Goal: Task Accomplishment & Management: Complete application form

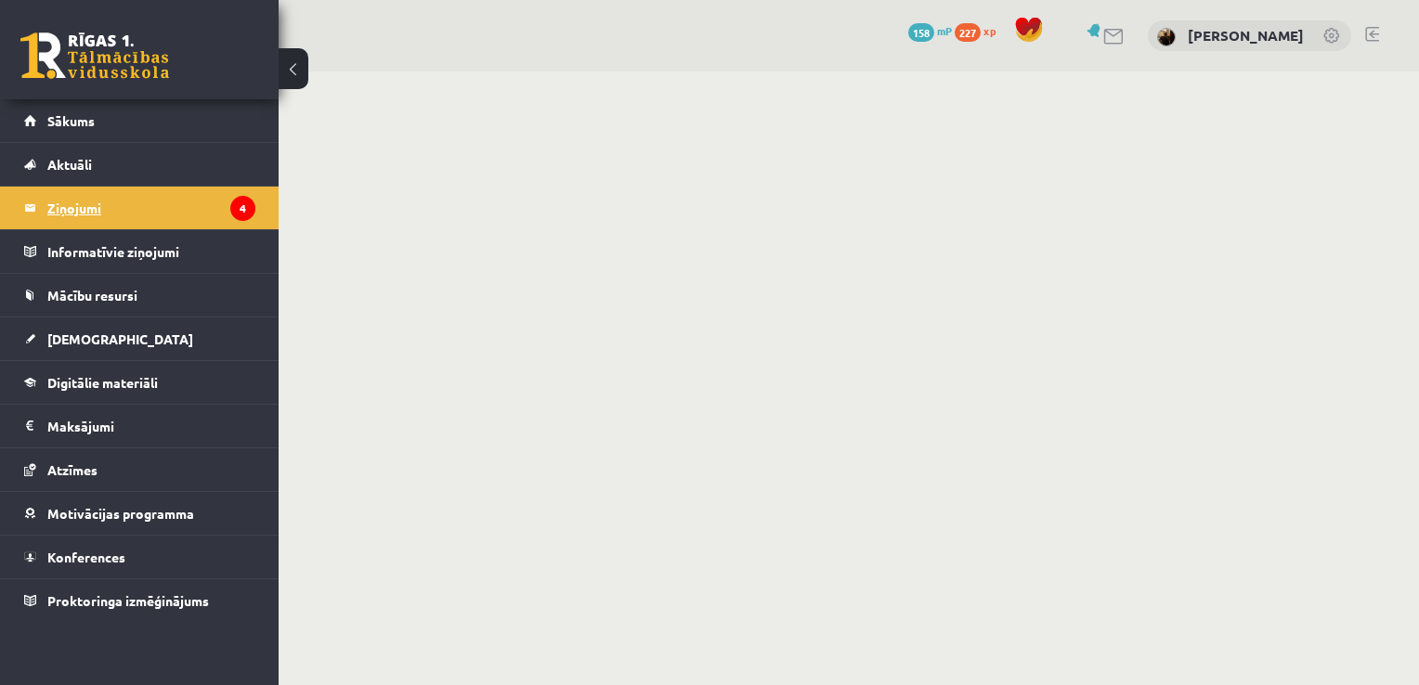
click at [74, 206] on legend "Ziņojumi 4" at bounding box center [151, 208] width 208 height 43
click at [306, 64] on button at bounding box center [294, 68] width 30 height 41
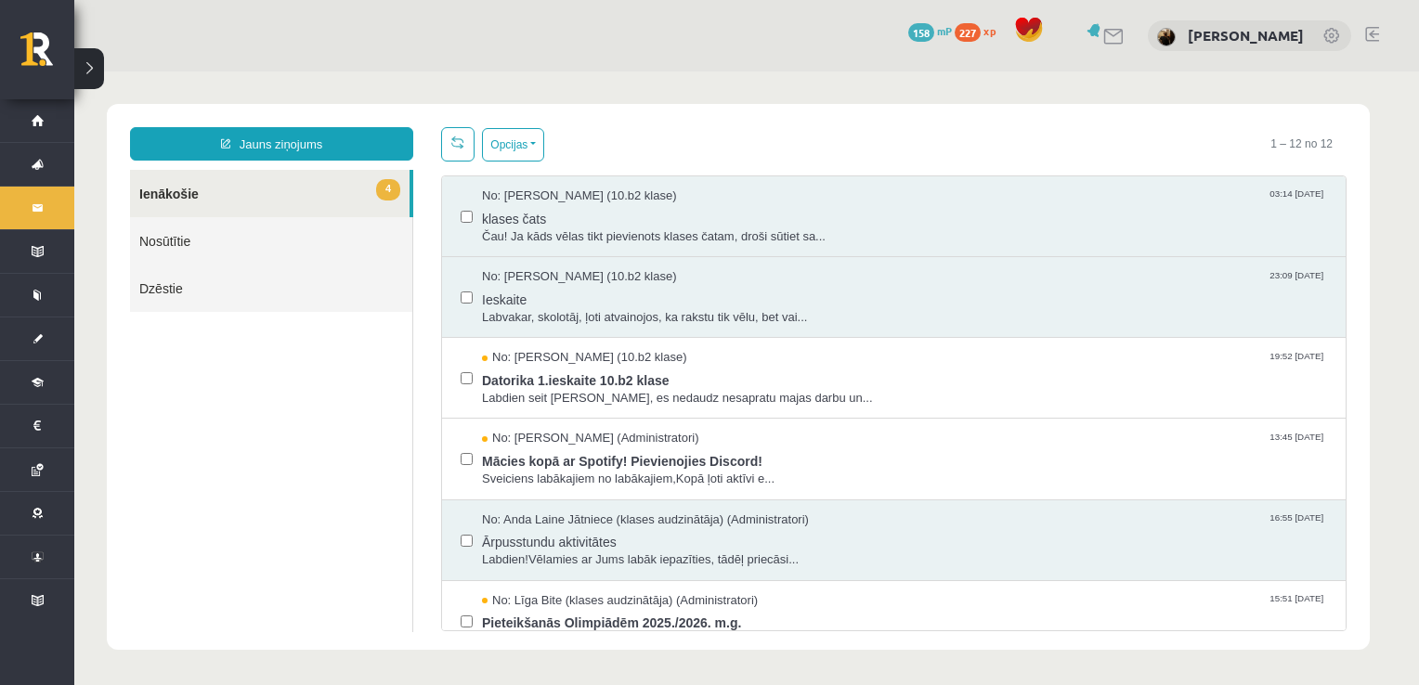
click at [697, 100] on body "Jauns ziņojums 4 Ienākošie Nosūtītie Dzēstie * ********* ********* ******* Opci…" at bounding box center [746, 377] width 1345 height 611
click at [696, 314] on span "Labvakar, skolotāj, ļoti atvainojos, ka rakstu tik vēlu, bet vai..." at bounding box center [904, 318] width 845 height 18
click at [729, 286] on span "Ieskaite" at bounding box center [904, 297] width 845 height 23
click at [621, 299] on span "Ieskaite" at bounding box center [904, 297] width 845 height 23
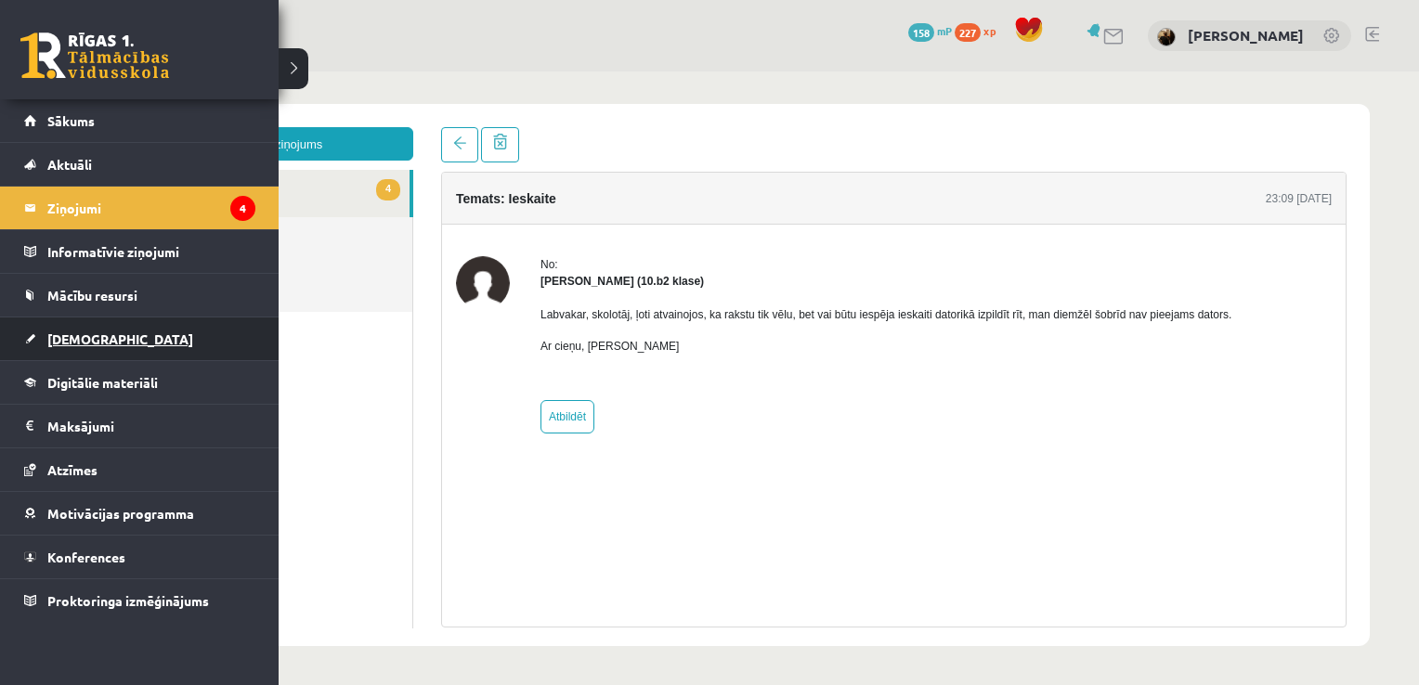
click at [113, 327] on link "[DEMOGRAPHIC_DATA]" at bounding box center [139, 339] width 231 height 43
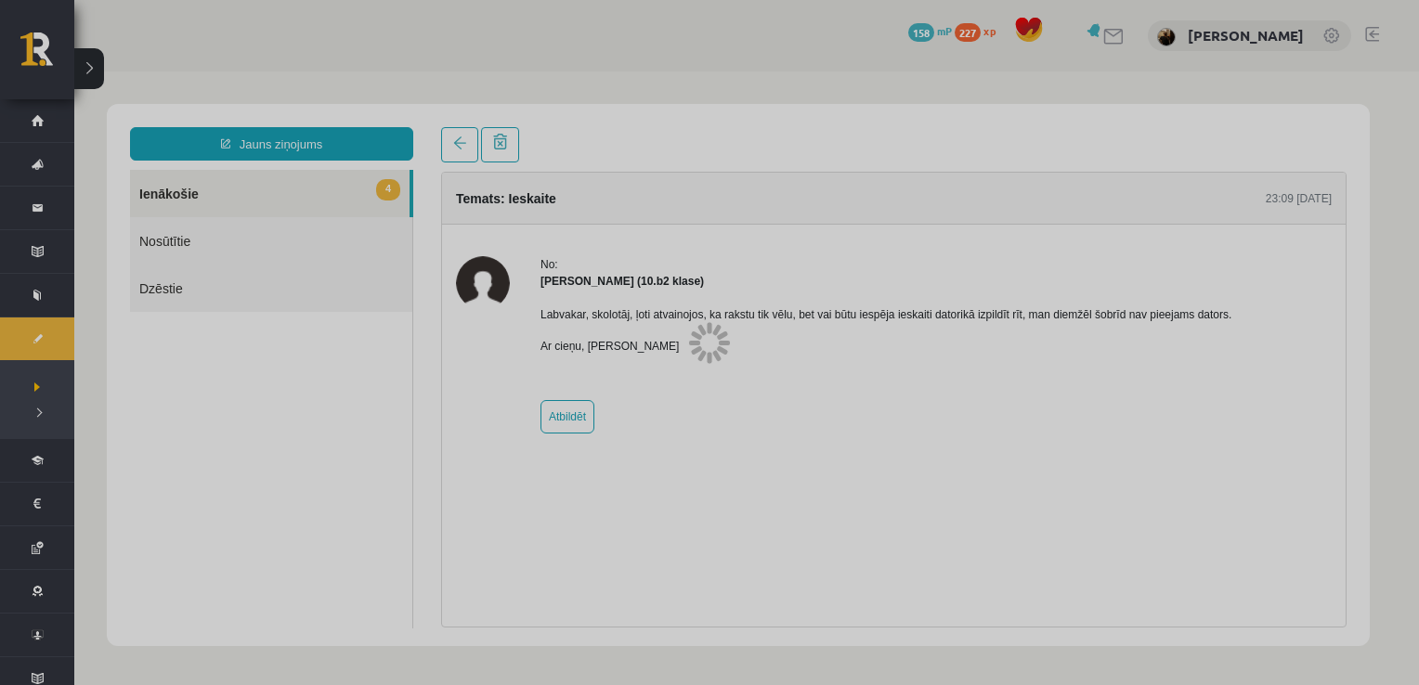
click at [113, 327] on div at bounding box center [709, 342] width 1419 height 685
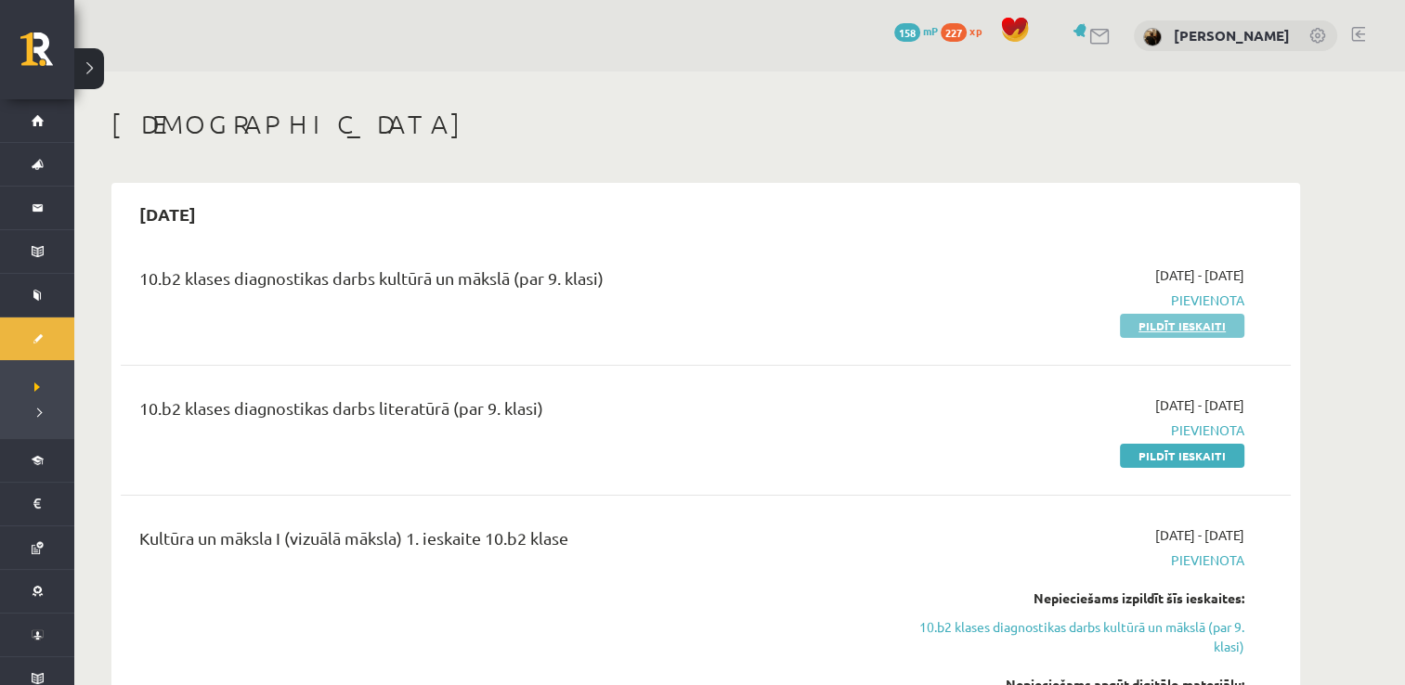
click at [1159, 324] on link "Pildīt ieskaiti" at bounding box center [1182, 326] width 124 height 24
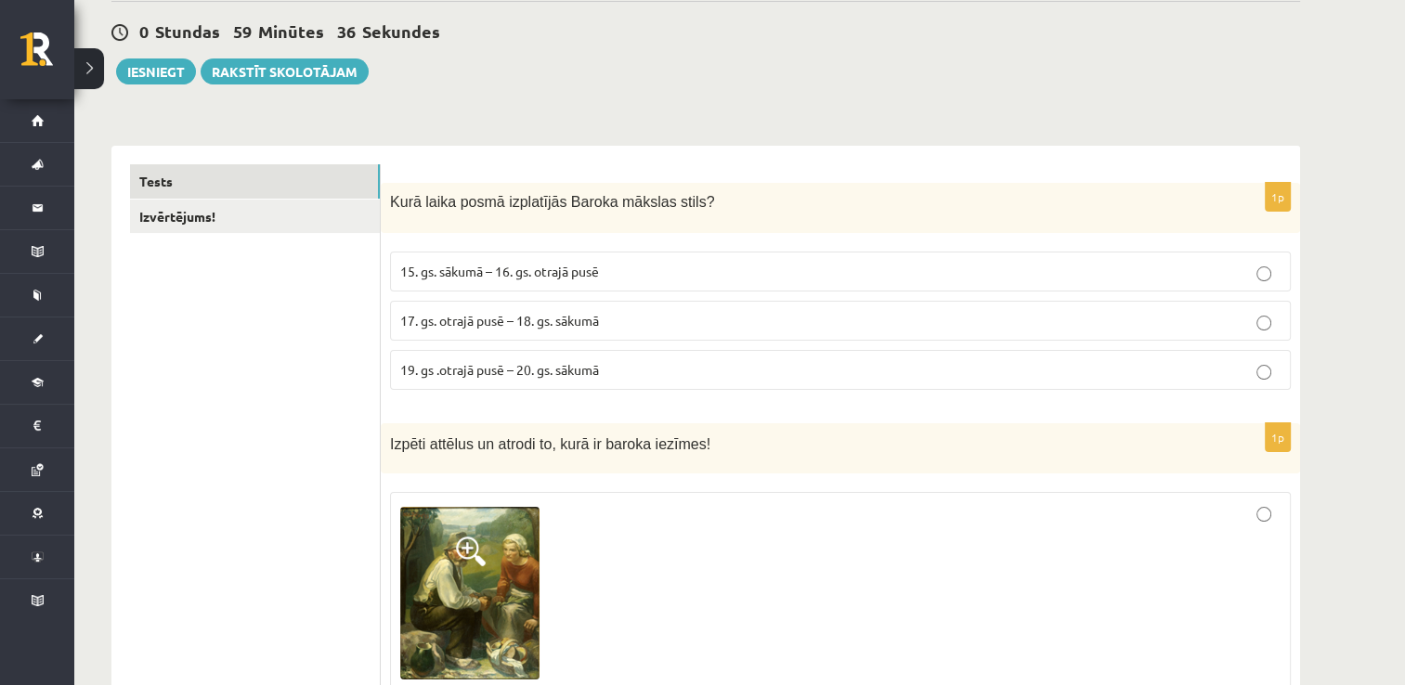
scroll to position [186, 0]
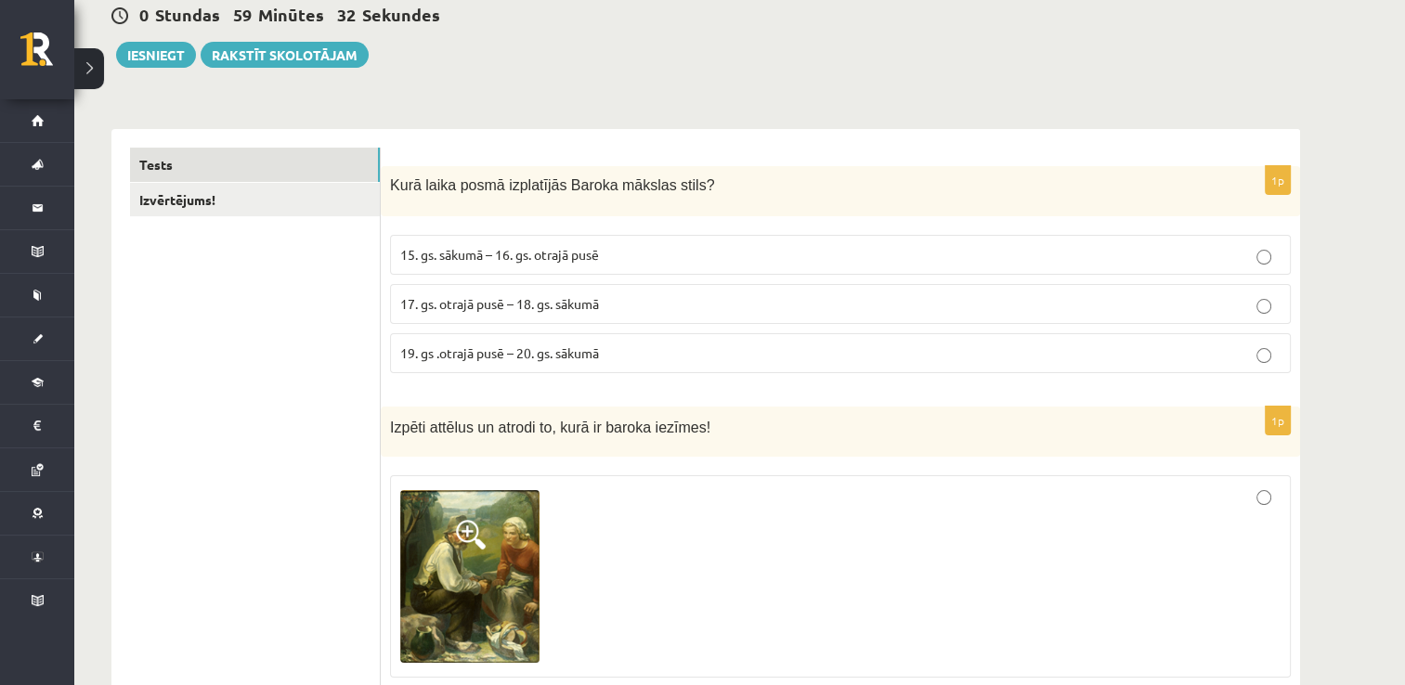
click at [541, 311] on p "17. gs. otrajā pusē – 18. gs. sākumā" at bounding box center [840, 304] width 880 height 20
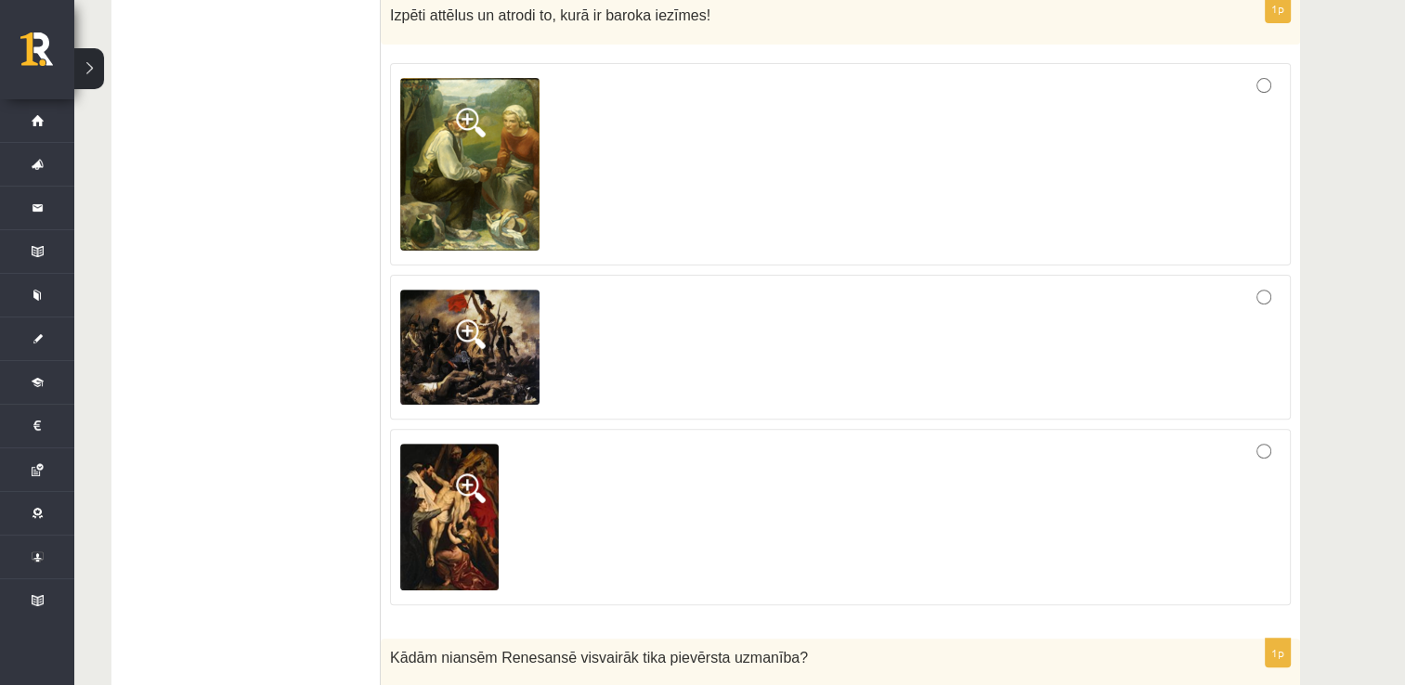
scroll to position [606, 0]
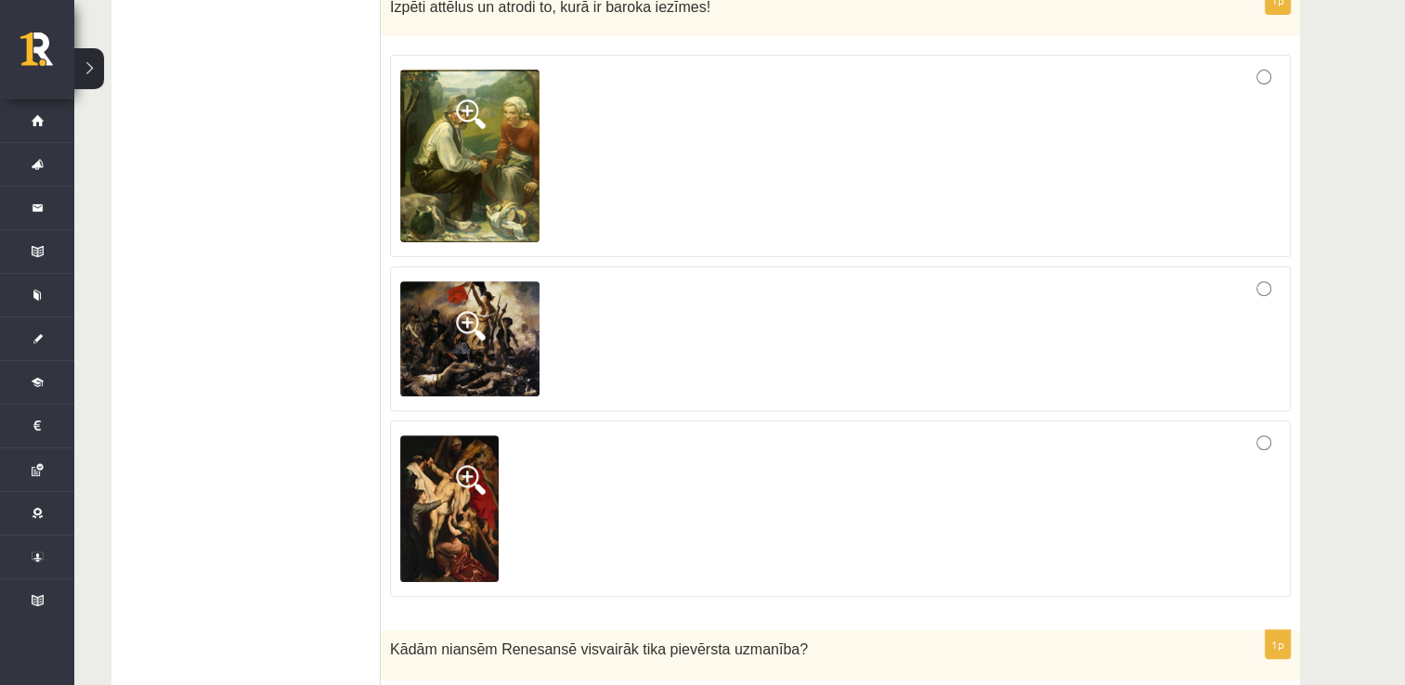
click at [478, 102] on span at bounding box center [471, 114] width 30 height 30
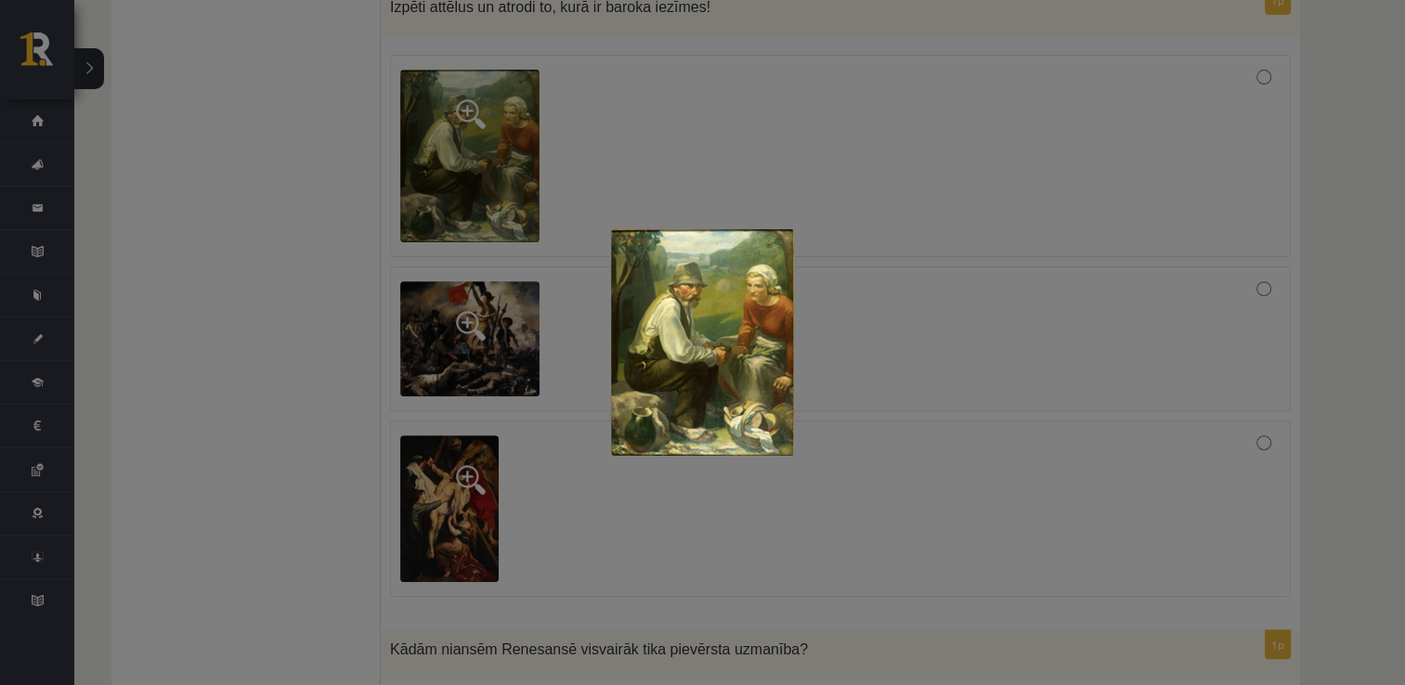
click at [591, 186] on div at bounding box center [702, 342] width 1405 height 685
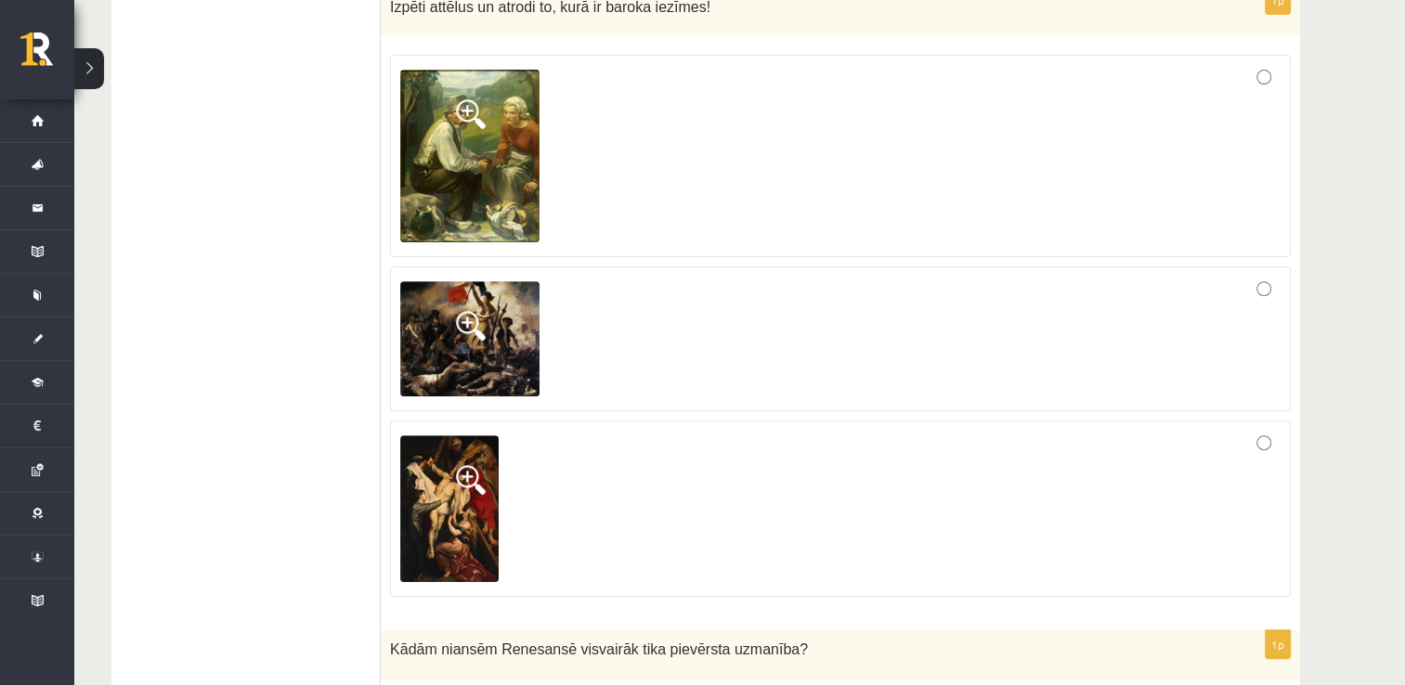
click at [464, 311] on span at bounding box center [471, 326] width 30 height 30
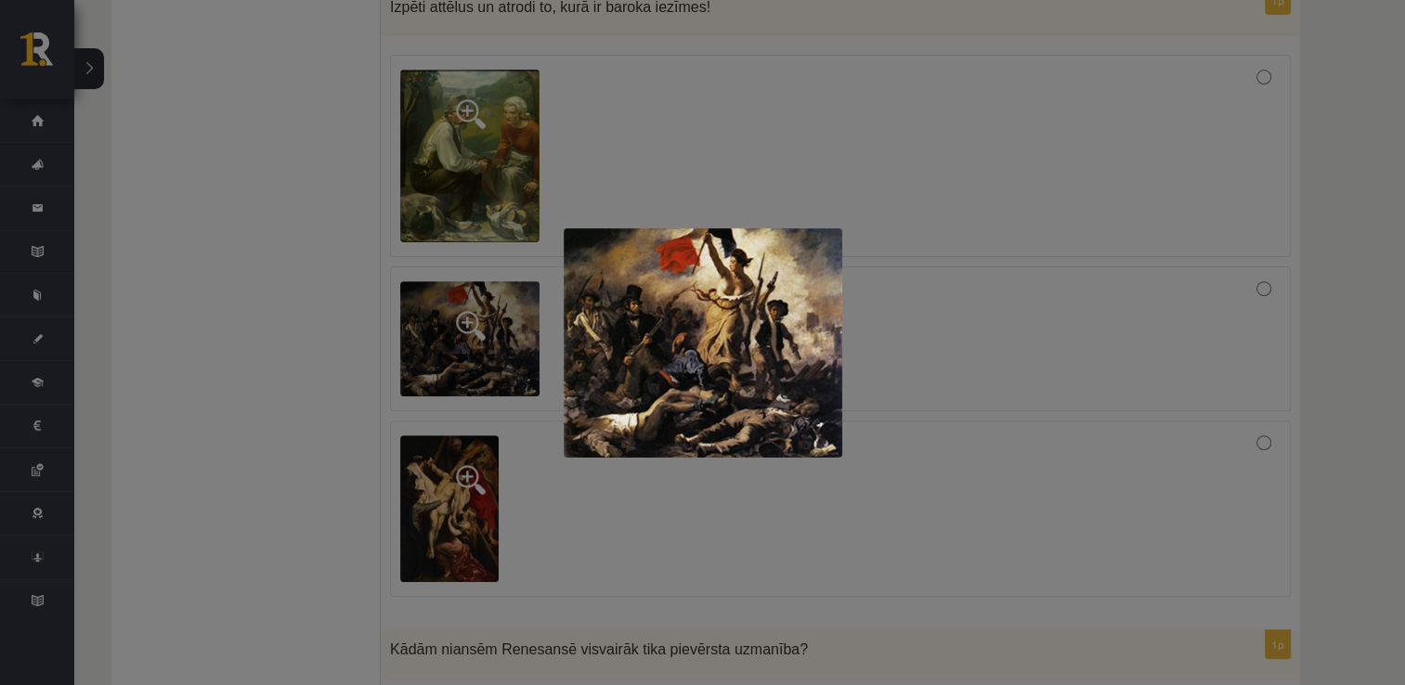
drag, startPoint x: 611, startPoint y: 538, endPoint x: 452, endPoint y: 489, distance: 166.3
click at [452, 489] on div at bounding box center [702, 342] width 1405 height 685
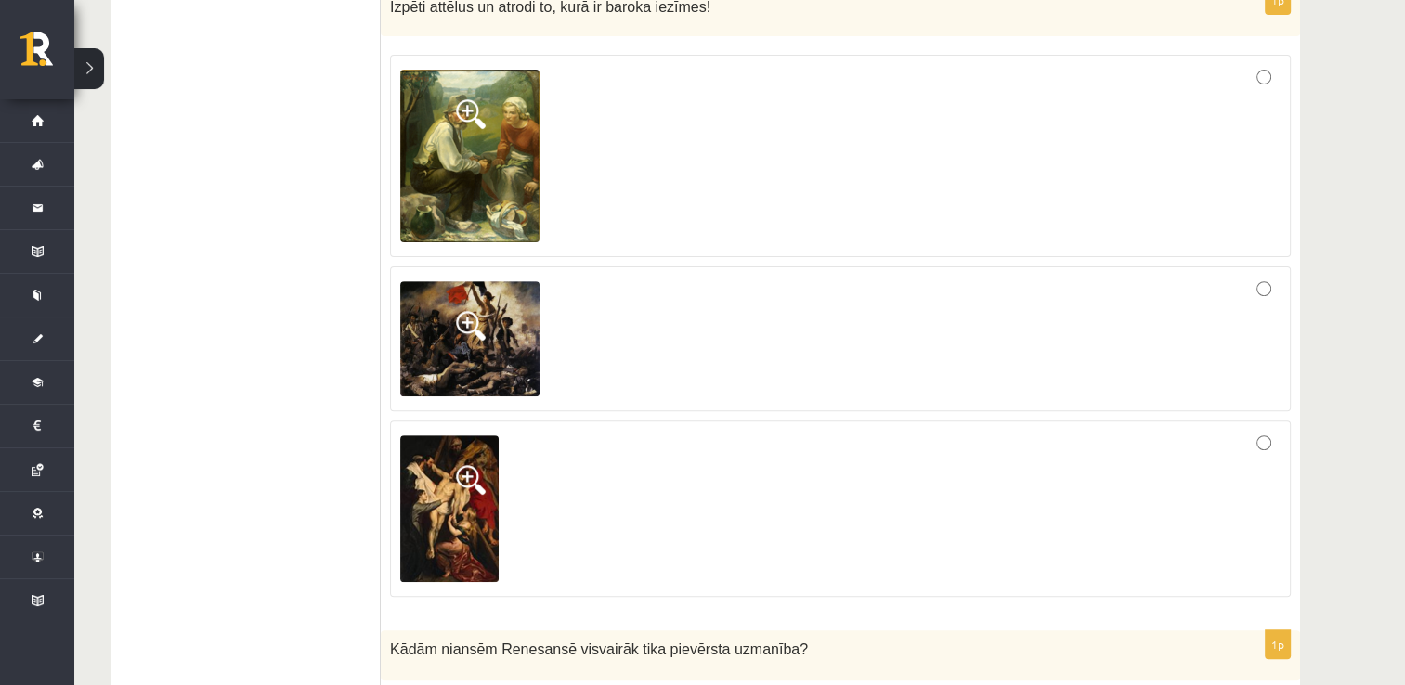
click at [452, 489] on img at bounding box center [449, 509] width 98 height 147
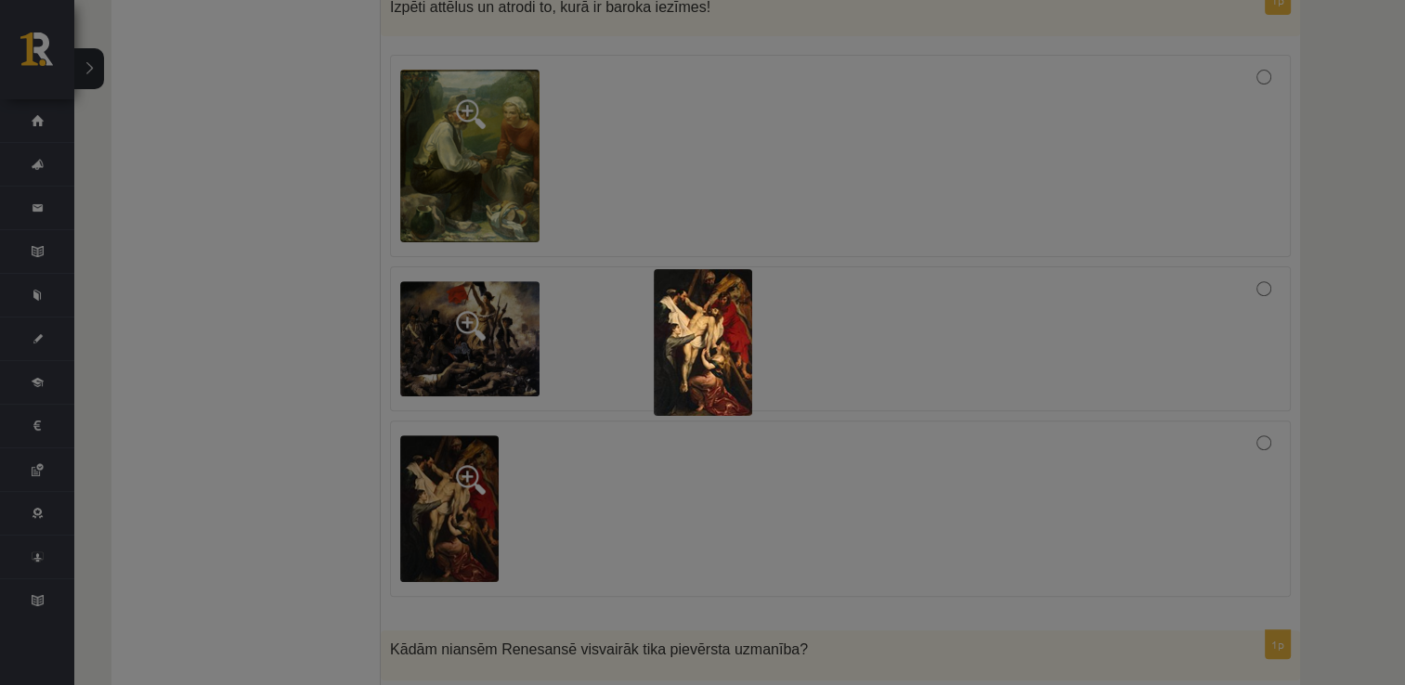
click at [606, 425] on div at bounding box center [702, 342] width 1405 height 685
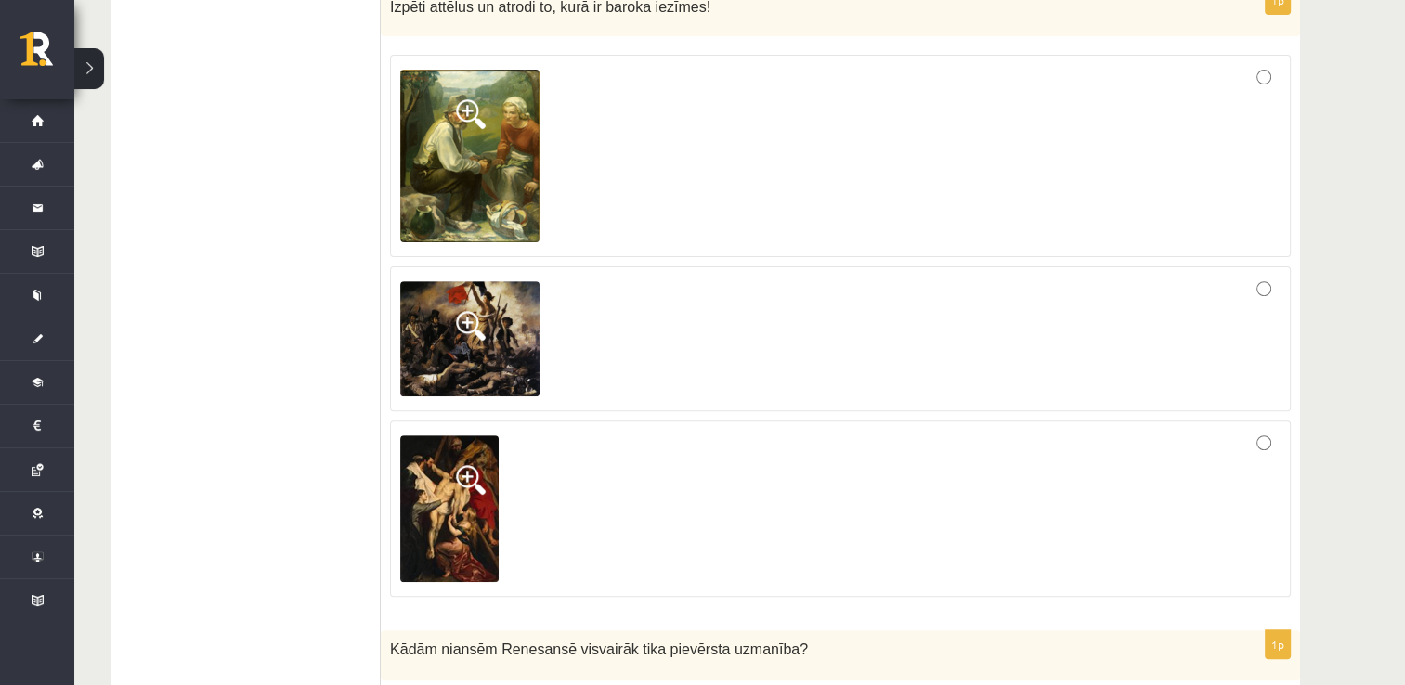
click at [1219, 84] on div at bounding box center [840, 156] width 880 height 182
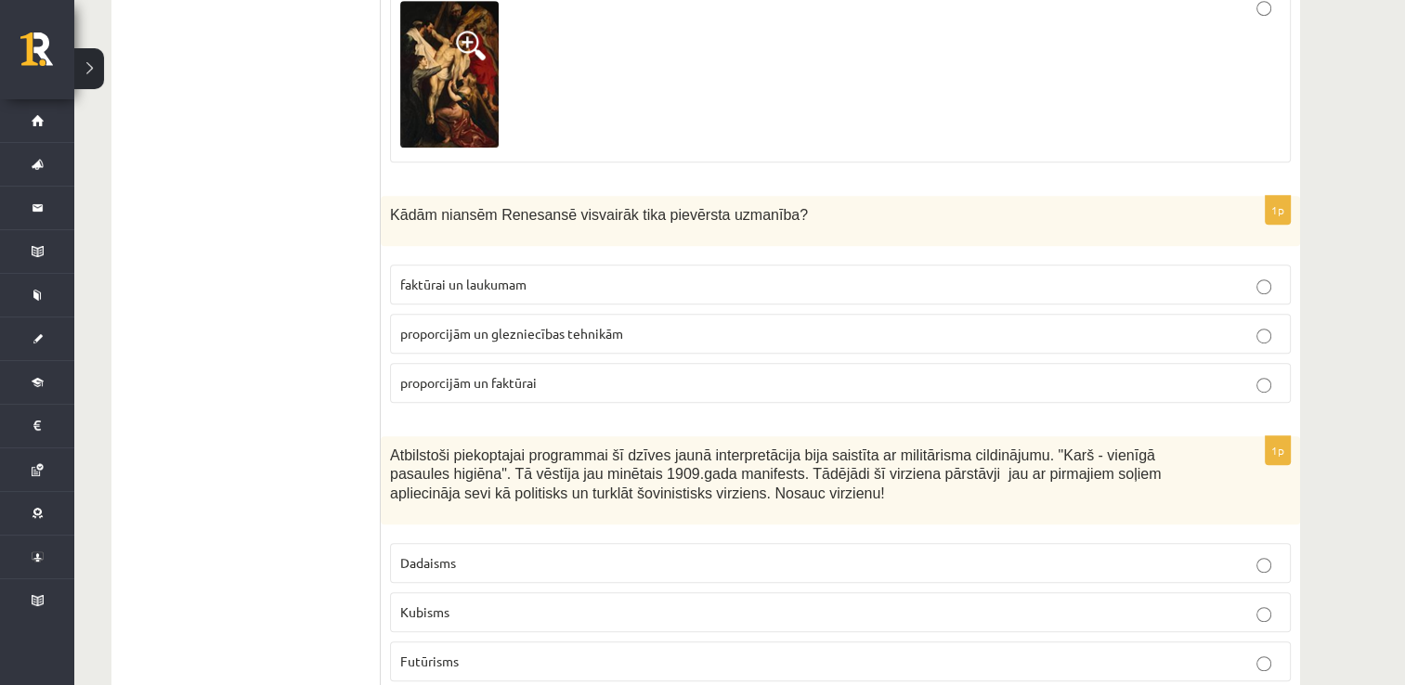
scroll to position [1052, 0]
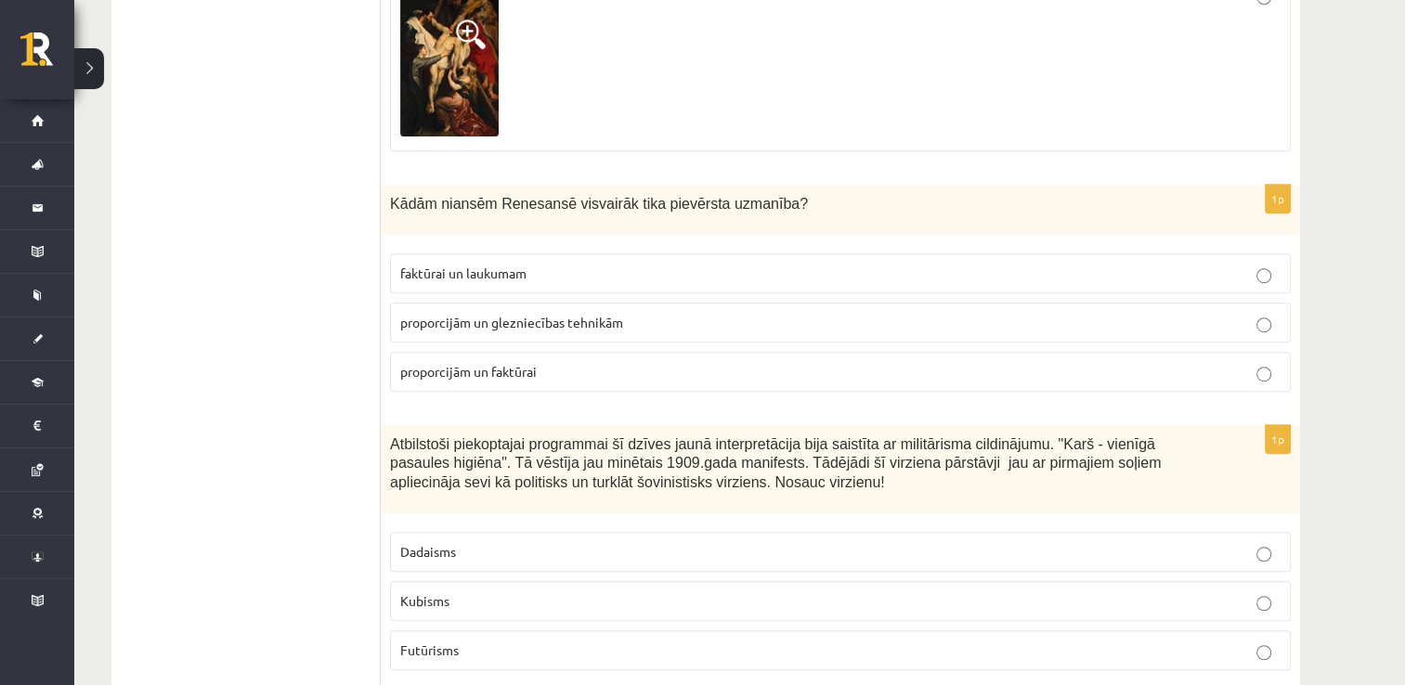
click at [705, 369] on p "proporcijām un faktūrai" at bounding box center [840, 372] width 880 height 20
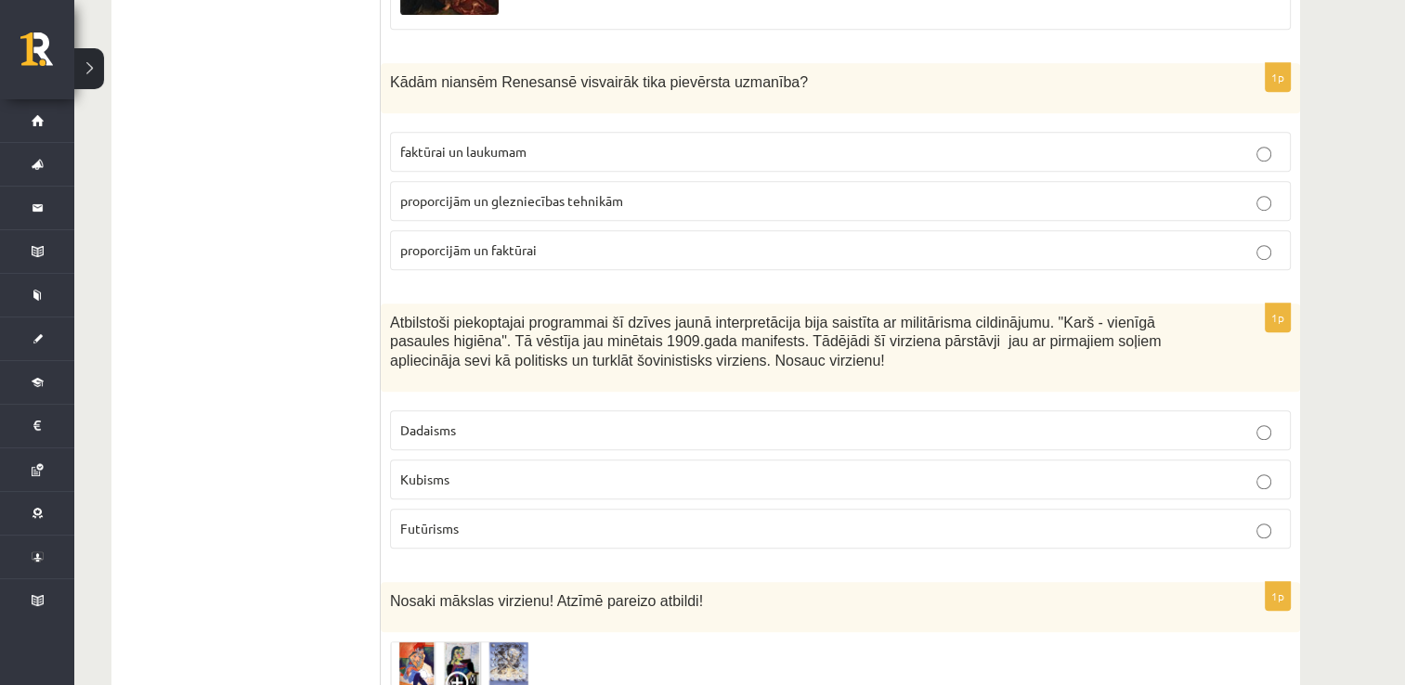
scroll to position [1201, 0]
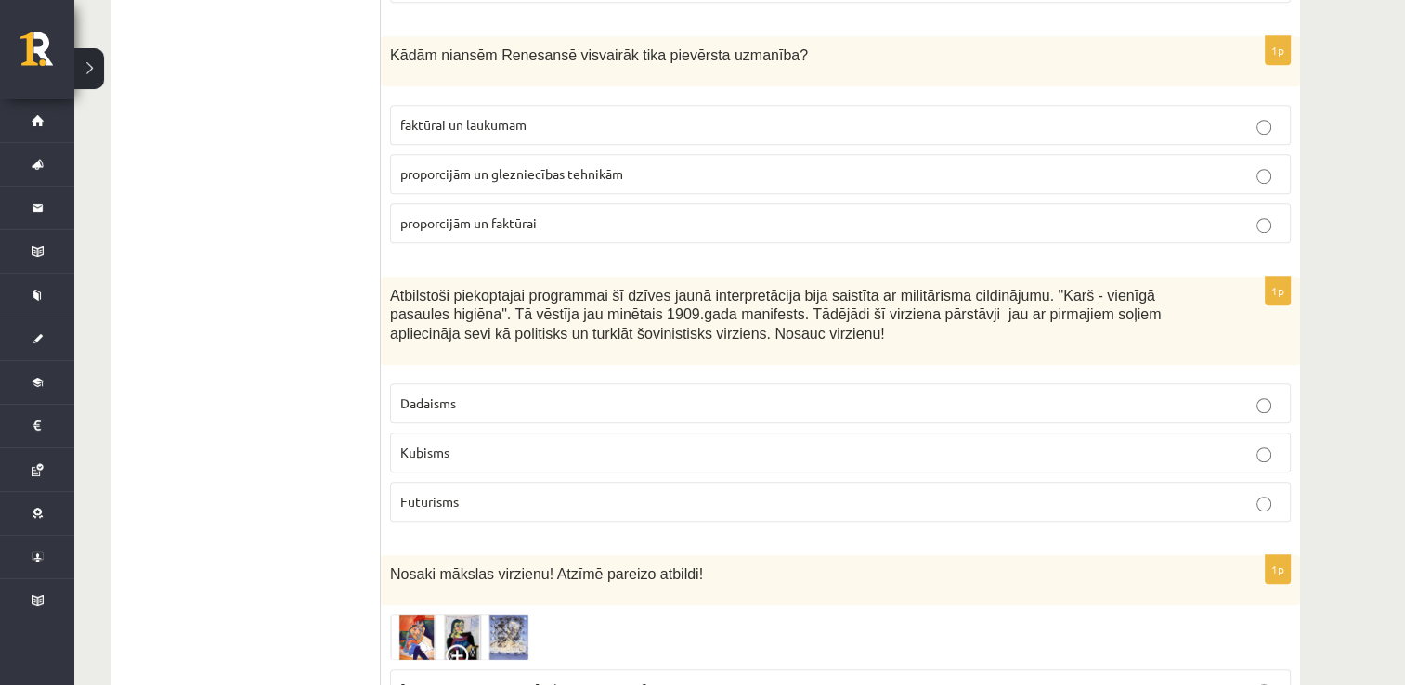
click at [1219, 115] on p "faktūrai un laukumam" at bounding box center [840, 125] width 880 height 20
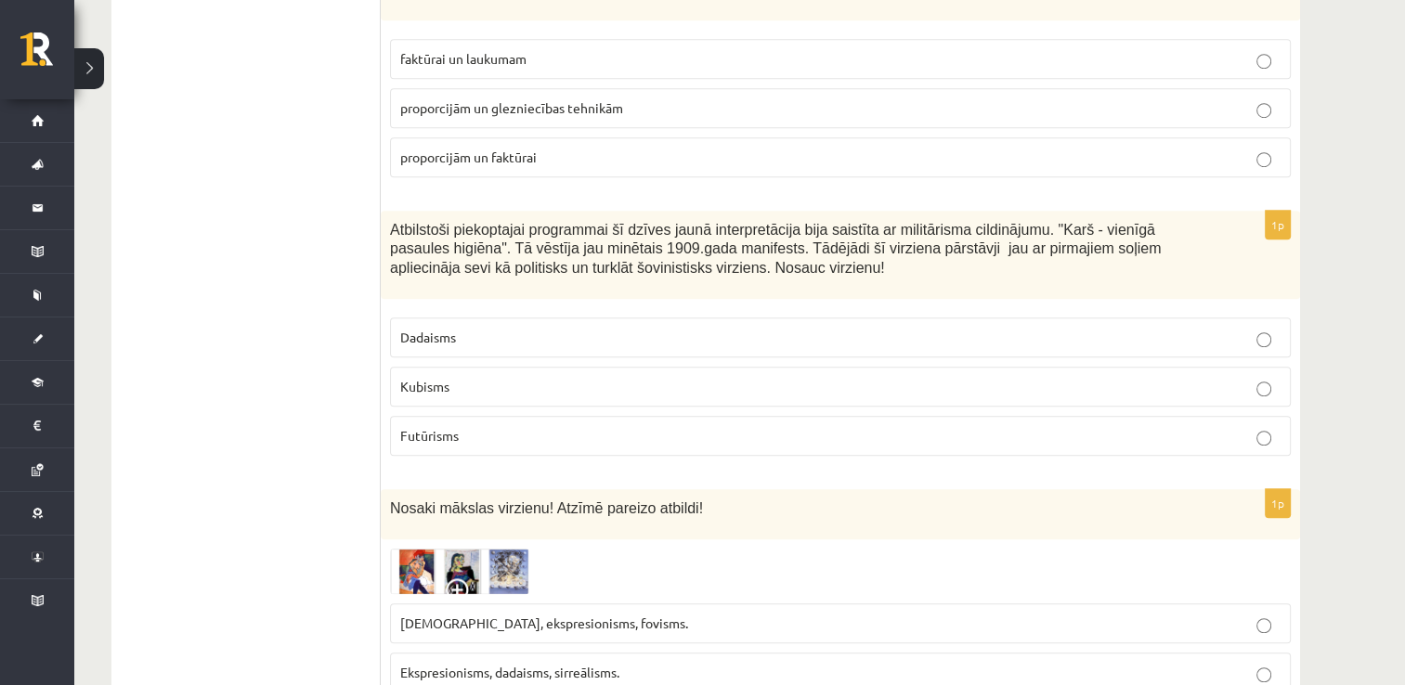
scroll to position [1275, 0]
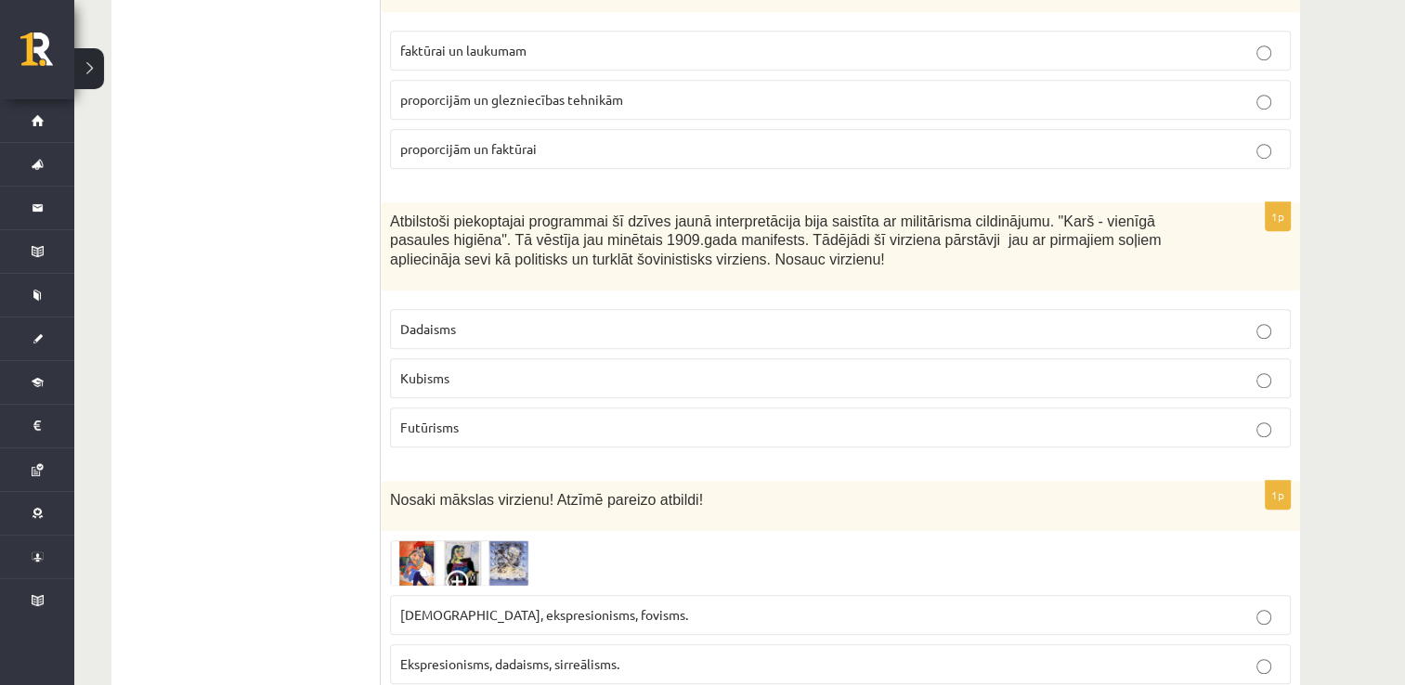
click at [508, 340] on label "Dadaisms" at bounding box center [840, 329] width 901 height 40
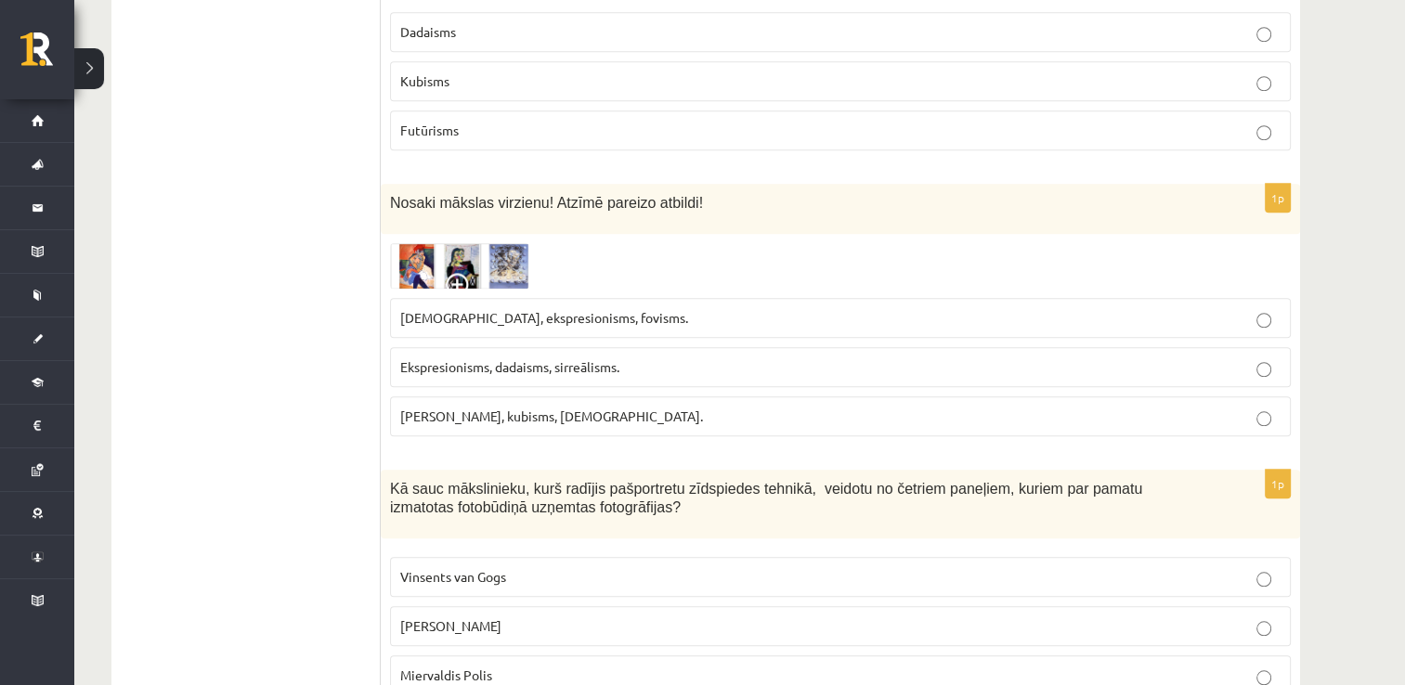
scroll to position [1610, 0]
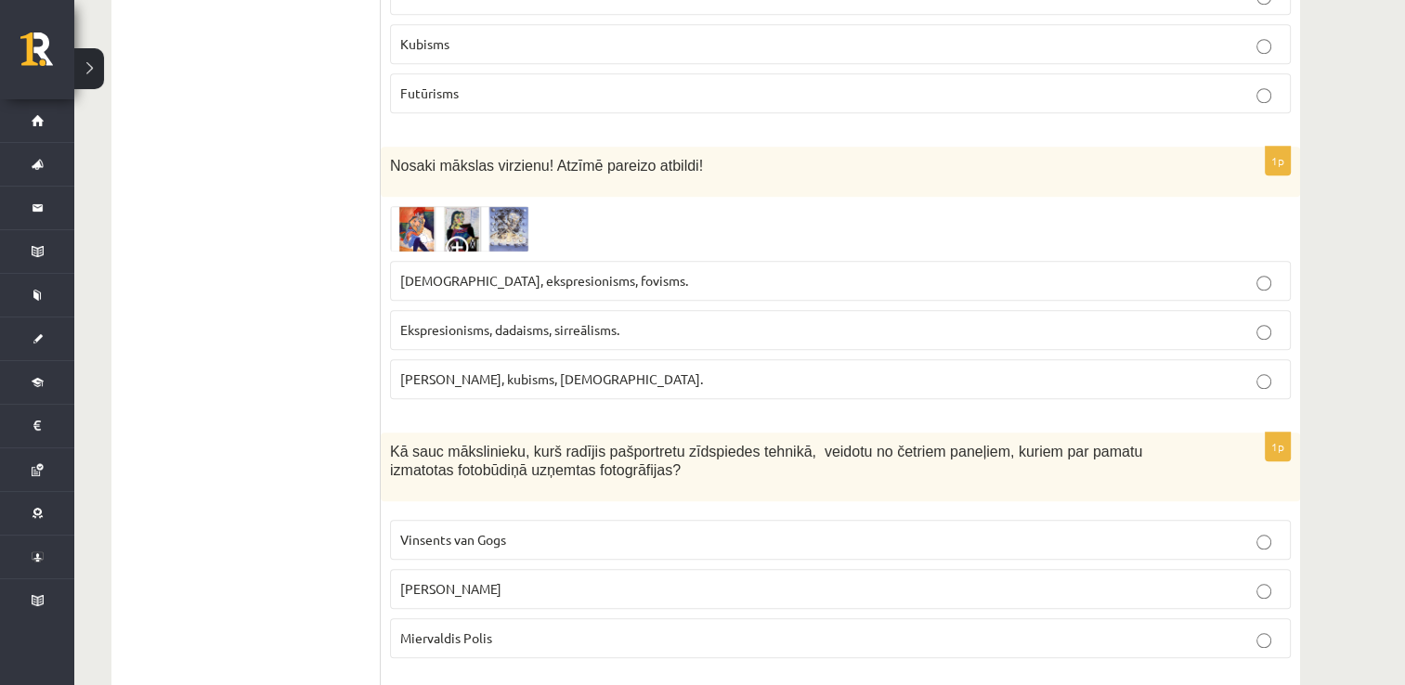
click at [472, 224] on img at bounding box center [459, 229] width 139 height 46
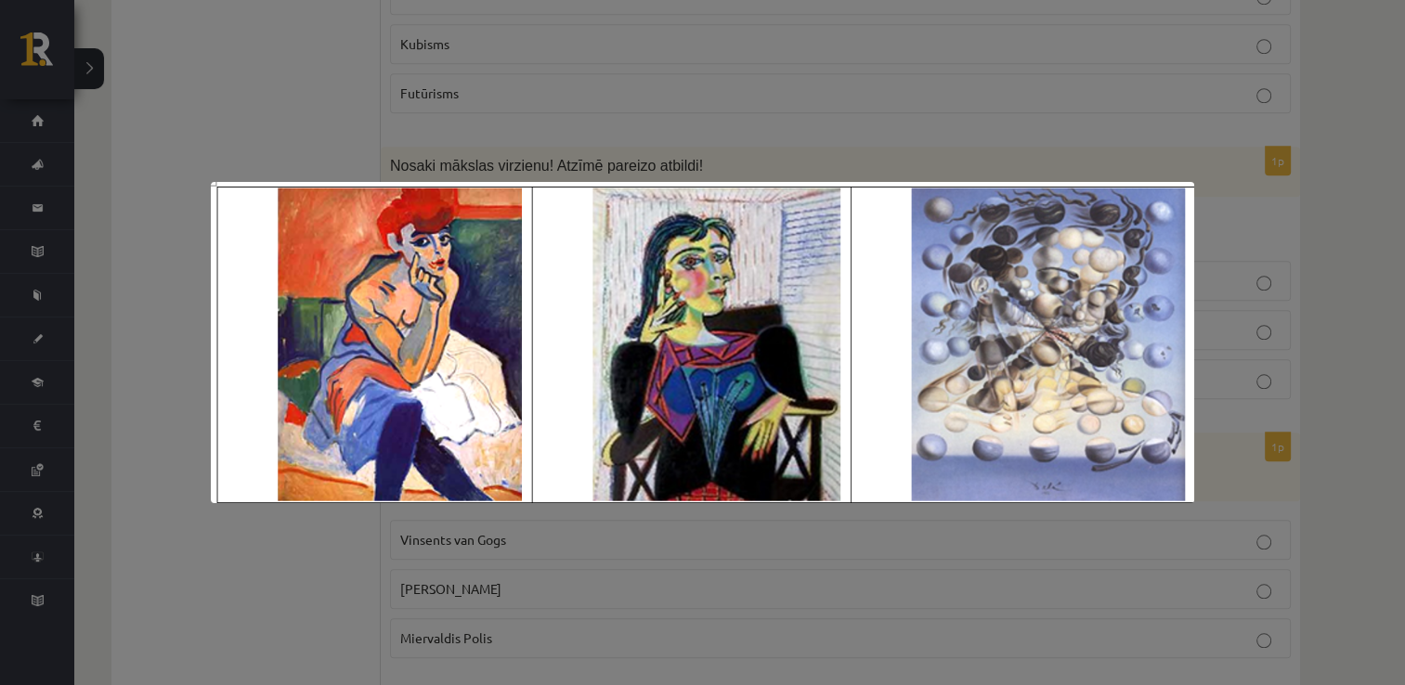
click at [620, 121] on div at bounding box center [702, 342] width 1405 height 685
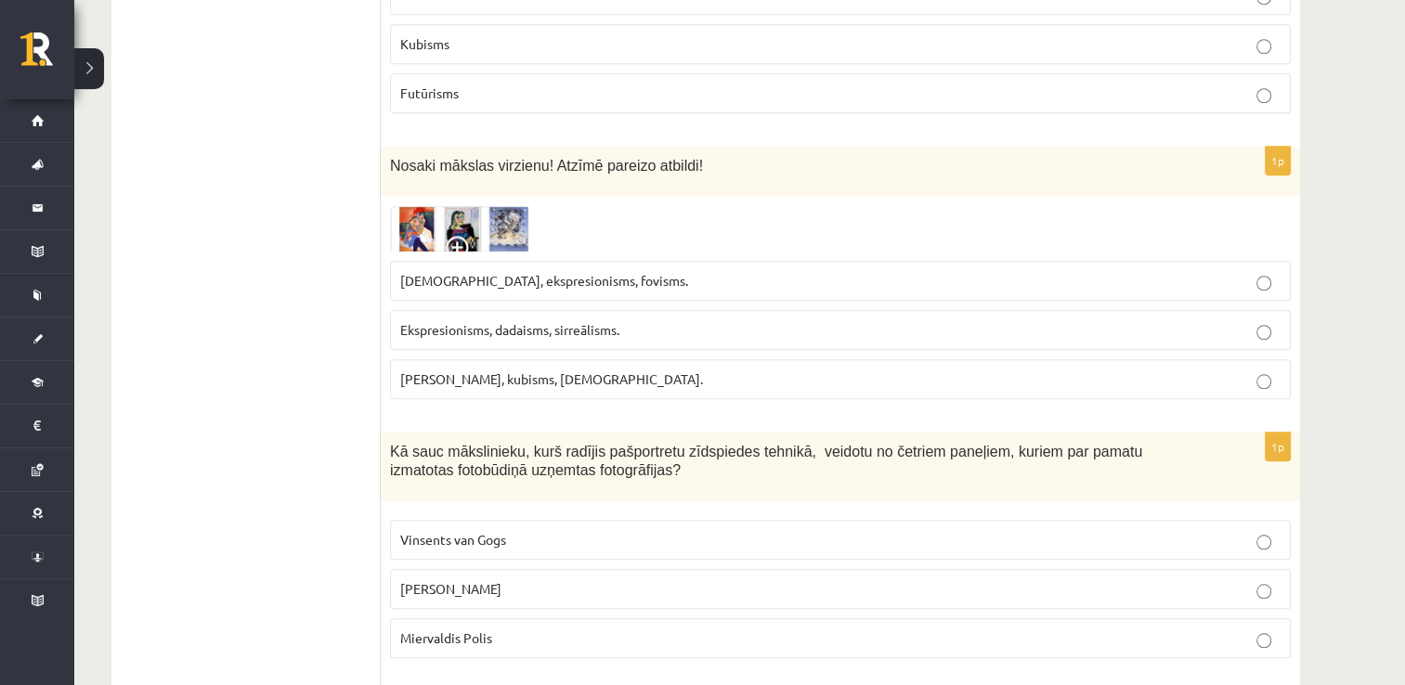
click at [473, 220] on img at bounding box center [459, 229] width 139 height 46
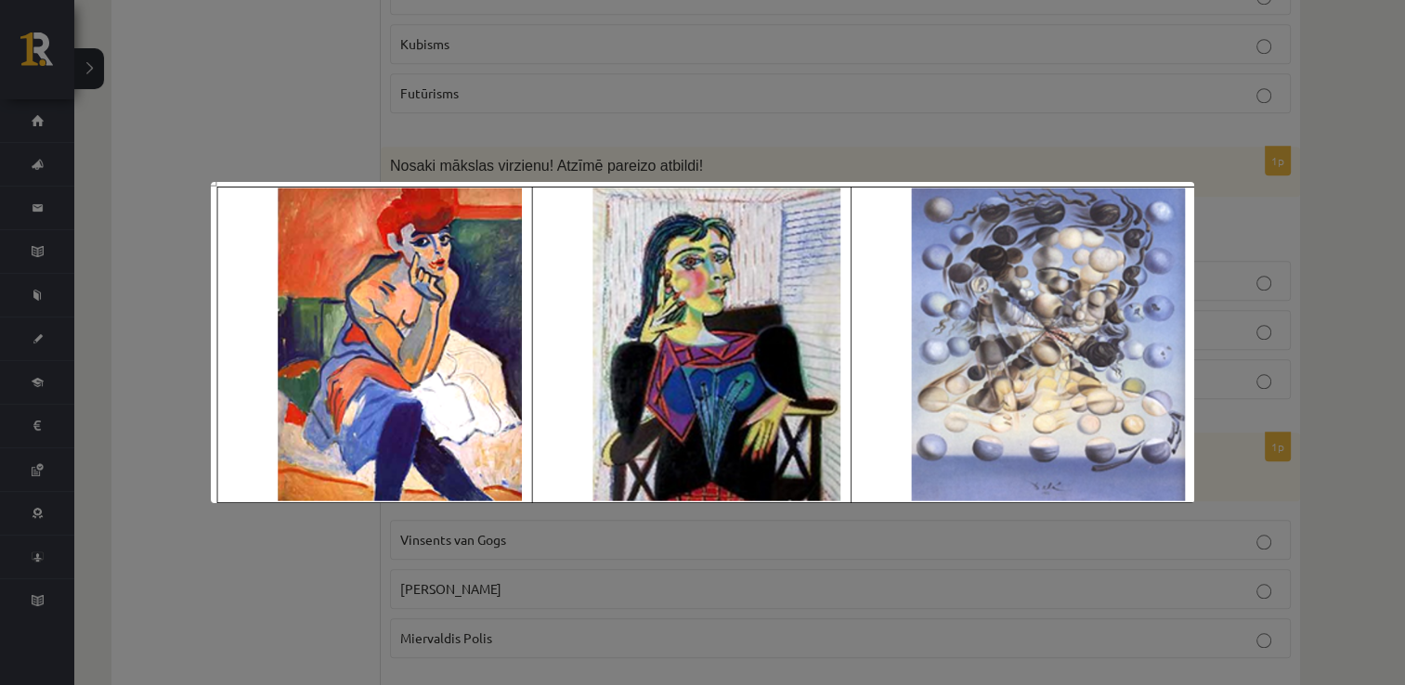
click at [628, 115] on div at bounding box center [702, 342] width 1405 height 685
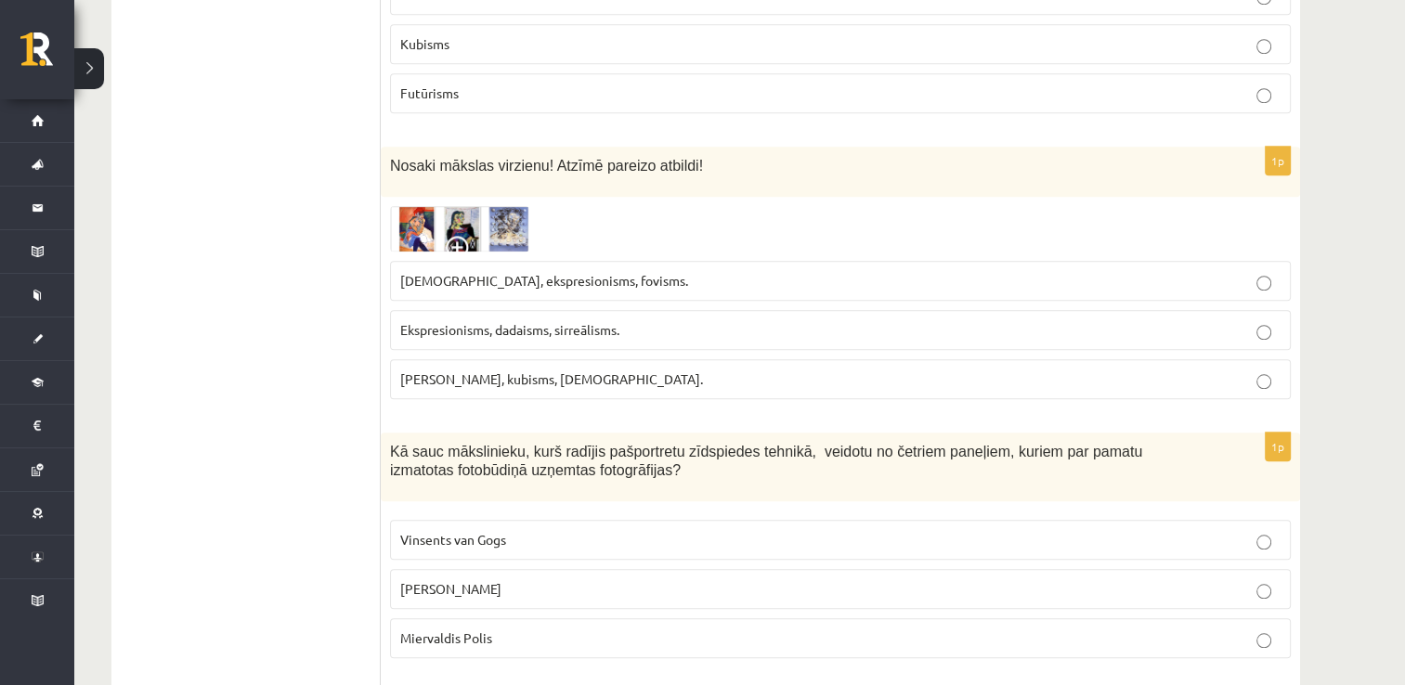
click at [695, 370] on p "Fovisms, kubisms, sirreālisms." at bounding box center [840, 380] width 880 height 20
click at [470, 206] on img at bounding box center [459, 229] width 139 height 46
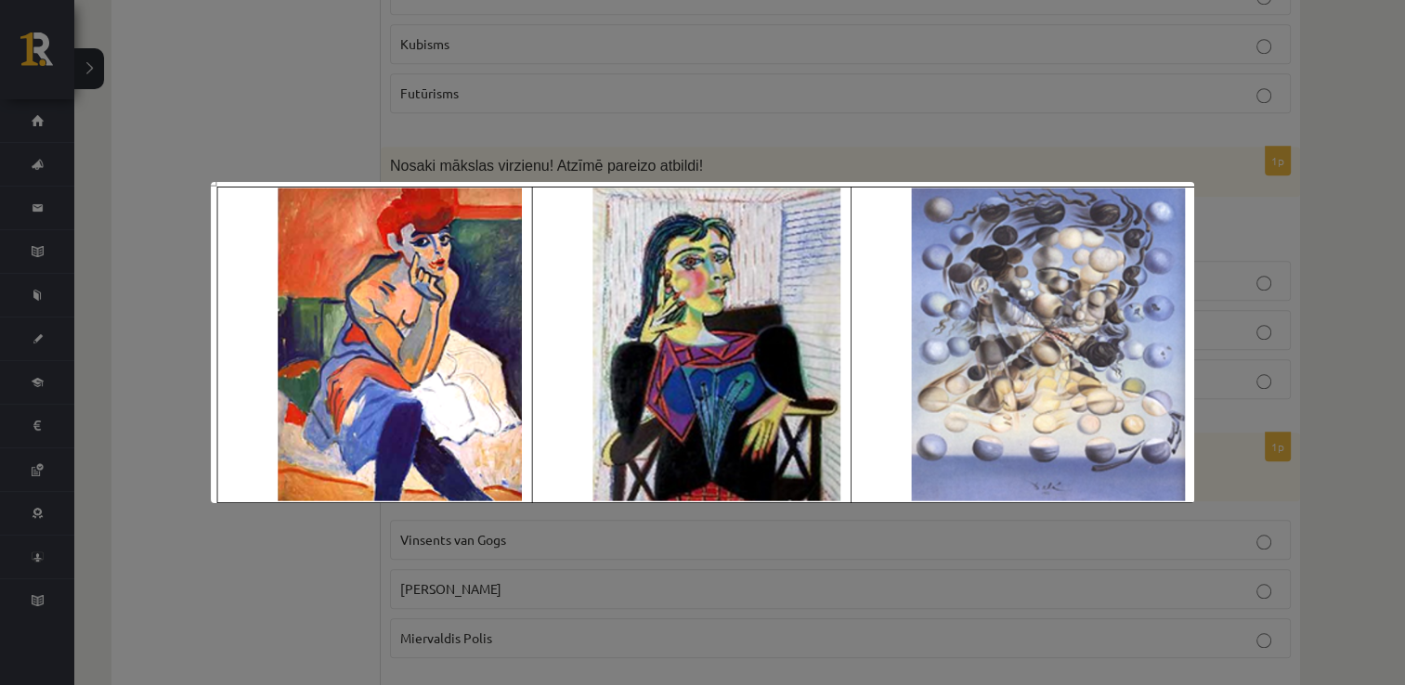
click at [609, 145] on div at bounding box center [702, 342] width 1405 height 685
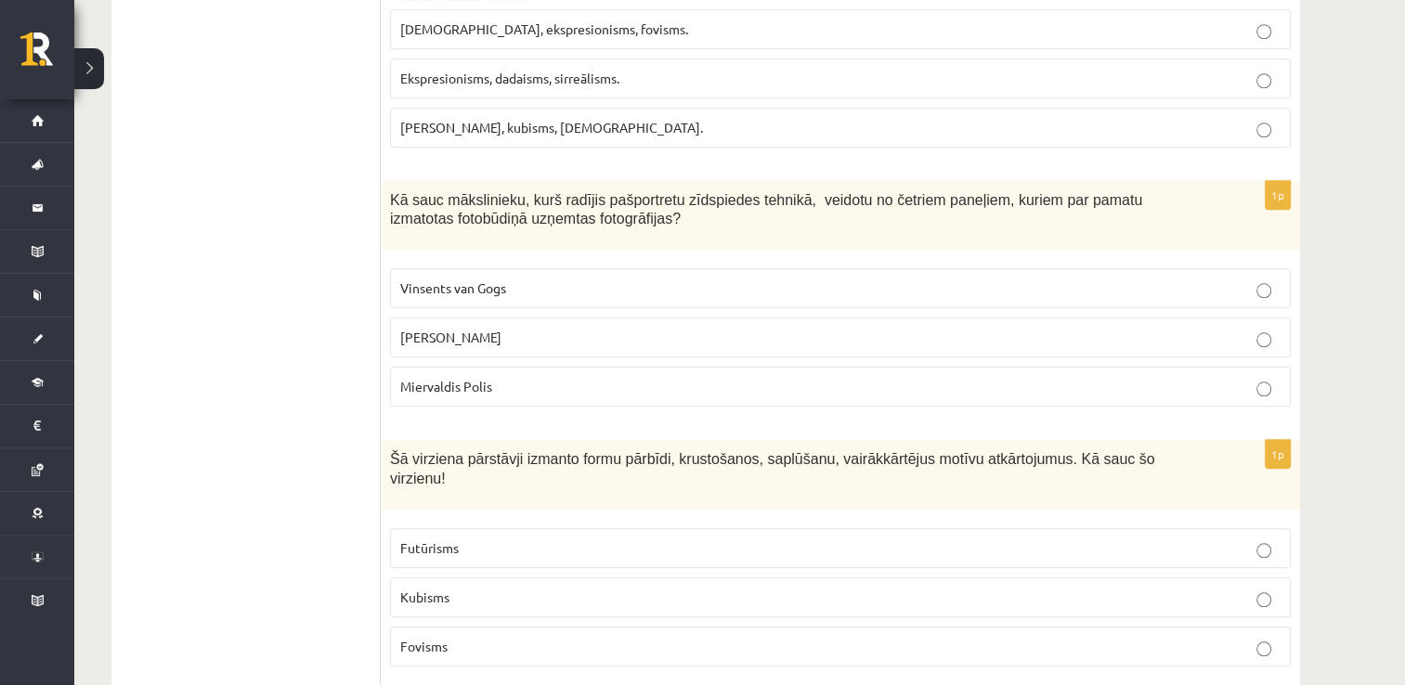
scroll to position [1870, 0]
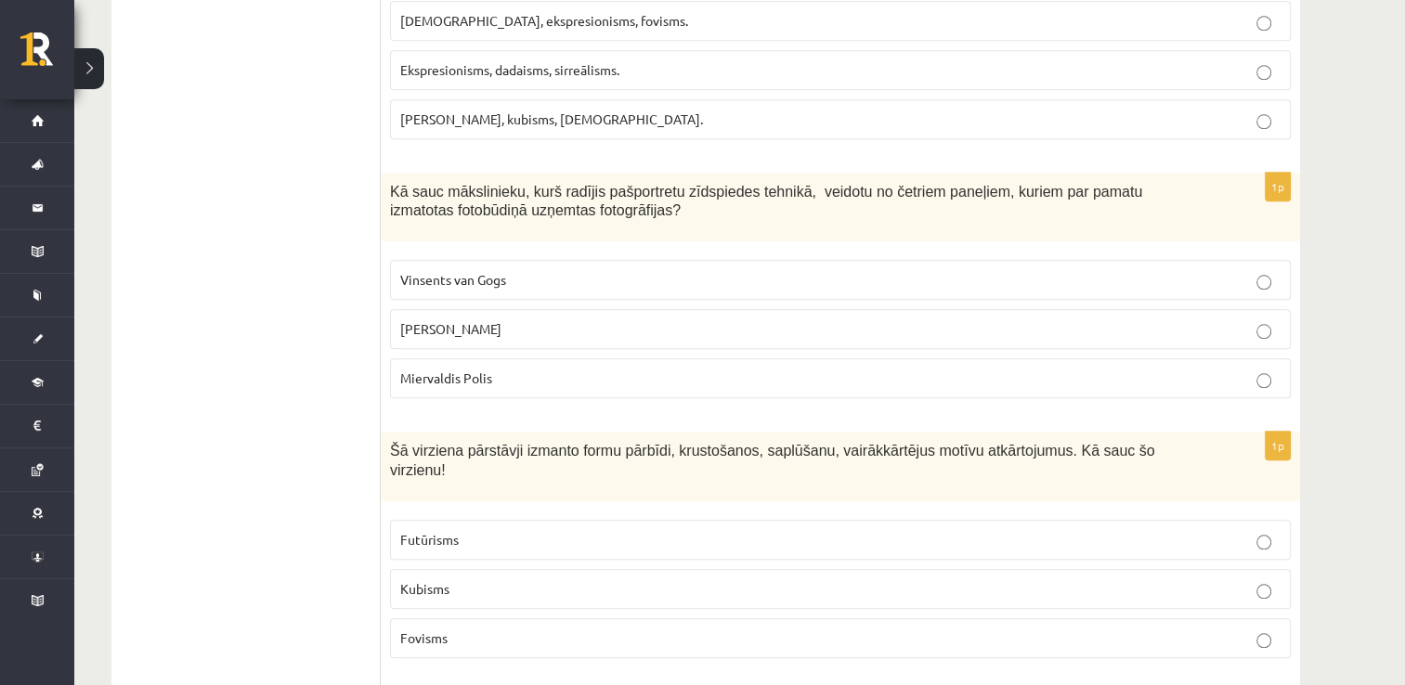
click at [602, 274] on p "Vinsents van Gogs" at bounding box center [840, 280] width 880 height 20
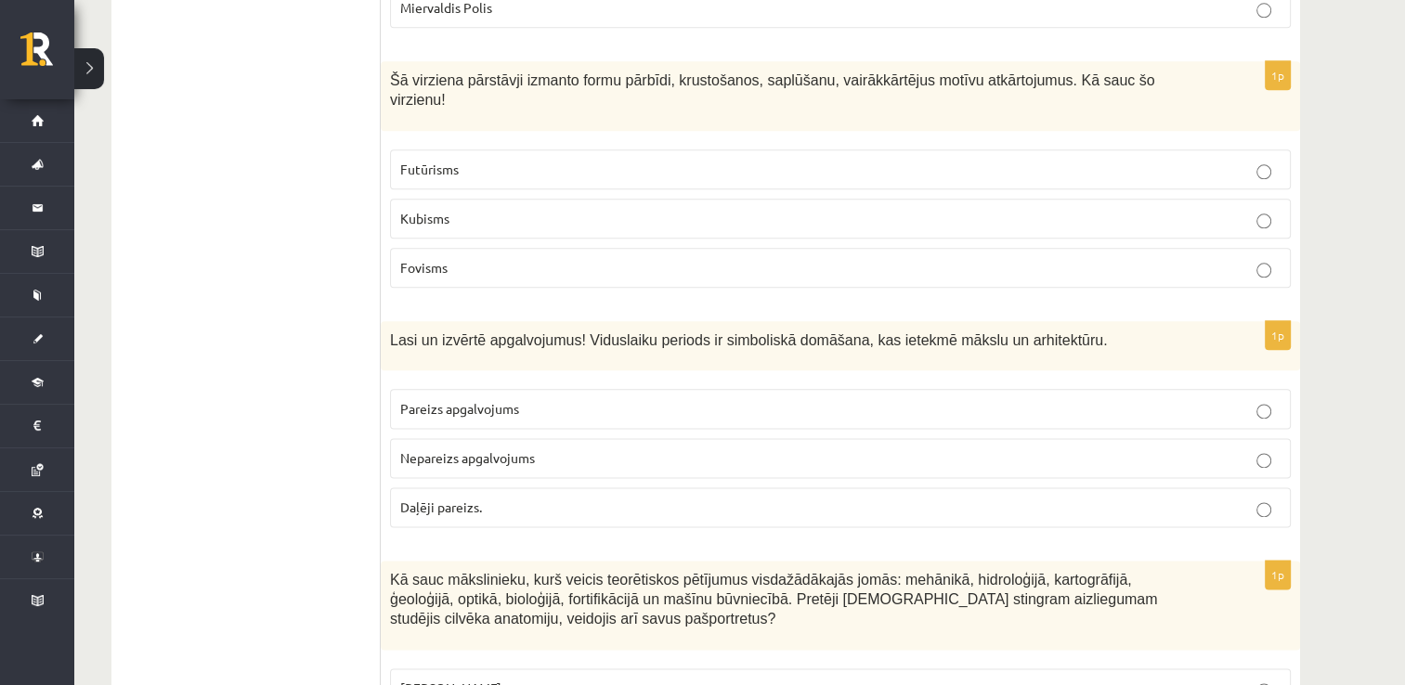
scroll to position [2241, 0]
click at [738, 206] on label "Kubisms" at bounding box center [840, 218] width 901 height 40
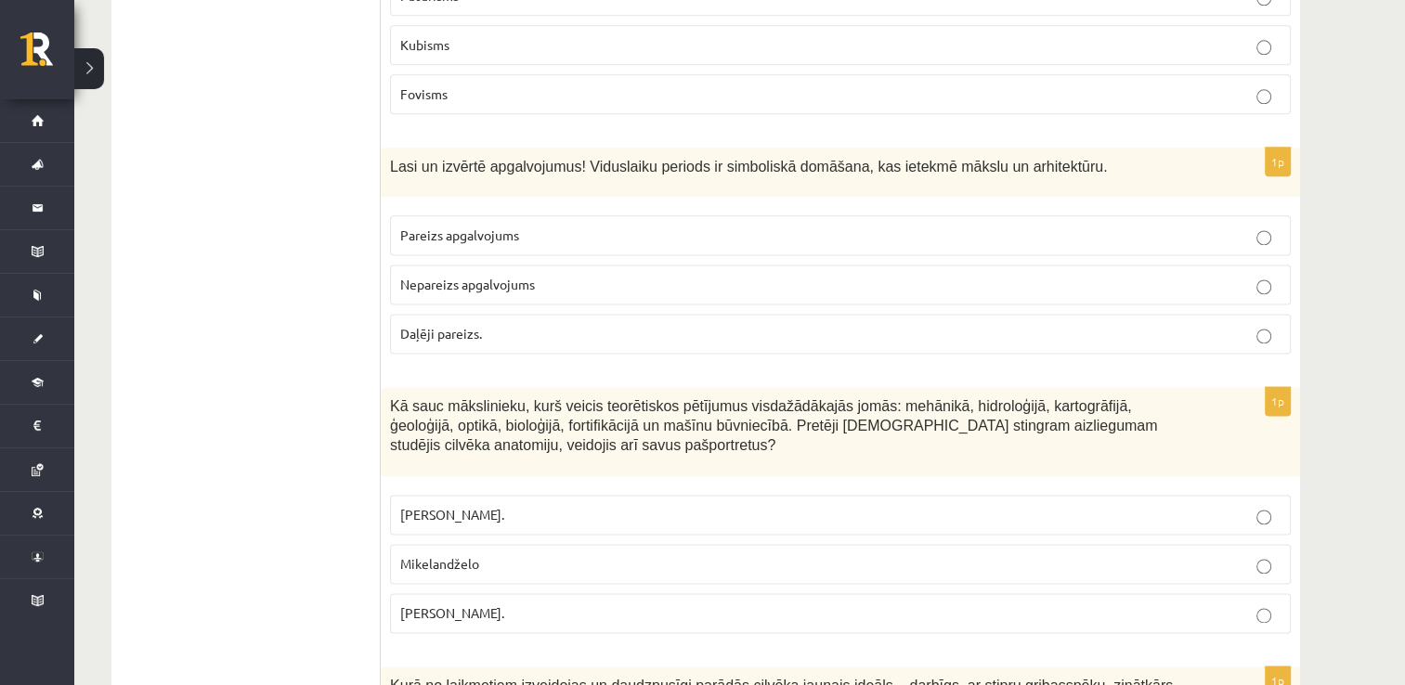
scroll to position [2427, 0]
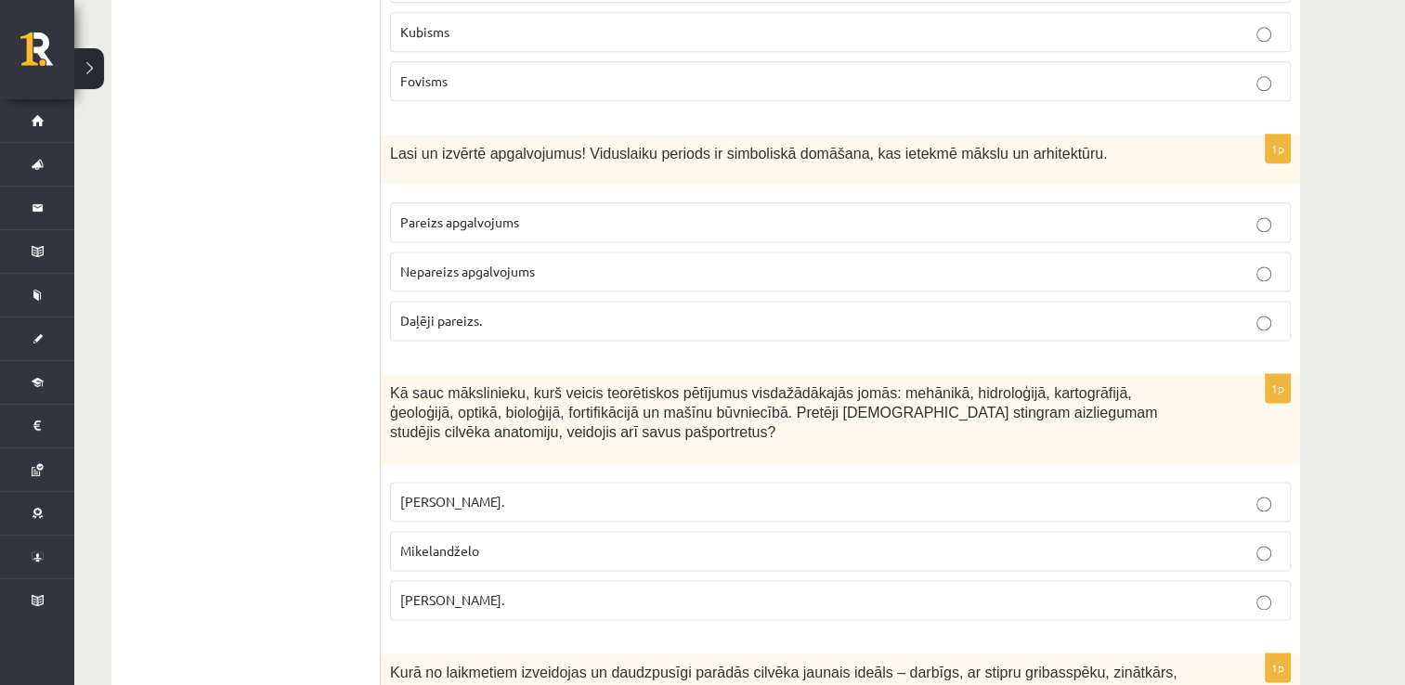
click at [775, 193] on fieldset "Pareizs apgalvojums Nepareizs apgalvojums Daļēji pareizs." at bounding box center [840, 269] width 901 height 153
click at [602, 311] on p "Daļēji pareizs." at bounding box center [840, 321] width 880 height 20
click at [1284, 581] on label "Leonardo da Vinči." at bounding box center [840, 600] width 901 height 40
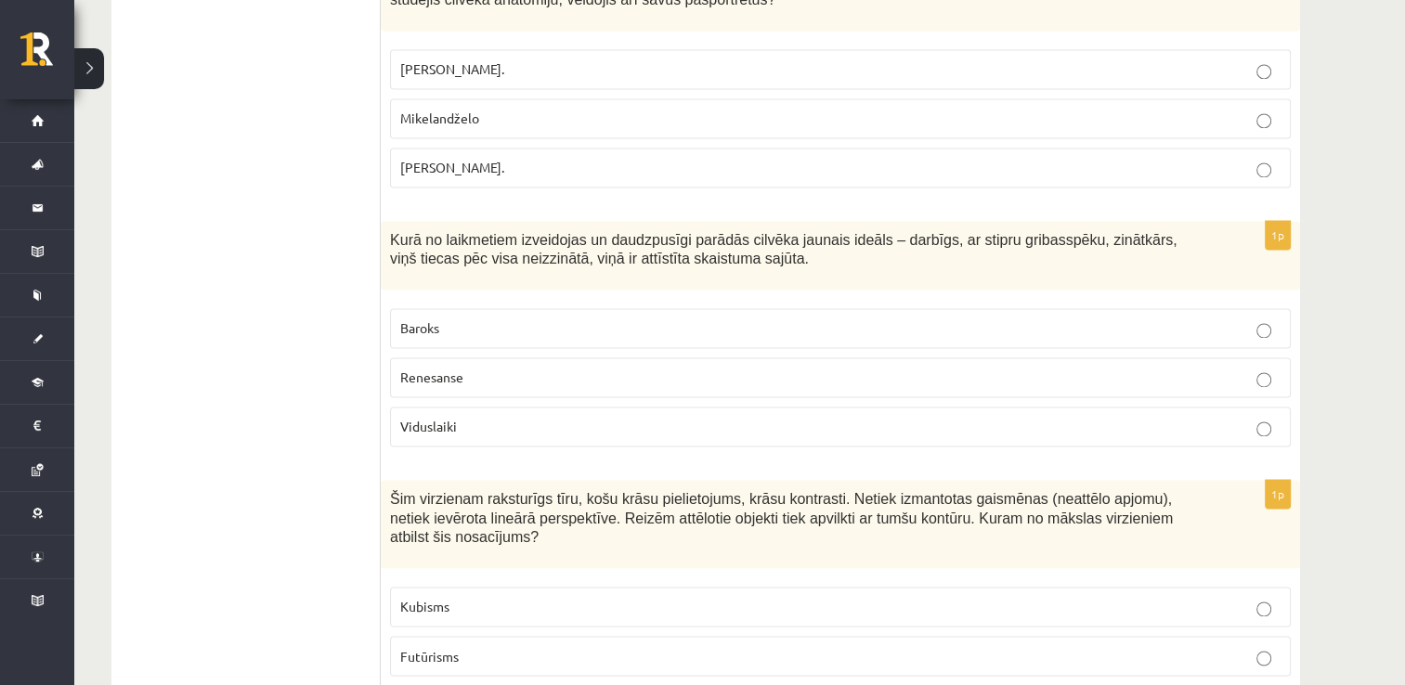
scroll to position [2873, 0]
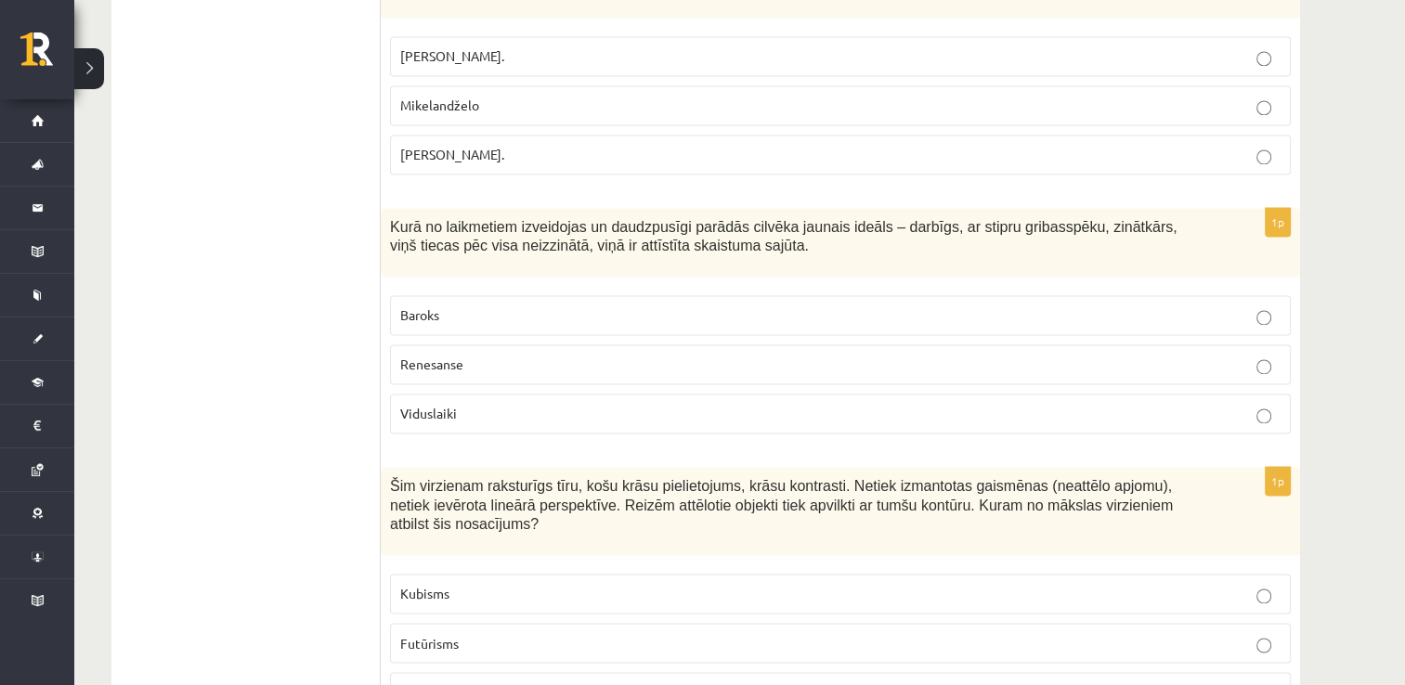
click at [608, 345] on label "Renesanse" at bounding box center [840, 365] width 901 height 40
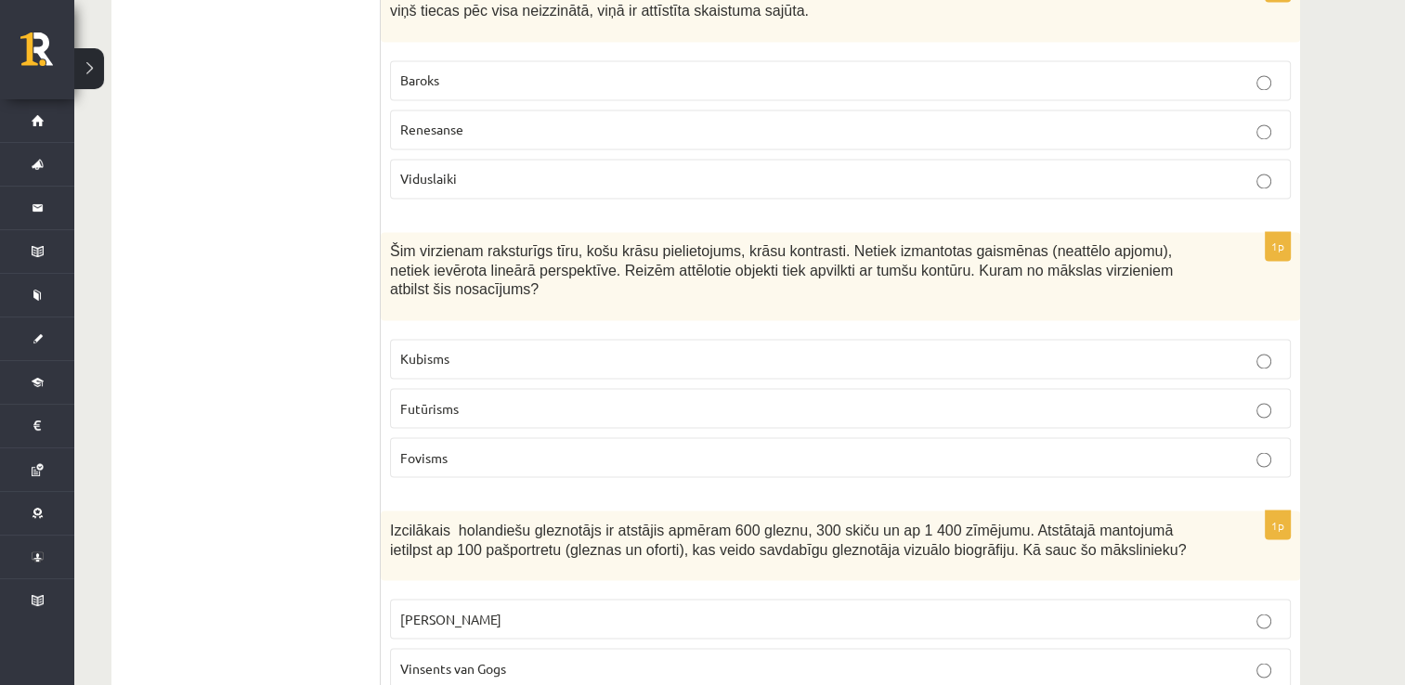
scroll to position [3145, 0]
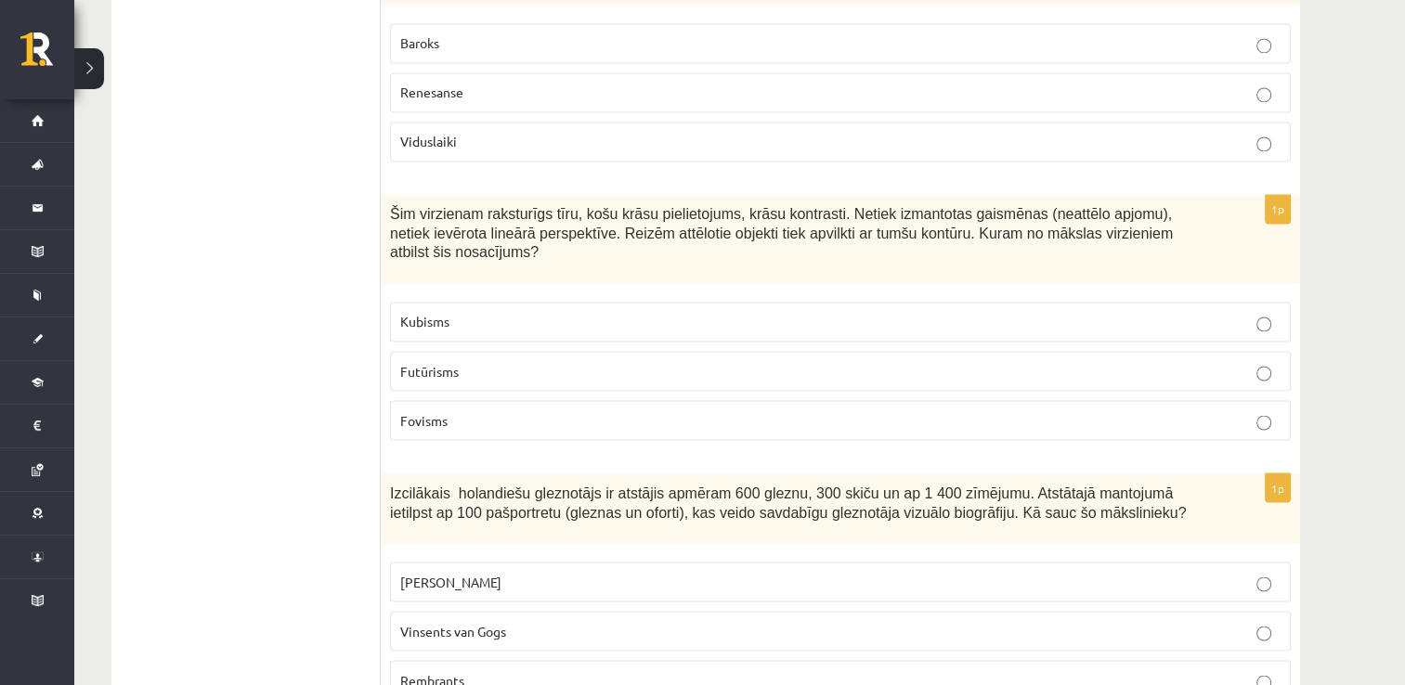
click at [613, 411] on p "Fovisms" at bounding box center [840, 421] width 880 height 20
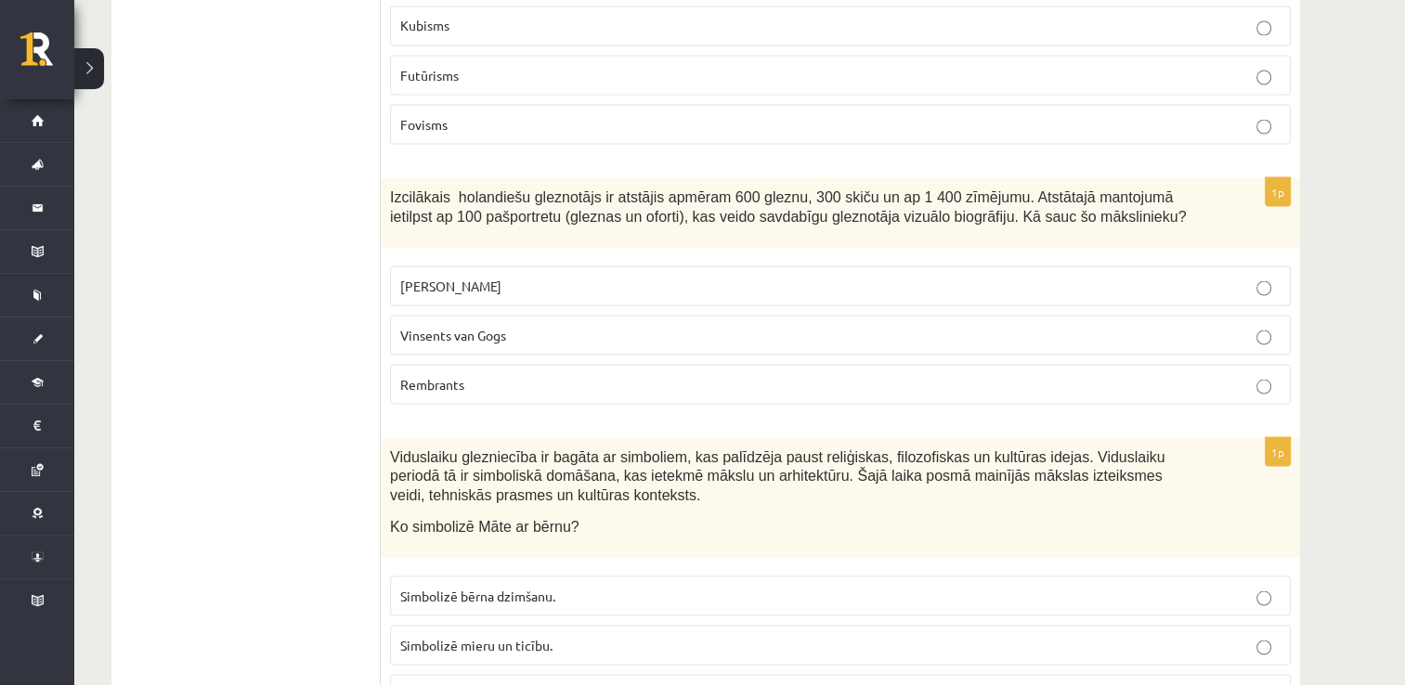
scroll to position [3442, 0]
click at [838, 324] on p "Vinsents van Gogs" at bounding box center [840, 334] width 880 height 20
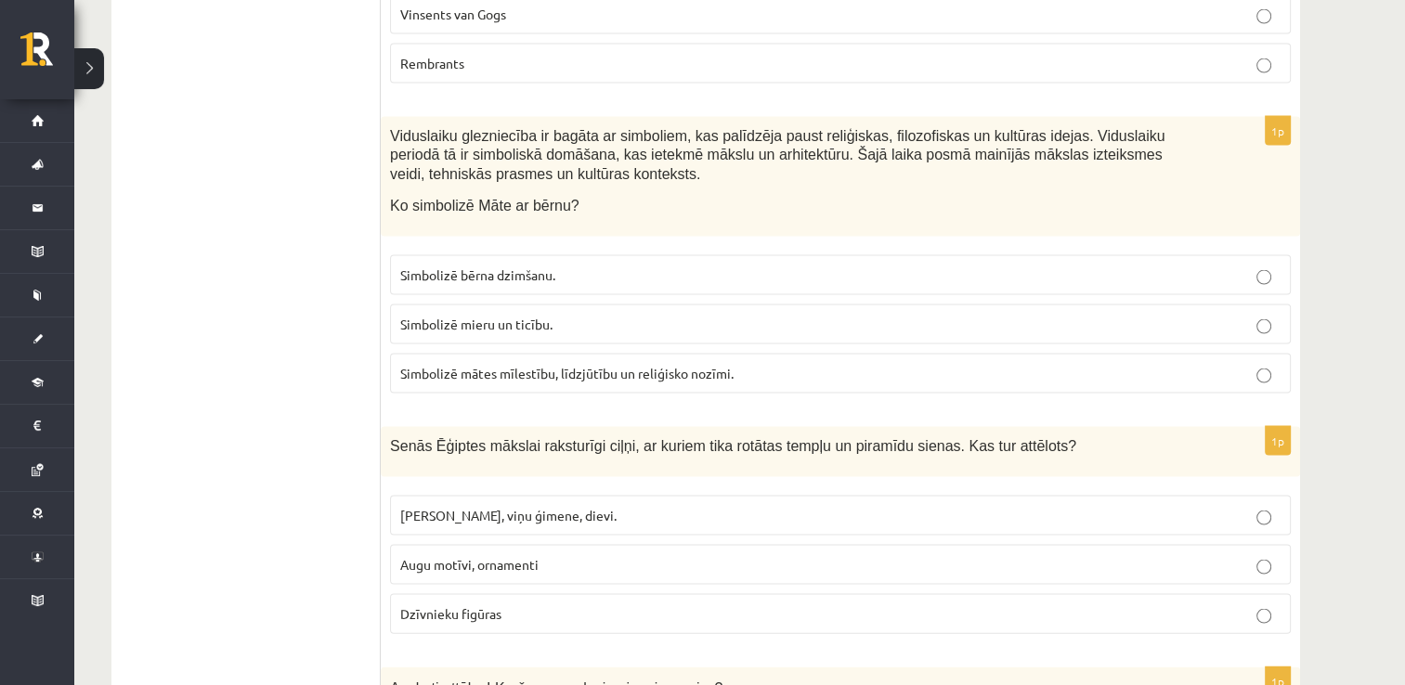
scroll to position [3776, 0]
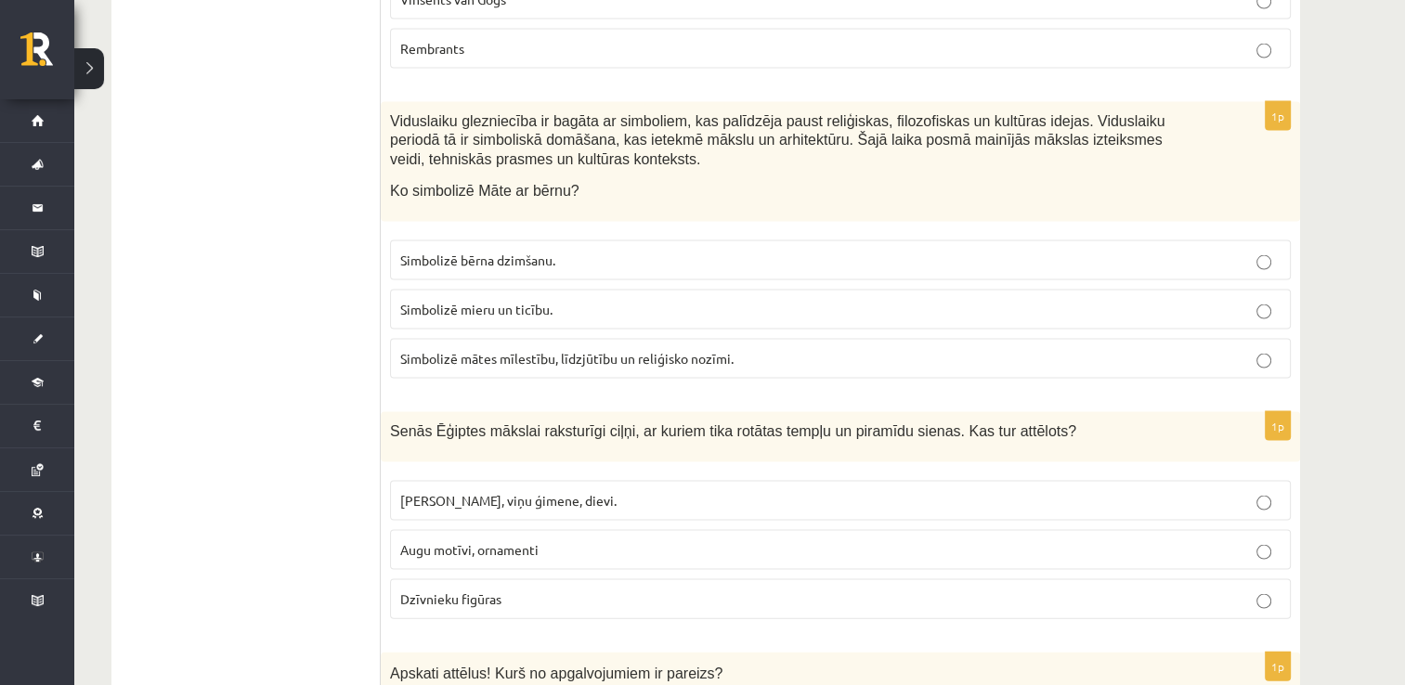
click at [565, 350] on span "Simbolizē mātes mīlestību, līdzjūtību un reliģisko nozīmi." at bounding box center [566, 358] width 333 height 17
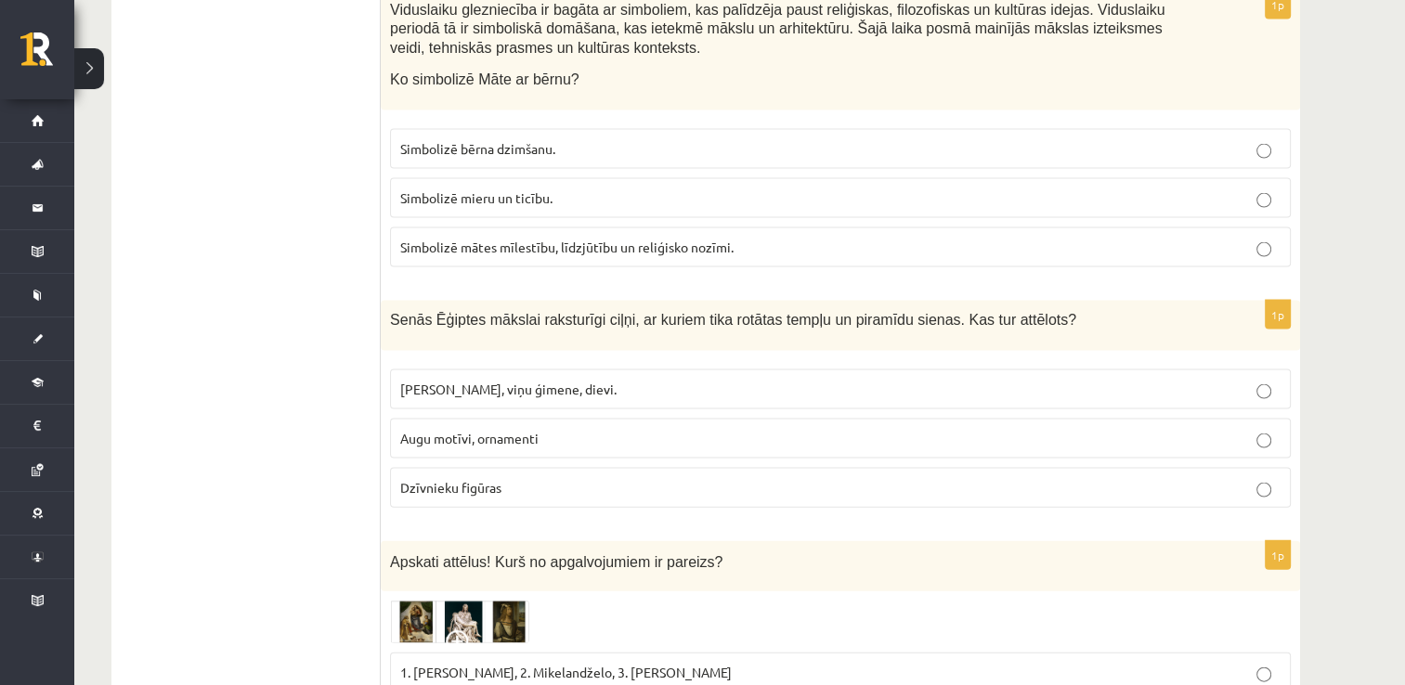
scroll to position [3925, 0]
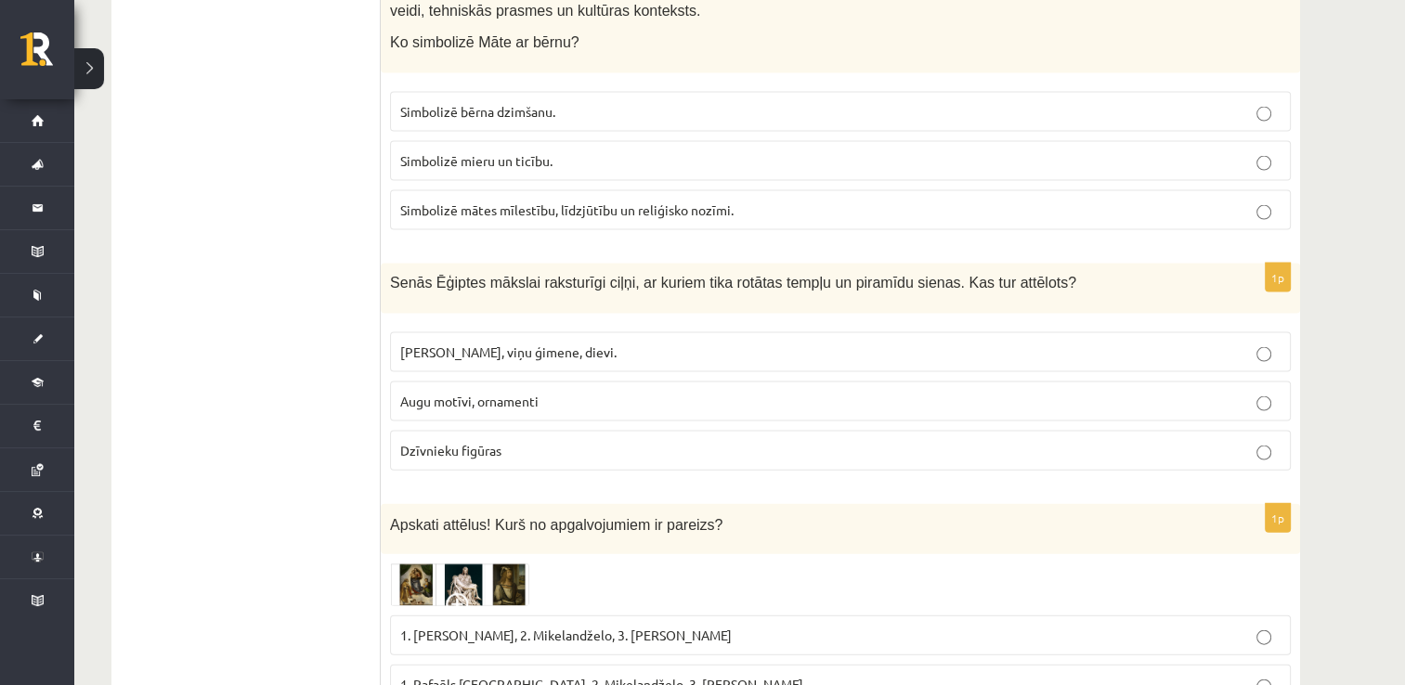
click at [810, 343] on p "Faraoni, viņu ģimene, dievi." at bounding box center [840, 353] width 880 height 20
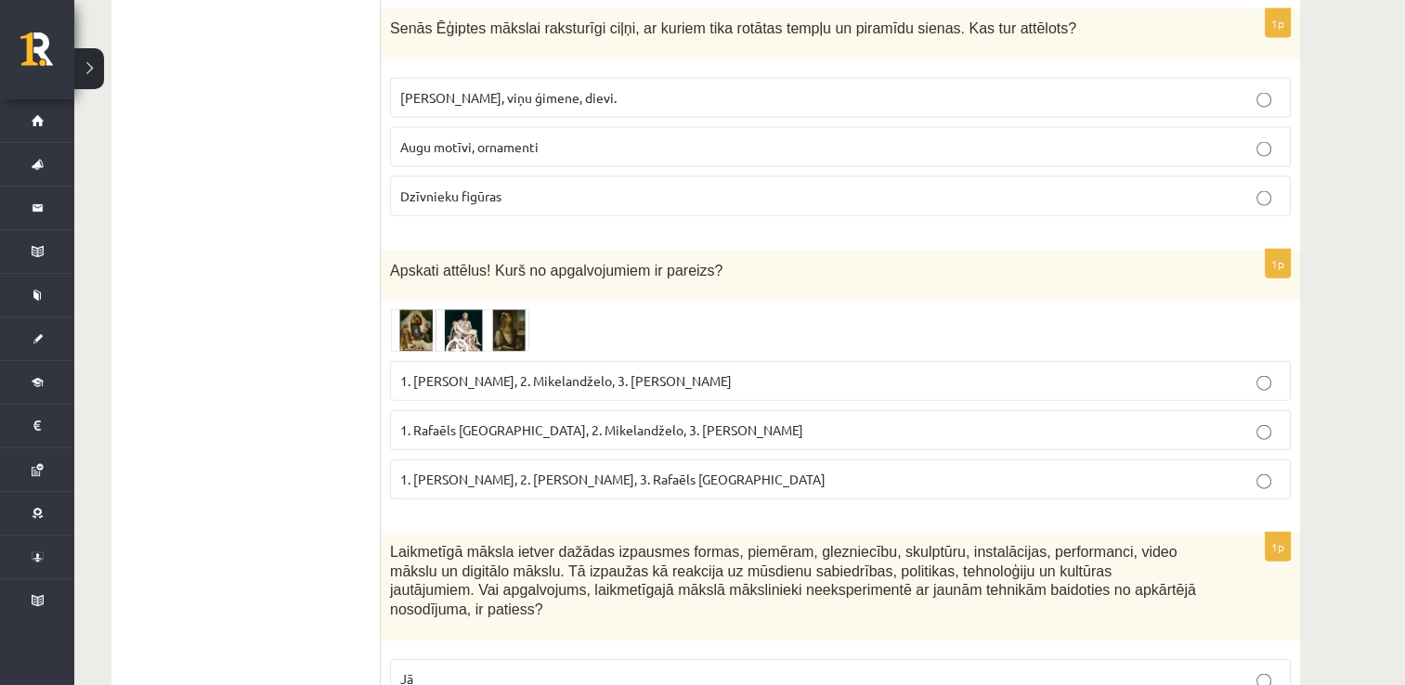
scroll to position [4198, 0]
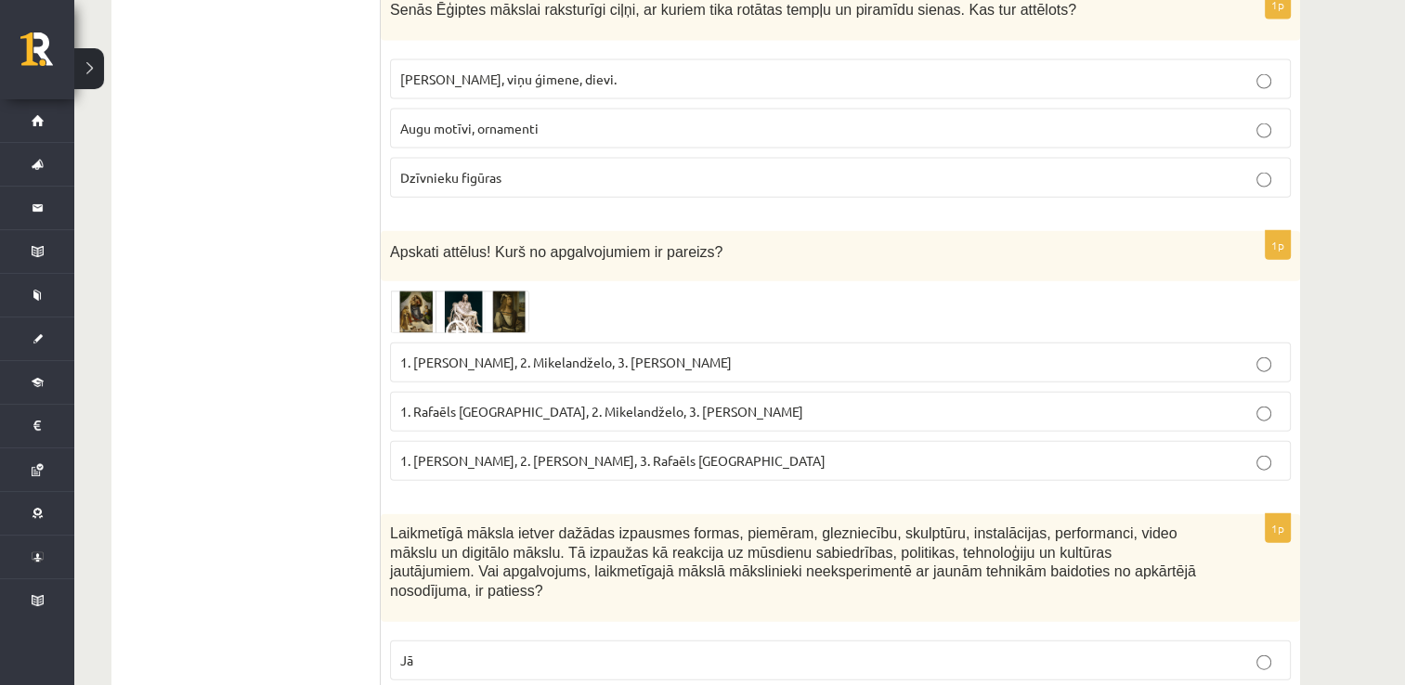
click at [457, 291] on img at bounding box center [459, 312] width 139 height 43
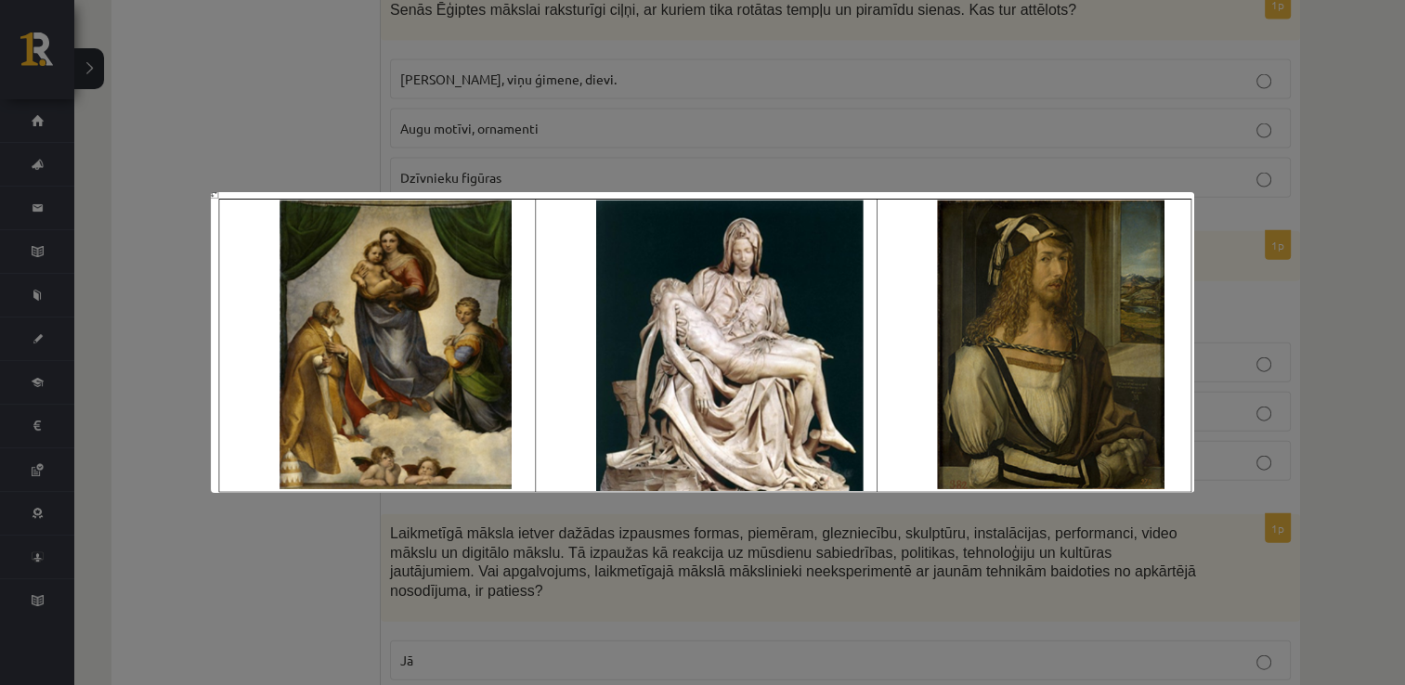
click at [536, 32] on div at bounding box center [702, 342] width 1405 height 685
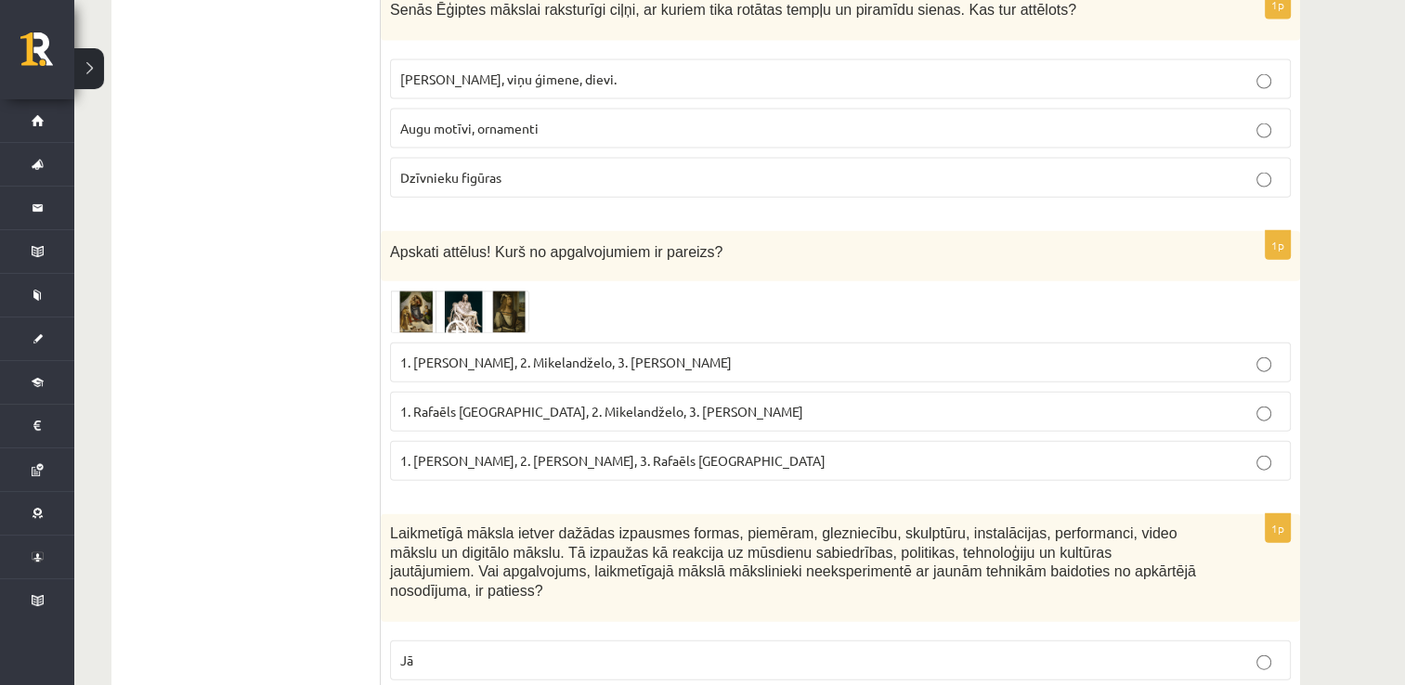
click at [411, 291] on img at bounding box center [459, 312] width 139 height 43
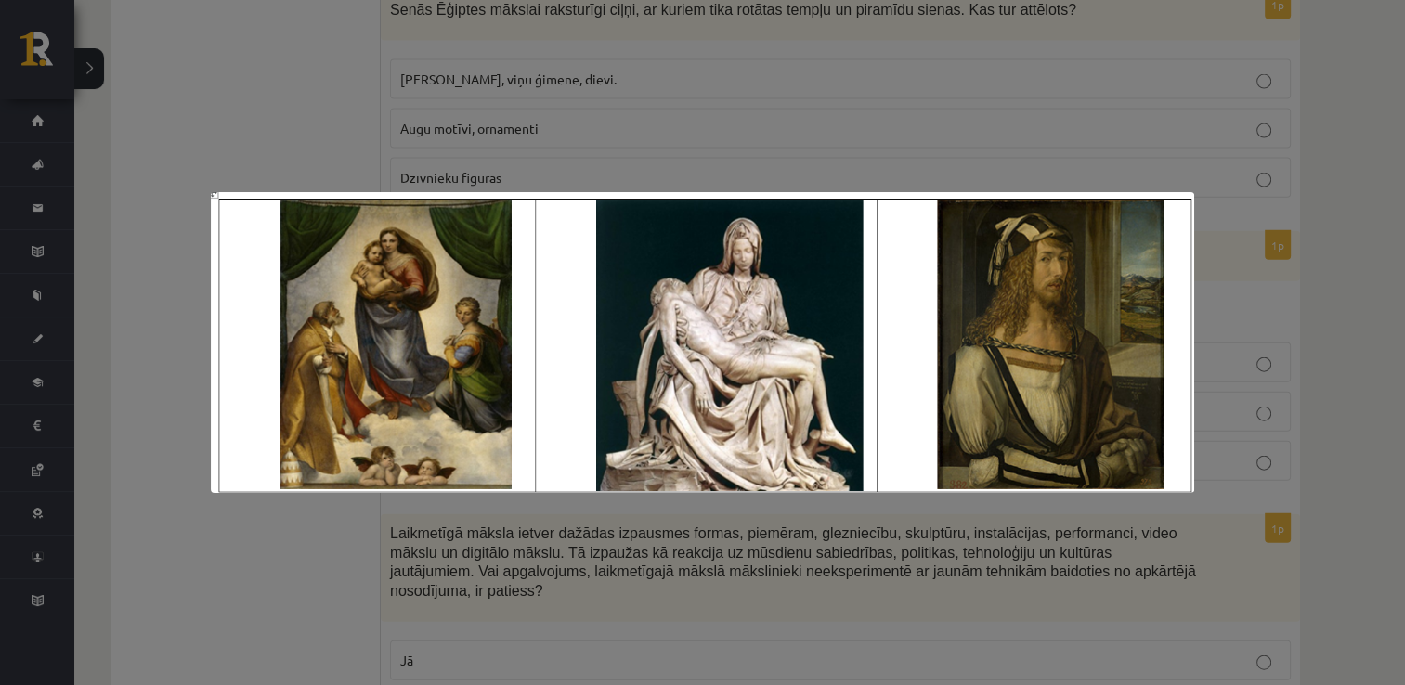
click at [517, 113] on div at bounding box center [702, 342] width 1405 height 685
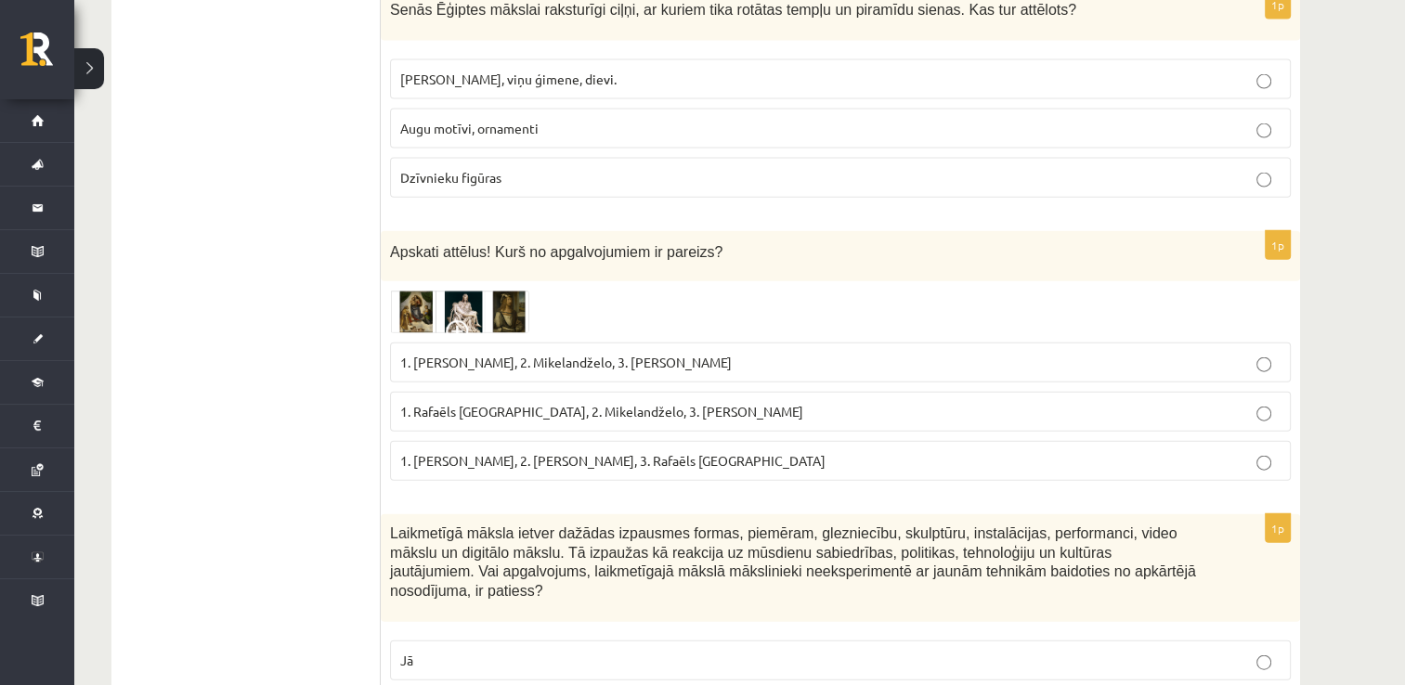
click at [617, 354] on span "1. Leonardo da Vinči, 2. Mikelandželo, 3. Albrehts Dīrers" at bounding box center [566, 362] width 332 height 17
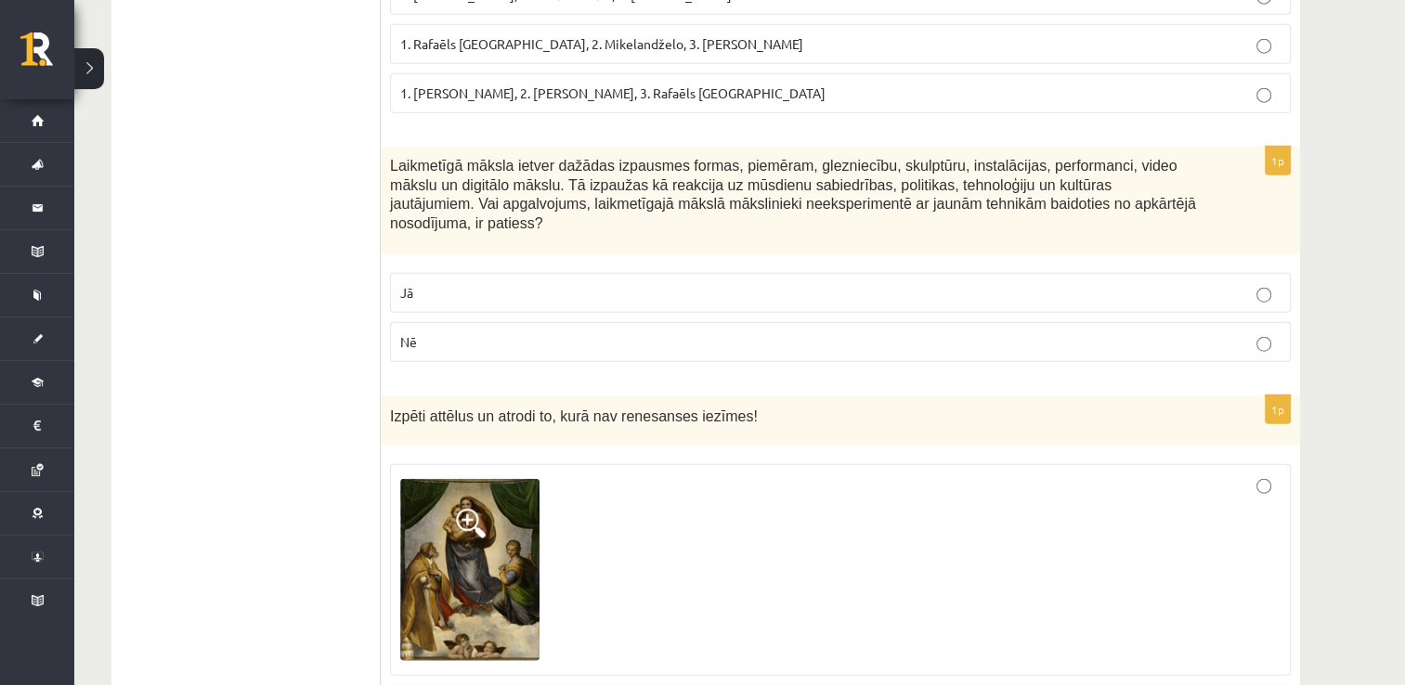
scroll to position [4569, 0]
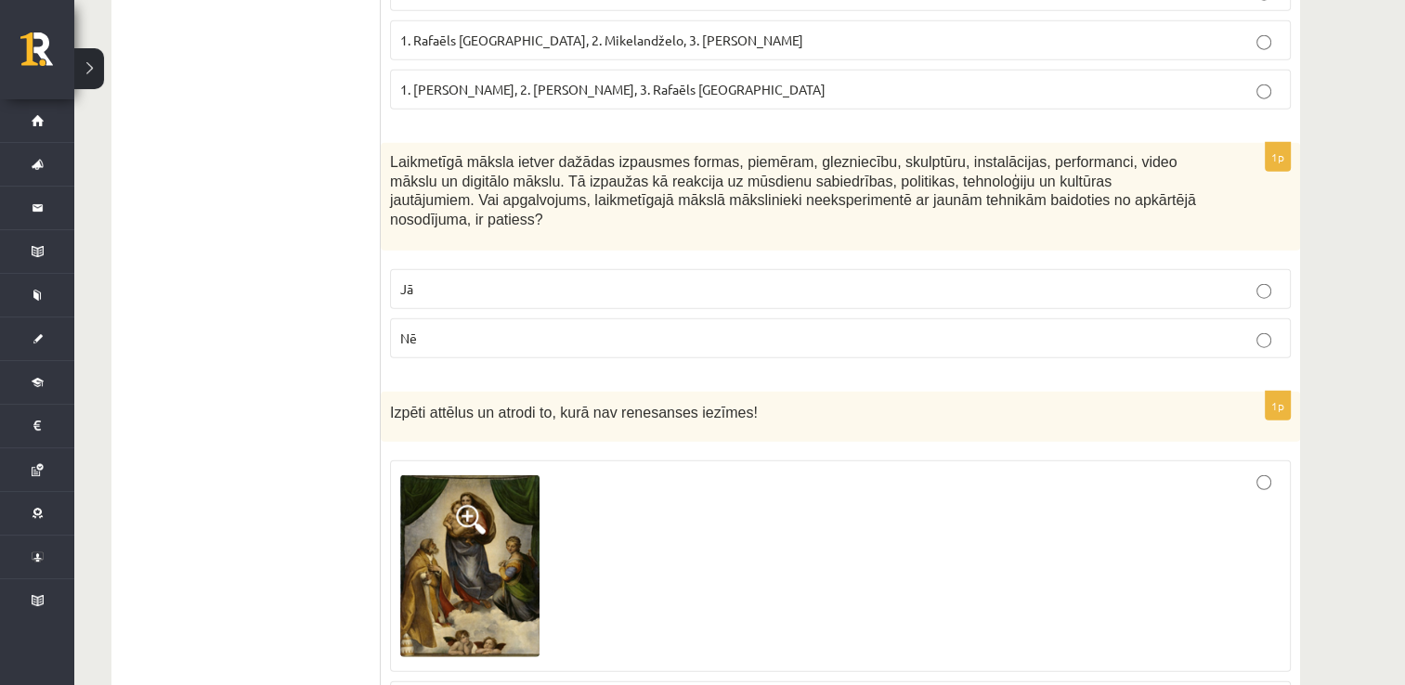
click at [634, 329] on p "Nē" at bounding box center [840, 339] width 880 height 20
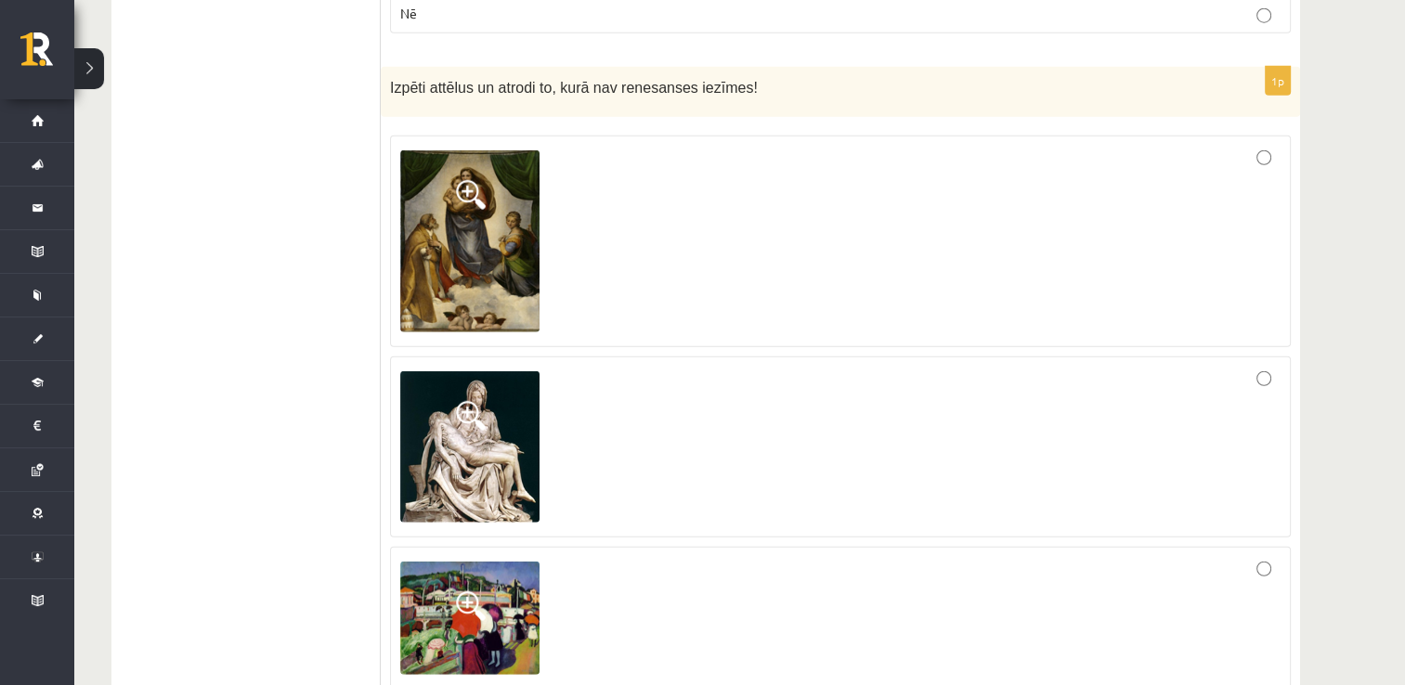
scroll to position [4904, 0]
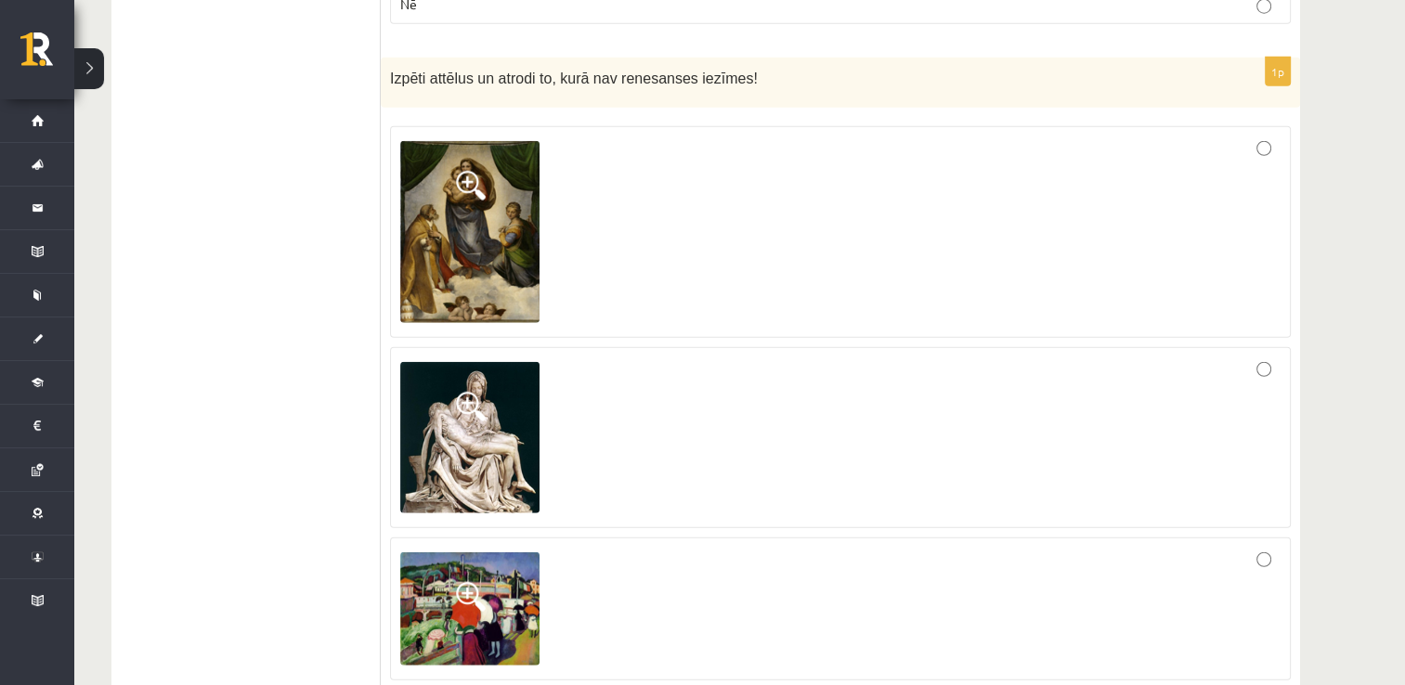
click at [454, 141] on img at bounding box center [469, 231] width 139 height 181
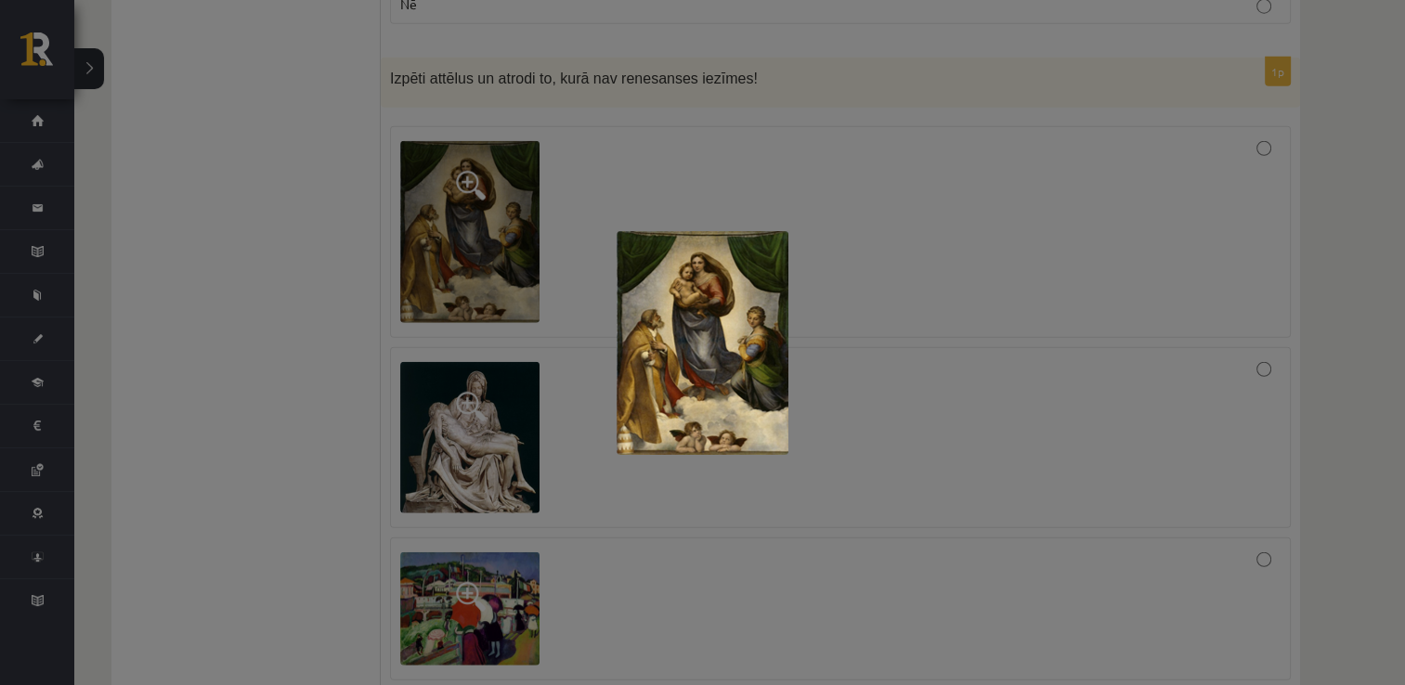
click at [428, 340] on div at bounding box center [702, 342] width 1405 height 685
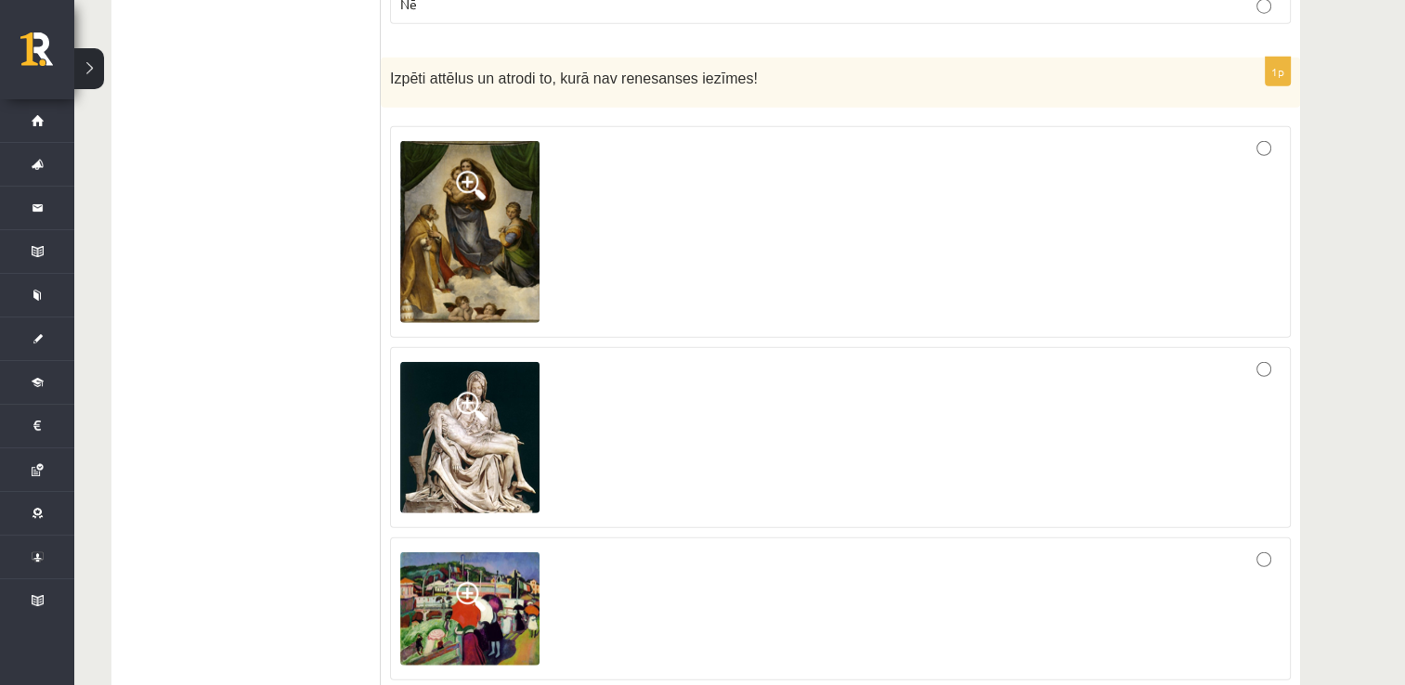
click at [470, 392] on span at bounding box center [471, 407] width 30 height 30
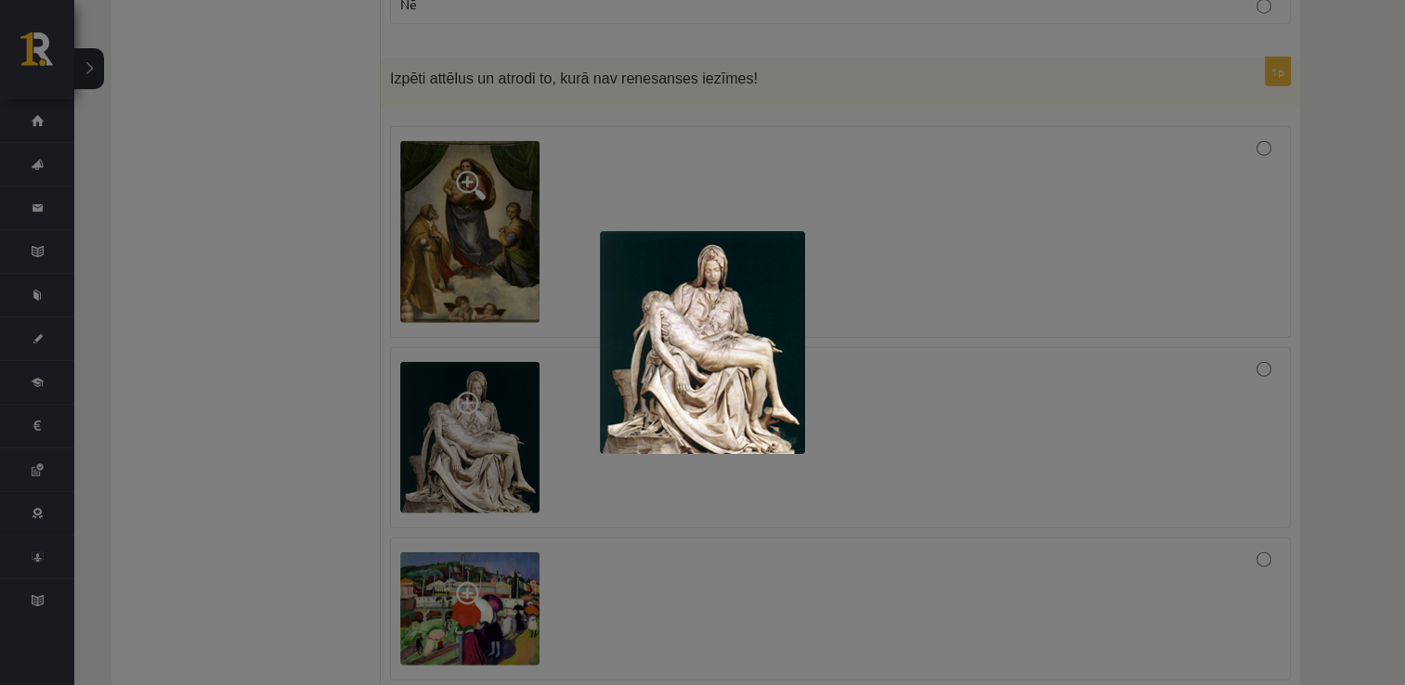
click at [461, 310] on div at bounding box center [702, 342] width 1405 height 685
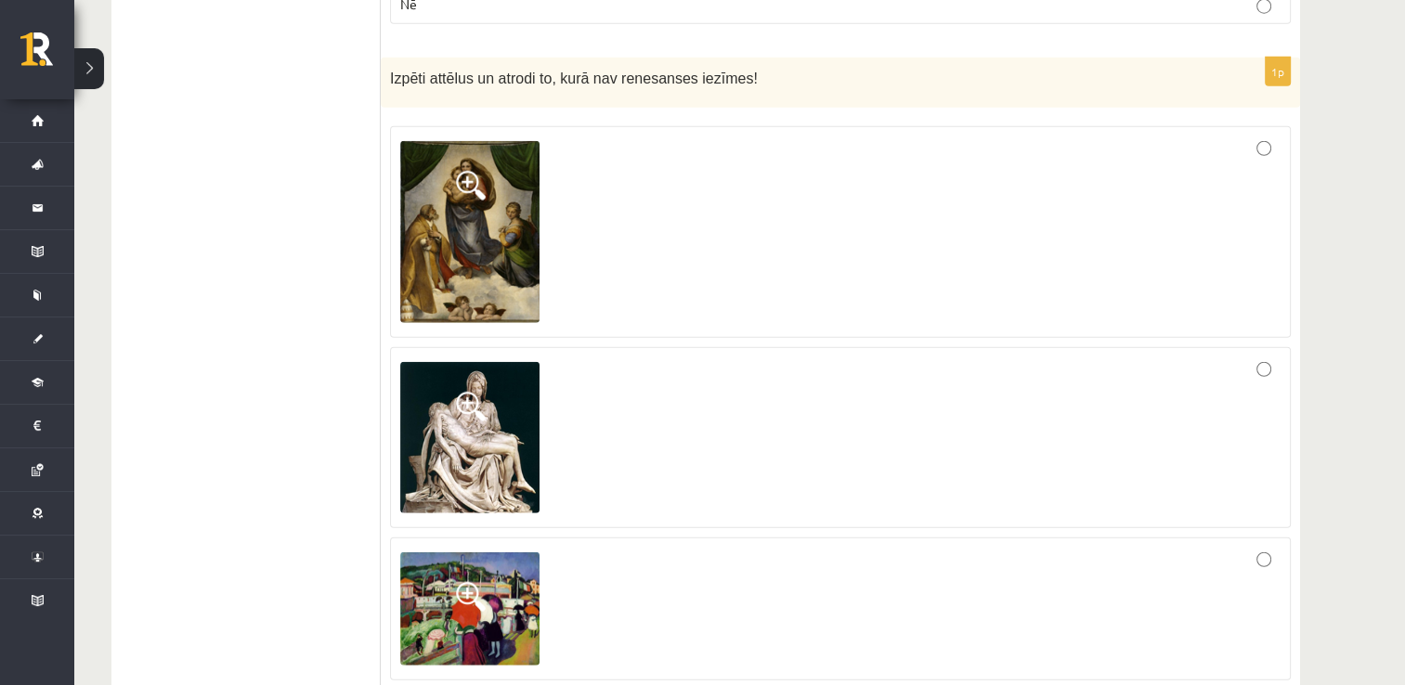
click at [488, 165] on img at bounding box center [469, 231] width 139 height 181
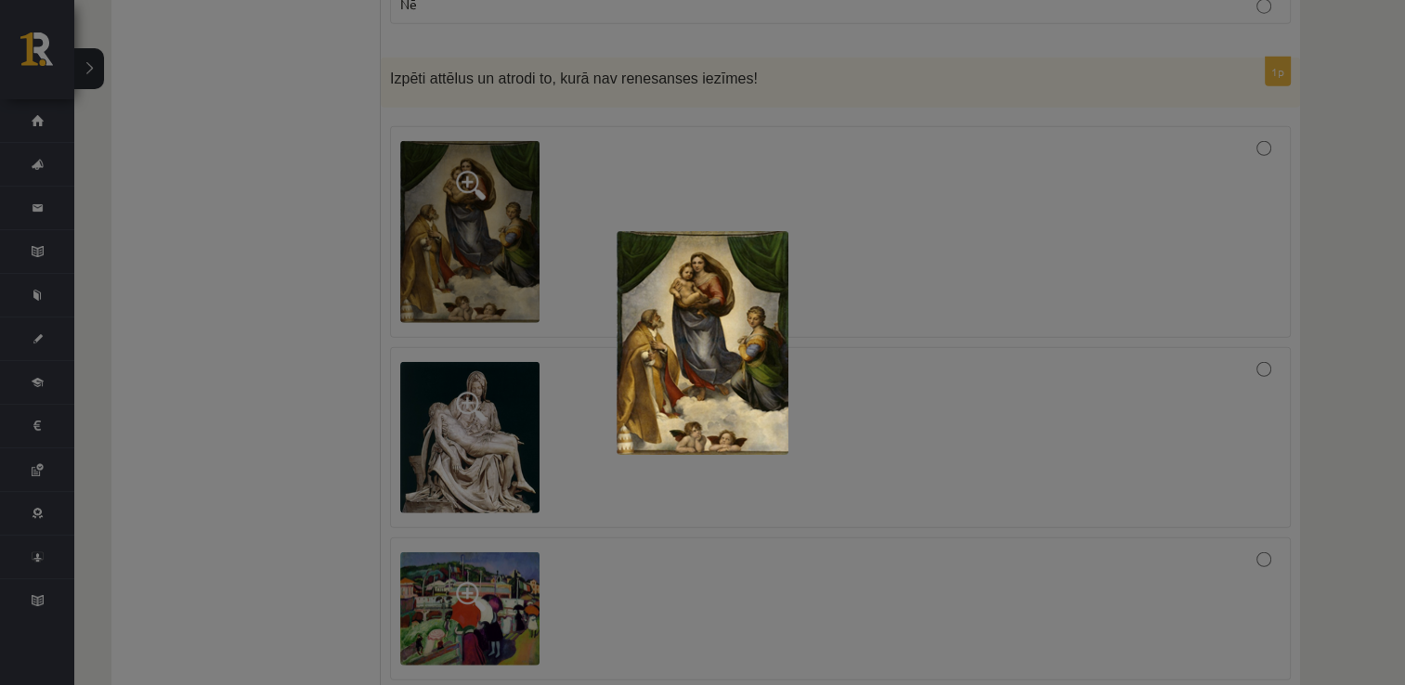
click at [472, 512] on div at bounding box center [702, 342] width 1405 height 685
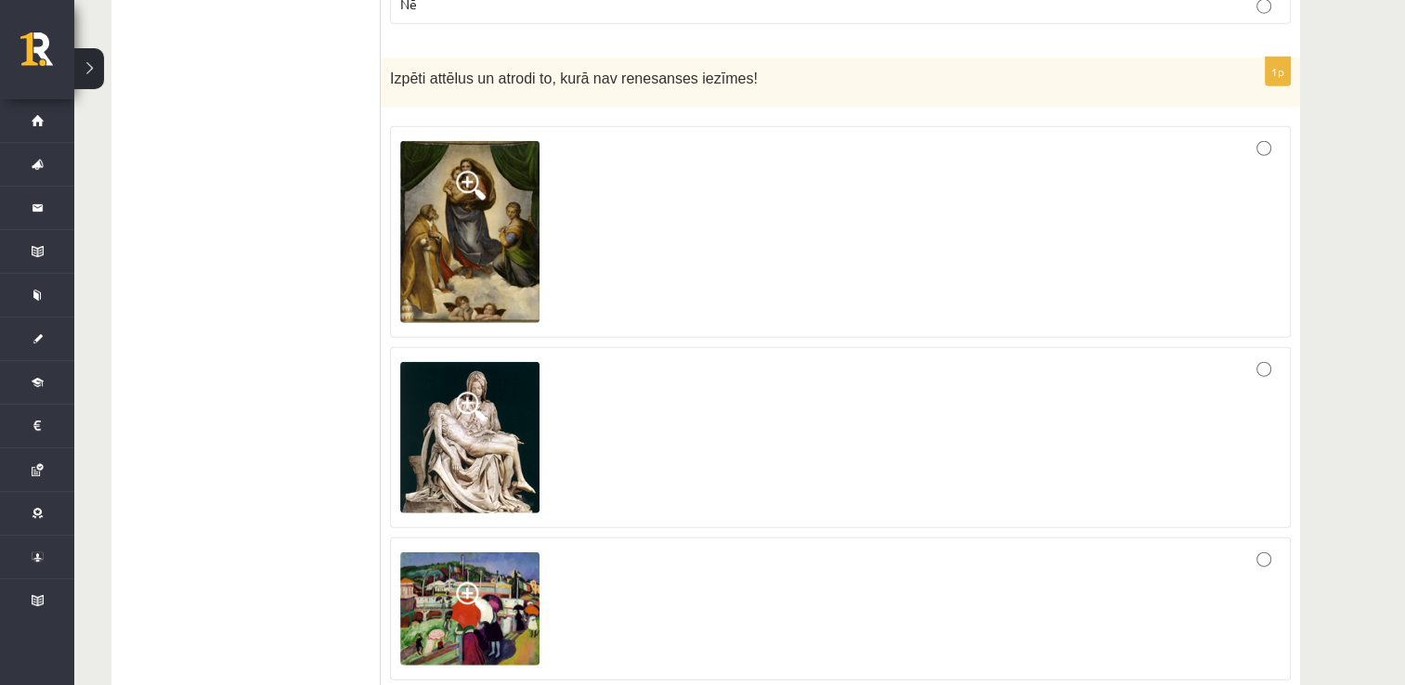
click at [472, 582] on span at bounding box center [471, 597] width 30 height 30
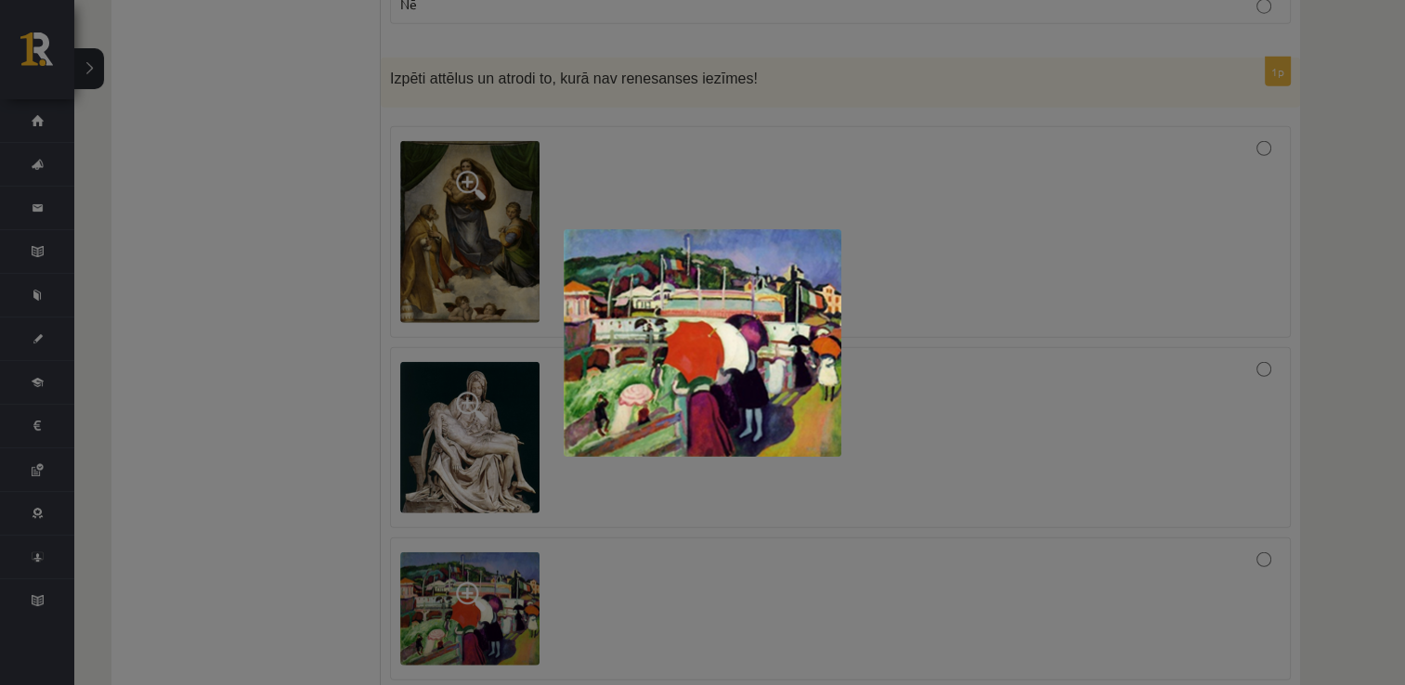
click at [996, 353] on div at bounding box center [702, 342] width 1405 height 685
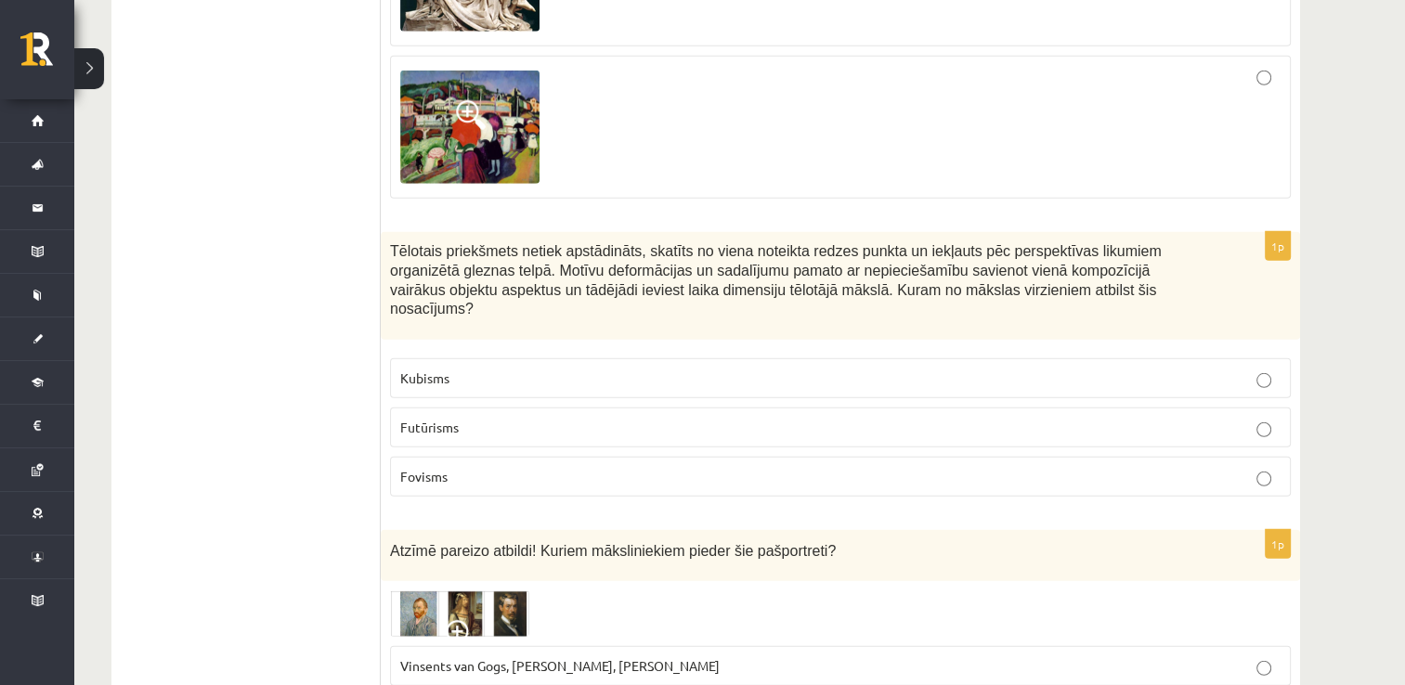
scroll to position [5387, 0]
click at [884, 417] on p "Futūrisms" at bounding box center [840, 427] width 880 height 20
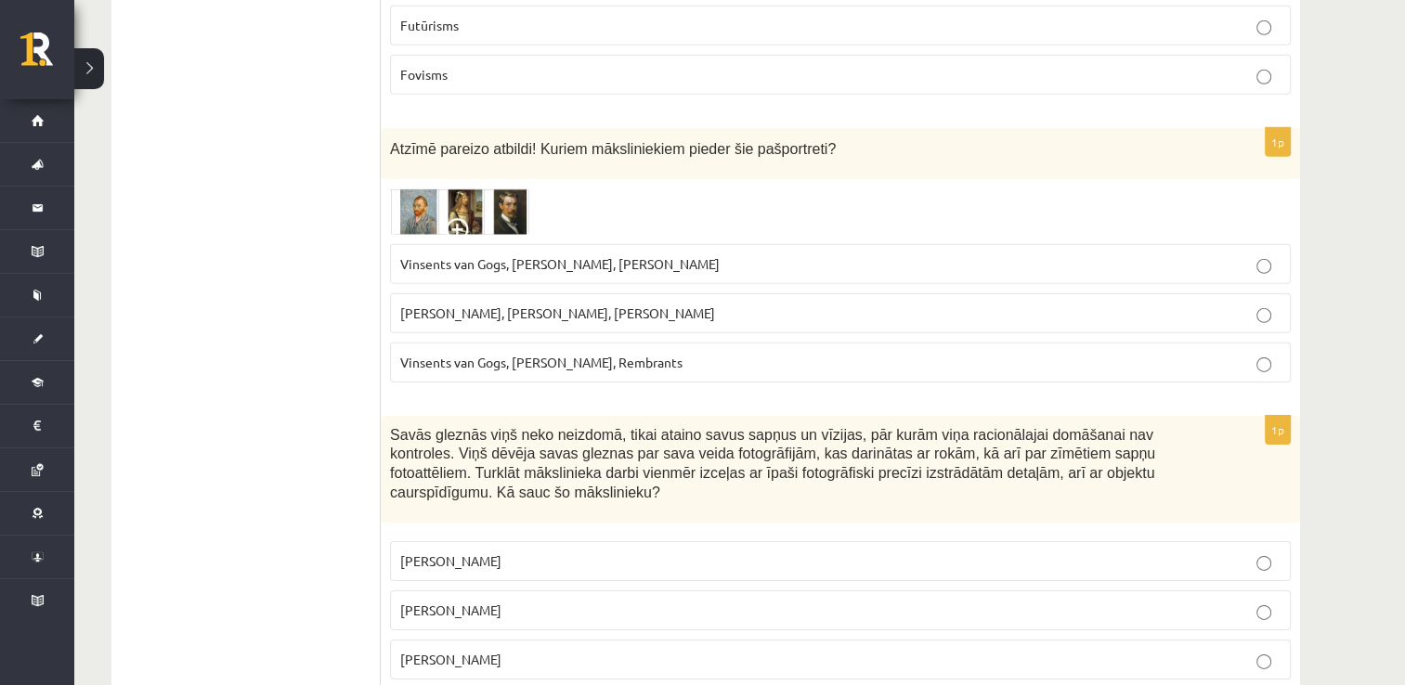
scroll to position [5795, 0]
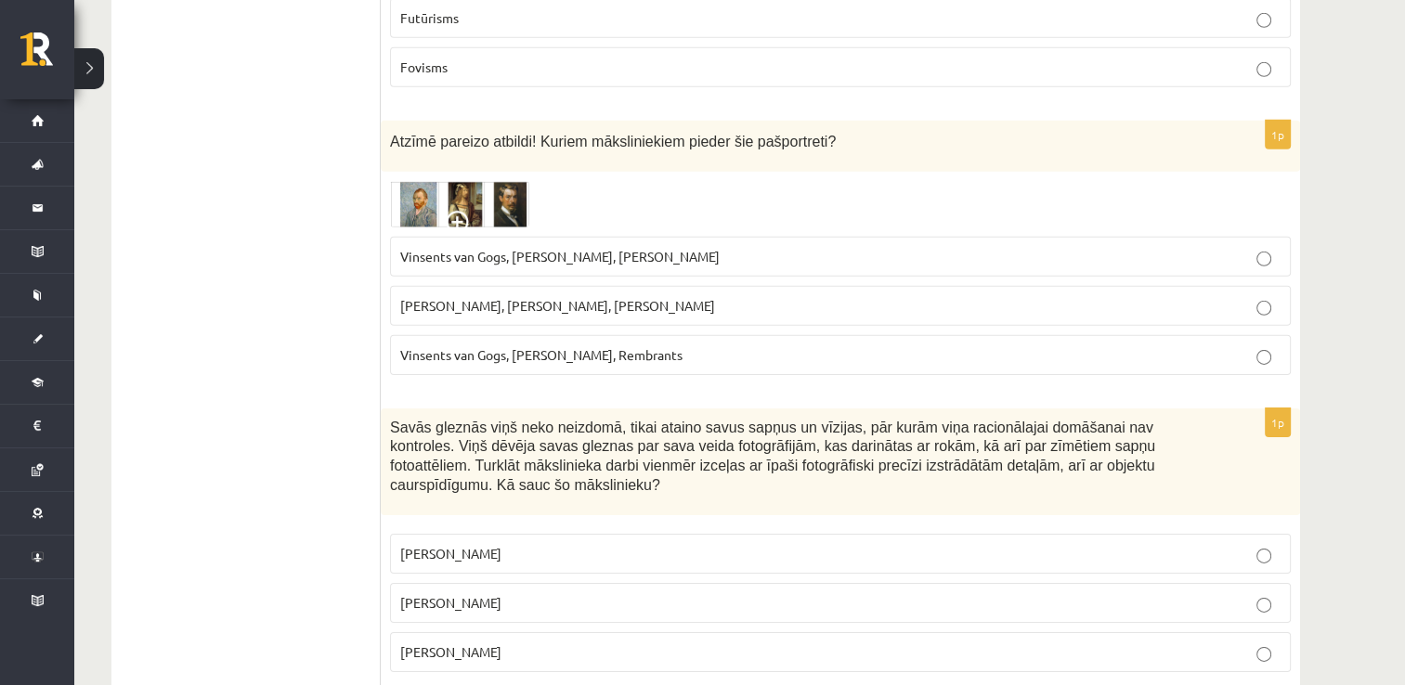
click at [474, 211] on span at bounding box center [461, 226] width 30 height 30
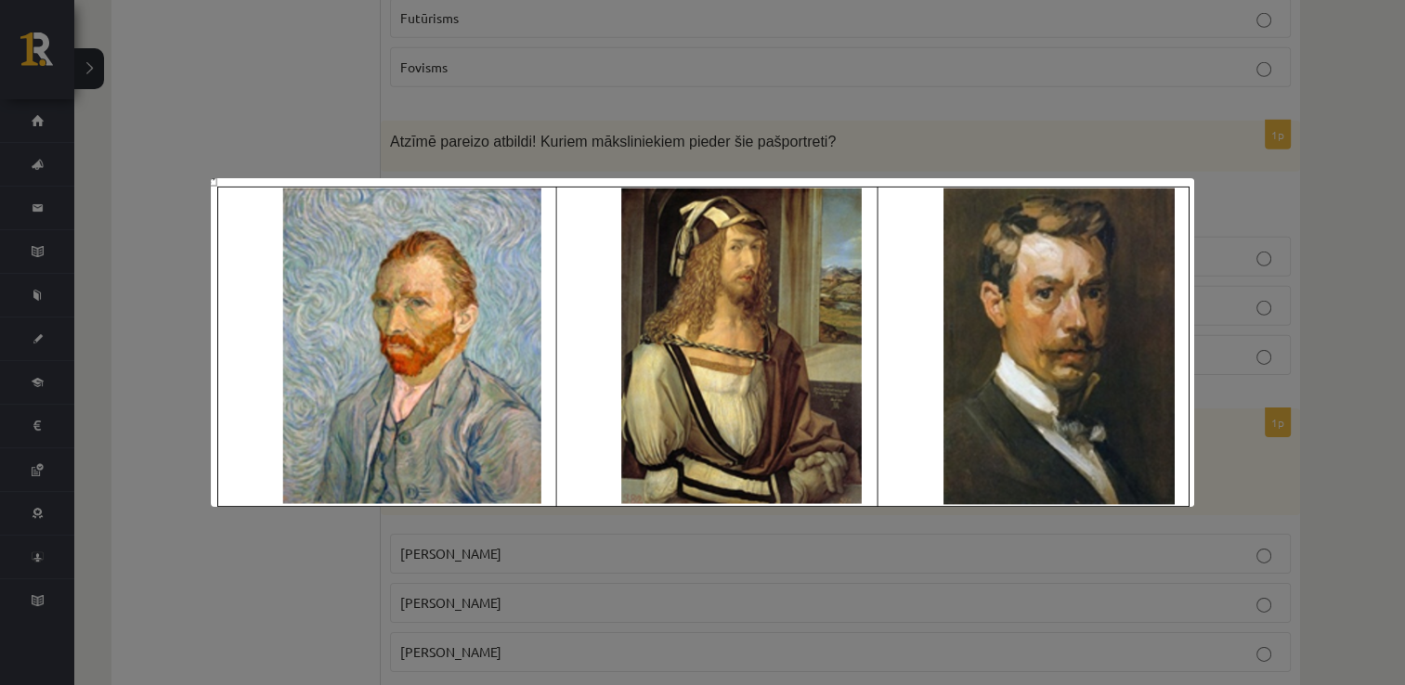
click at [668, 106] on div at bounding box center [702, 342] width 1405 height 685
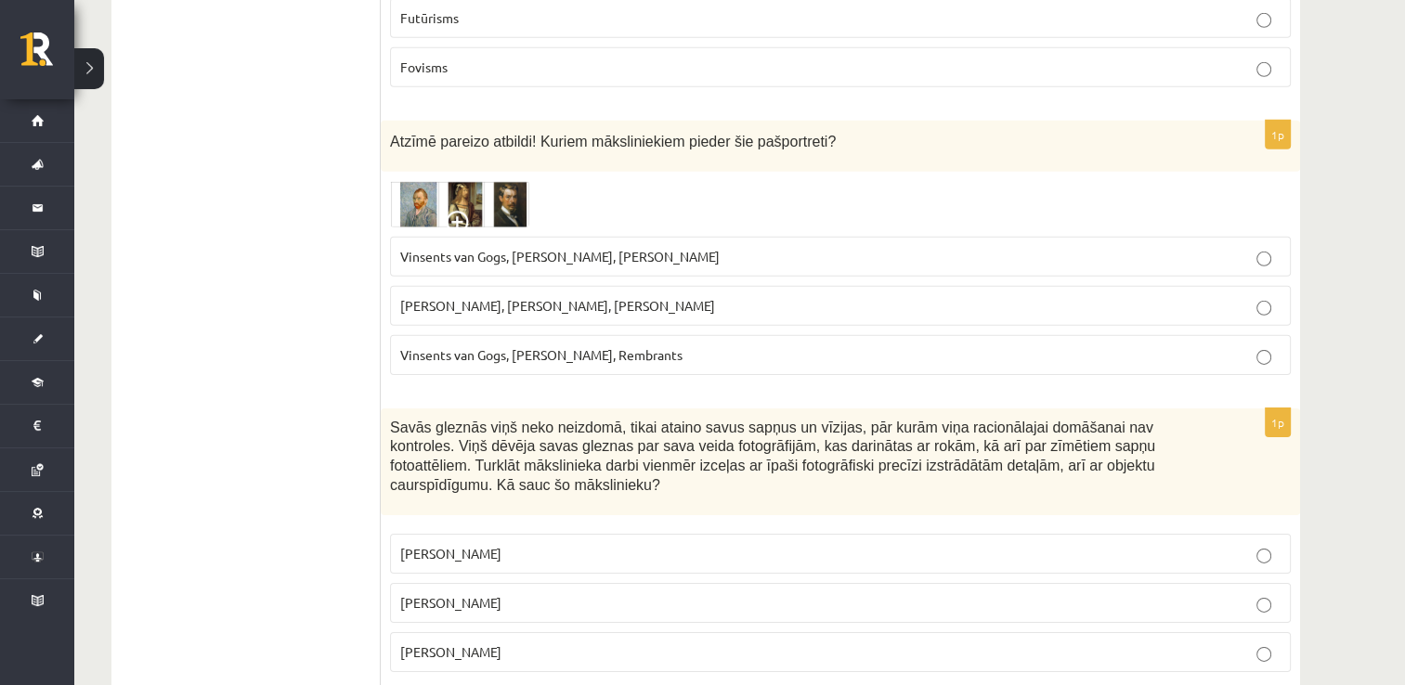
click at [485, 237] on label "Vinsents van Gogs, Albrehts Dīrers, Janis Rozentāls" at bounding box center [840, 257] width 901 height 40
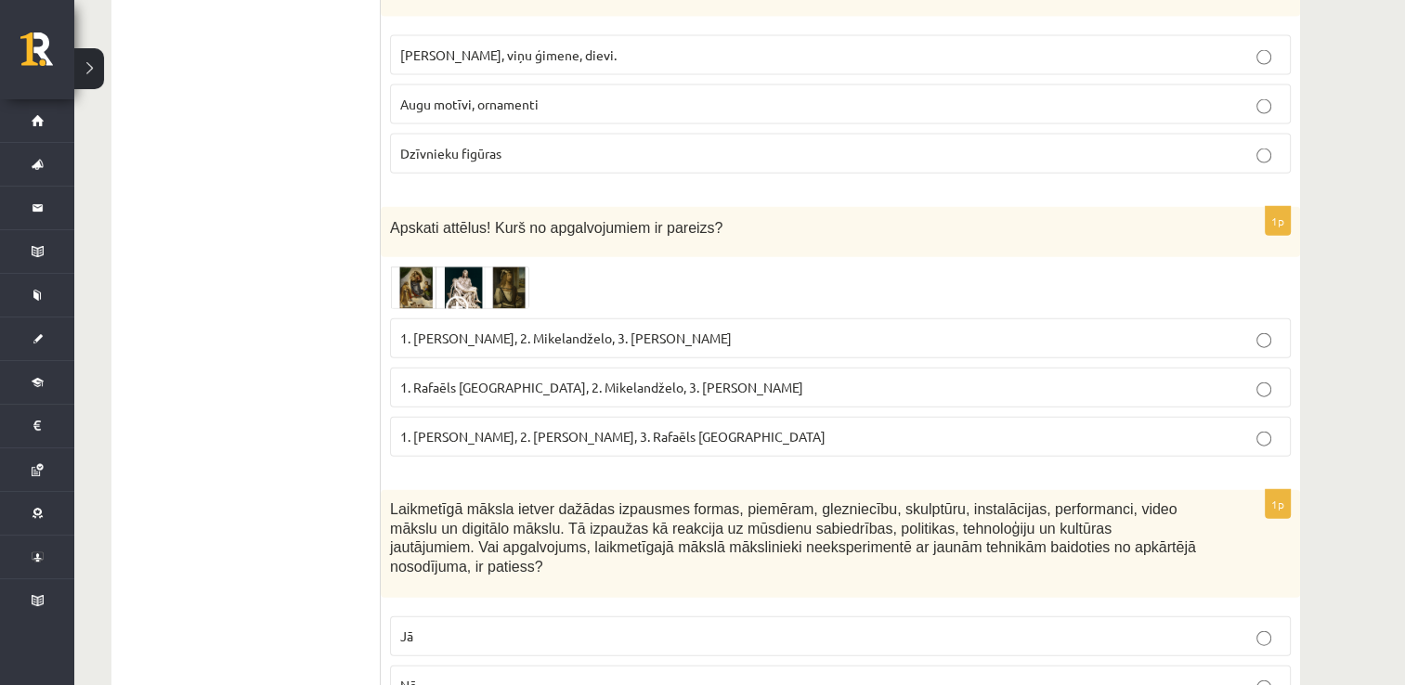
scroll to position [4259, 0]
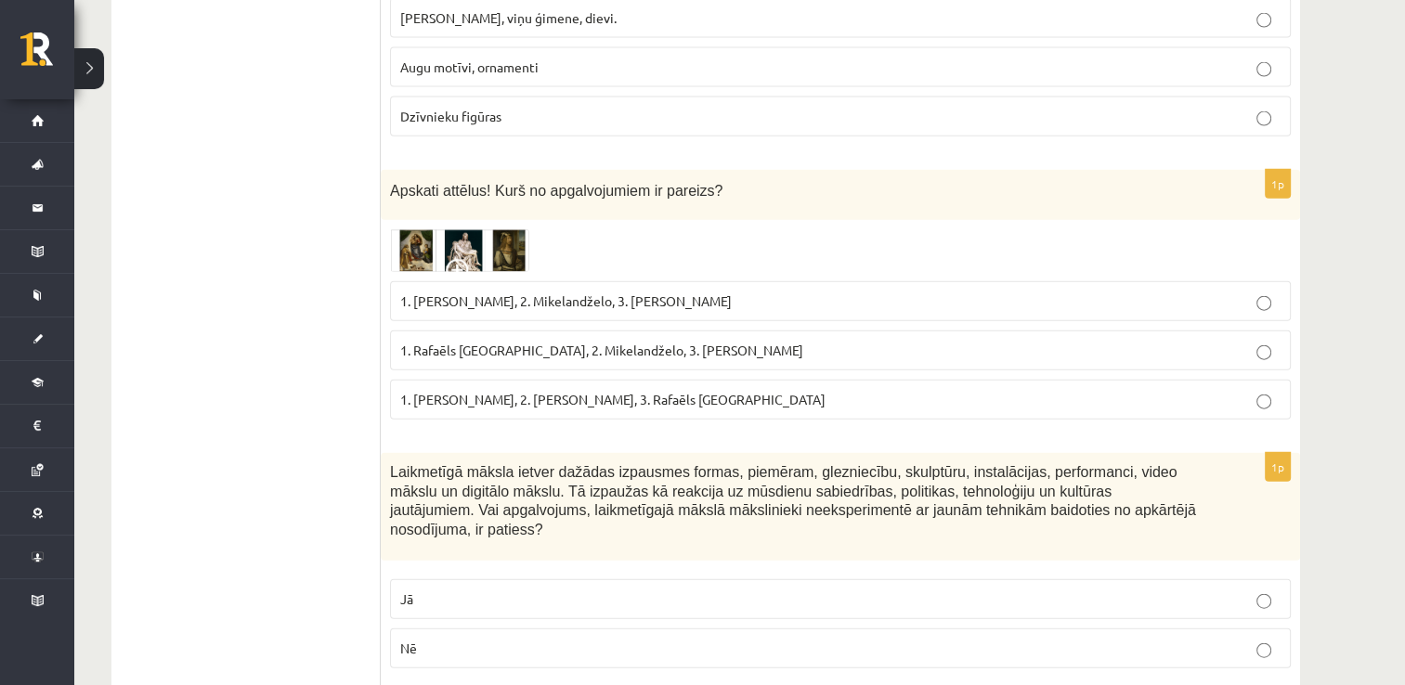
click at [732, 342] on span "1. Rafaēls Sancio da Urbīno, 2. Mikelandželo, 3. Albrehts Dīrers" at bounding box center [601, 350] width 403 height 17
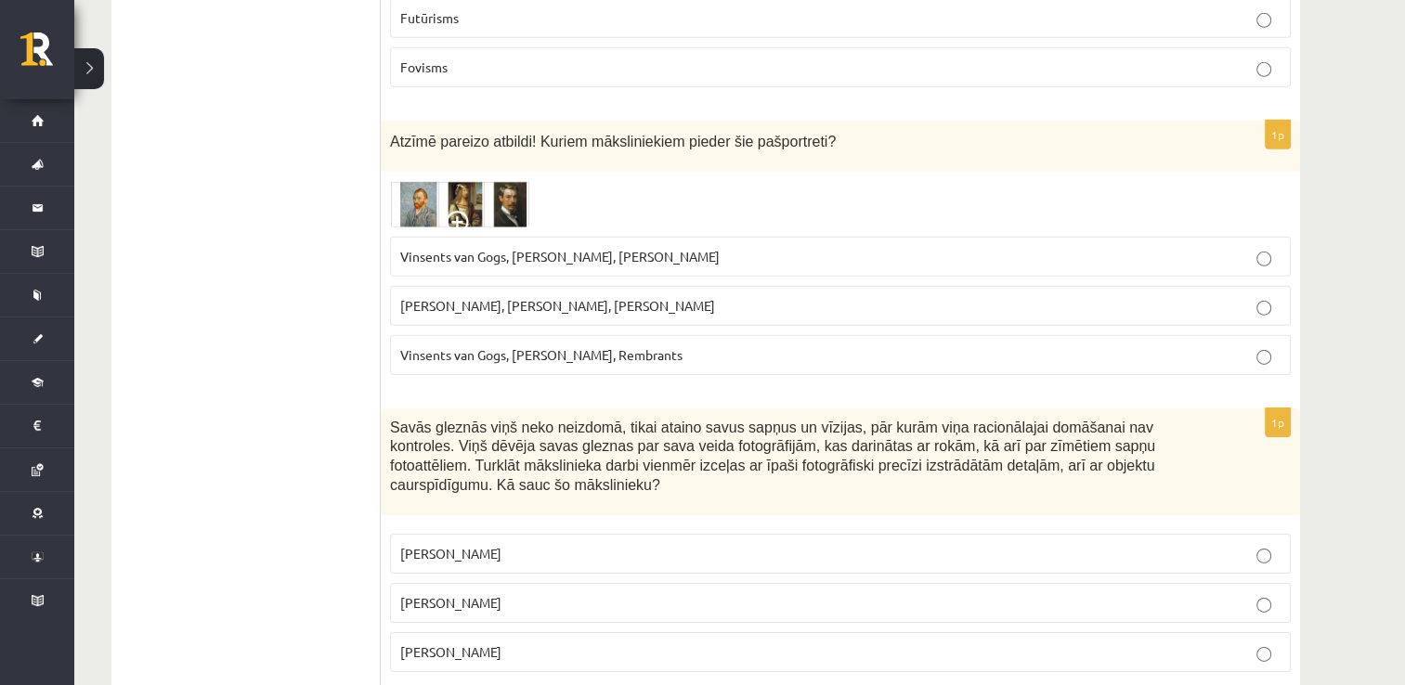
scroll to position [5783, 0]
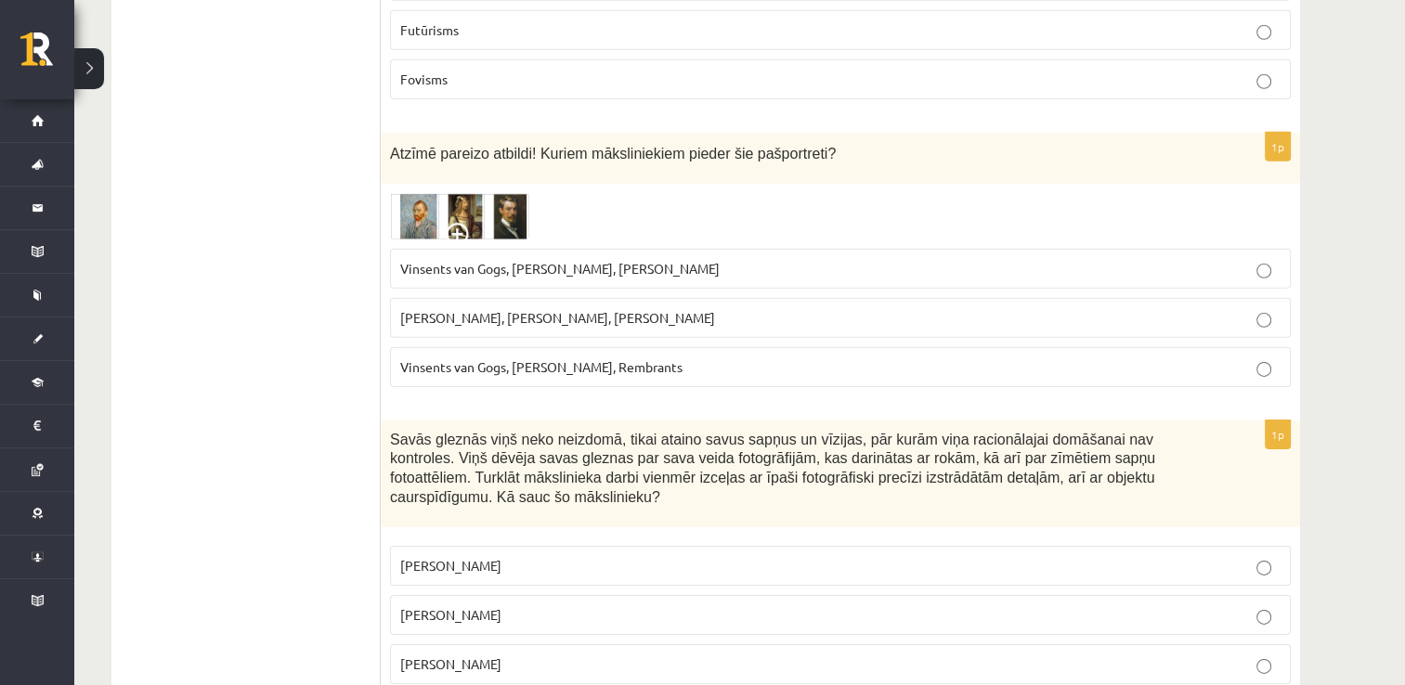
click at [741, 595] on label "Salvadors Dalī" at bounding box center [840, 615] width 901 height 40
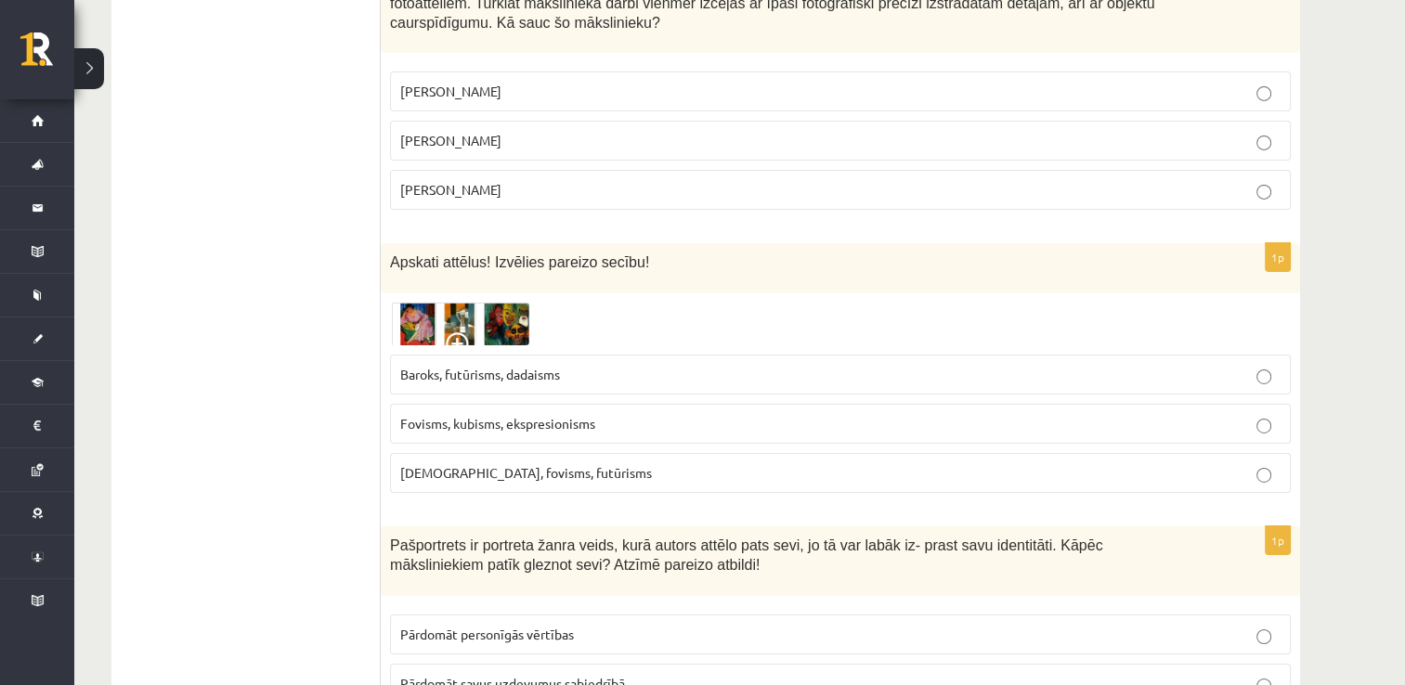
scroll to position [6266, 0]
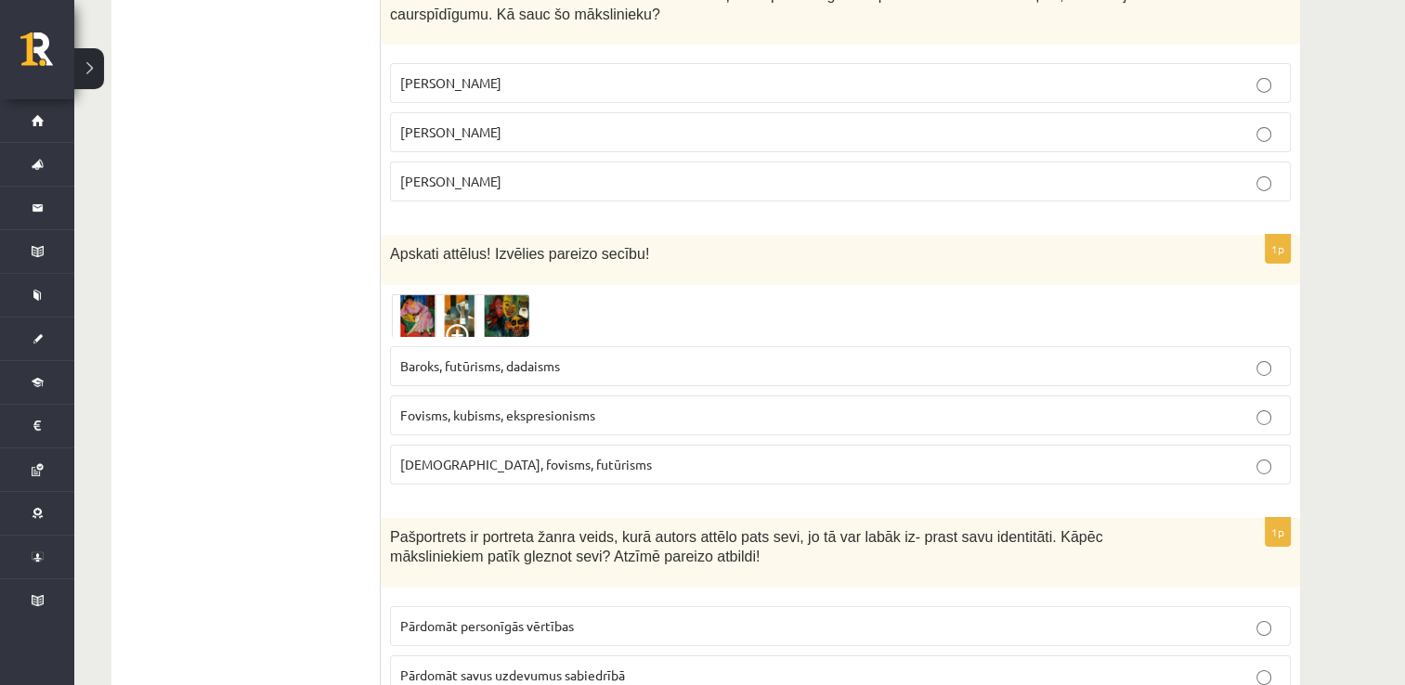
click at [459, 324] on span at bounding box center [461, 339] width 30 height 30
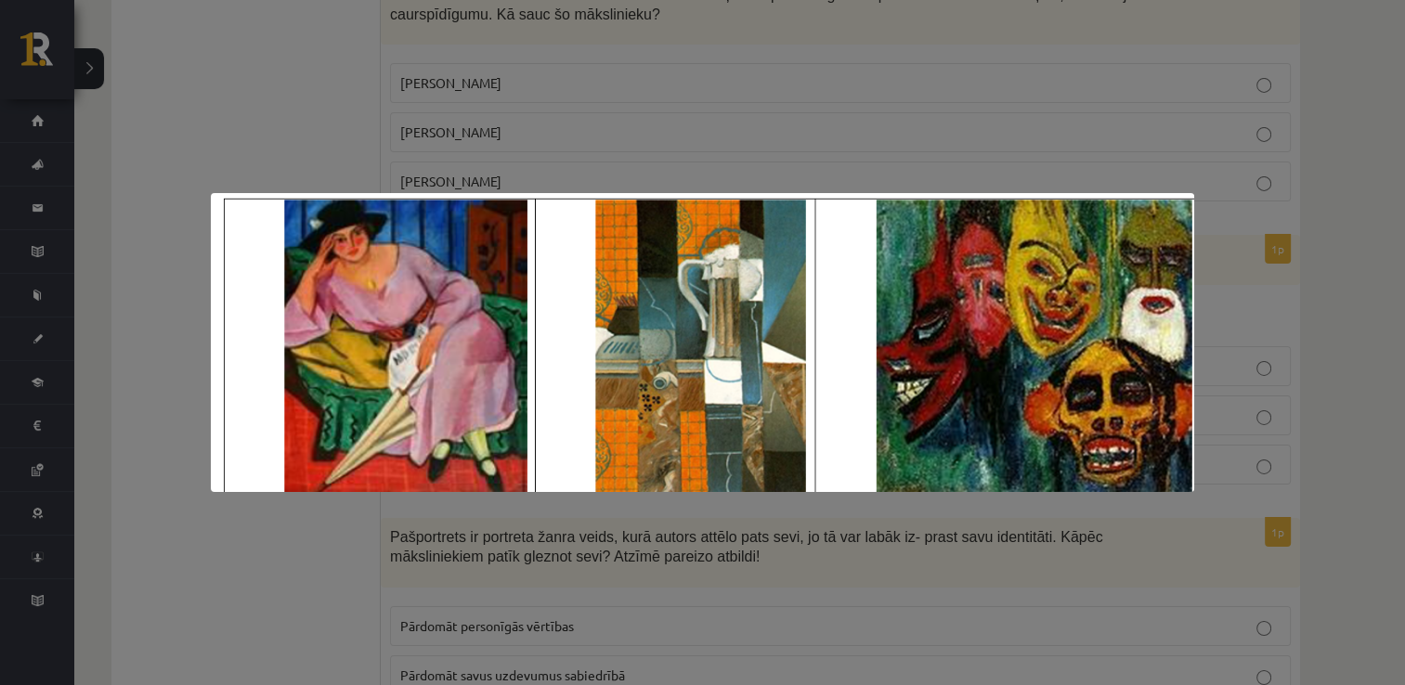
click at [818, 166] on div at bounding box center [702, 342] width 1405 height 685
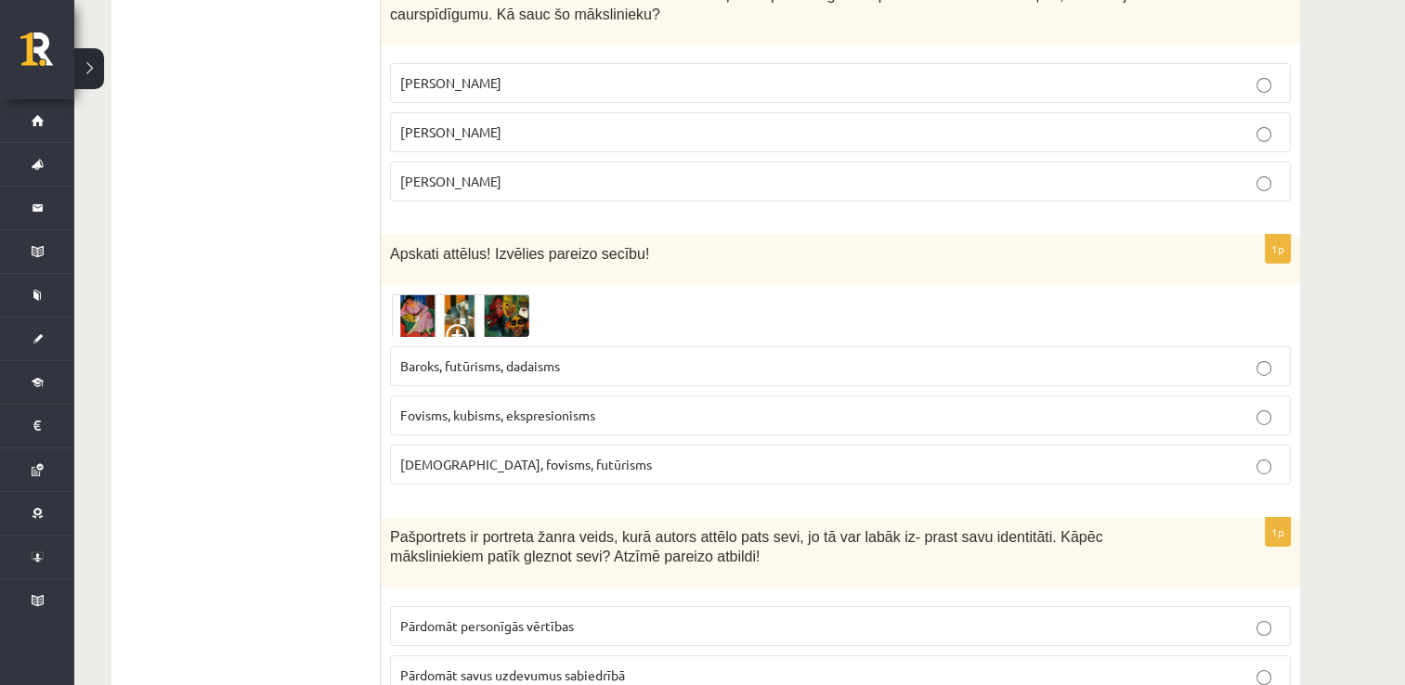
click at [549, 407] on span "Fovisms, kubisms, ekspresionisms" at bounding box center [497, 415] width 195 height 17
click at [501, 294] on img at bounding box center [459, 315] width 139 height 43
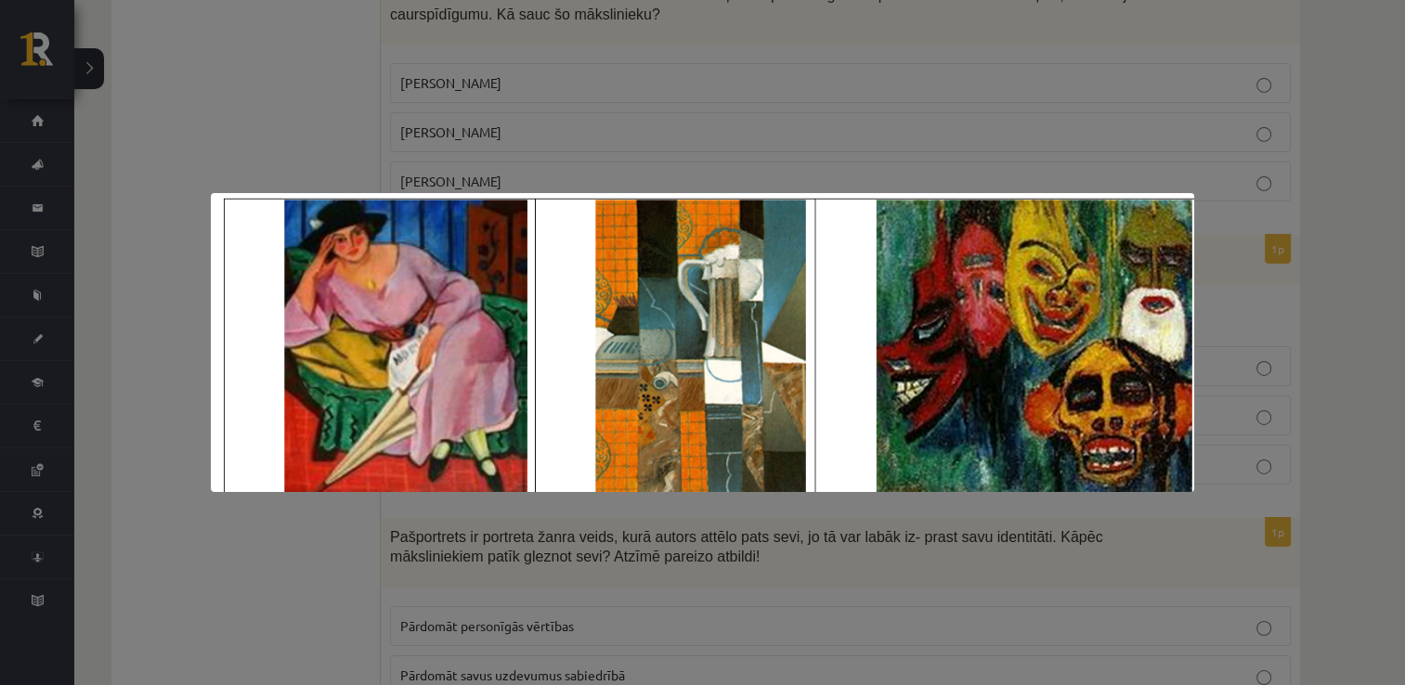
click at [511, 215] on img at bounding box center [703, 342] width 984 height 299
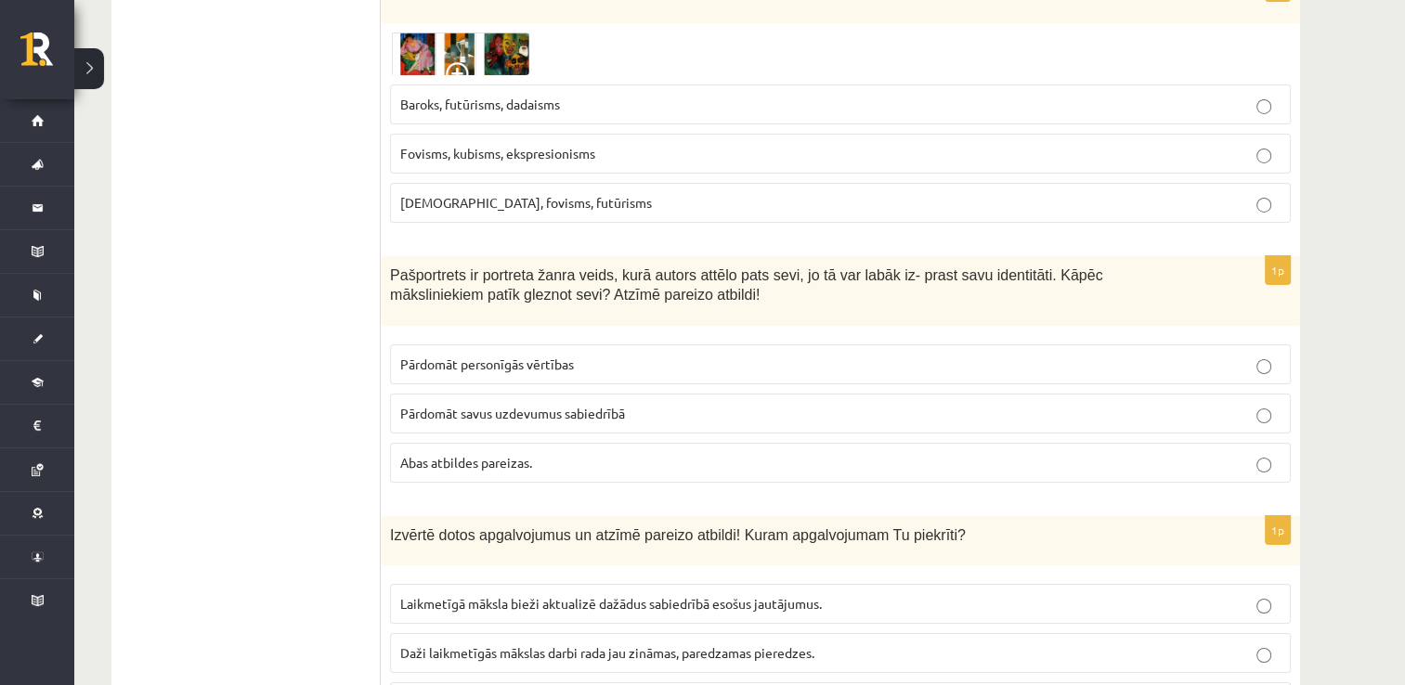
scroll to position [6563, 0]
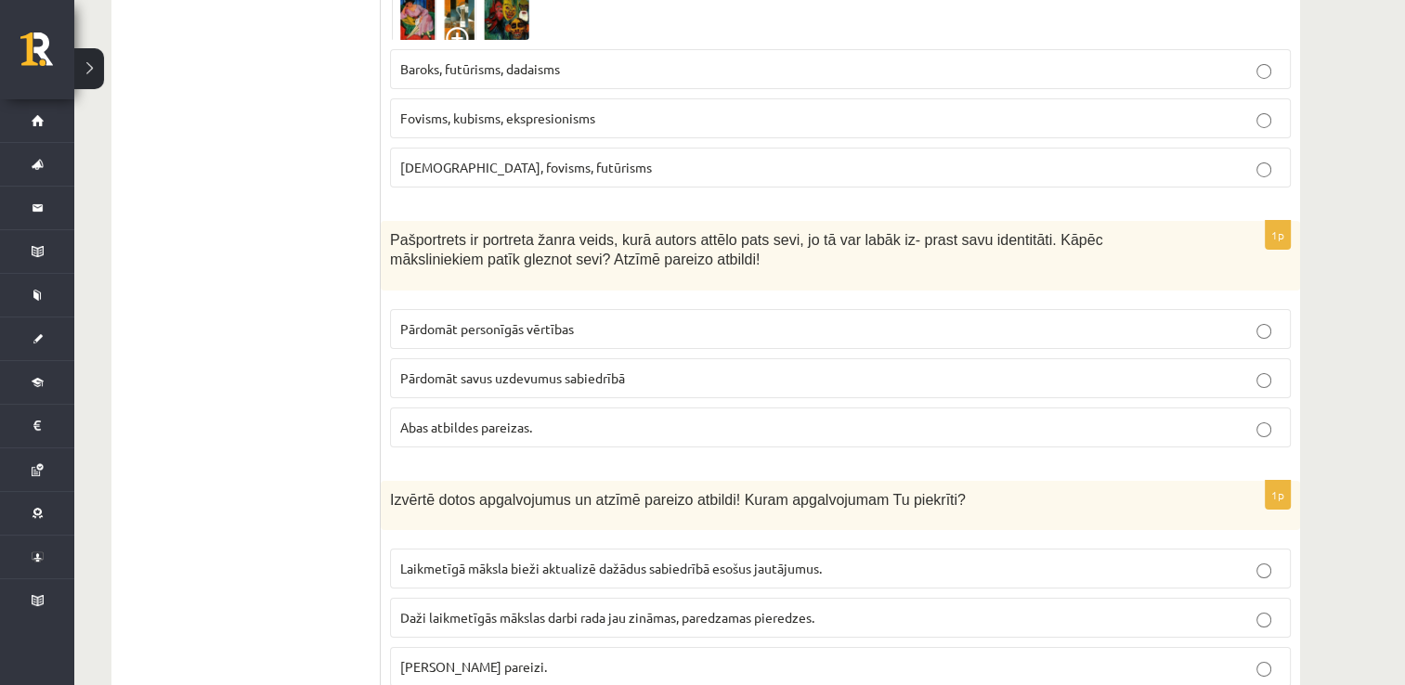
click at [1086, 221] on div "Pašportrets ir portreta žanra veids, kurā autors attēlo pats sevi, jo tā var la…" at bounding box center [840, 256] width 919 height 70
click at [599, 408] on label "Abas atbildes pareizas." at bounding box center [840, 428] width 901 height 40
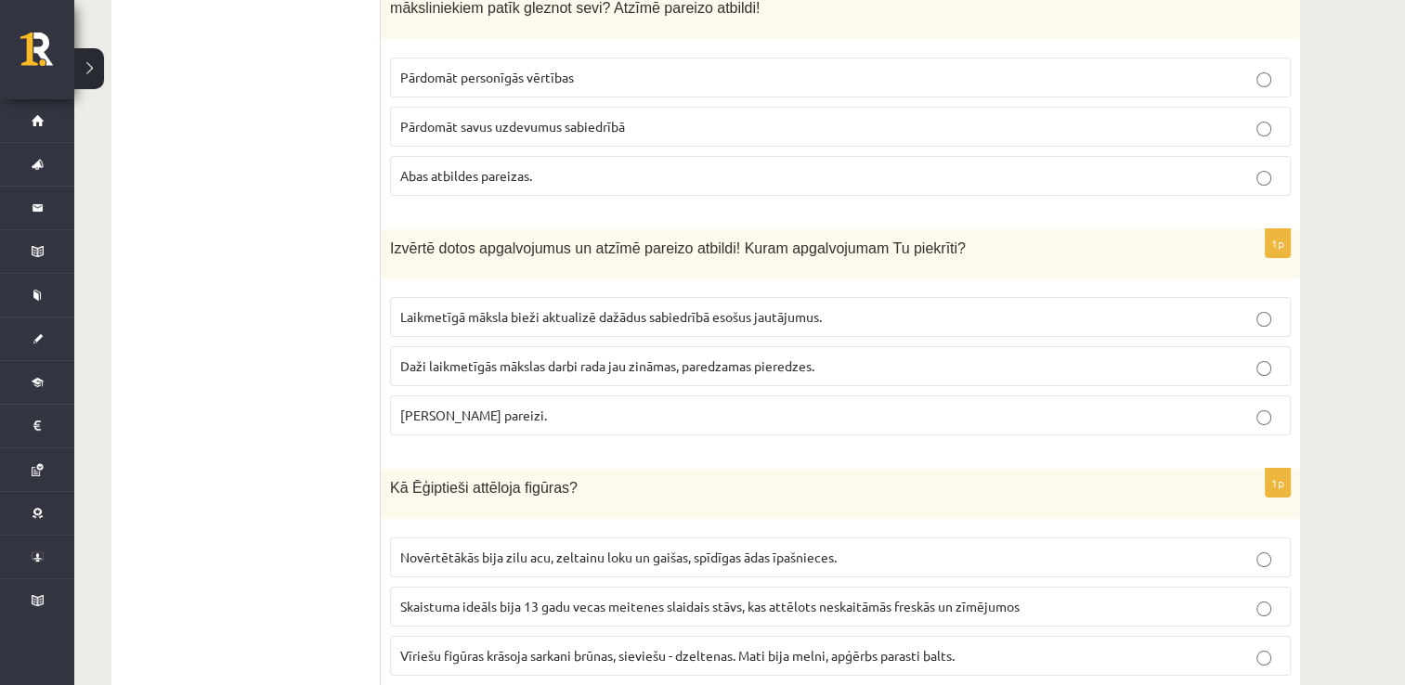
scroll to position [6824, 0]
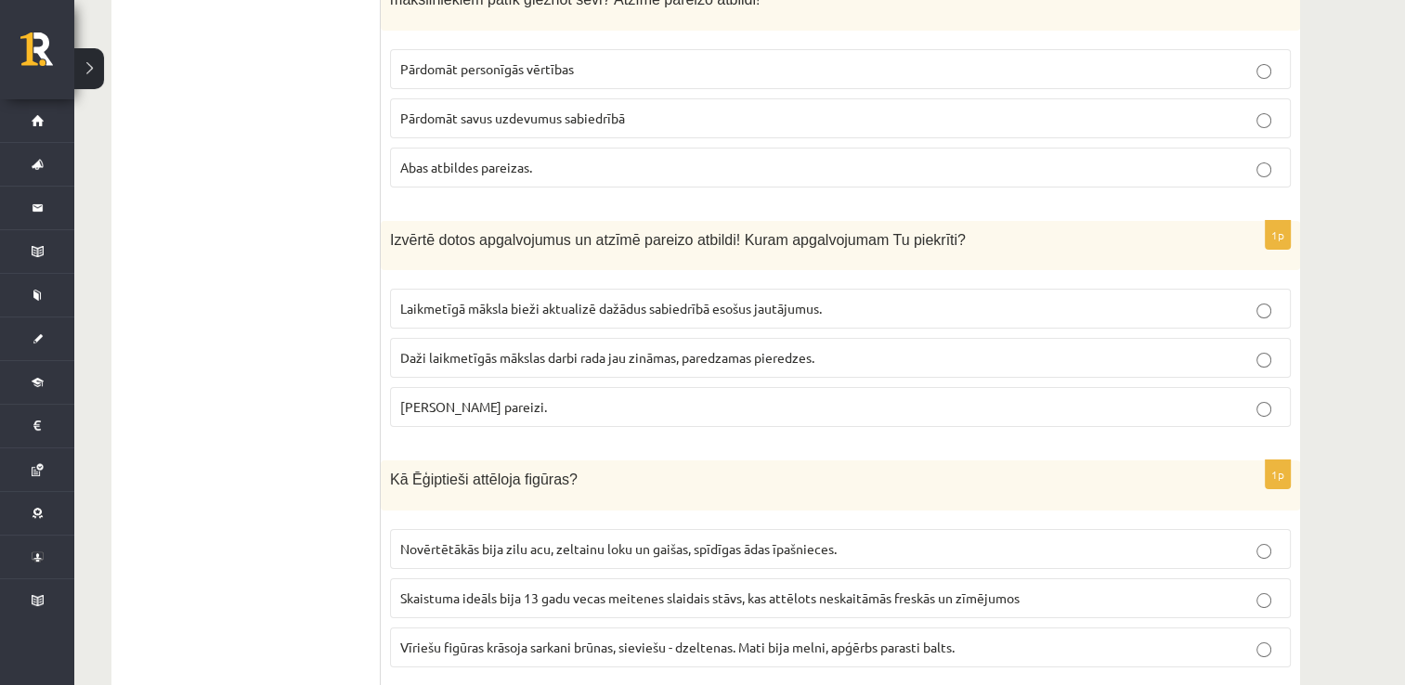
click at [507, 398] on span "Abi apgalvojumi pareizi." at bounding box center [473, 406] width 147 height 17
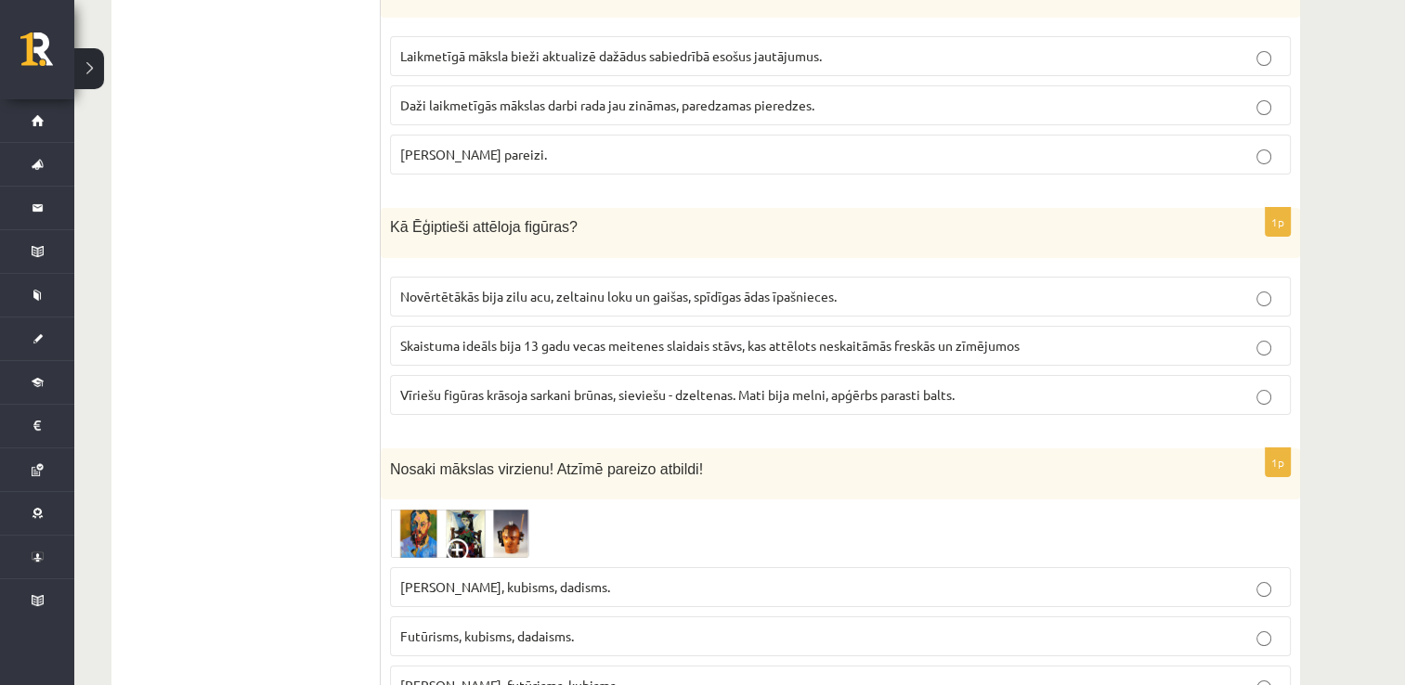
scroll to position [7084, 0]
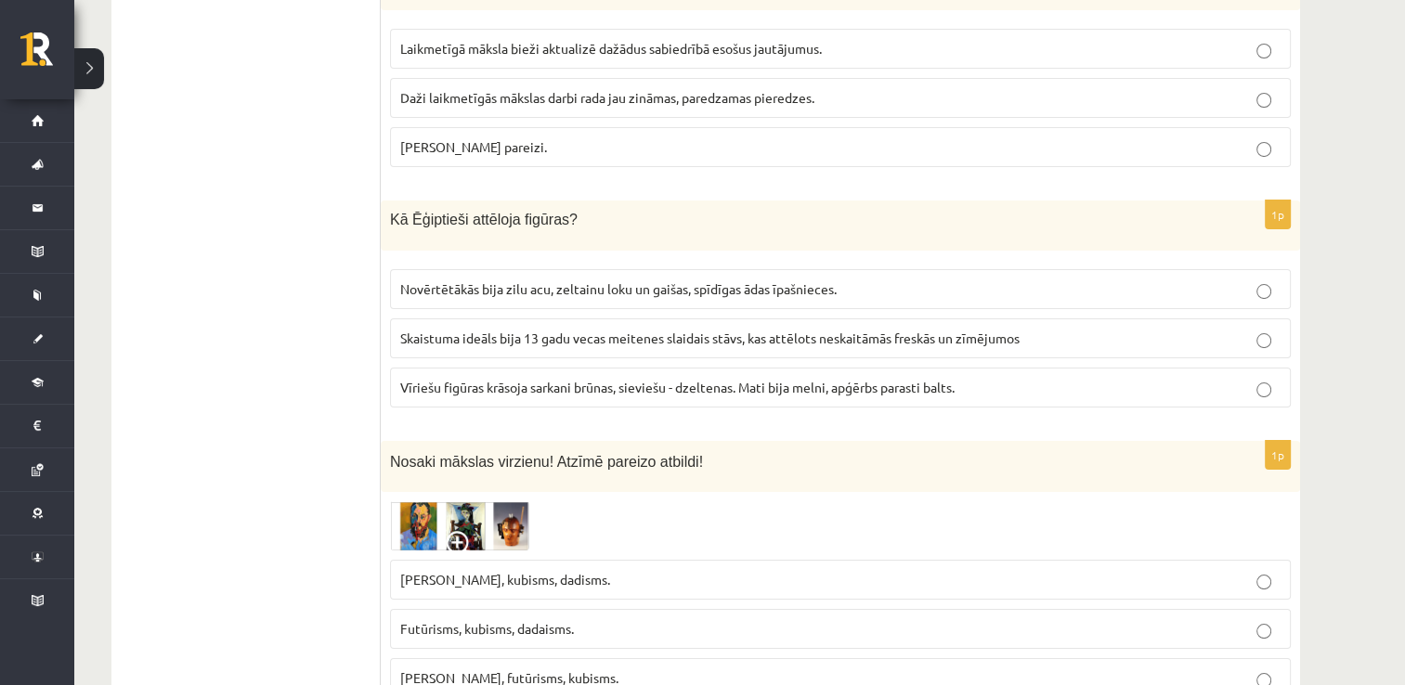
click at [721, 280] on span "Novērtētākās bija zilu acu, zeltainu loku un gaišas, spīdīgas ādas īpašnieces." at bounding box center [618, 288] width 437 height 17
click at [1052, 378] on p "Vīriešu figūras krāsoja sarkani brūnas, sieviešu - dzeltenas. Mati bija melni, …" at bounding box center [840, 388] width 880 height 20
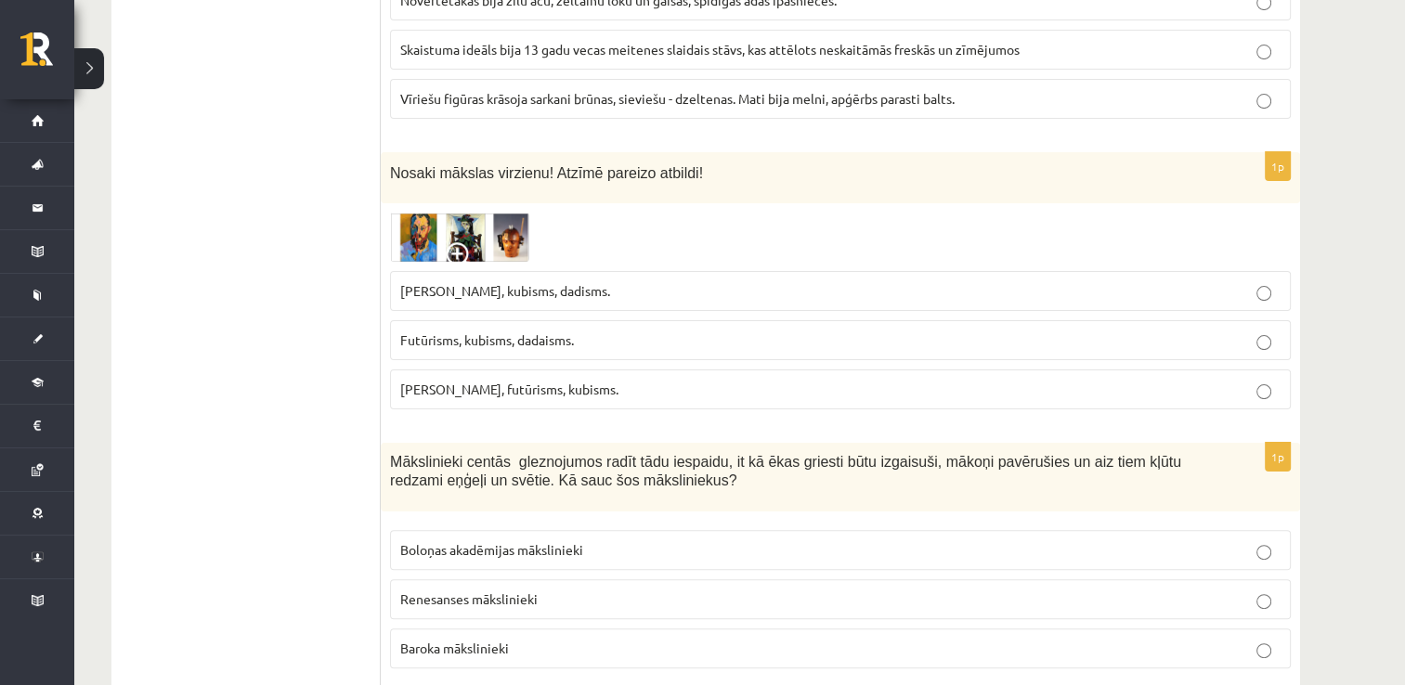
scroll to position [7381, 0]
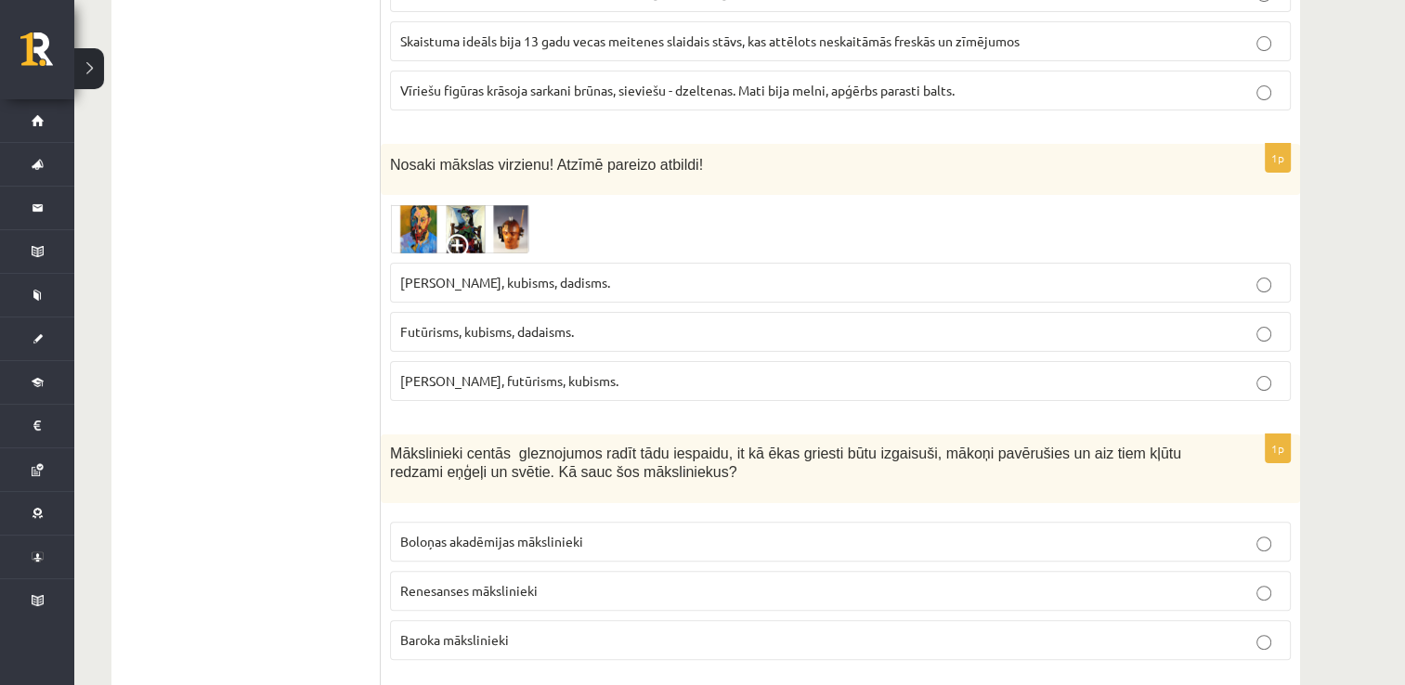
click at [457, 204] on img at bounding box center [459, 228] width 139 height 49
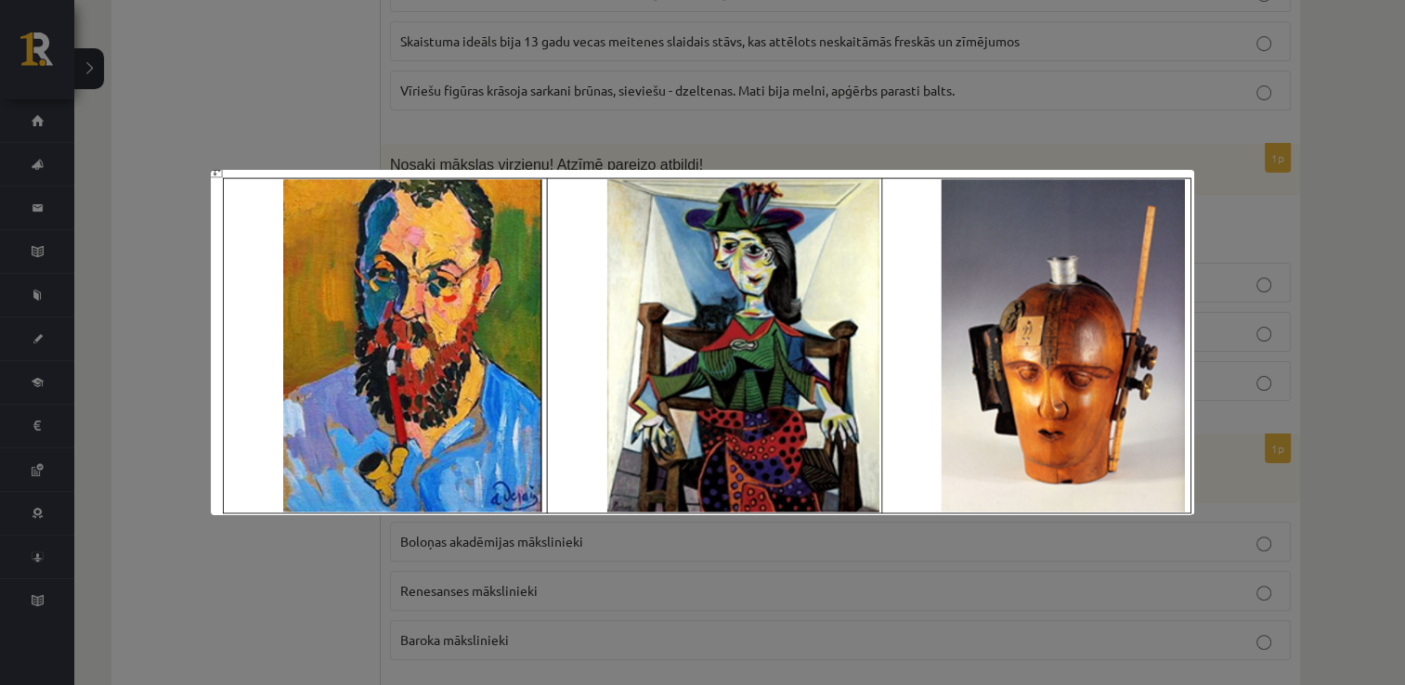
click at [723, 24] on div at bounding box center [702, 342] width 1405 height 685
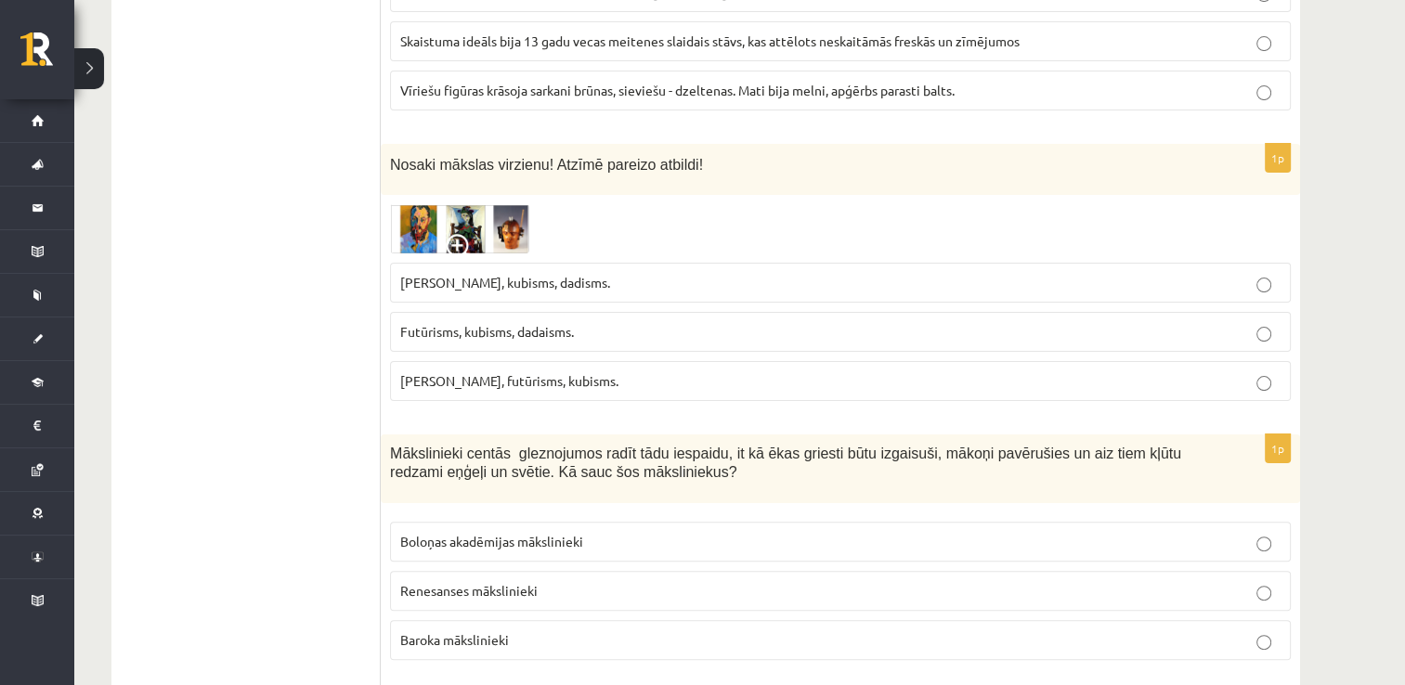
click at [619, 273] on p "Fovisms, kubisms, dadisms." at bounding box center [840, 283] width 880 height 20
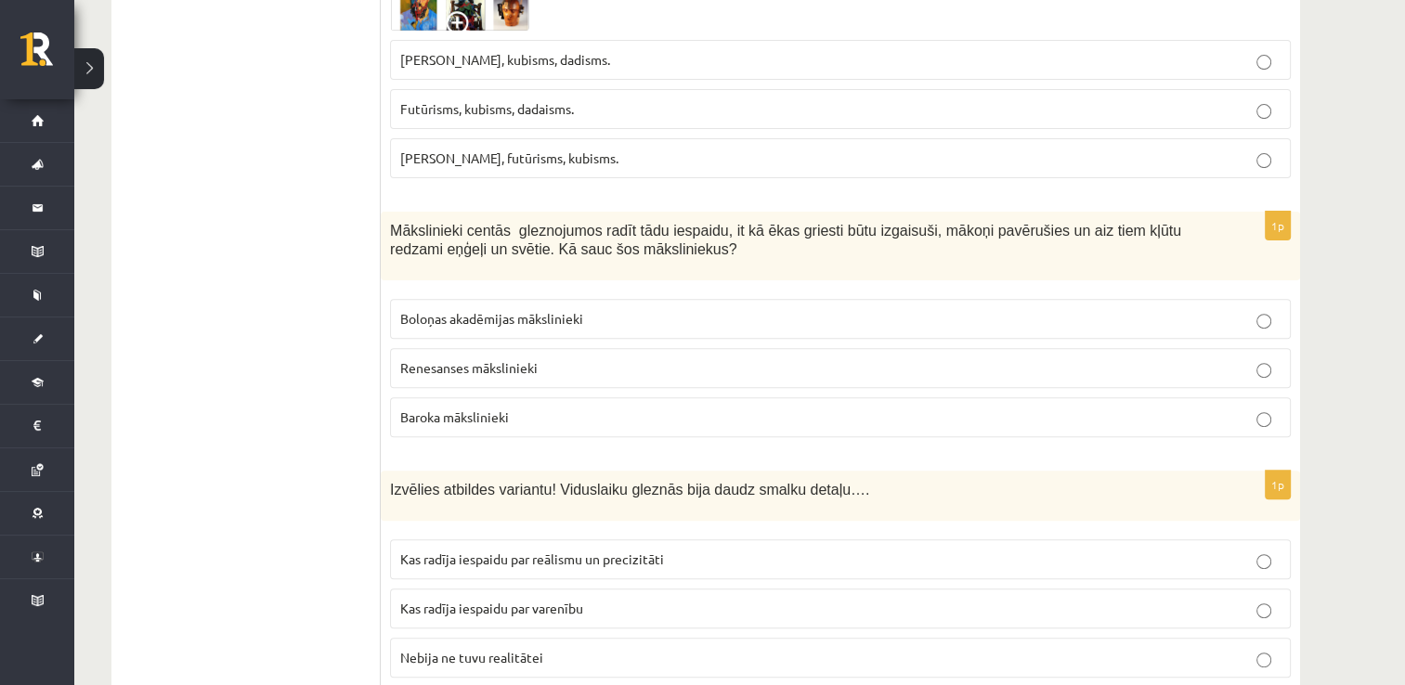
scroll to position [7641, 0]
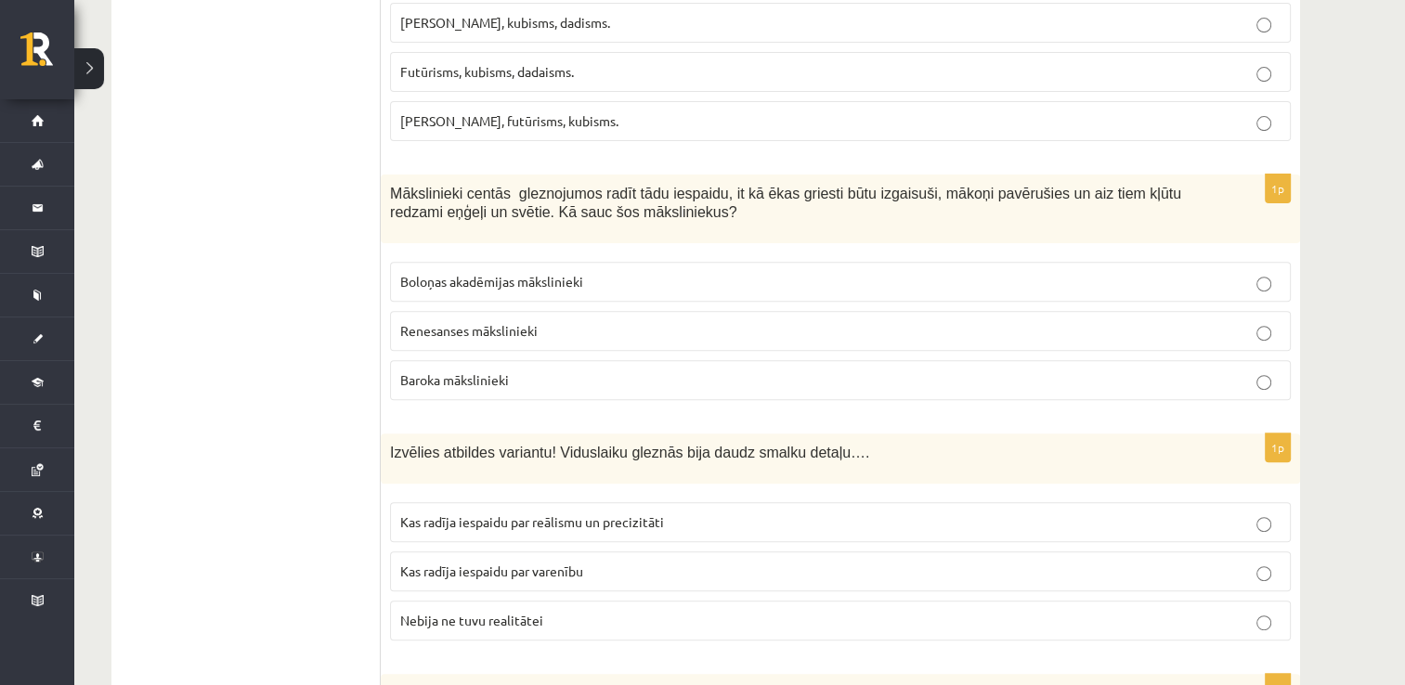
click at [1025, 311] on label "Renesanses mākslinieki" at bounding box center [840, 331] width 901 height 40
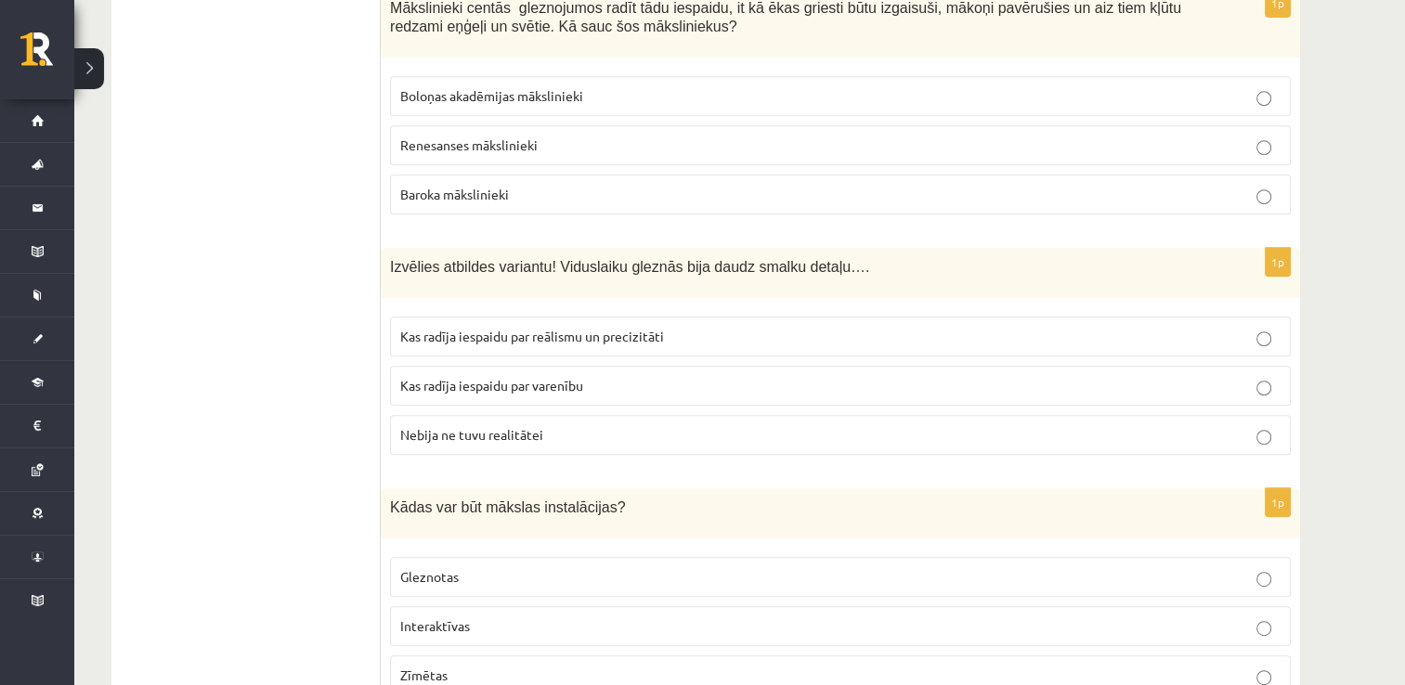
scroll to position [7864, 0]
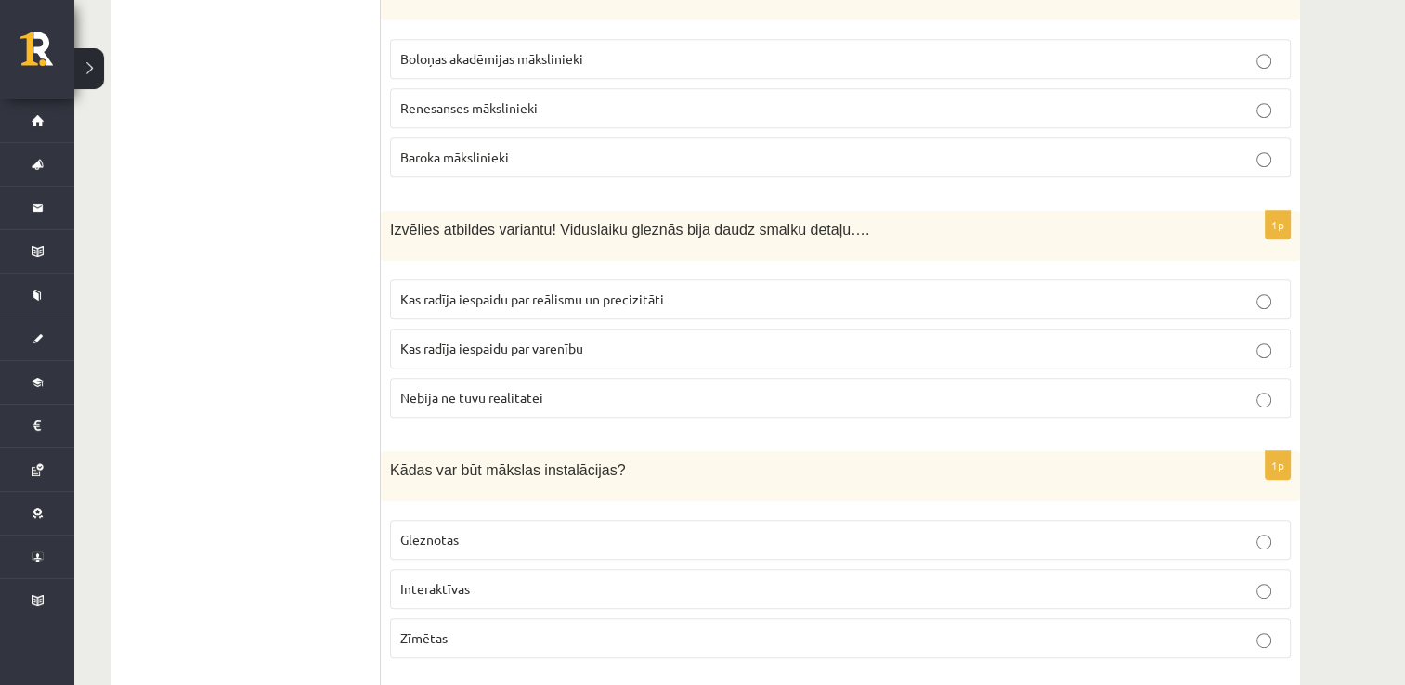
click at [572, 291] on span "Kas radīja iespaidu par reālismu un precizitāti" at bounding box center [532, 299] width 264 height 17
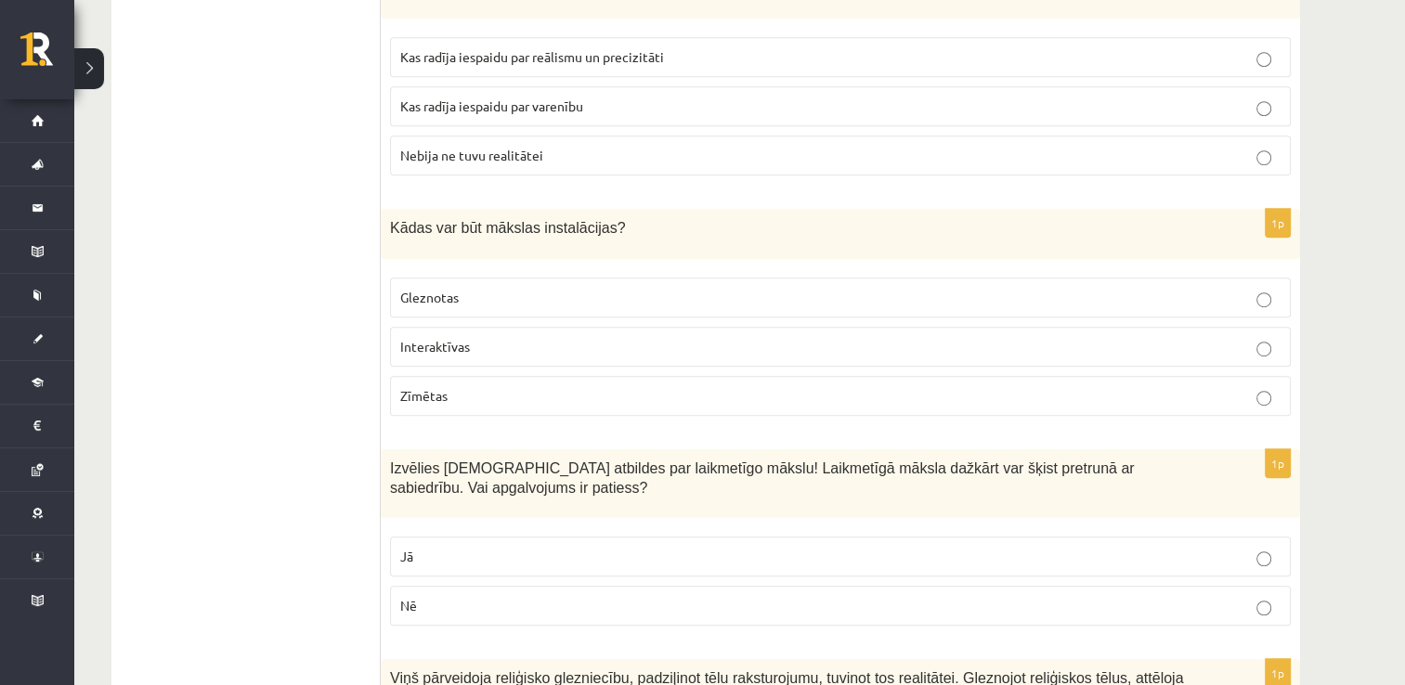
scroll to position [8124, 0]
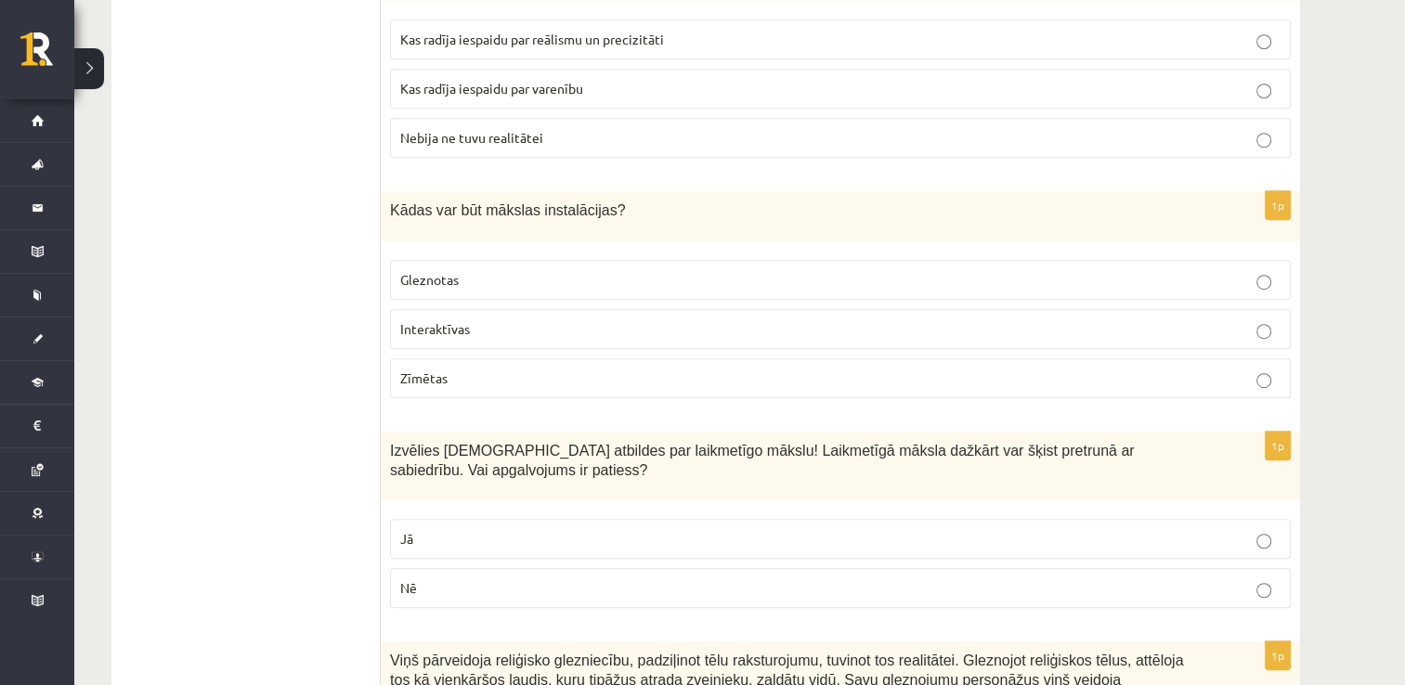
click at [815, 270] on p "Gleznotas" at bounding box center [840, 280] width 880 height 20
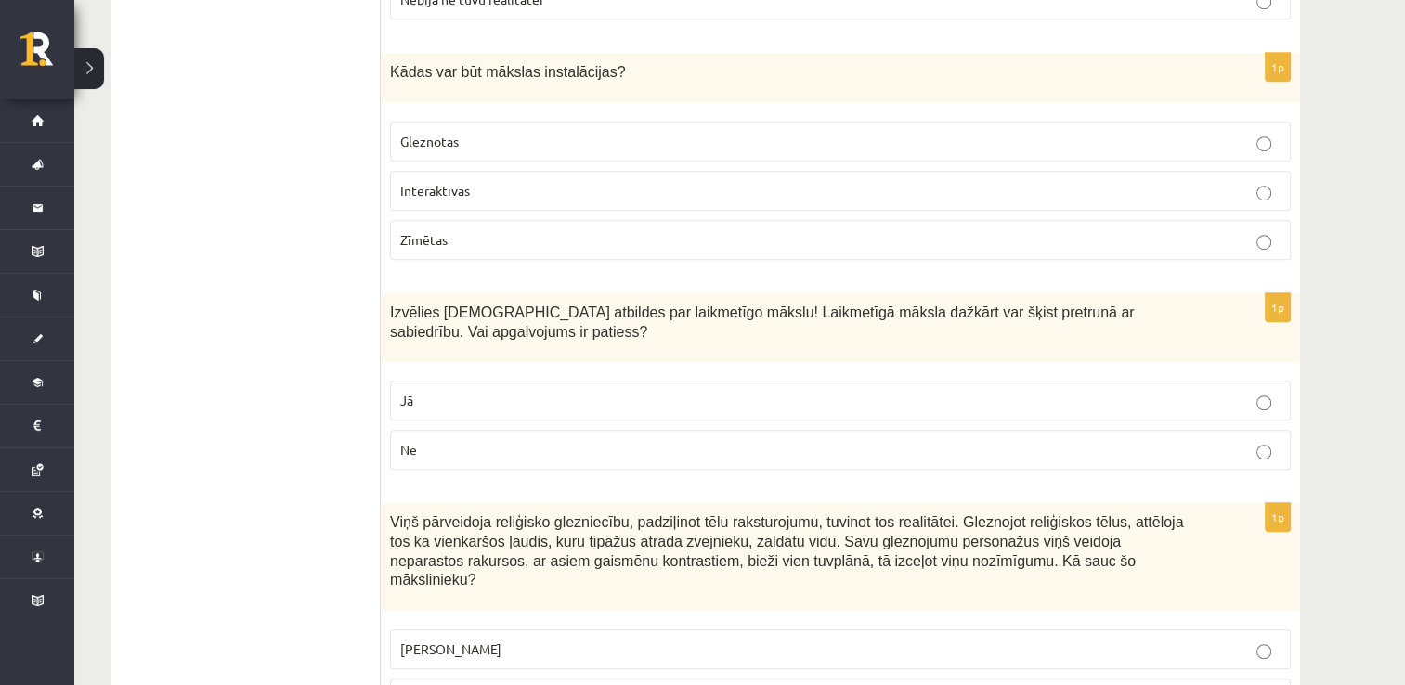
scroll to position [8263, 0]
click at [1024, 380] on label "Jā" at bounding box center [840, 400] width 901 height 40
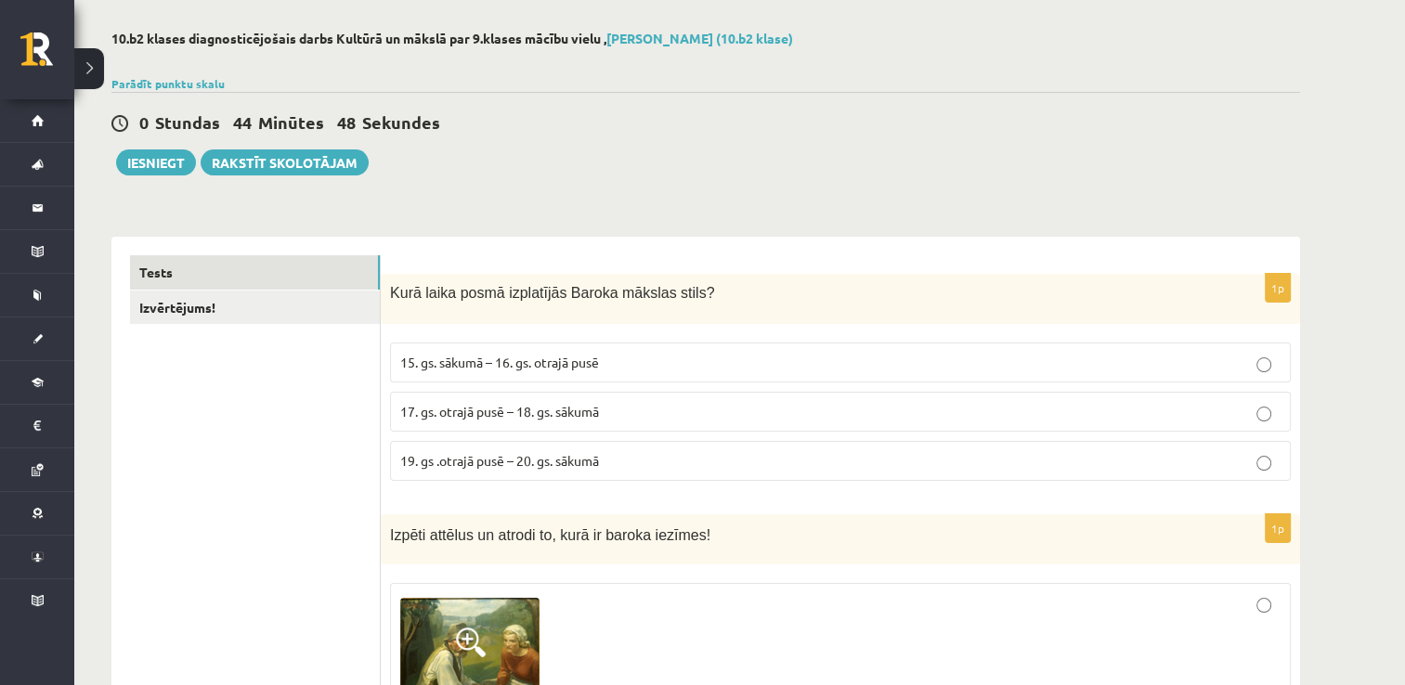
scroll to position [0, 0]
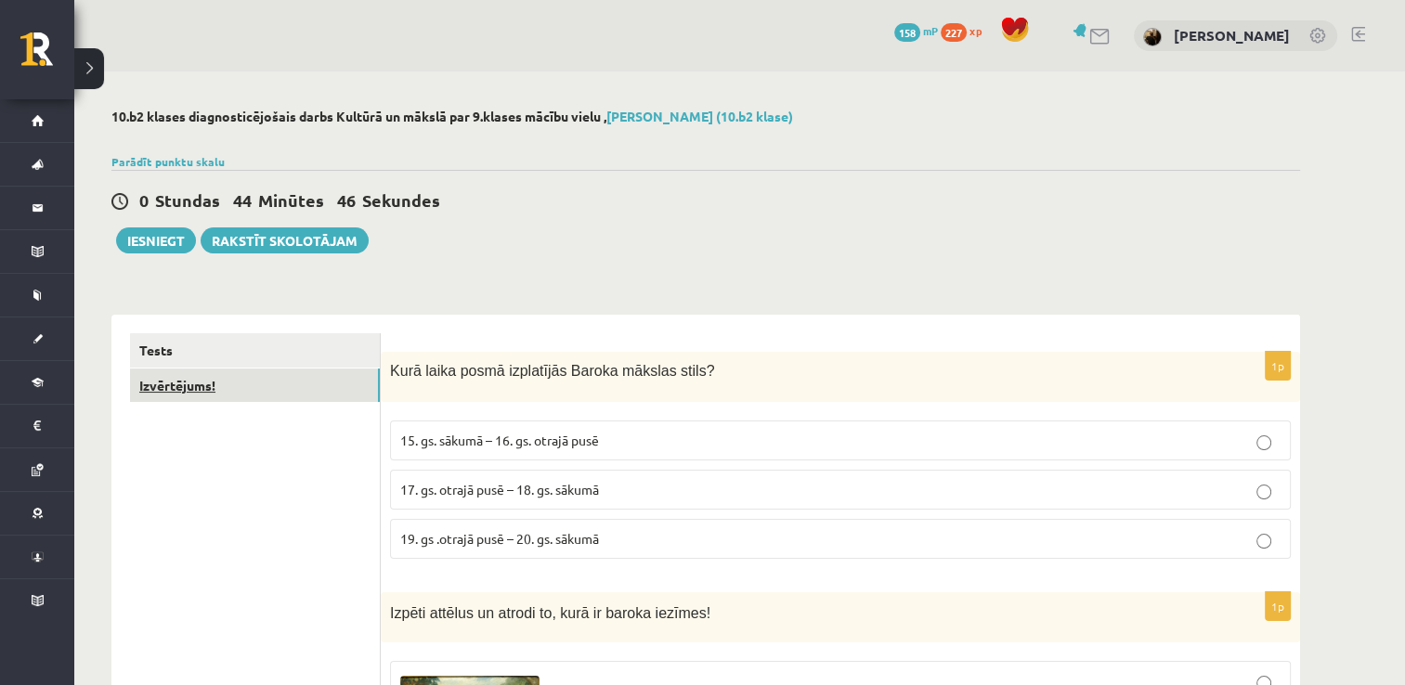
click at [226, 388] on link "Izvērtējums!" at bounding box center [255, 386] width 250 height 34
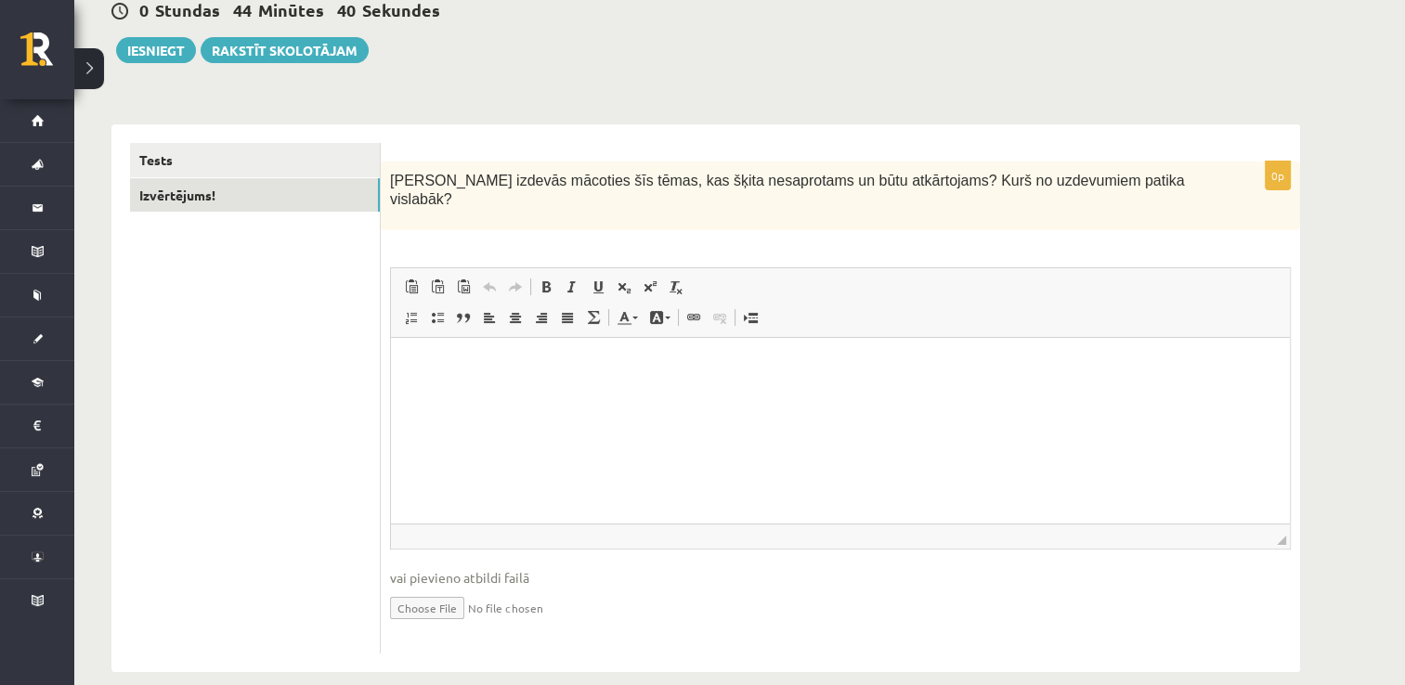
scroll to position [194, 0]
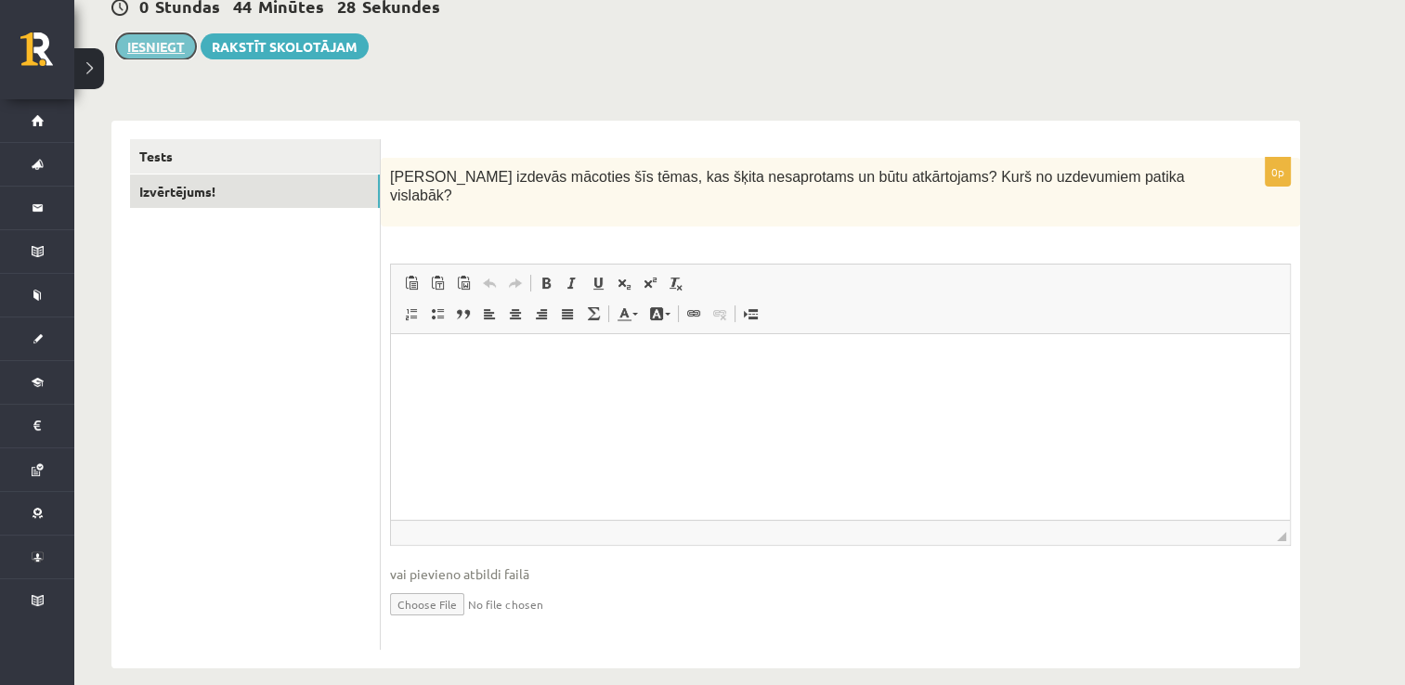
click at [156, 46] on button "Iesniegt" at bounding box center [156, 46] width 80 height 26
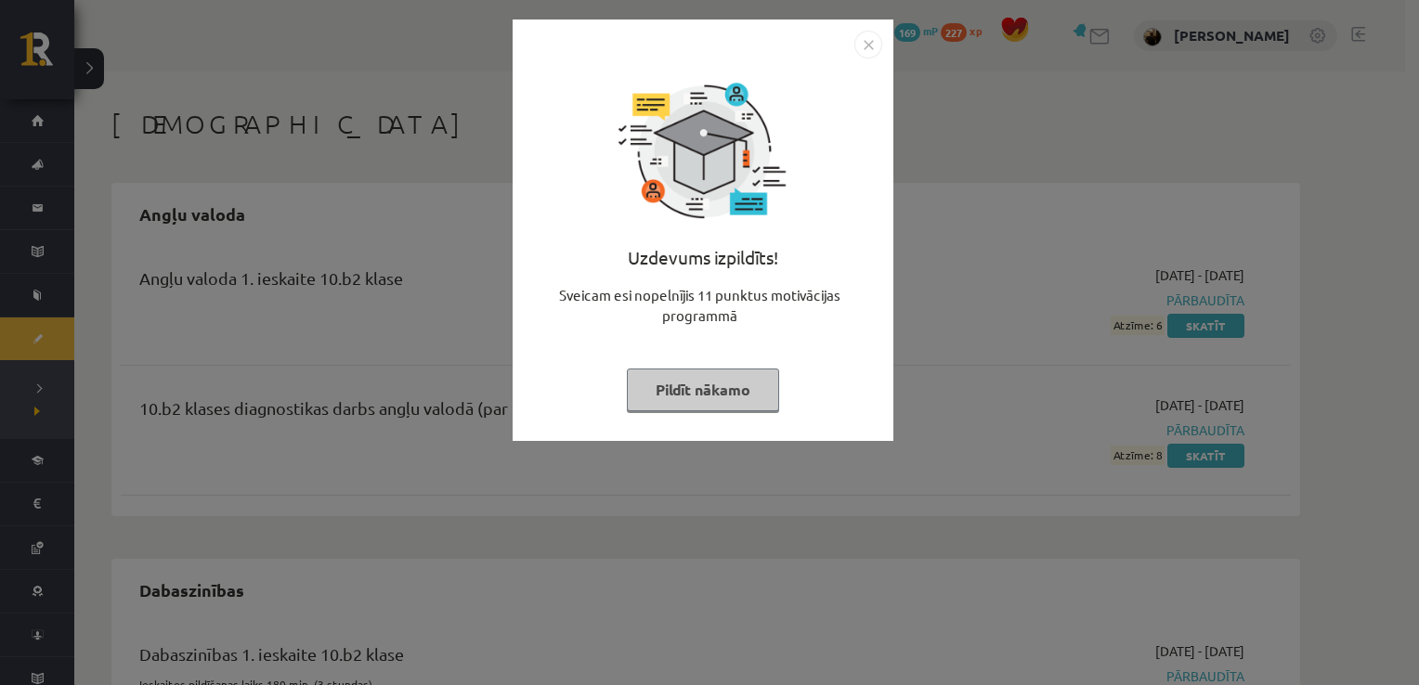
click at [871, 48] on img "Close" at bounding box center [868, 45] width 28 height 28
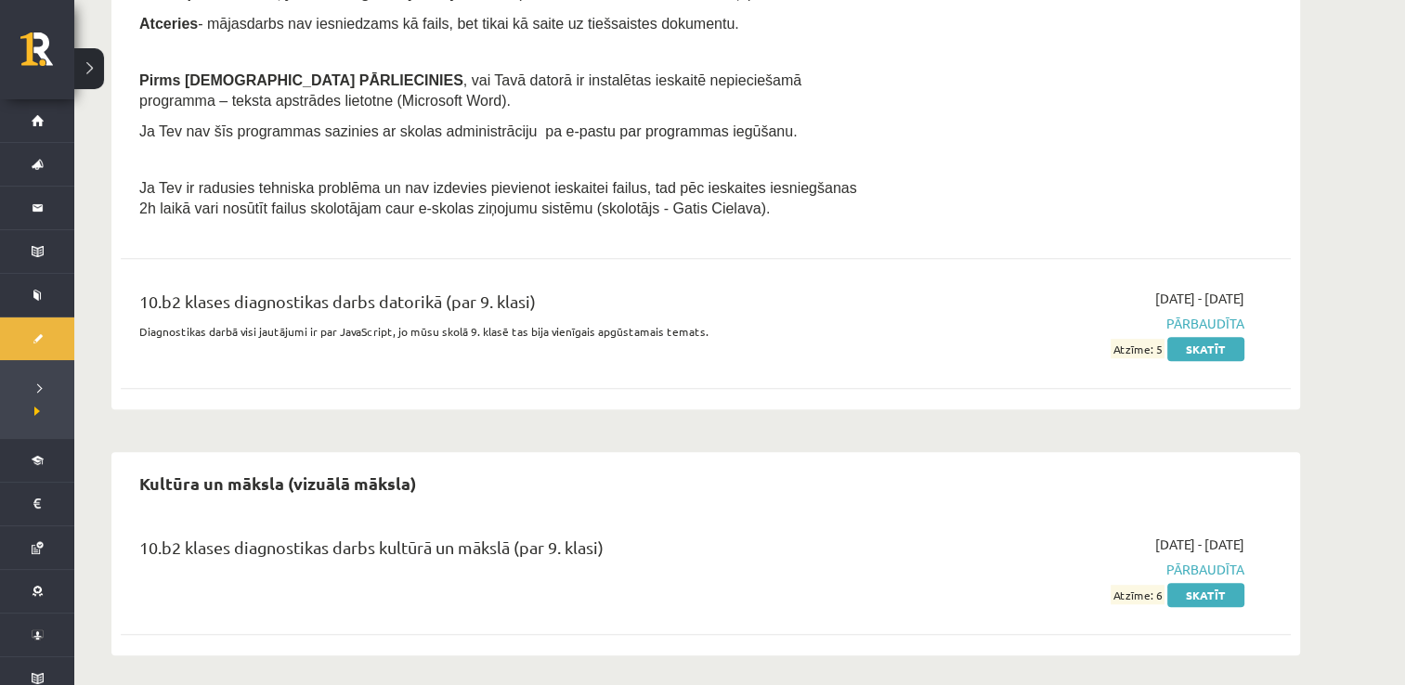
scroll to position [1152, 0]
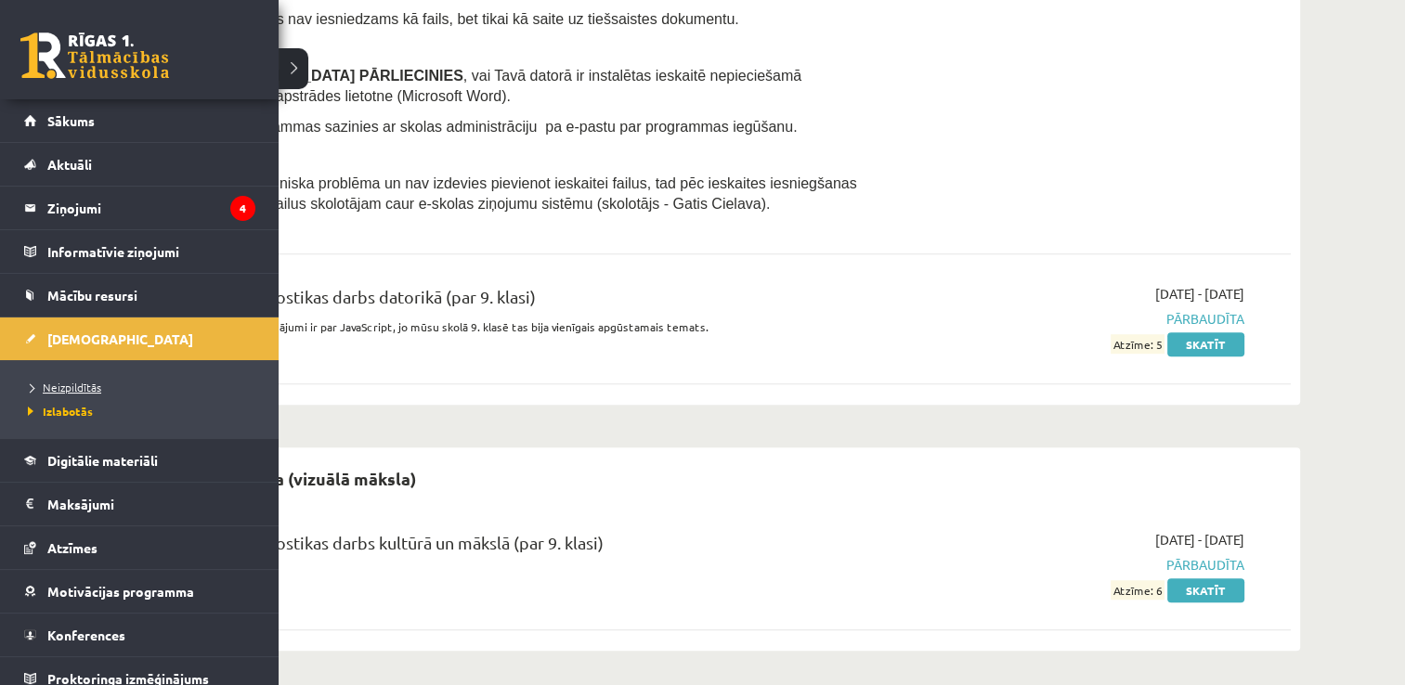
click at [92, 387] on span "Neizpildītās" at bounding box center [62, 387] width 78 height 15
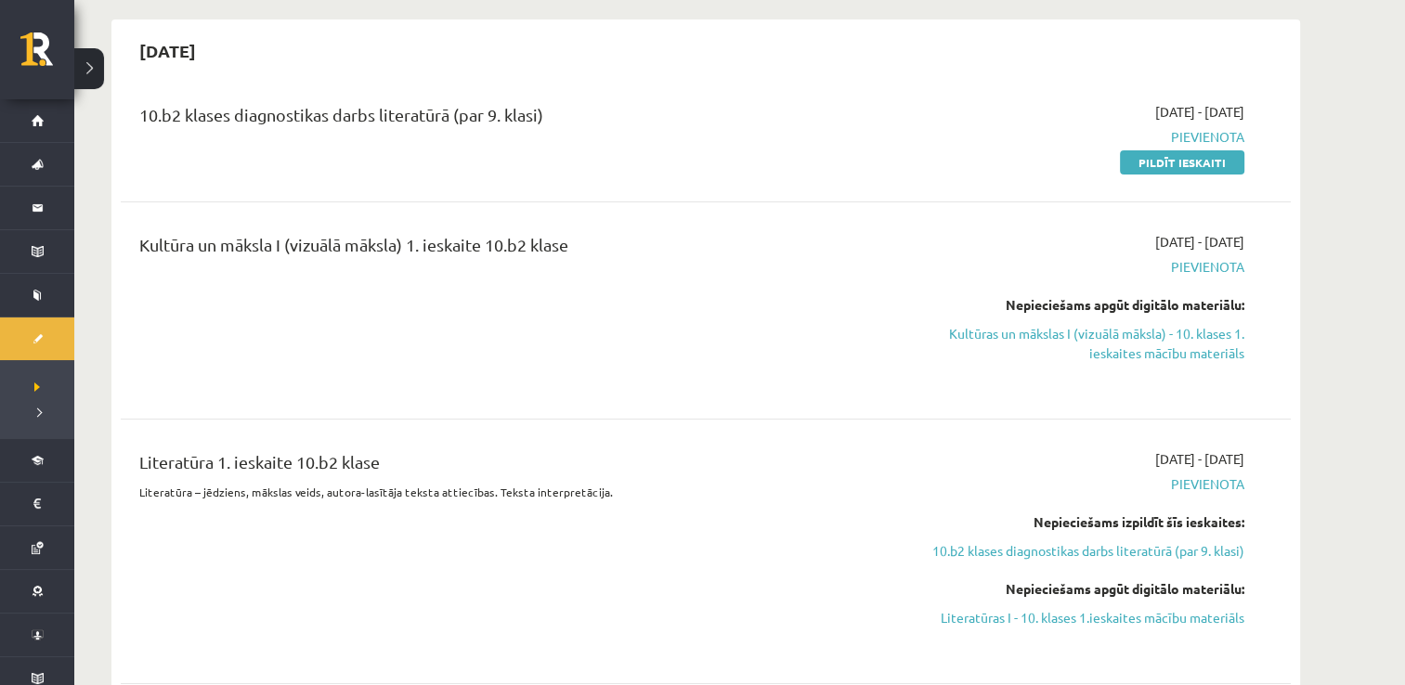
scroll to position [137, 0]
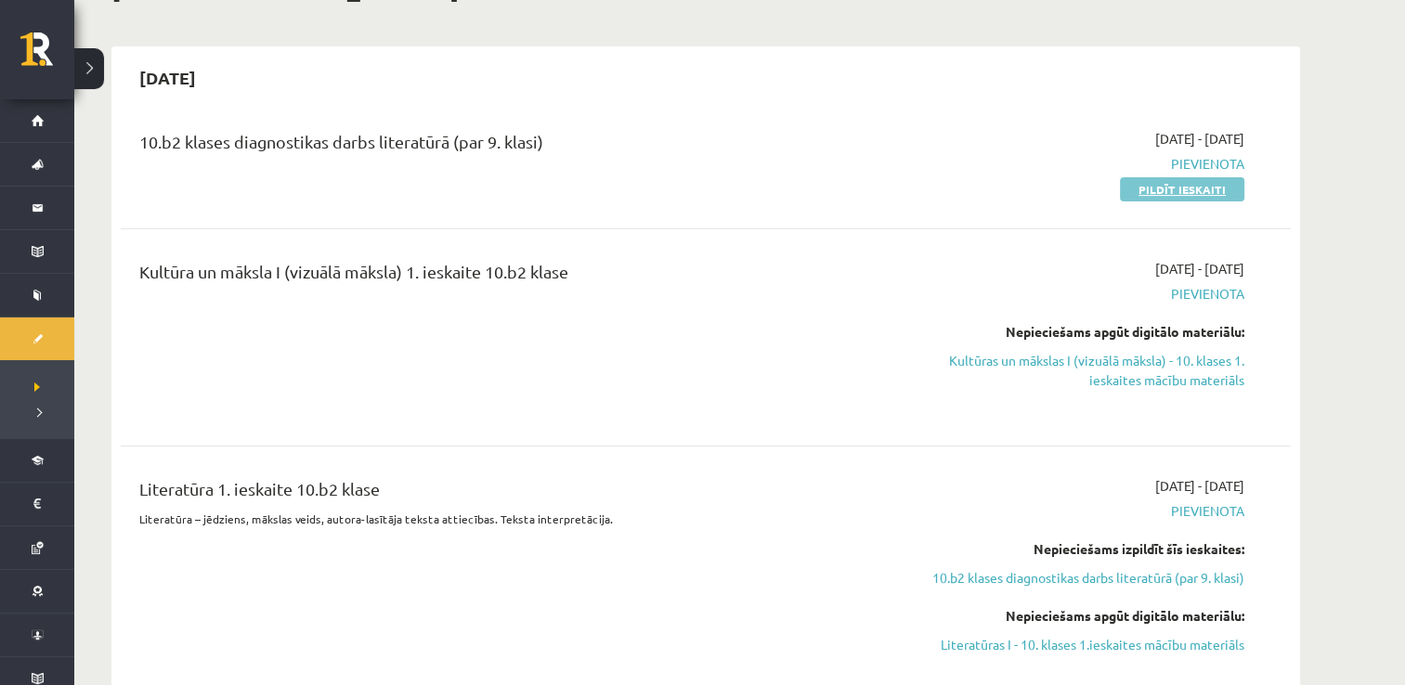
click at [1172, 195] on link "Pildīt ieskaiti" at bounding box center [1182, 189] width 124 height 24
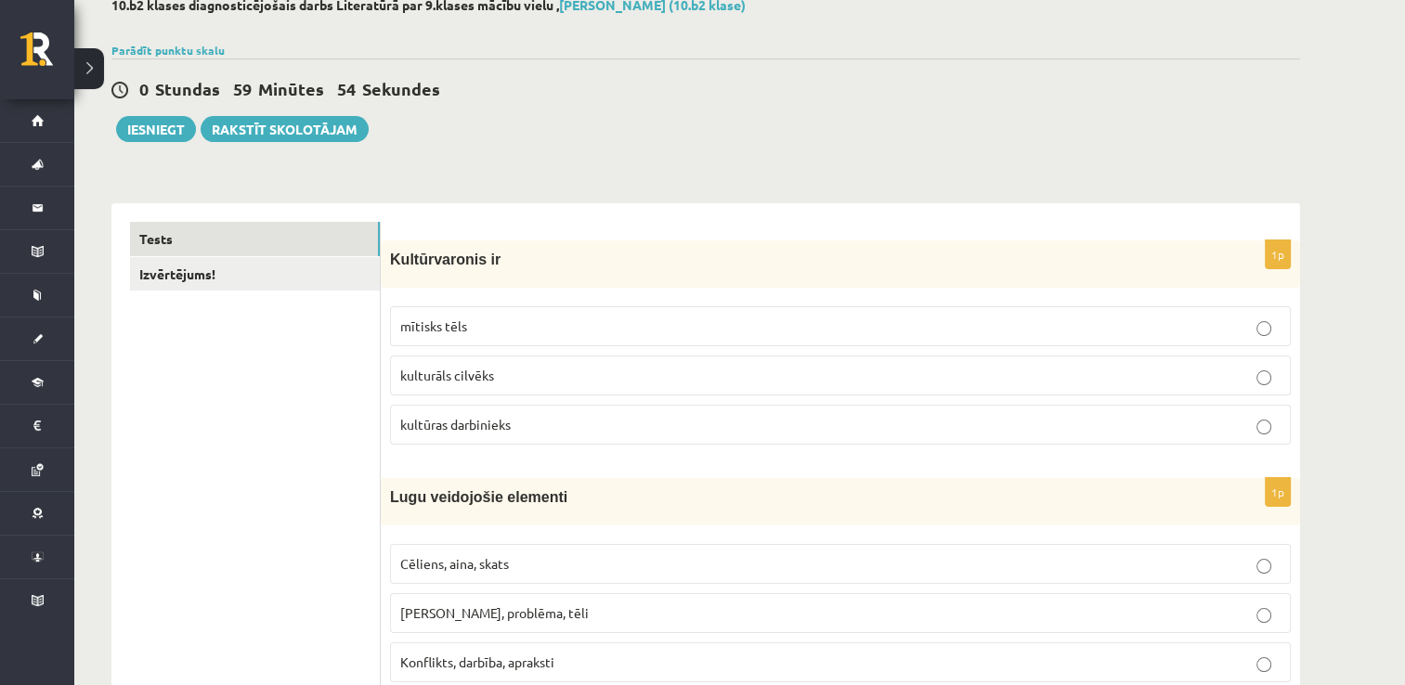
scroll to position [149, 0]
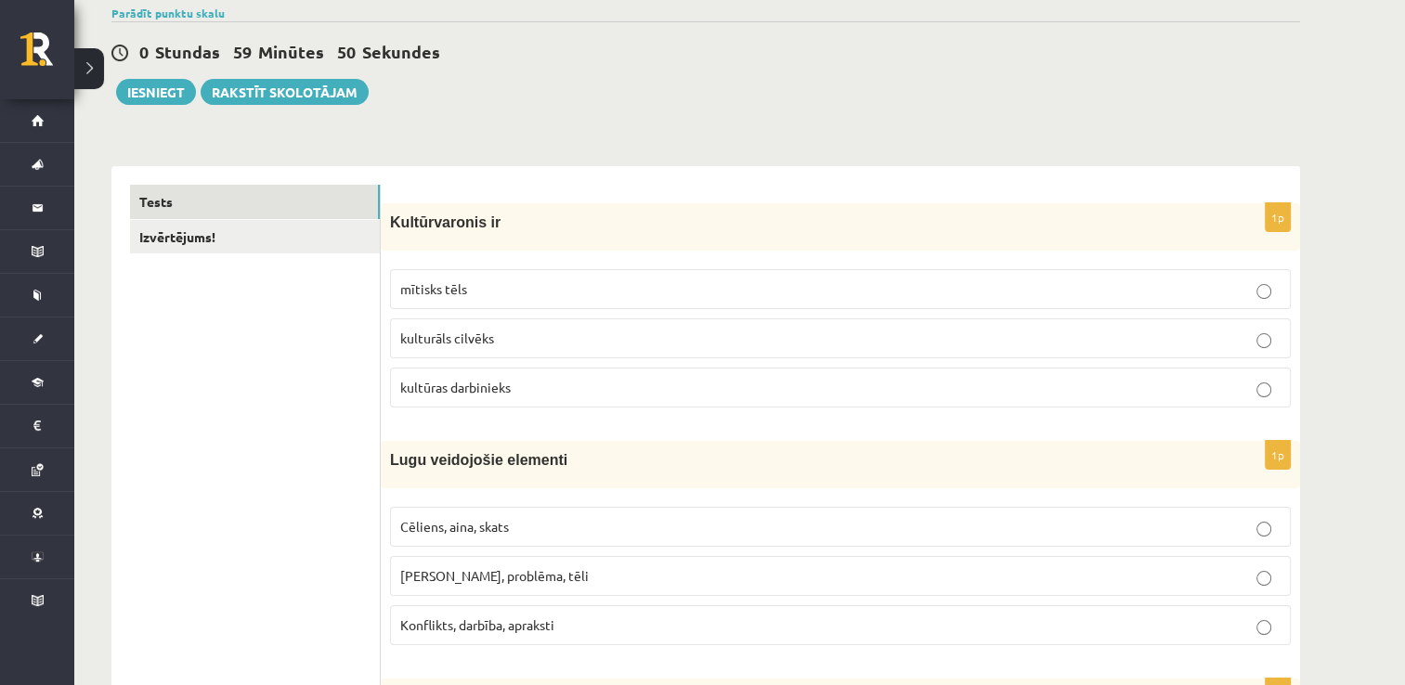
click at [554, 375] on label "kultūras darbinieks" at bounding box center [840, 388] width 901 height 40
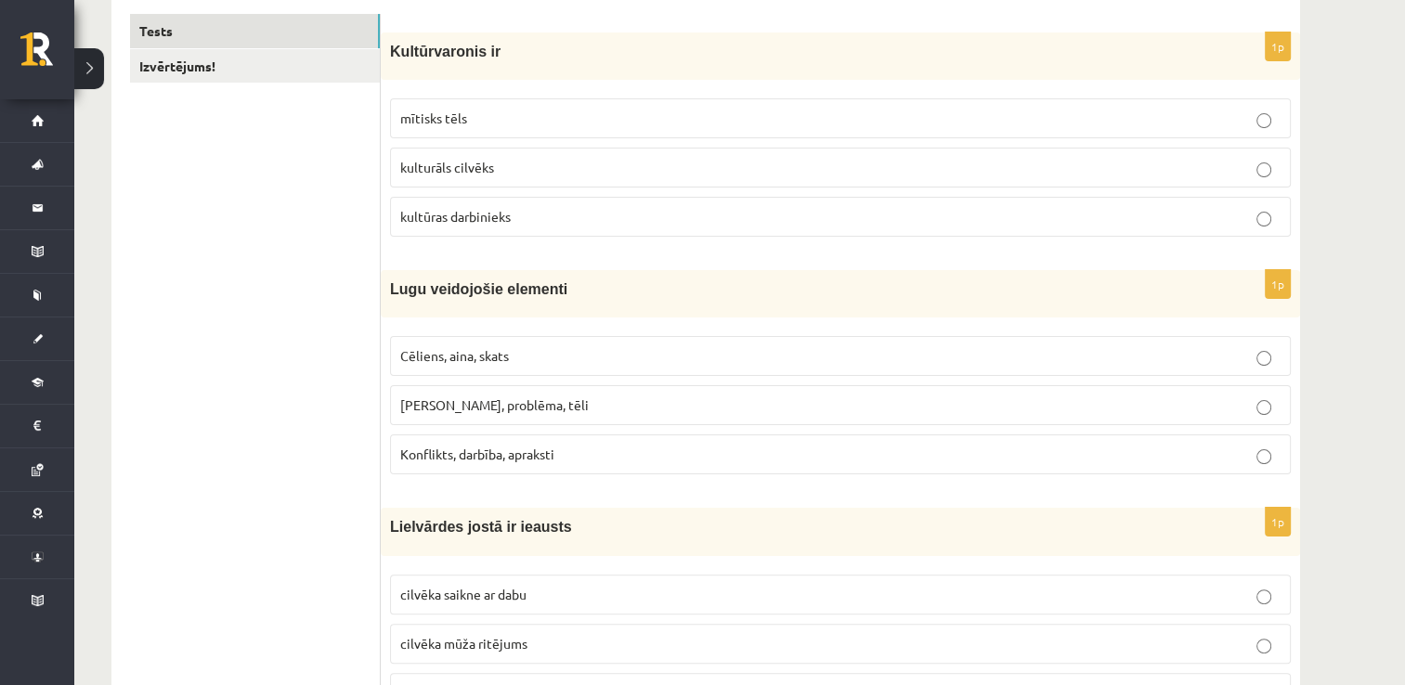
scroll to position [334, 0]
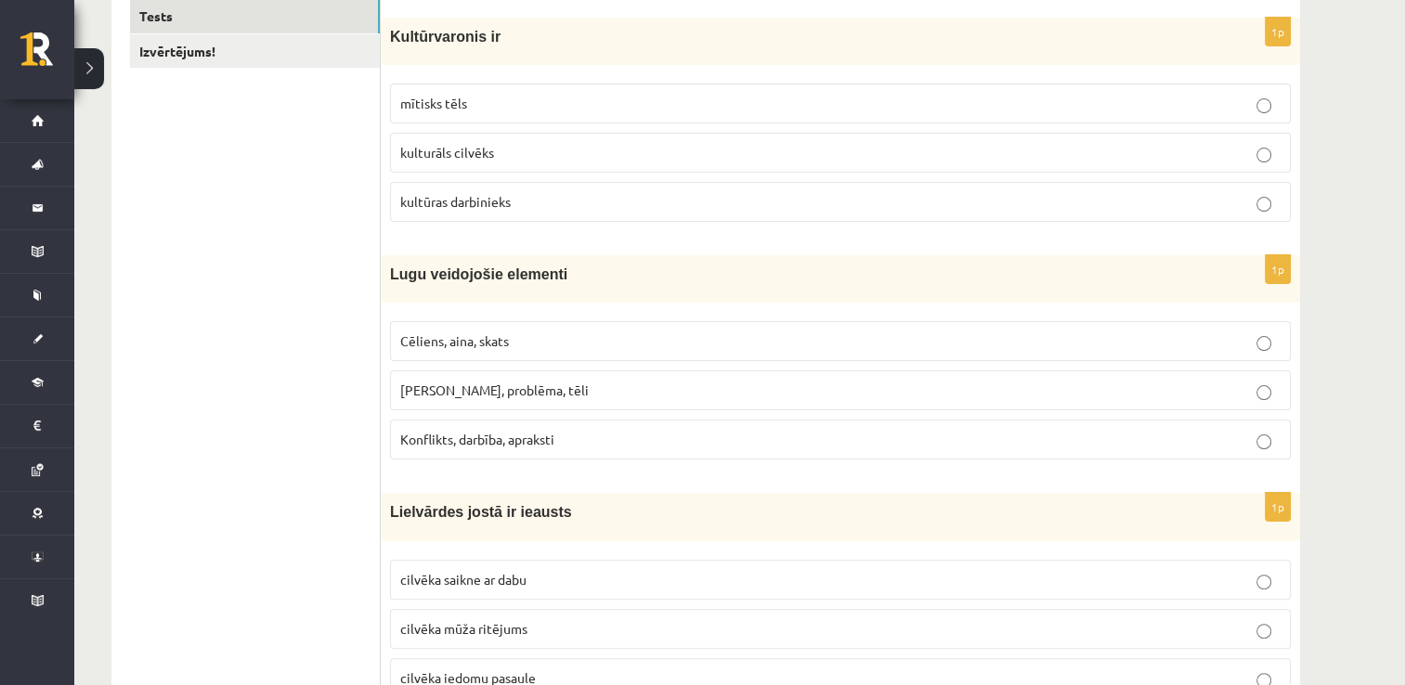
click at [555, 392] on p "Motīvs, problēma, tēli" at bounding box center [840, 391] width 880 height 20
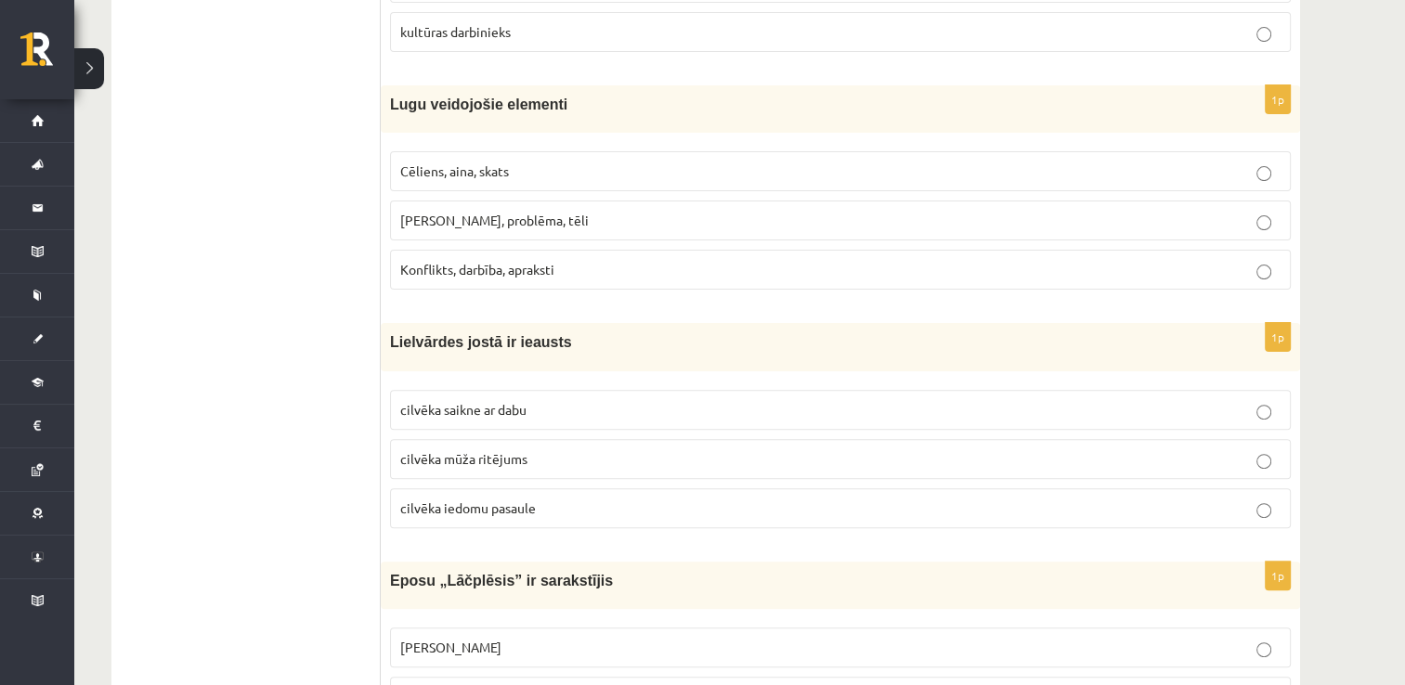
scroll to position [520, 0]
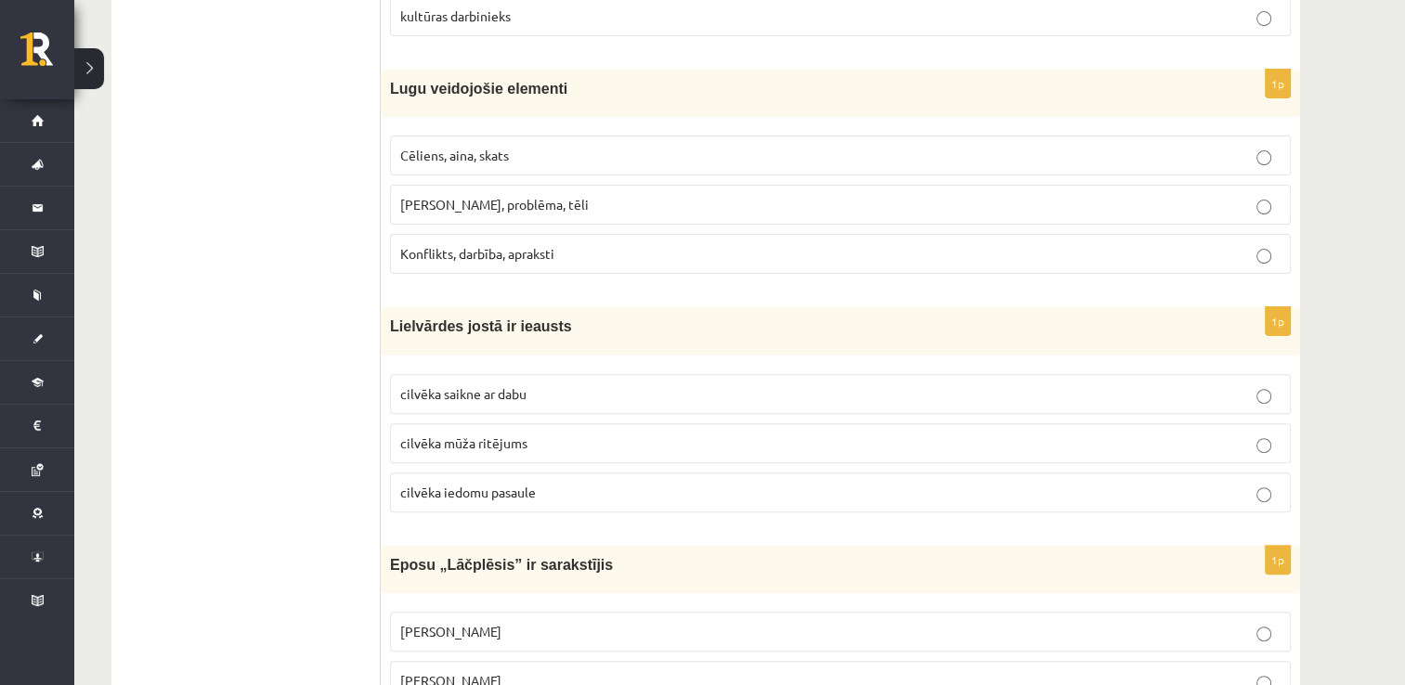
click at [1213, 434] on p "cilvēka mūža ritējums" at bounding box center [840, 444] width 880 height 20
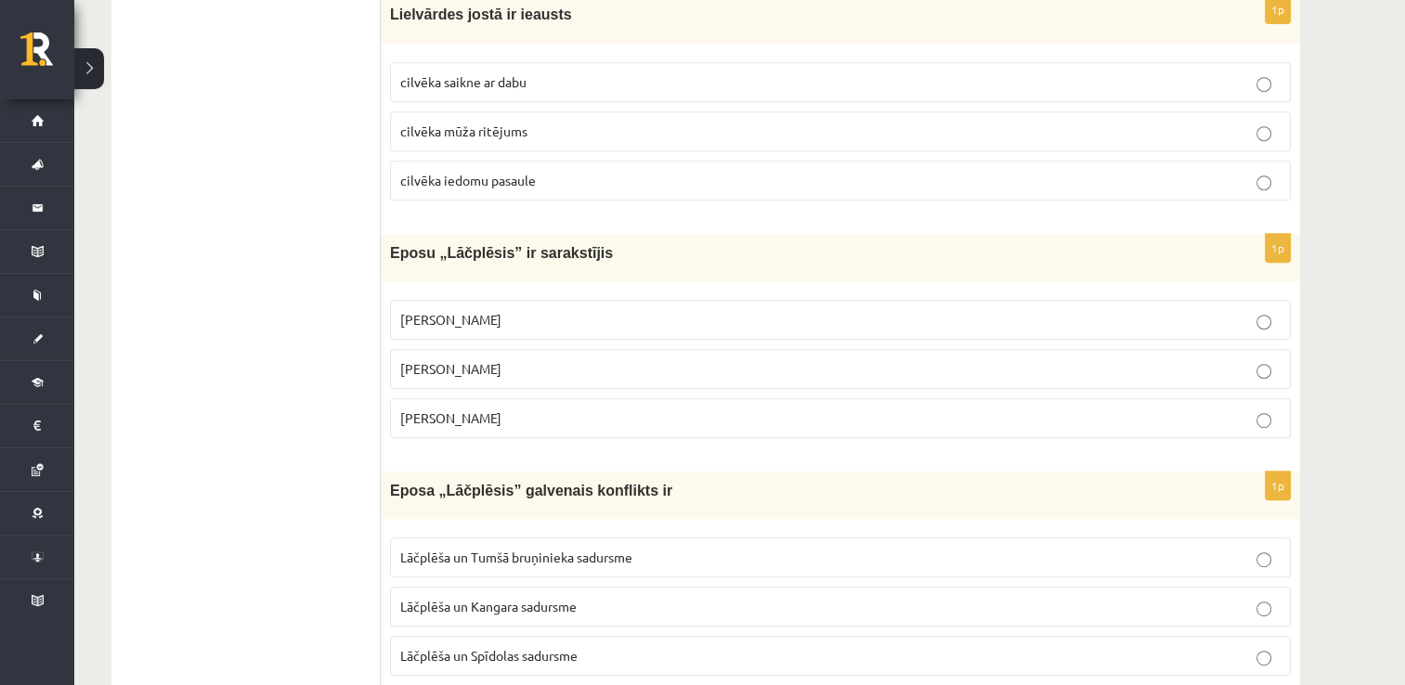
scroll to position [854, 0]
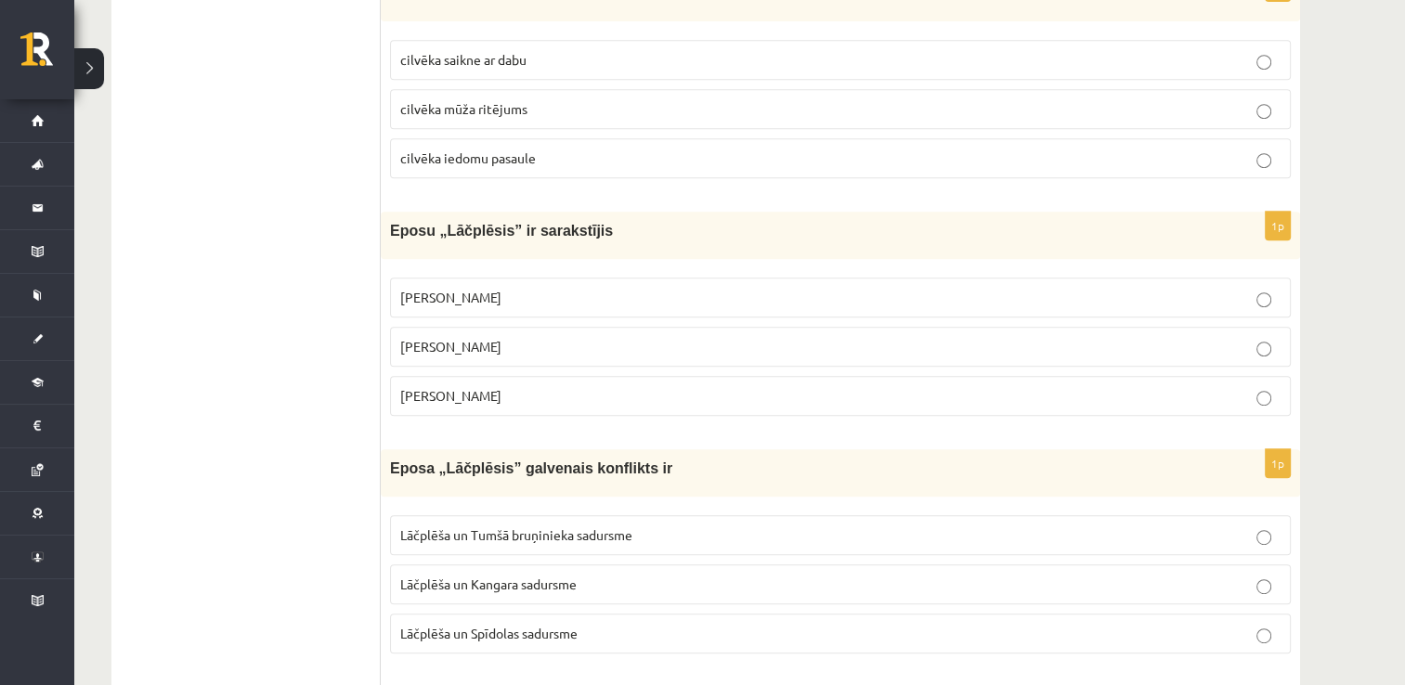
click at [648, 349] on p "Andrejs Pumpurs" at bounding box center [840, 347] width 880 height 20
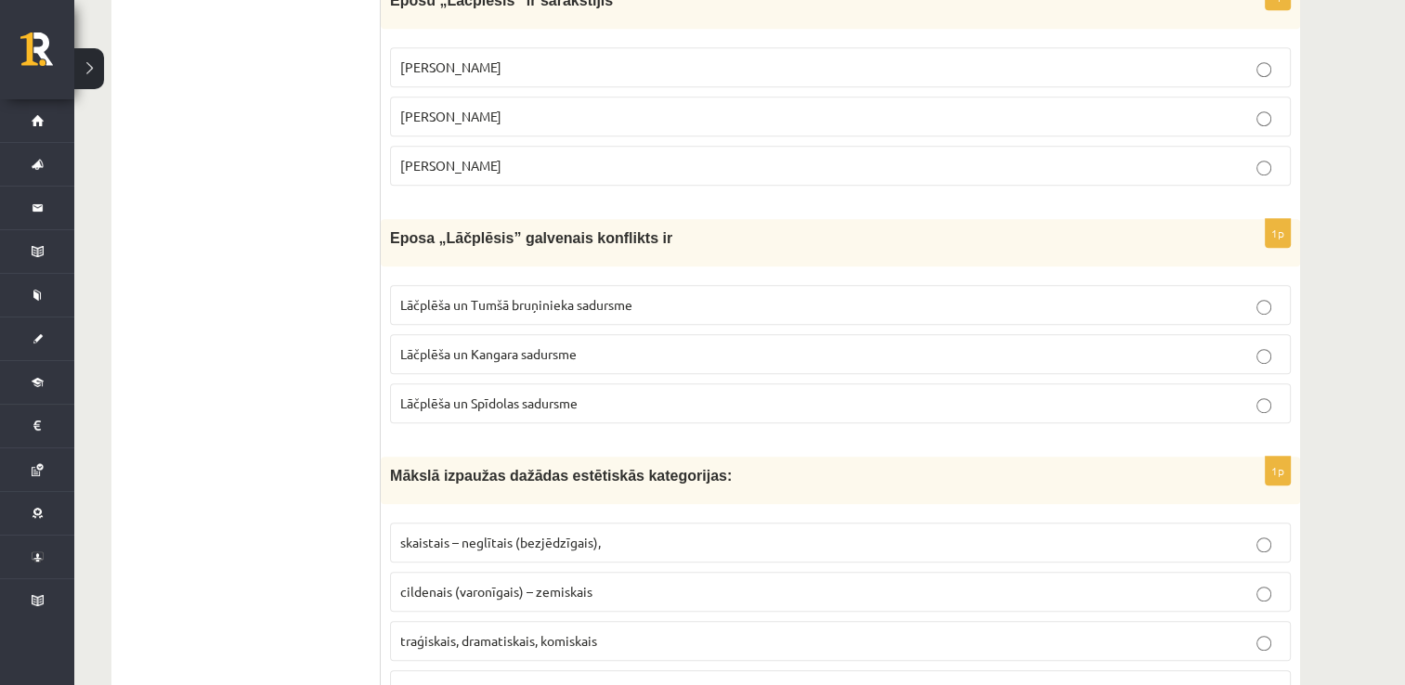
scroll to position [1089, 0]
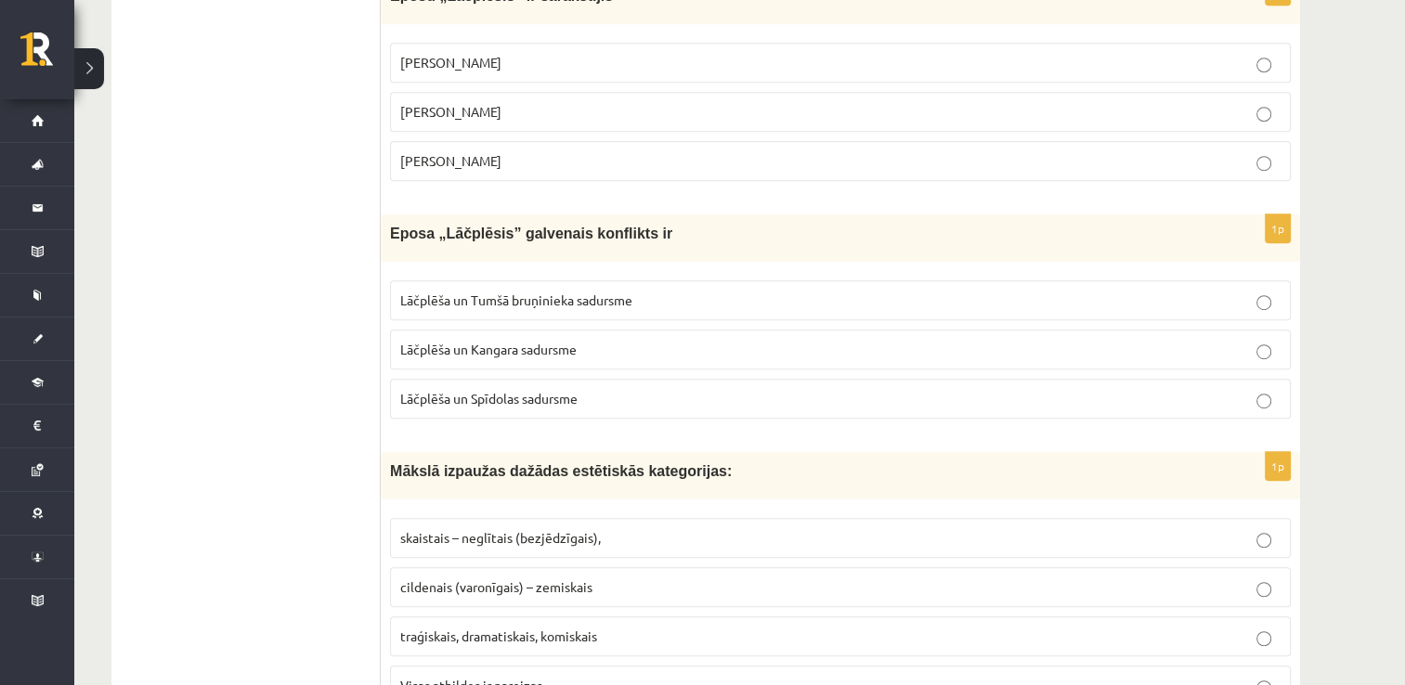
click at [605, 291] on p "Lāčplēša un Tumšā bruņinieka sadursme" at bounding box center [840, 301] width 880 height 20
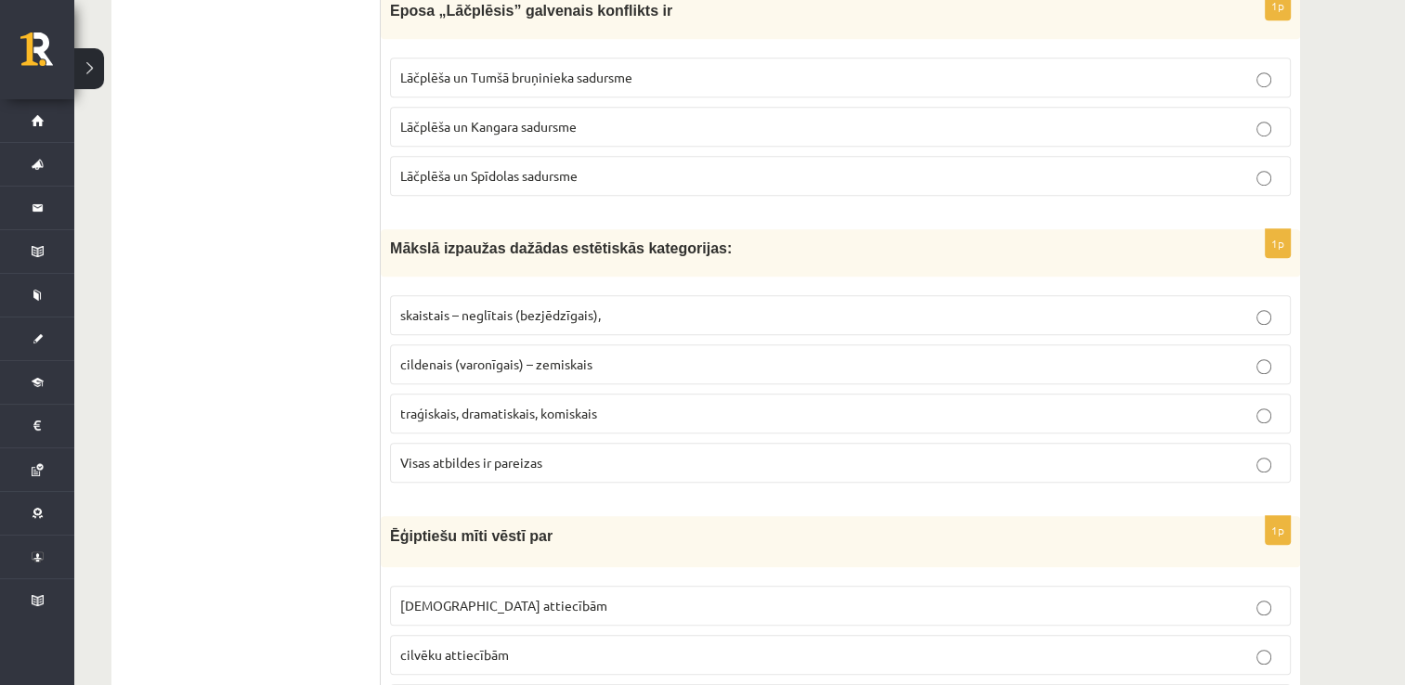
scroll to position [1349, 0]
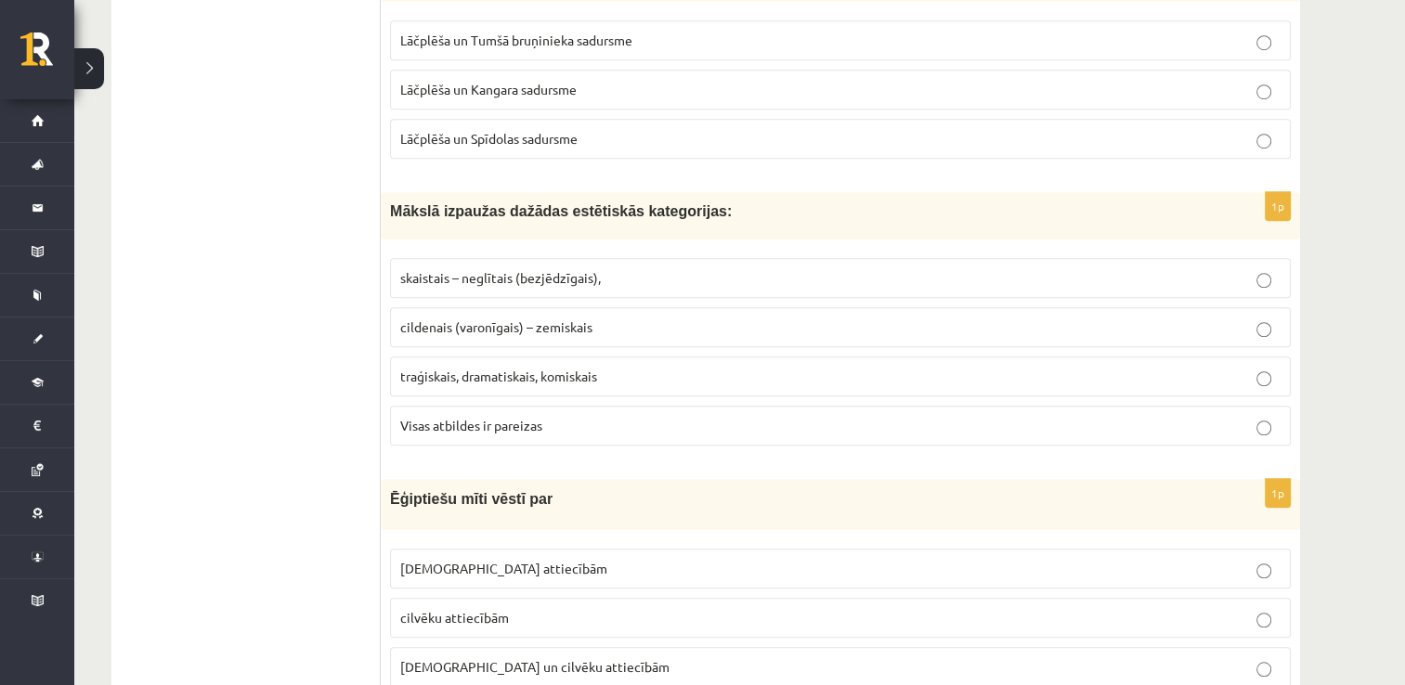
click at [573, 428] on label "Visas atbildes ir pareizas" at bounding box center [840, 426] width 901 height 40
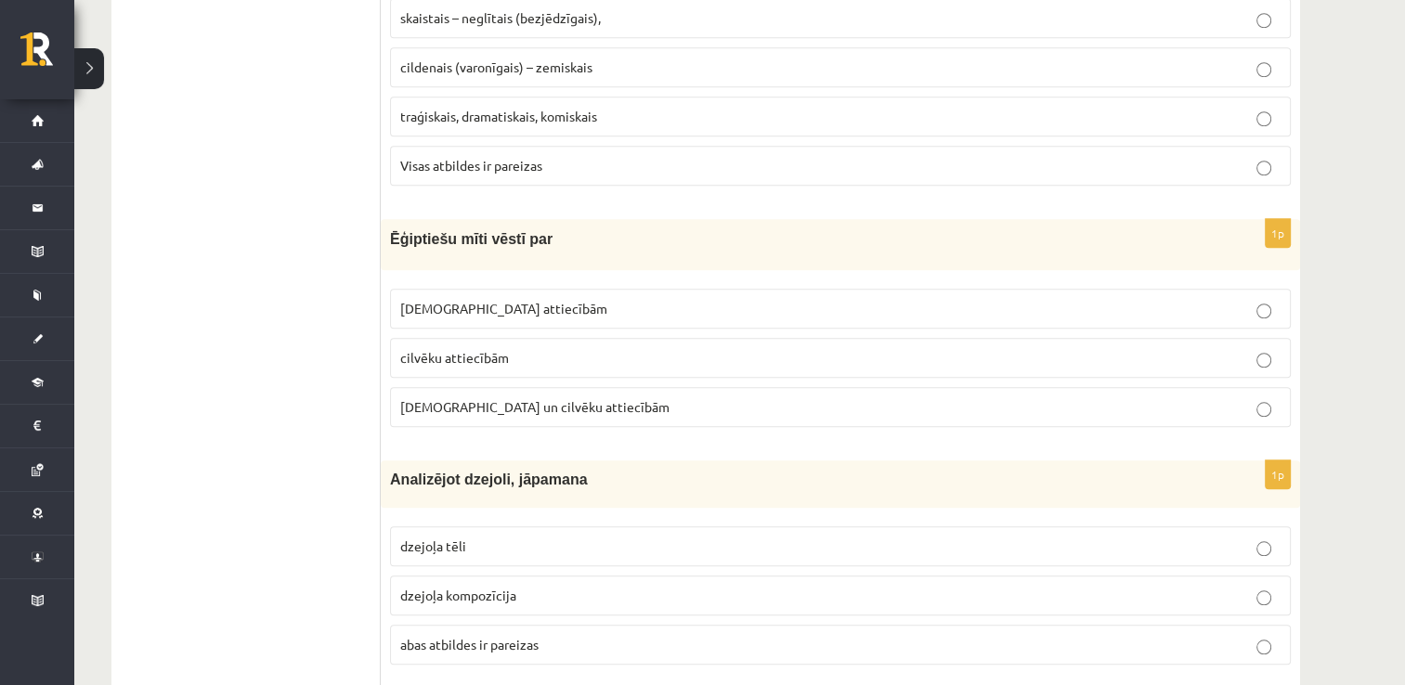
scroll to position [1647, 0]
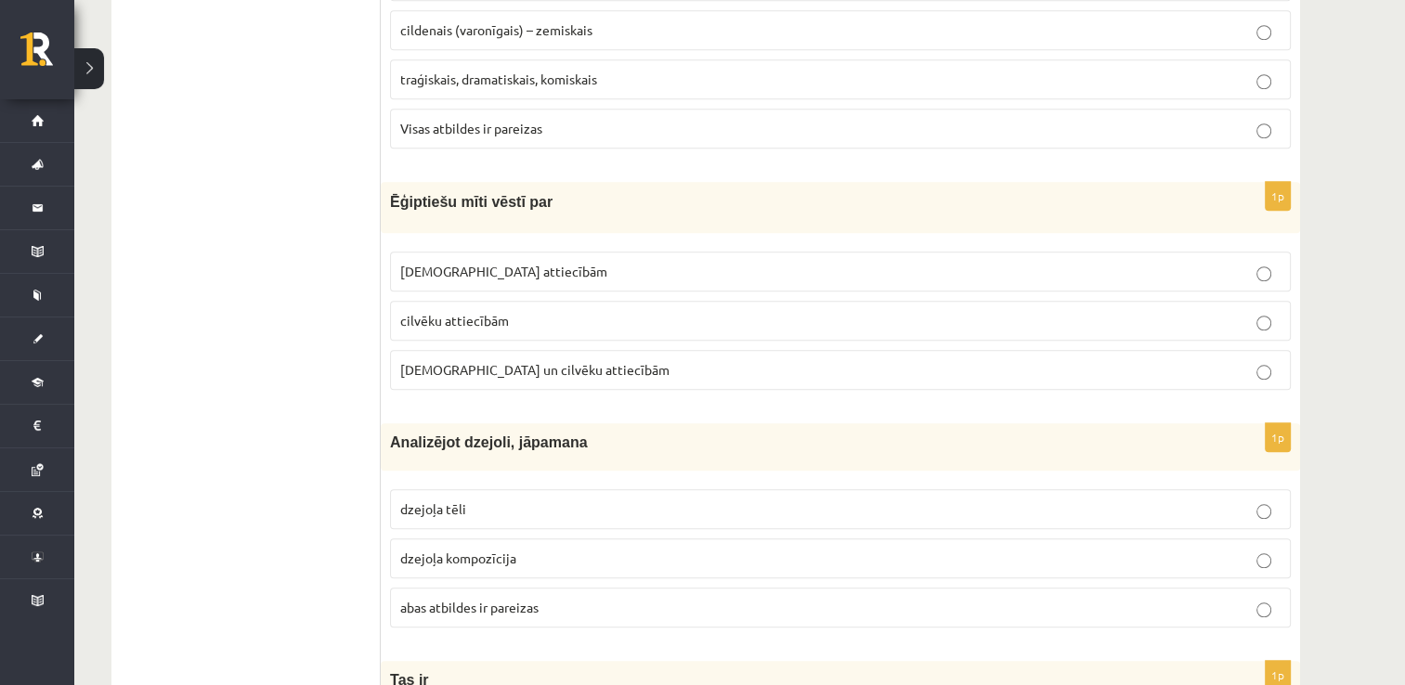
click at [702, 262] on p "Dievu attiecībām" at bounding box center [840, 272] width 880 height 20
click at [713, 360] on p "Dievu un cilvēku attiecībām" at bounding box center [840, 370] width 880 height 20
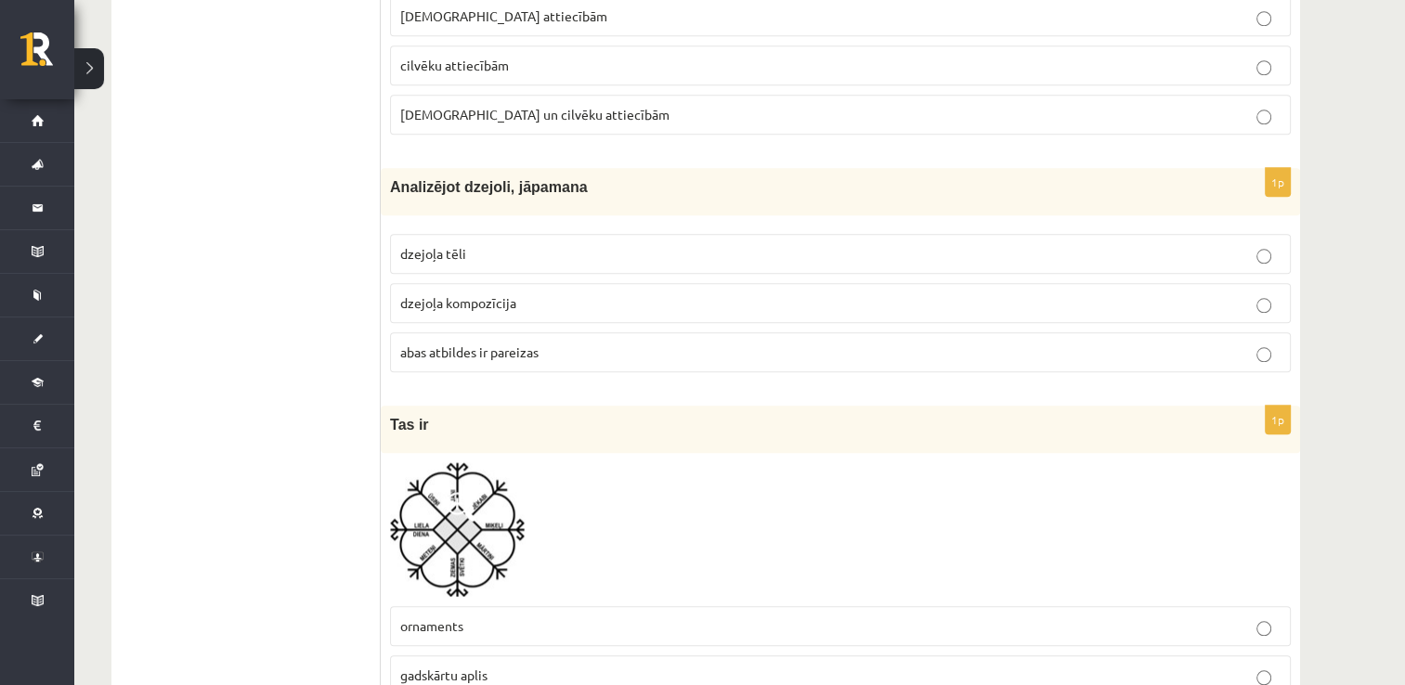
scroll to position [1919, 0]
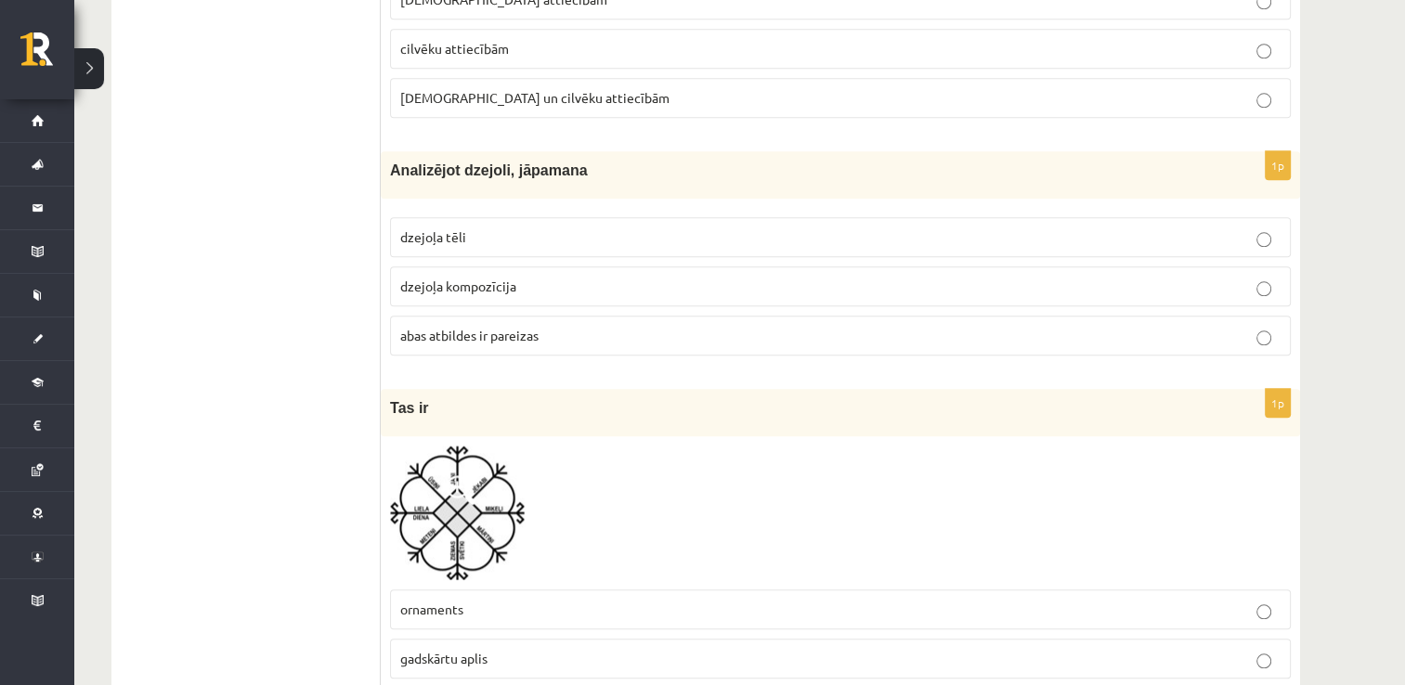
click at [592, 316] on label "abas atbildes ir pareizas" at bounding box center [840, 336] width 901 height 40
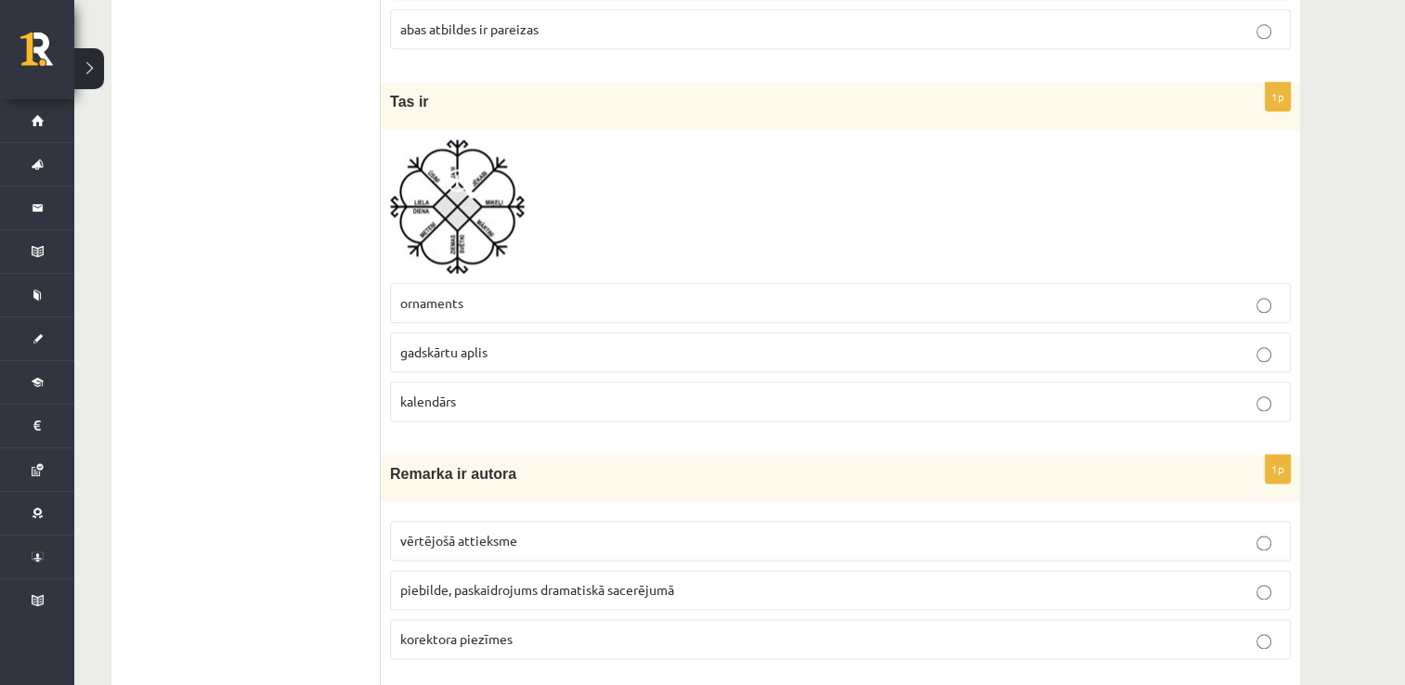
scroll to position [2253, 0]
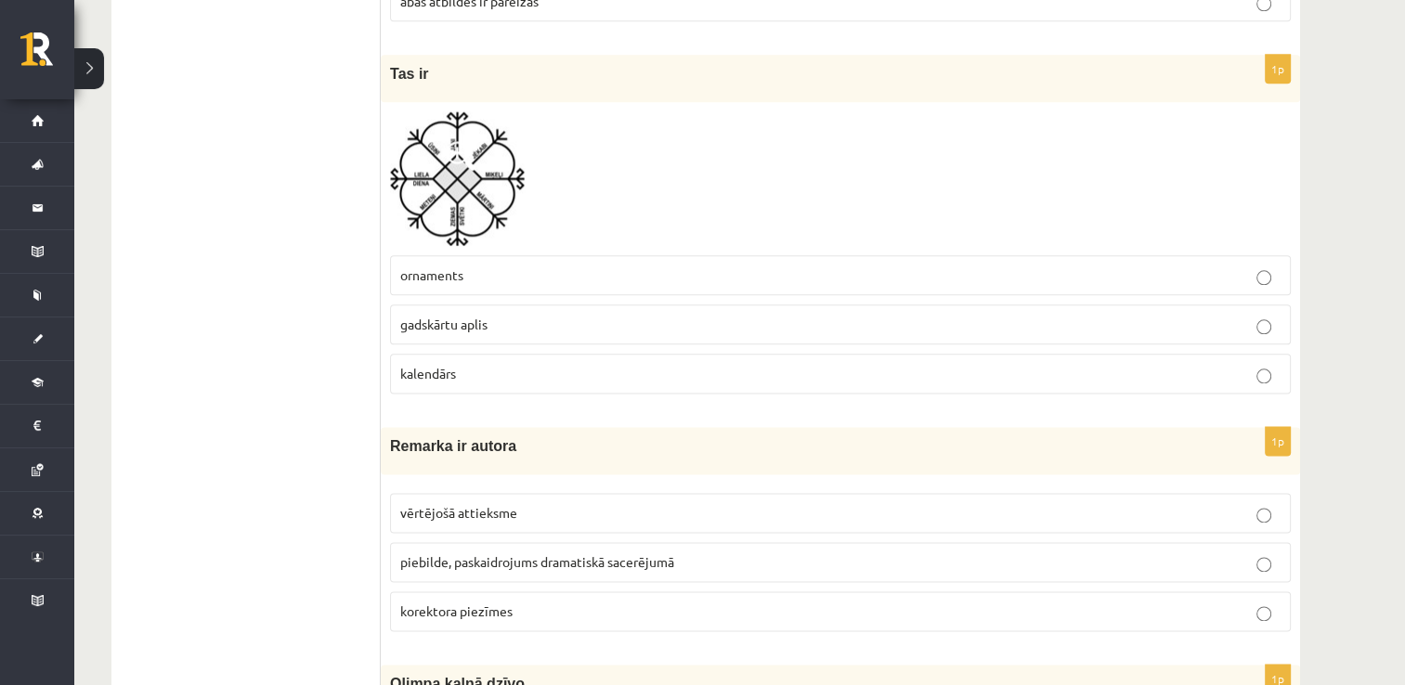
click at [533, 330] on label "gadskārtu aplis" at bounding box center [840, 325] width 901 height 40
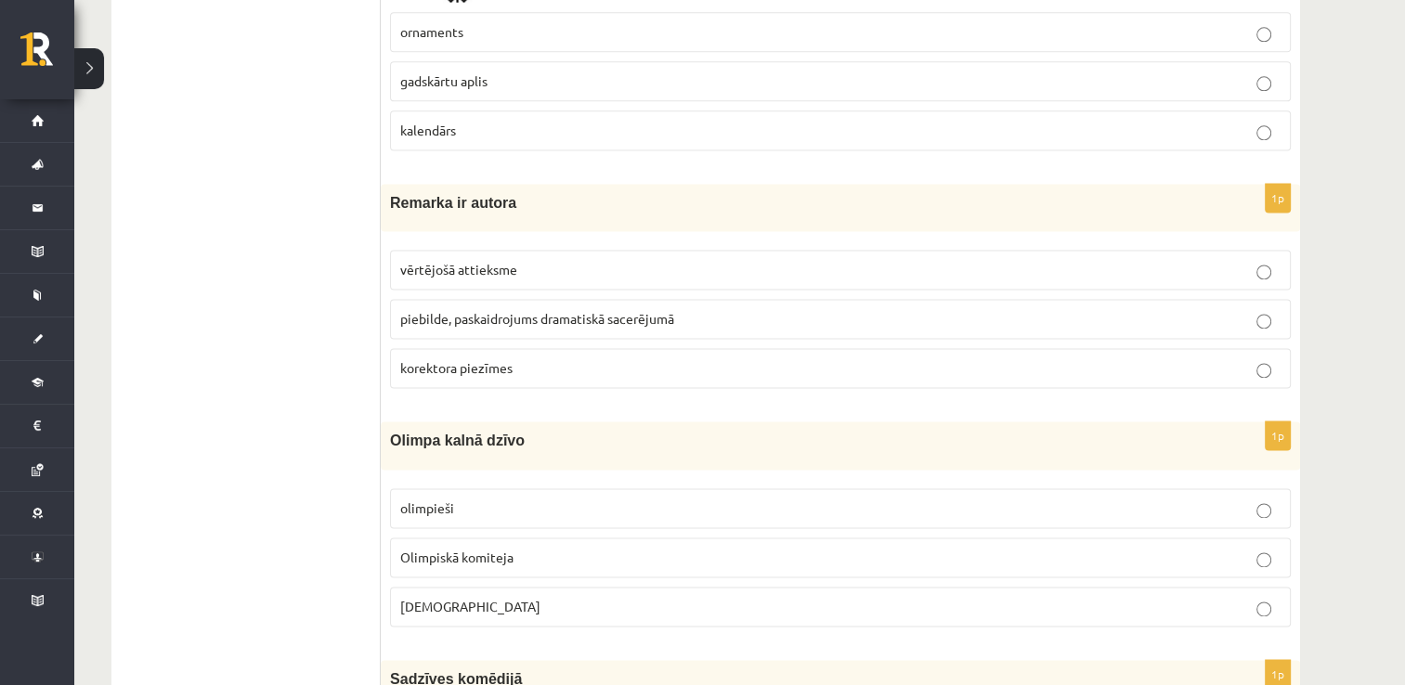
scroll to position [2513, 0]
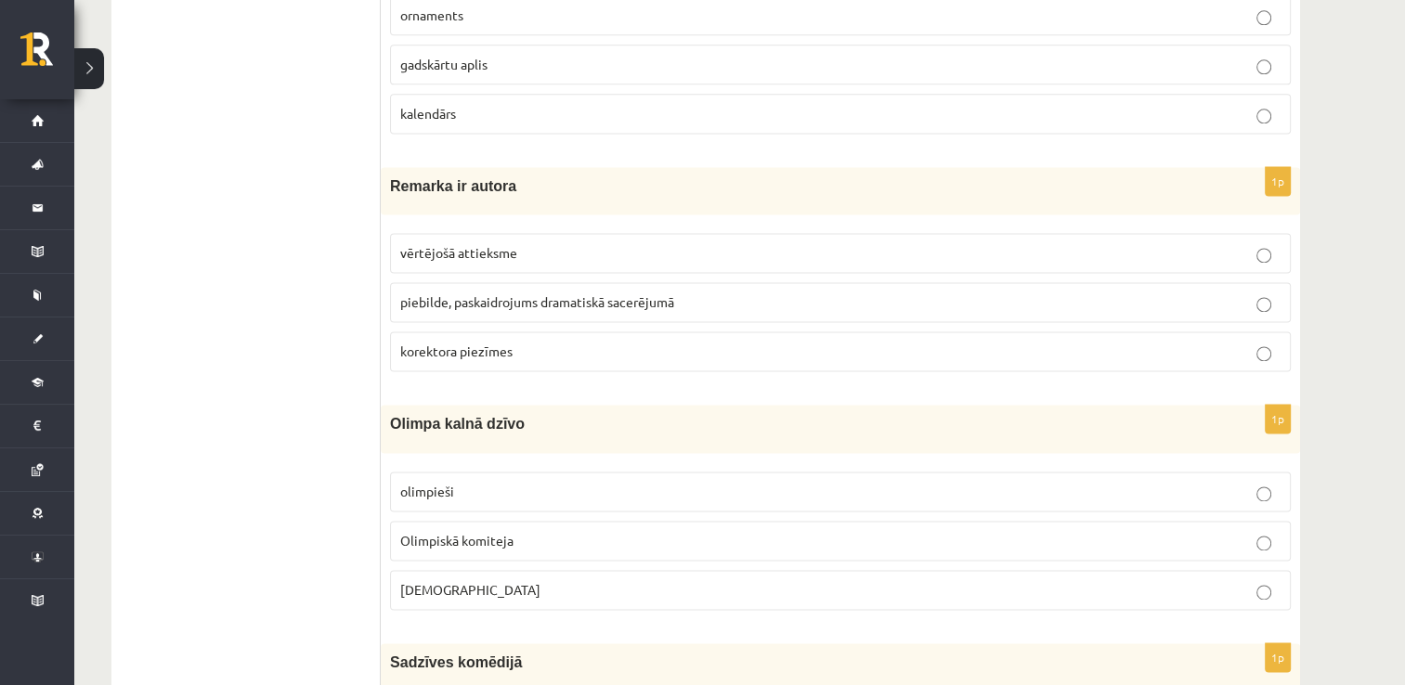
click at [474, 303] on label "piebilde, paskaidrojums dramatiskā sacerējumā" at bounding box center [840, 302] width 901 height 40
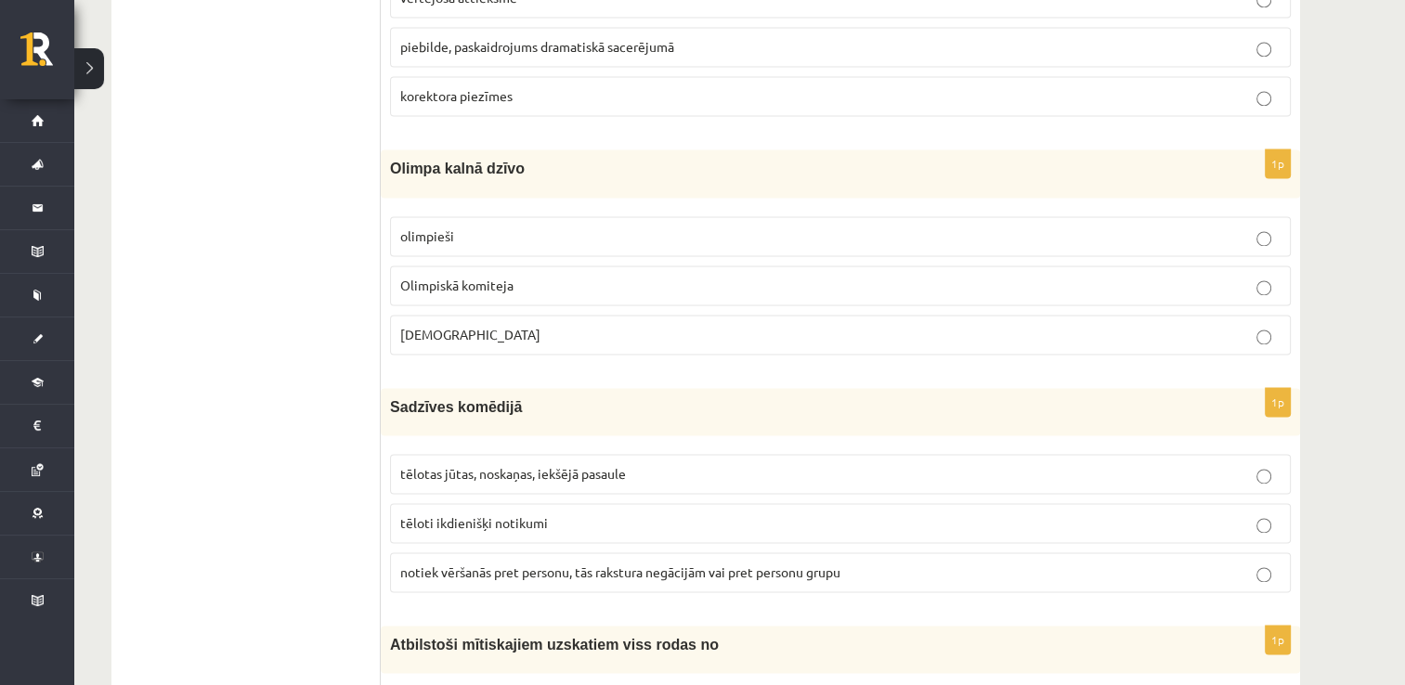
scroll to position [2773, 0]
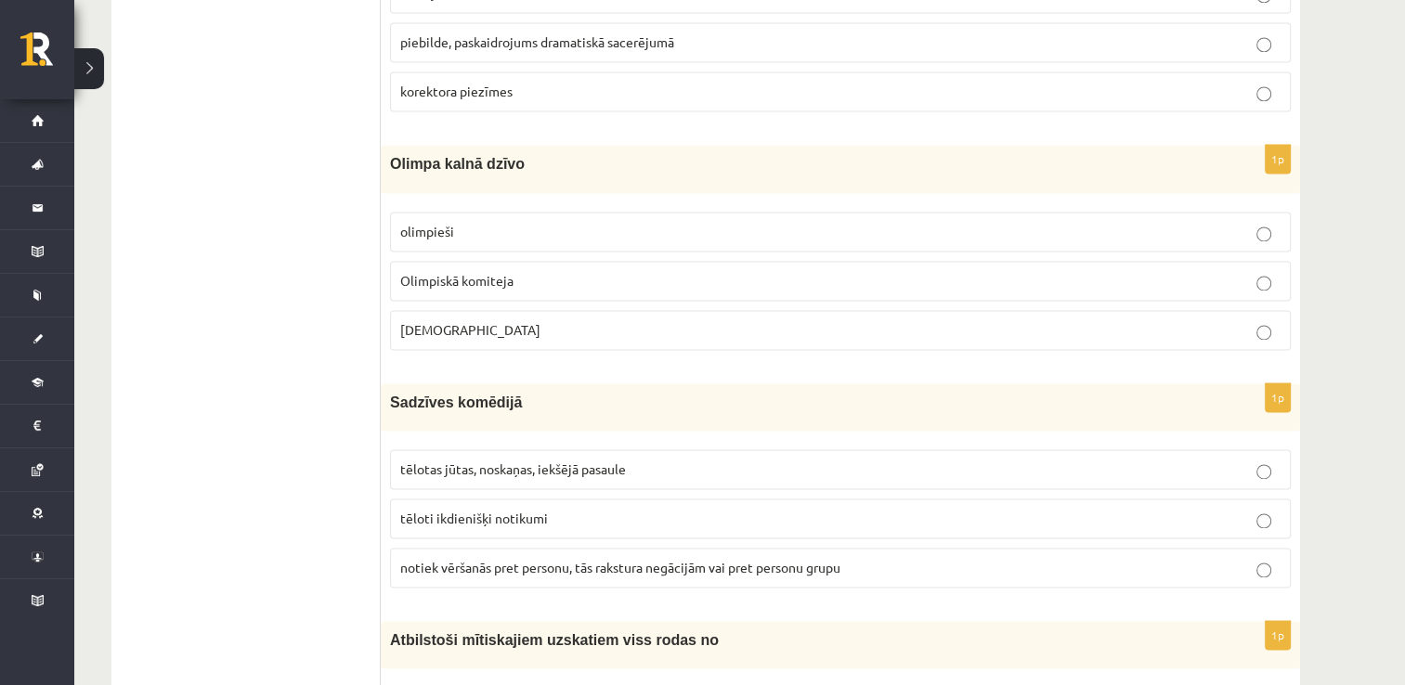
click at [575, 320] on p "Dievi" at bounding box center [840, 330] width 880 height 20
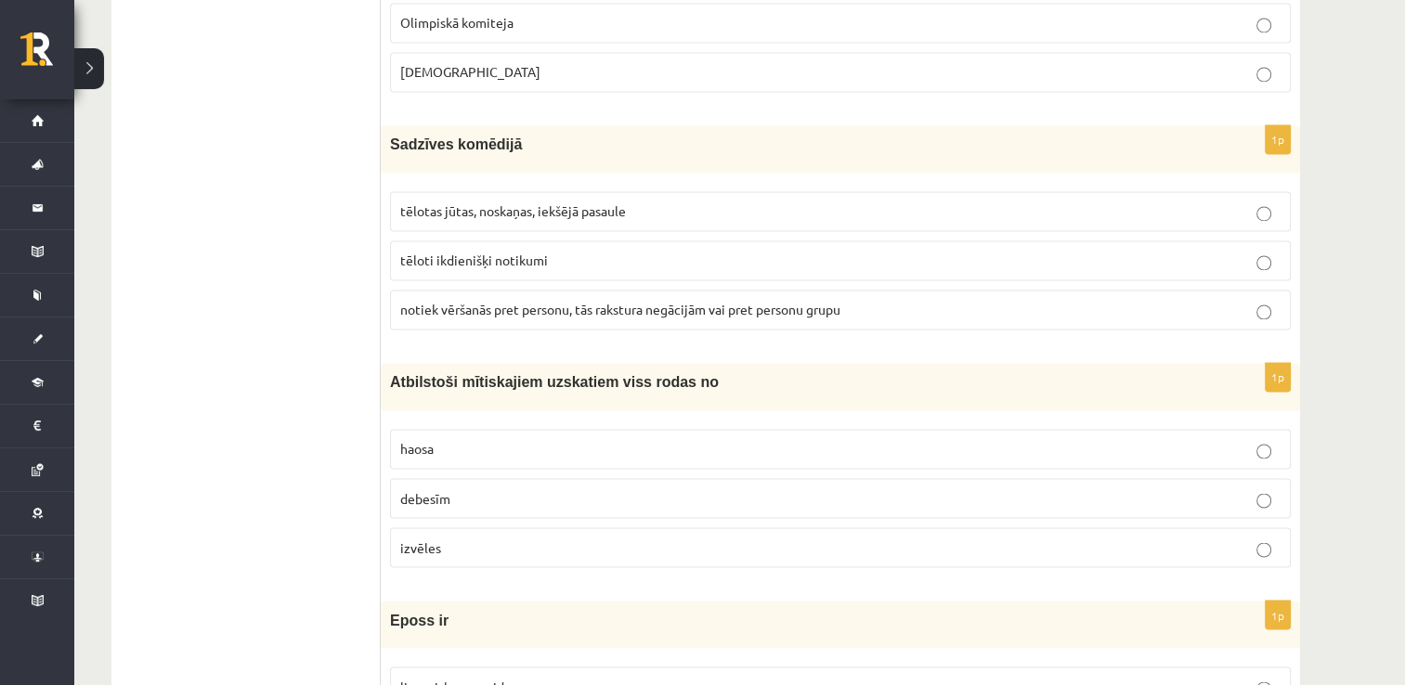
scroll to position [3033, 0]
click at [623, 249] on p "tēloti ikdienišķi notikumi" at bounding box center [840, 259] width 880 height 20
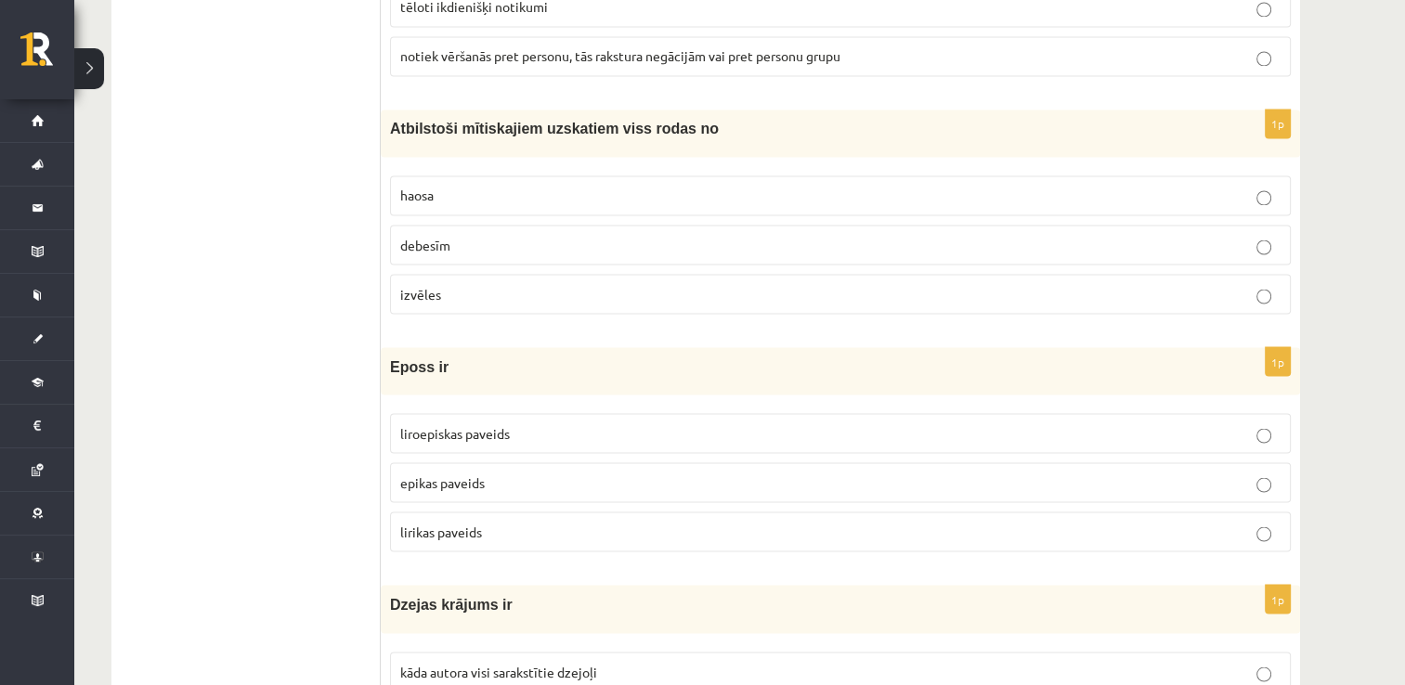
scroll to position [3293, 0]
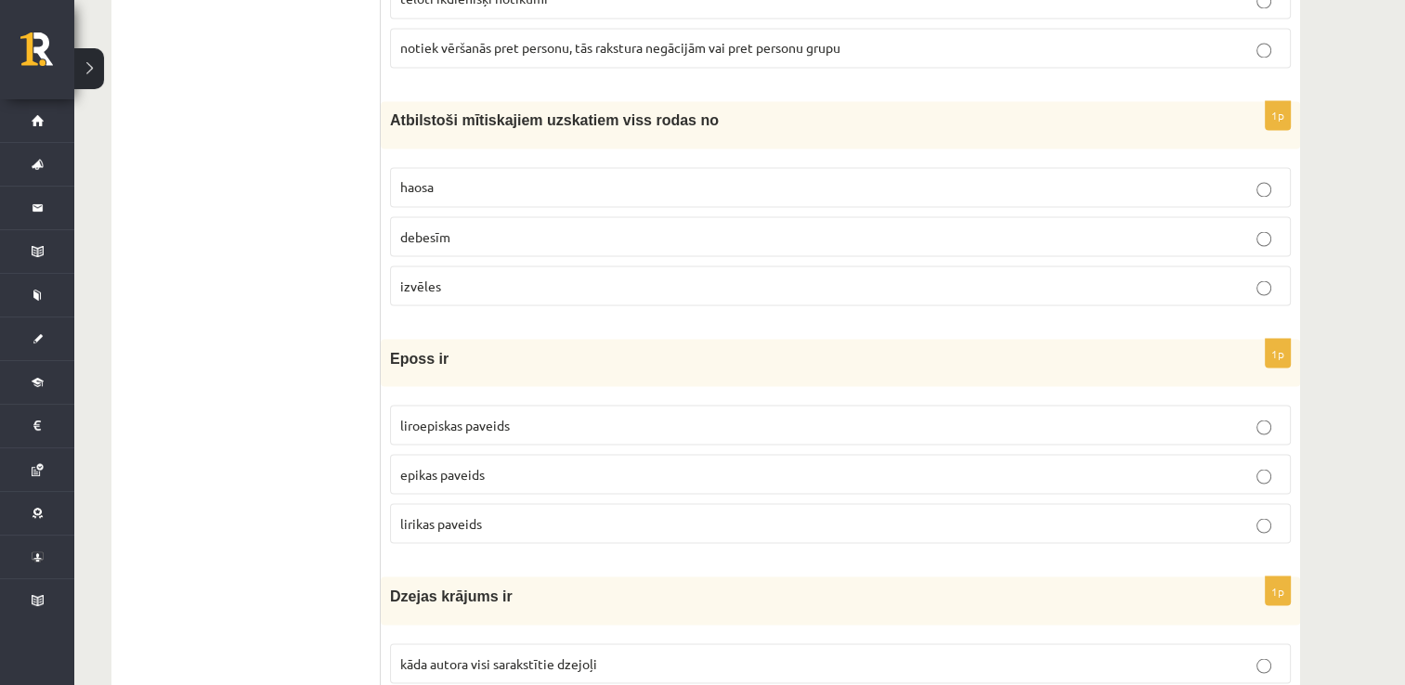
click at [562, 227] on p "debesīm" at bounding box center [840, 237] width 880 height 20
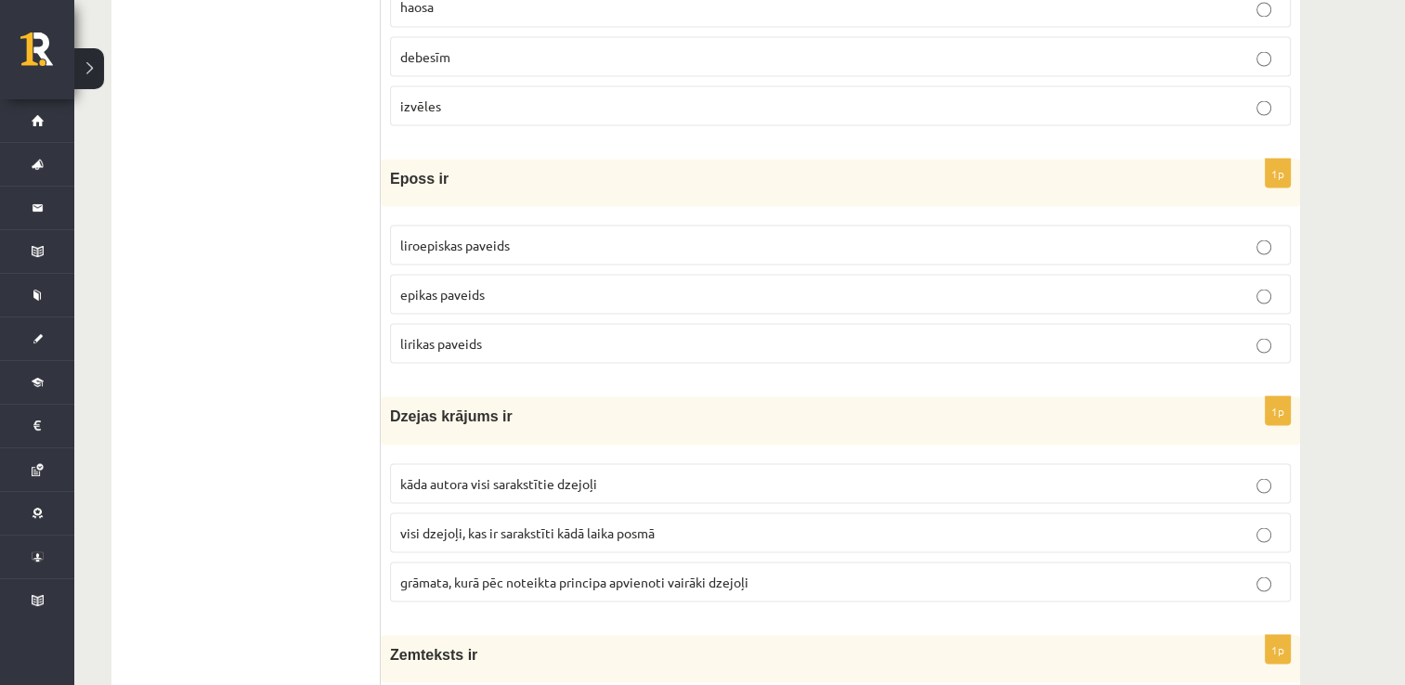
scroll to position [3479, 0]
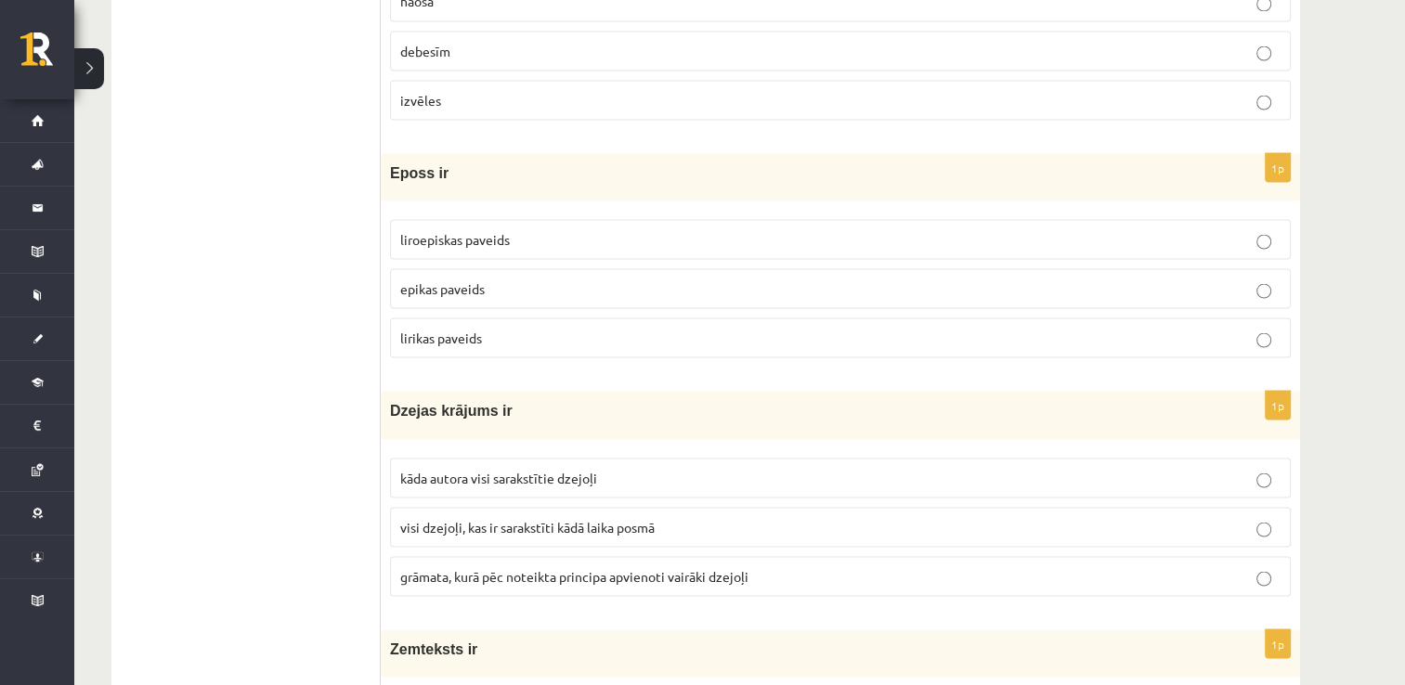
click at [595, 219] on label "liroepiskas paveids" at bounding box center [840, 239] width 901 height 40
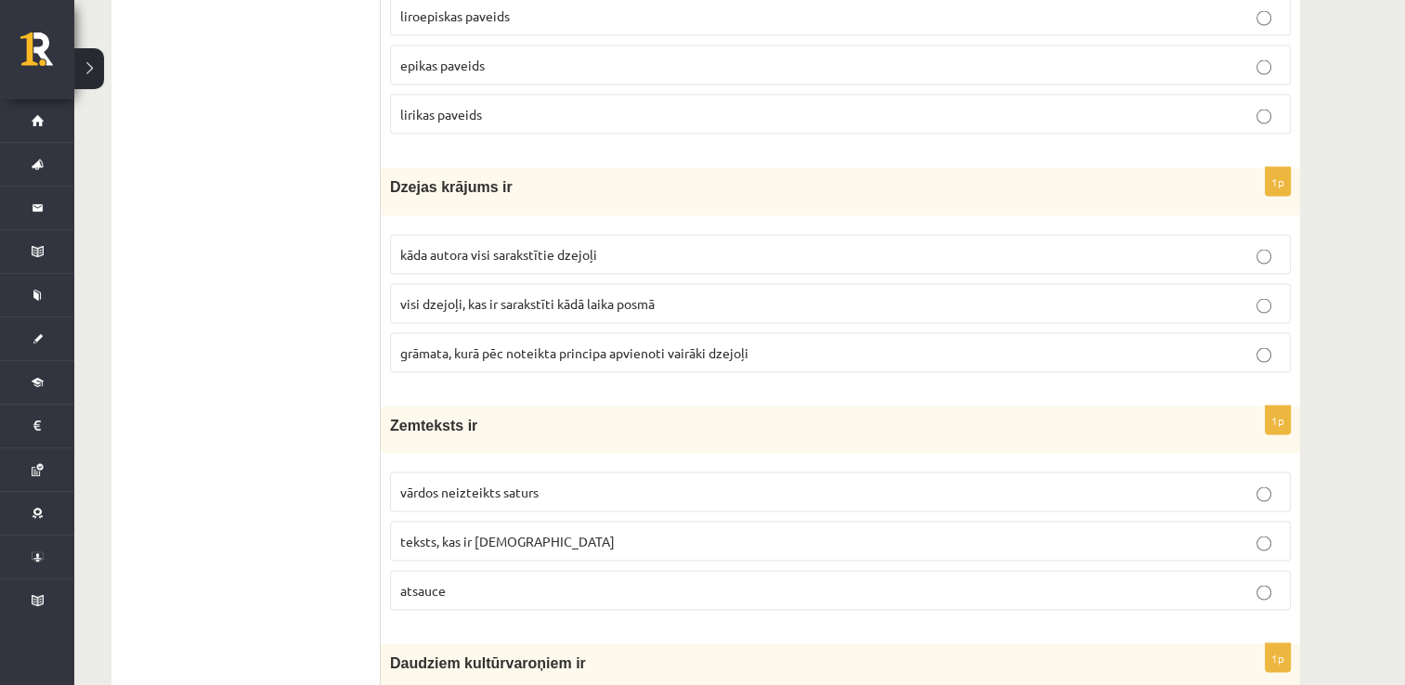
scroll to position [3739, 0]
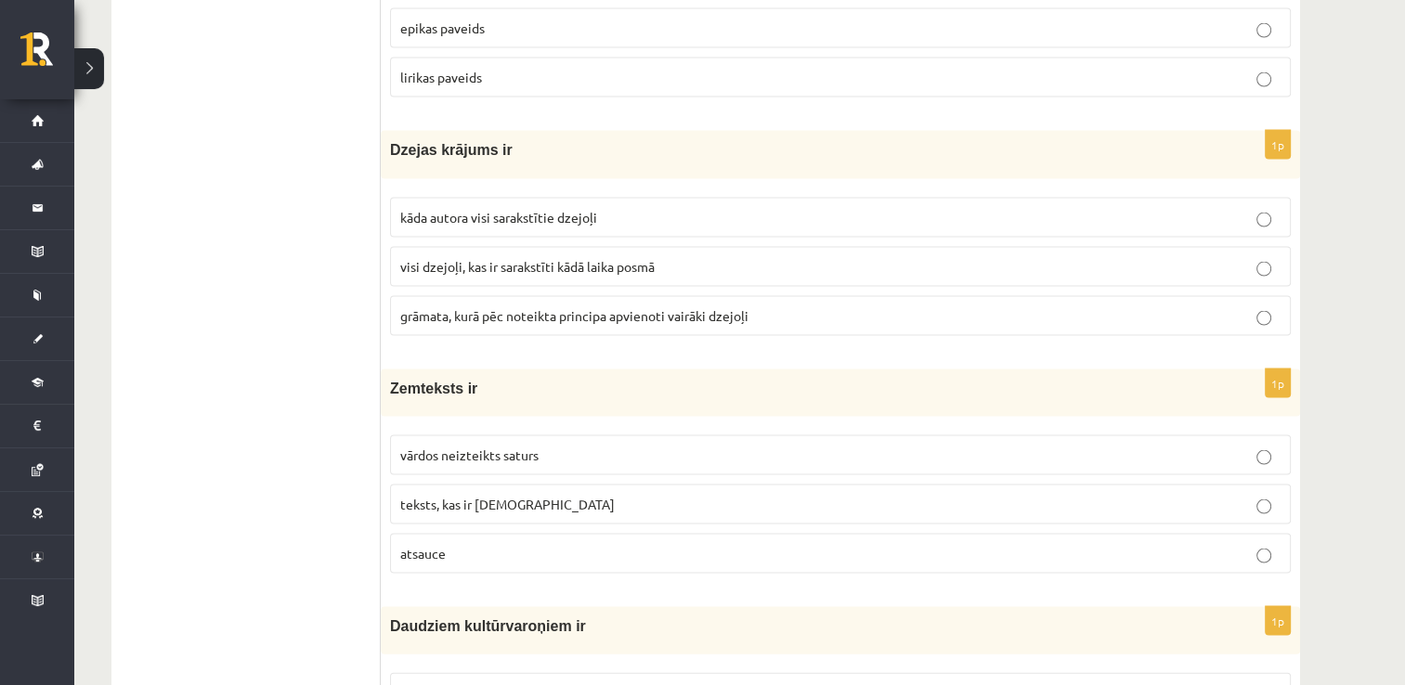
click at [541, 306] on p "grāmata, kurā pēc noteikta principa apvienoti vairāki dzejoļi" at bounding box center [840, 316] width 880 height 20
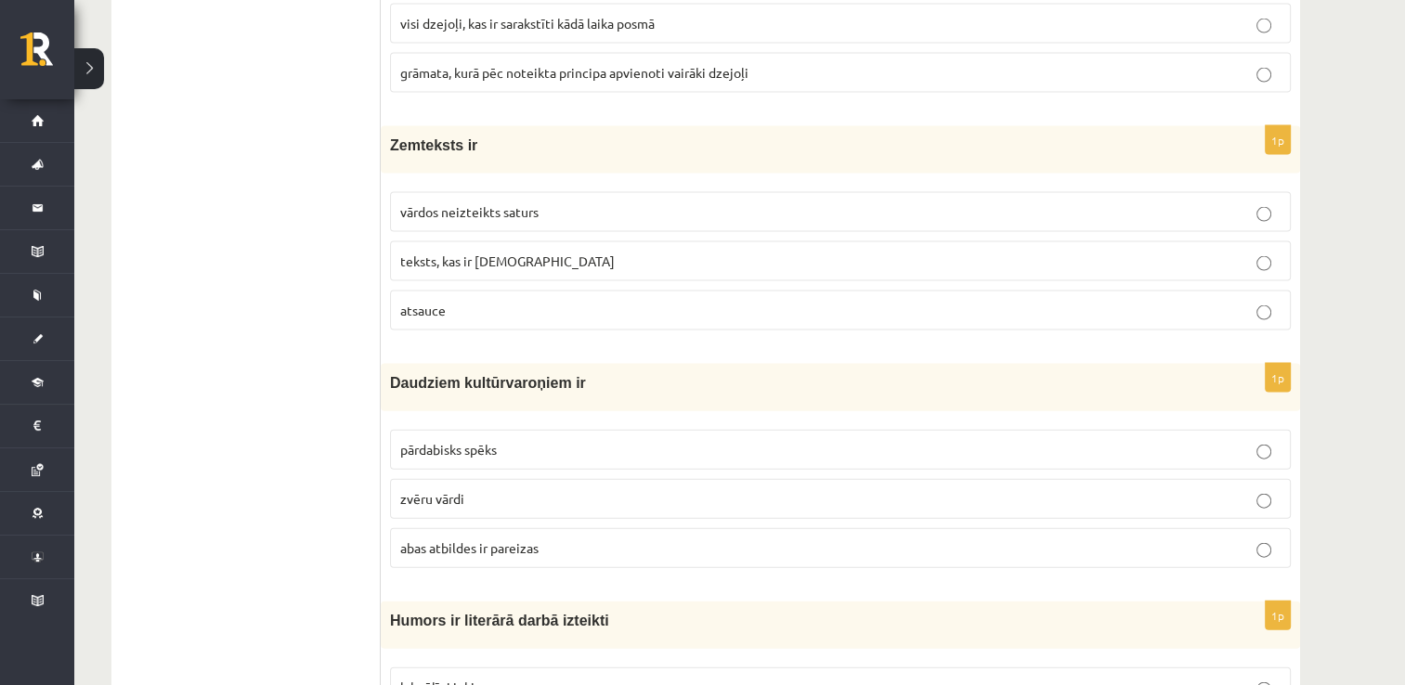
scroll to position [3999, 0]
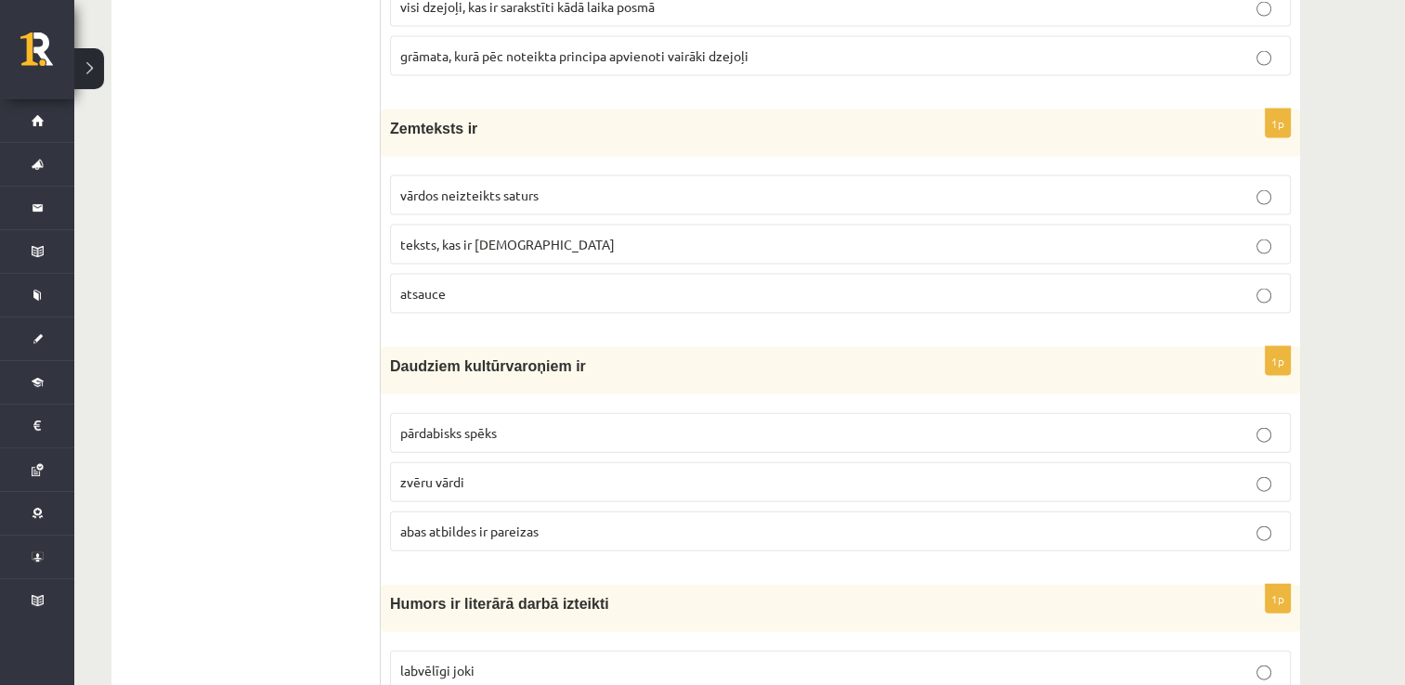
click at [799, 188] on label "vārdos neizteikts saturs" at bounding box center [840, 196] width 901 height 40
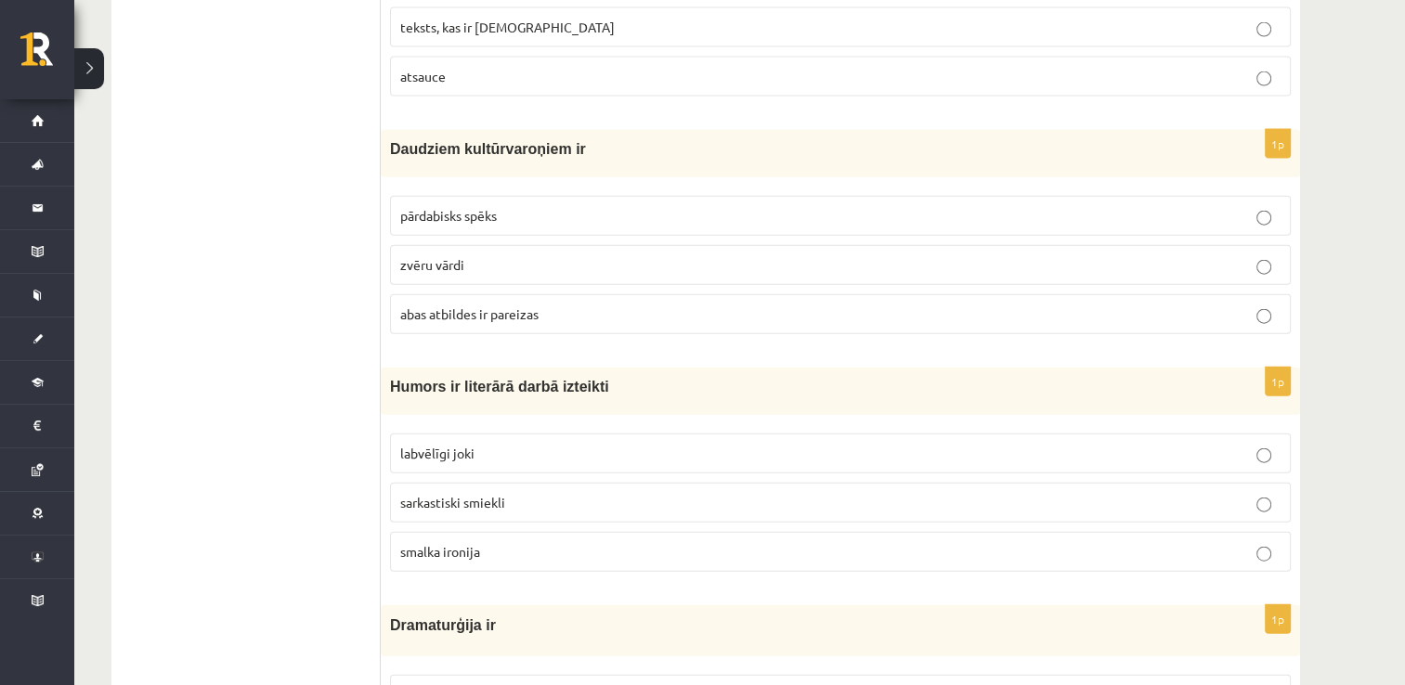
scroll to position [4222, 0]
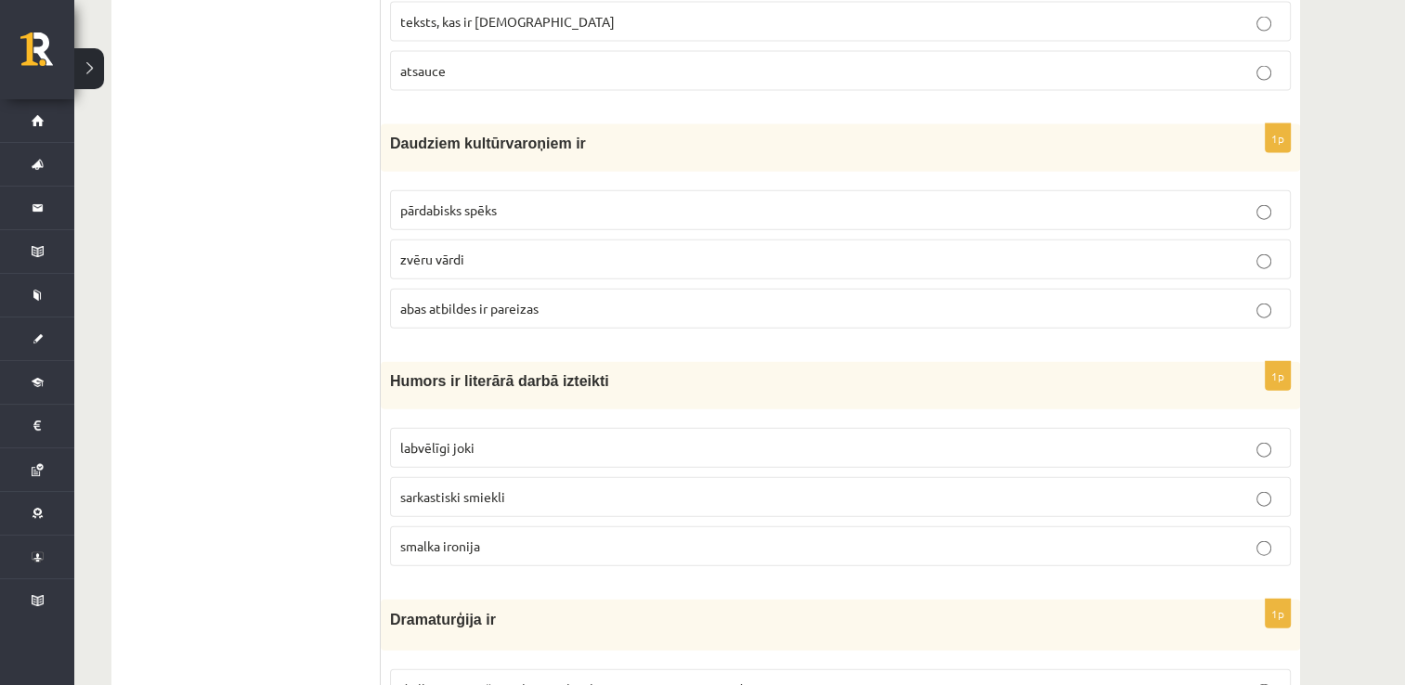
click at [581, 299] on p "abas atbildes ir pareizas" at bounding box center [840, 309] width 880 height 20
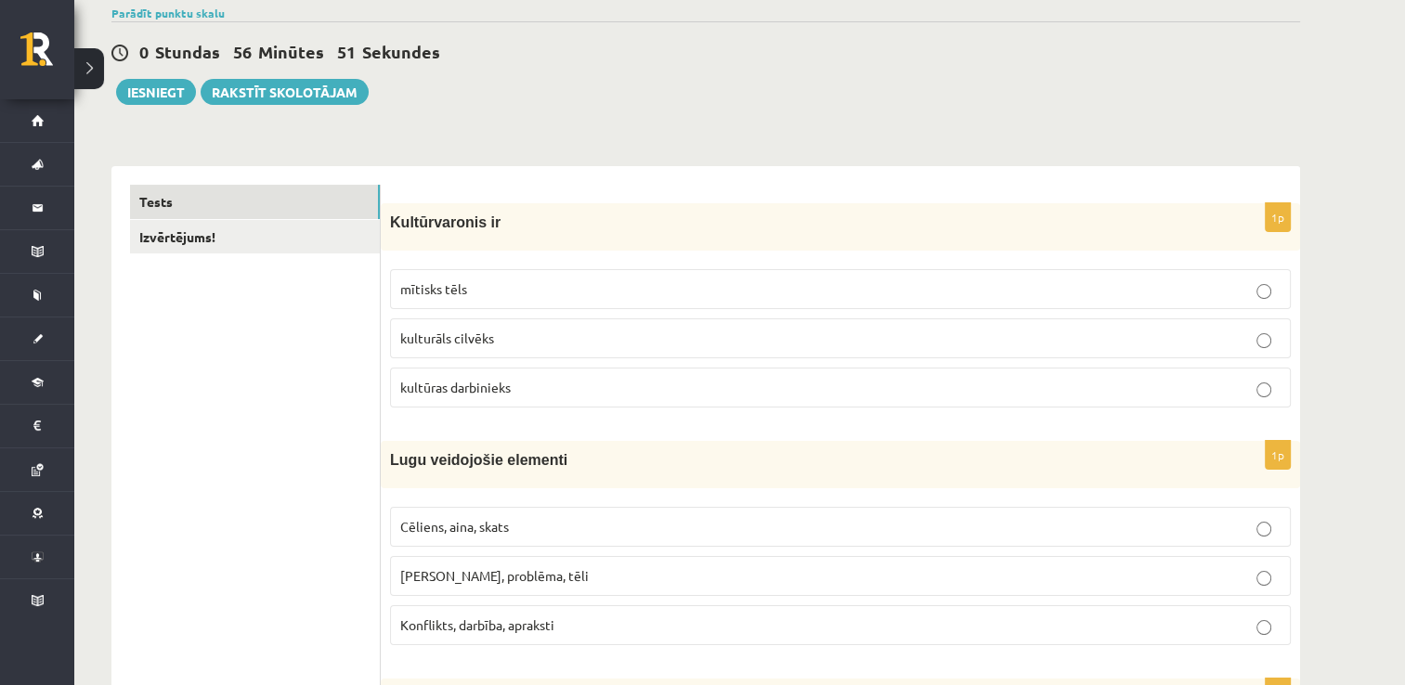
scroll to position [74, 0]
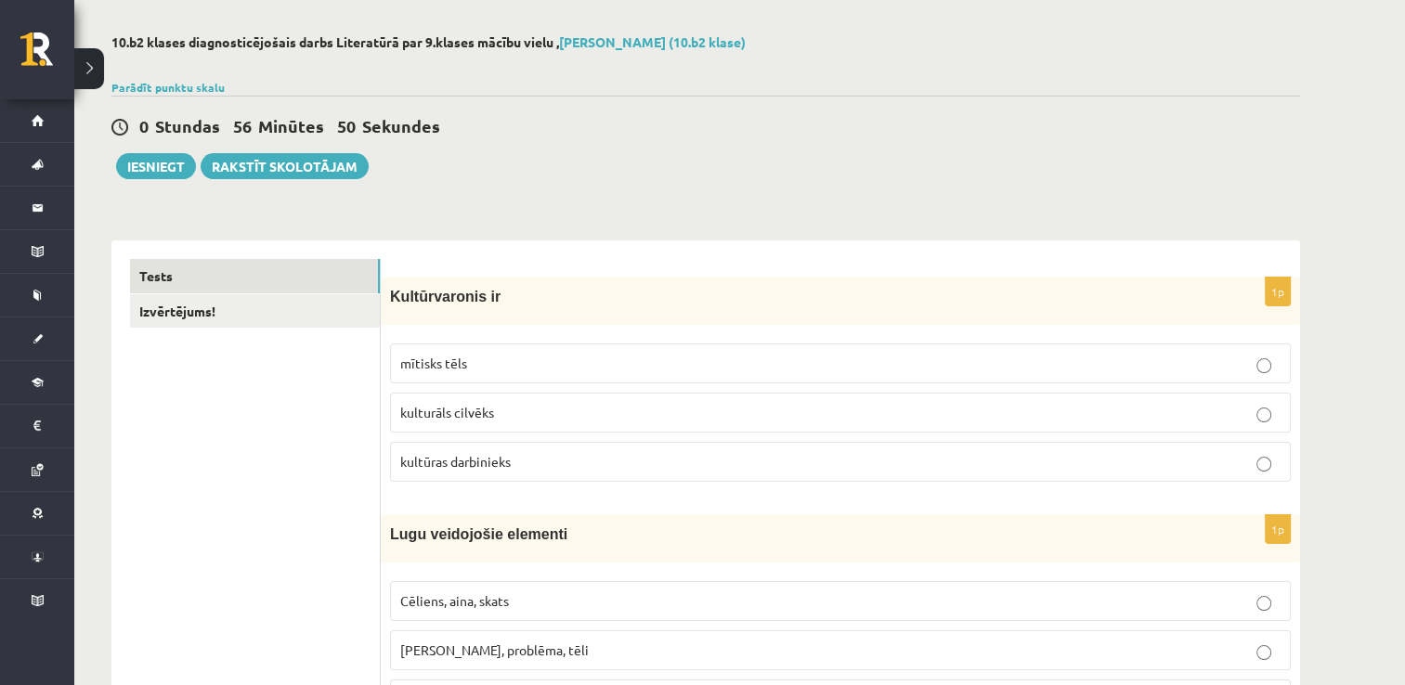
click at [863, 360] on p "mītisks tēls" at bounding box center [840, 364] width 880 height 20
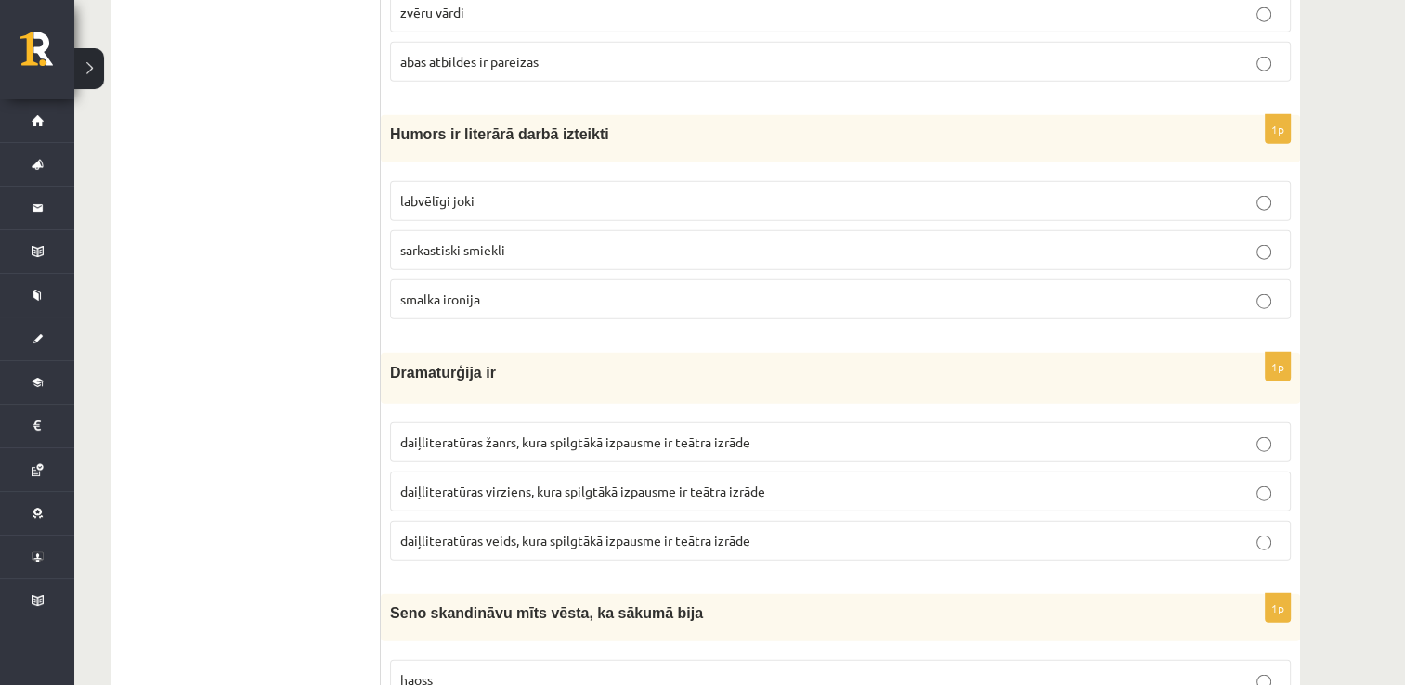
scroll to position [4543, 0]
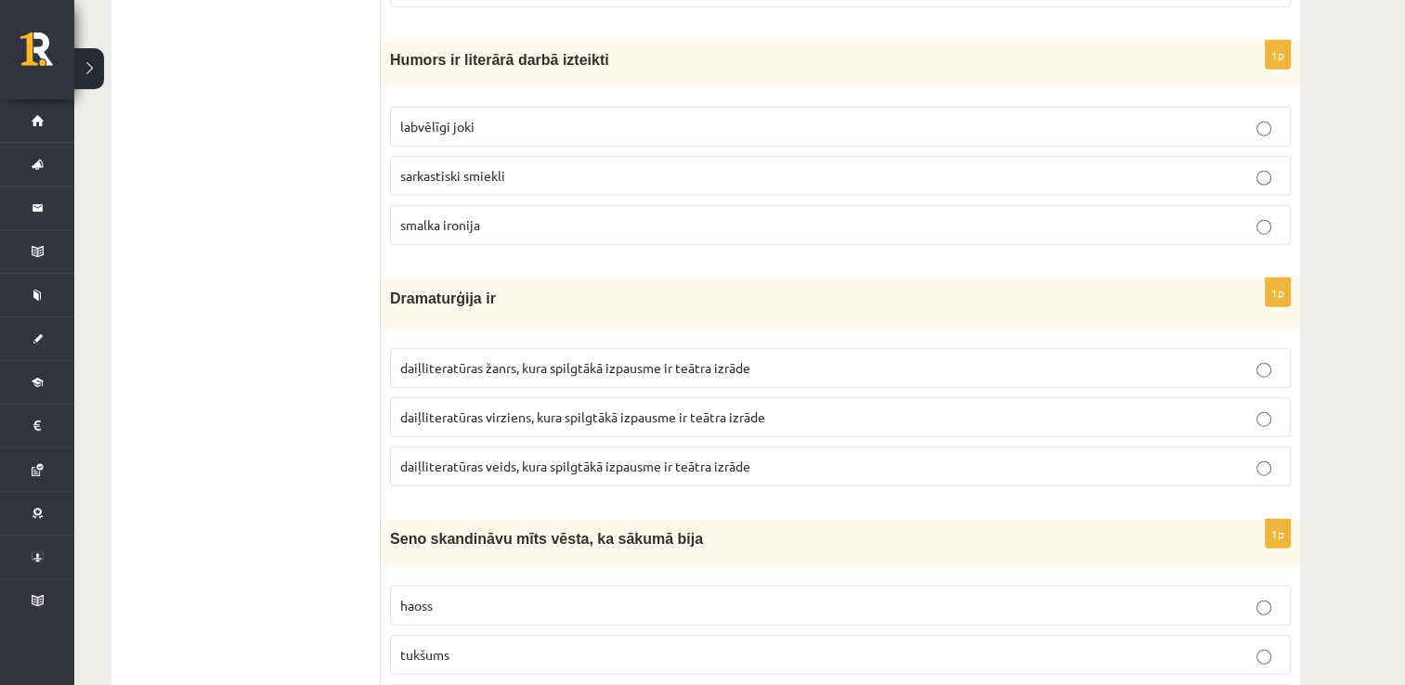
click at [603, 215] on p "smalka ironija" at bounding box center [840, 225] width 880 height 20
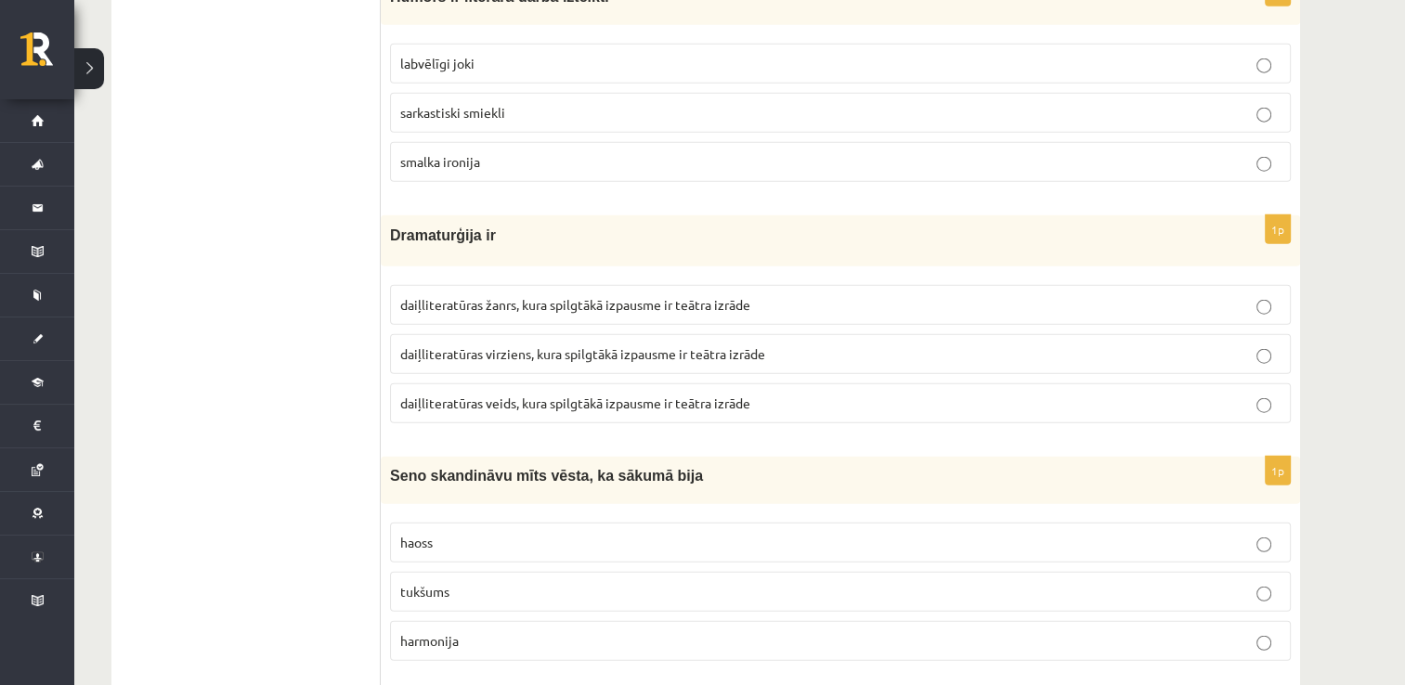
scroll to position [4618, 0]
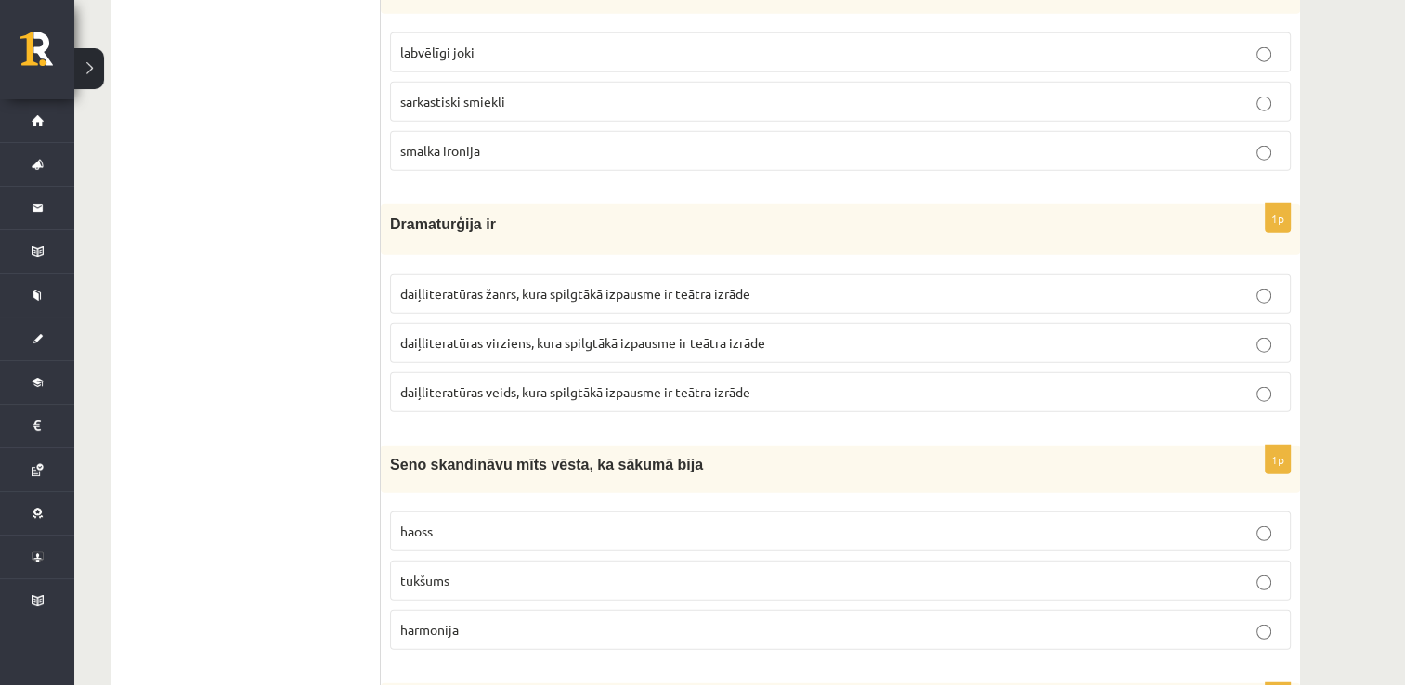
click at [557, 285] on span "daiļliteratūras žanrs, kura spilgtākā izpausme ir teātra izrāde" at bounding box center [575, 293] width 350 height 17
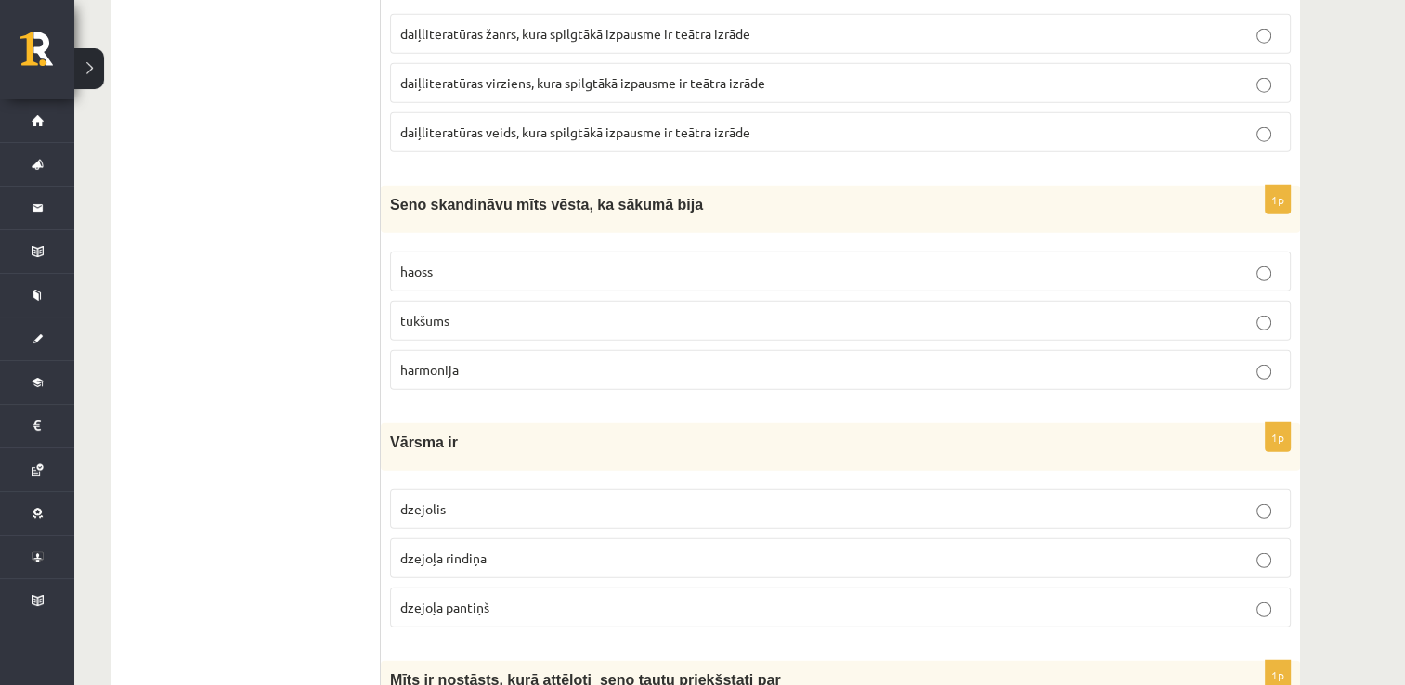
scroll to position [4878, 0]
click at [564, 262] on p "haoss" at bounding box center [840, 272] width 880 height 20
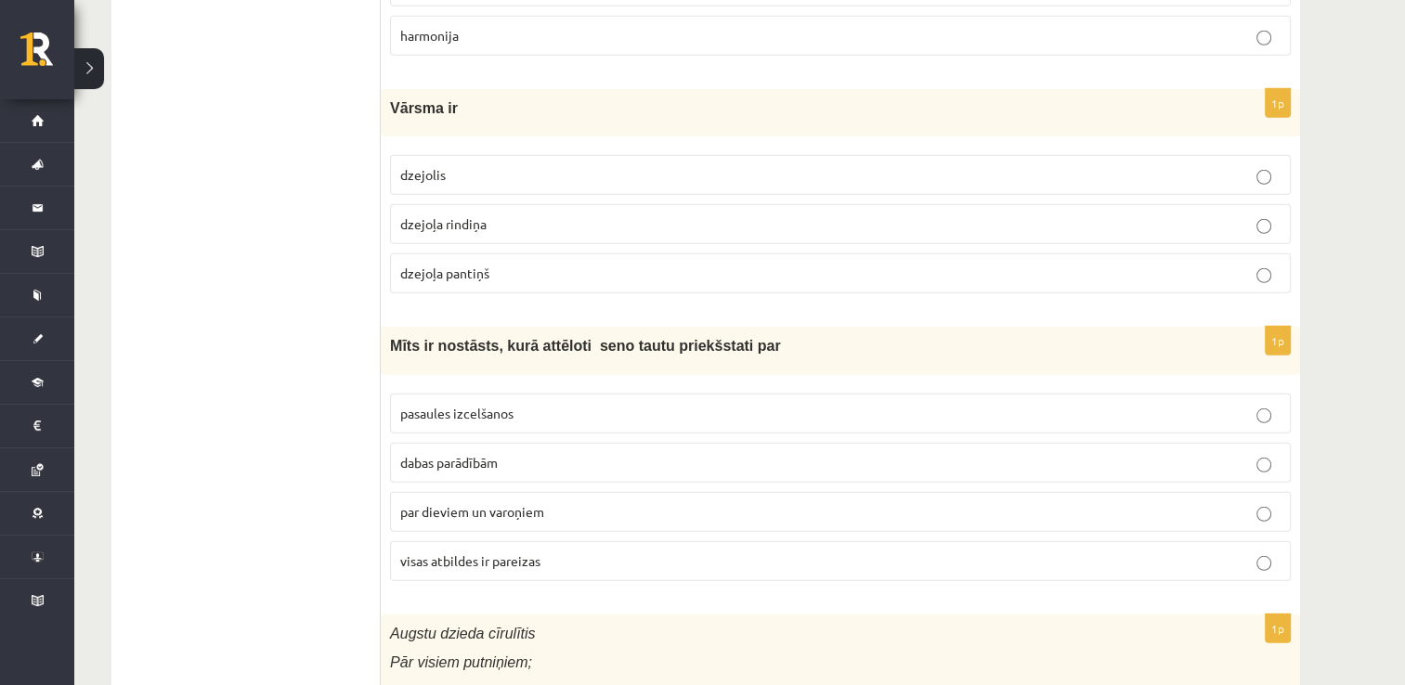
scroll to position [5249, 0]
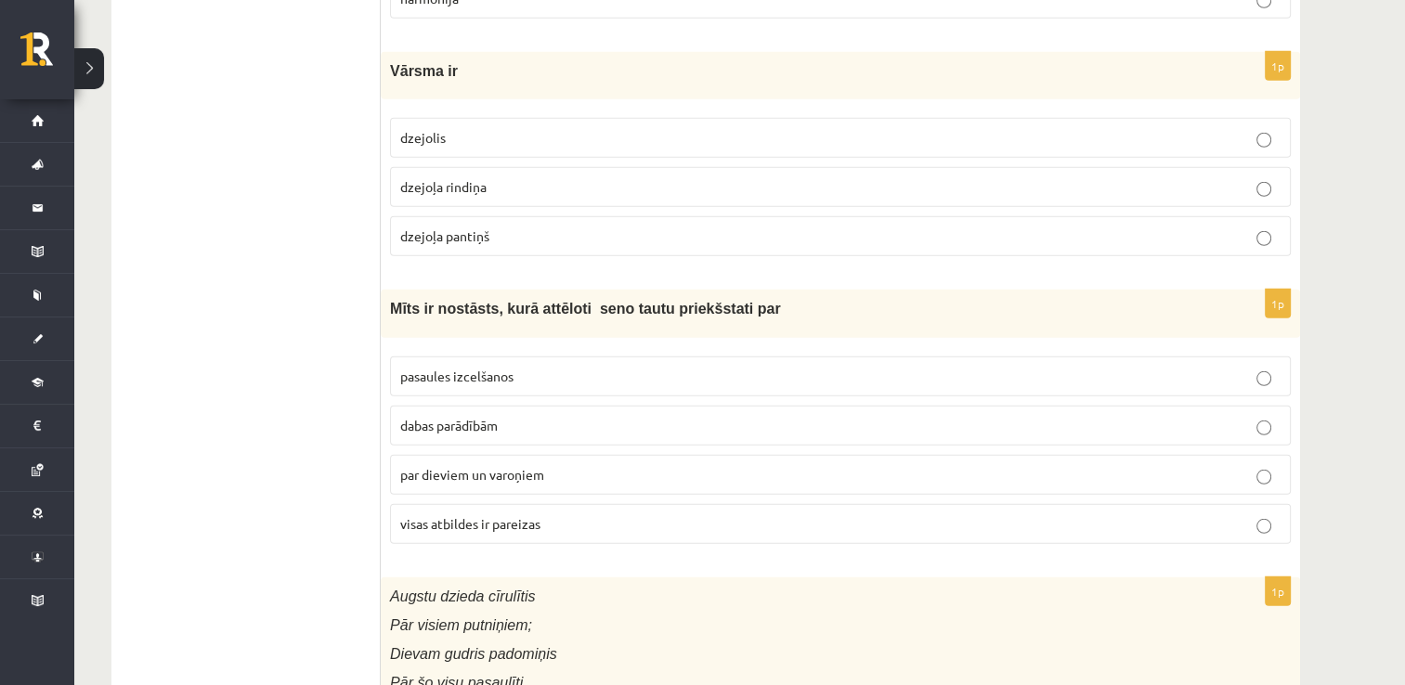
click at [668, 177] on p "dzejoļa rindiņa" at bounding box center [840, 187] width 880 height 20
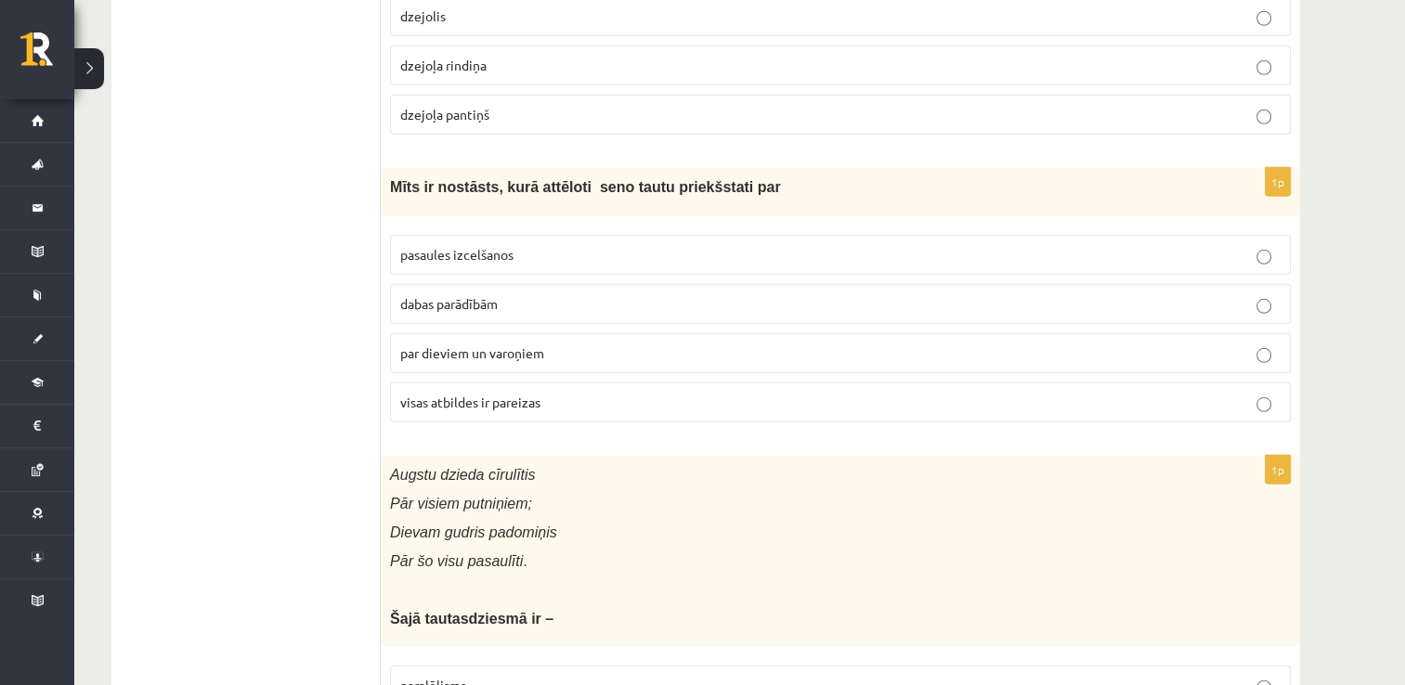
scroll to position [5366, 0]
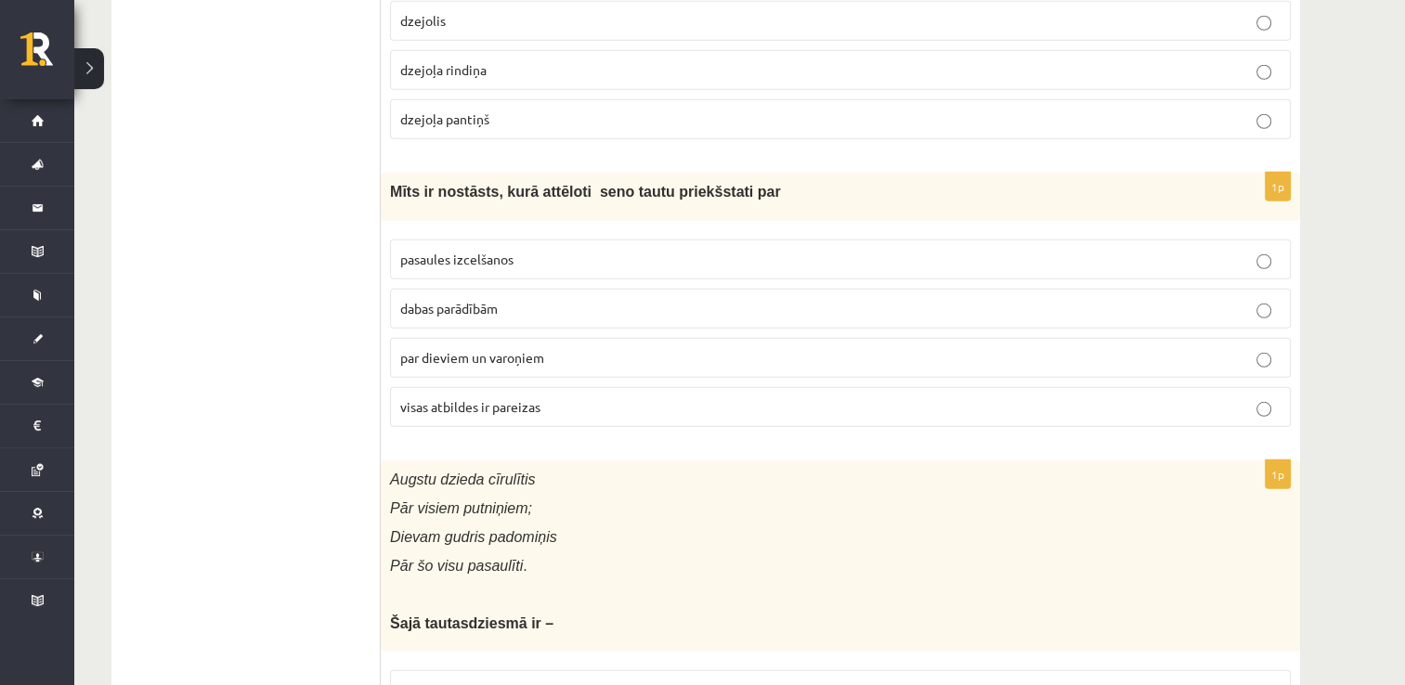
click at [541, 387] on label "visas atbildes ir pareizas" at bounding box center [840, 407] width 901 height 40
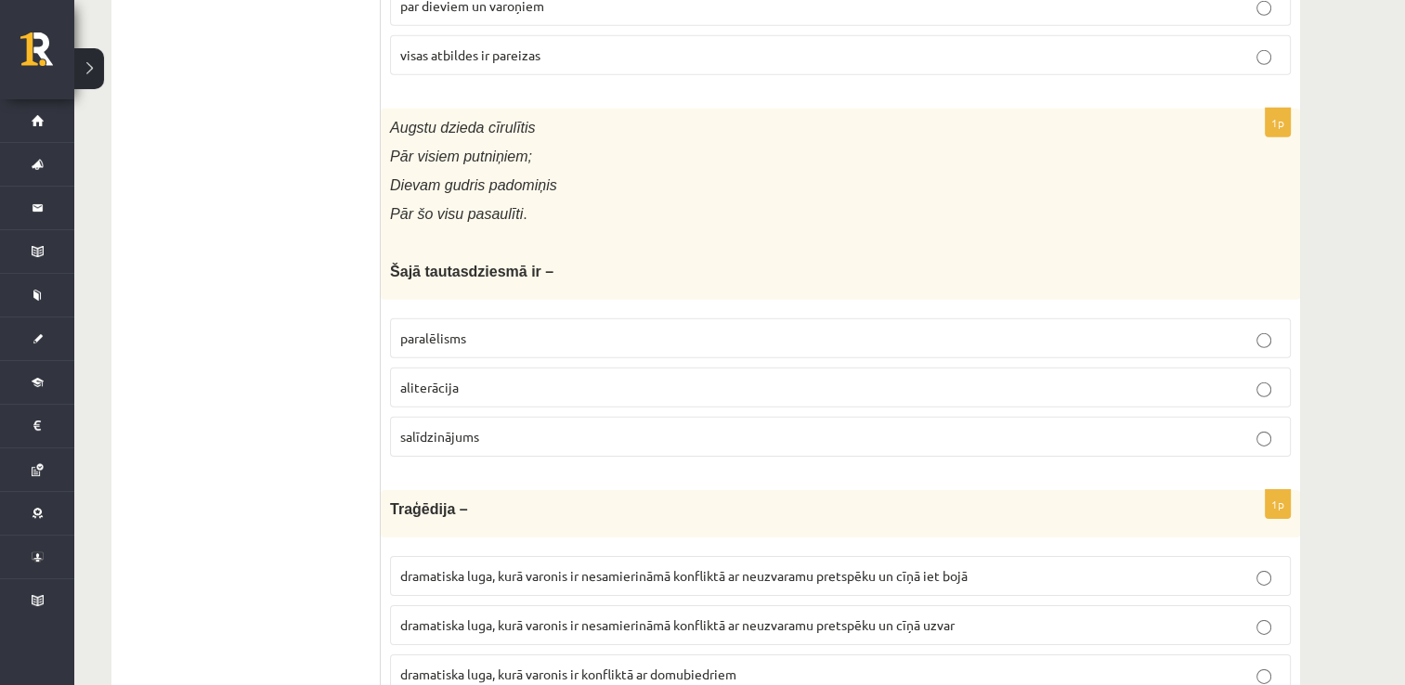
scroll to position [5738, 0]
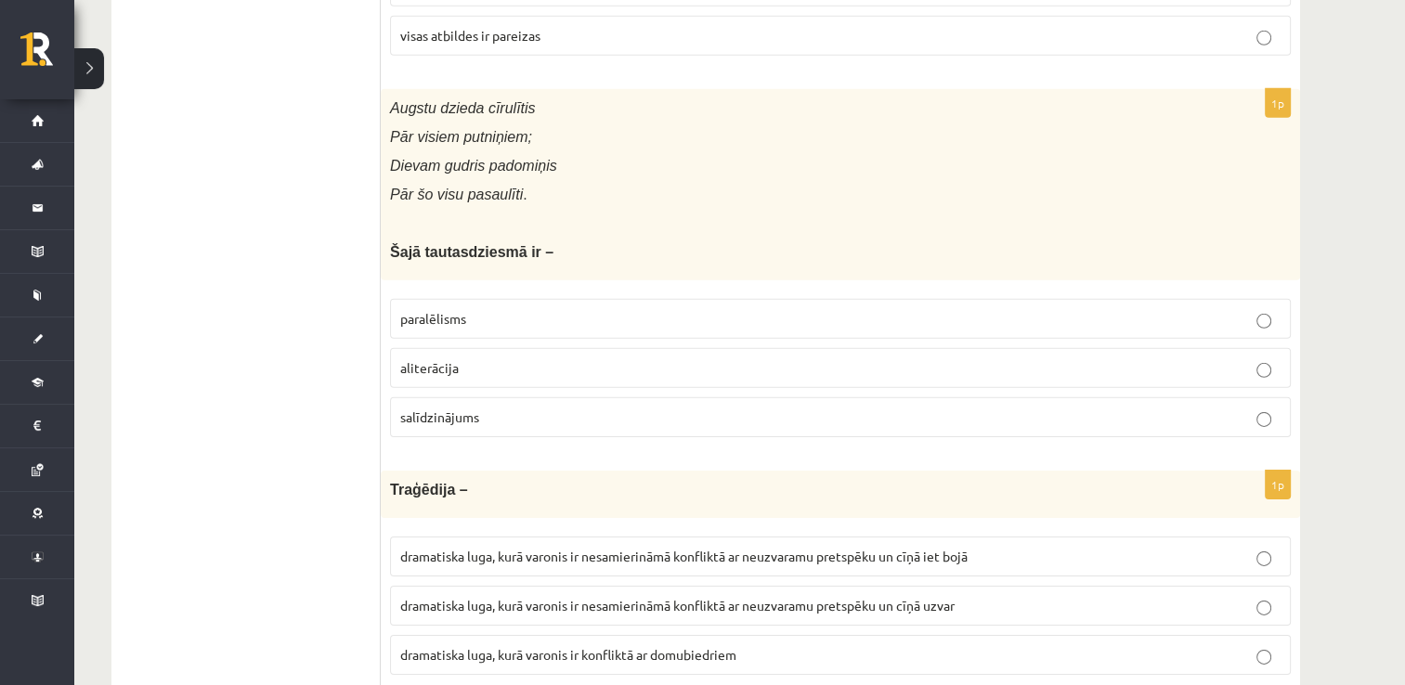
click at [527, 348] on label "aliterācija" at bounding box center [840, 368] width 901 height 40
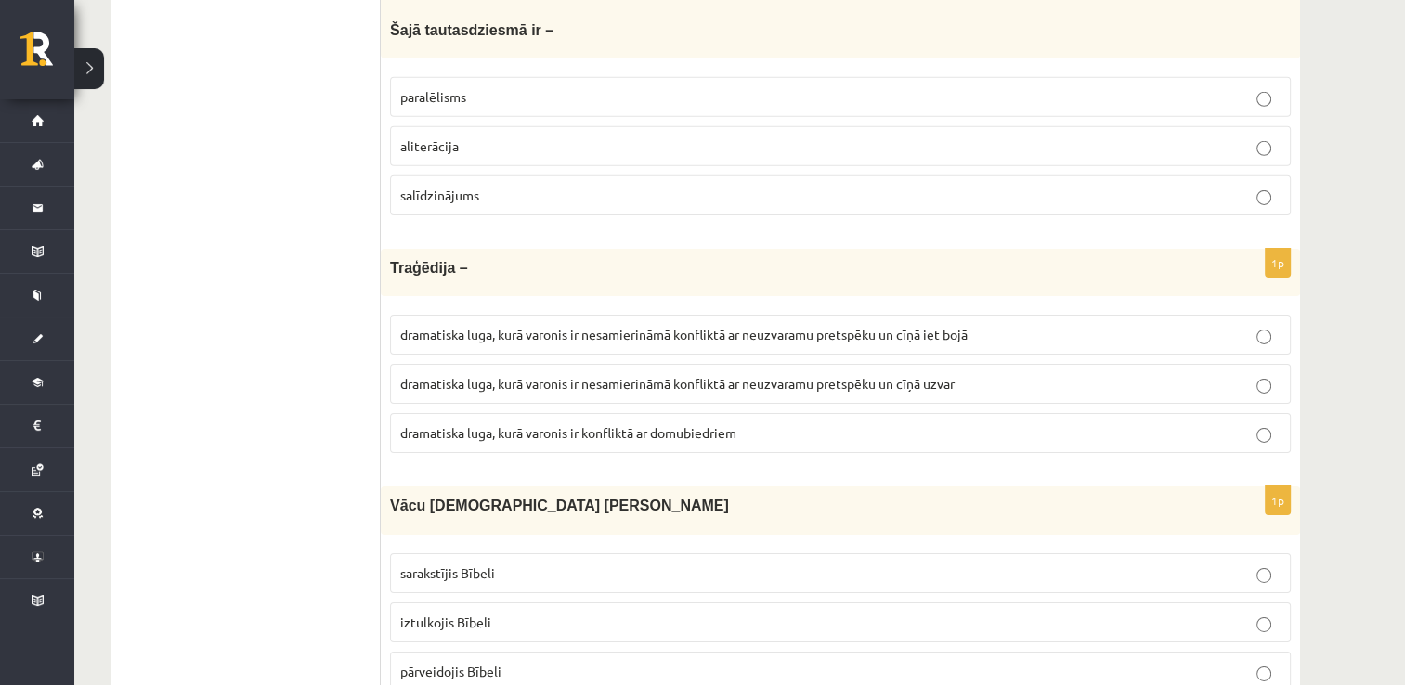
scroll to position [5961, 0]
click at [791, 325] on span "dramatiska luga, kurā varonis ir nesamierināmā konfliktā ar neuzvaramu pretspēk…" at bounding box center [683, 333] width 567 height 17
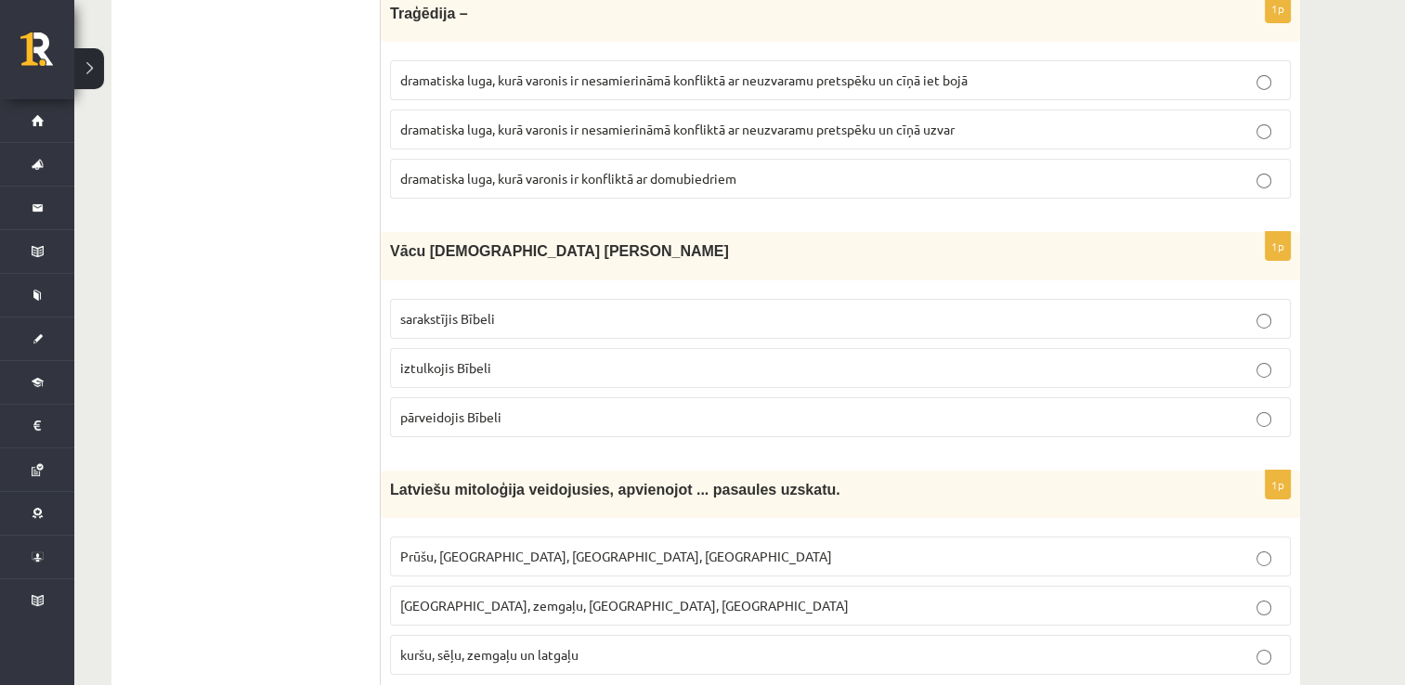
scroll to position [6221, 0]
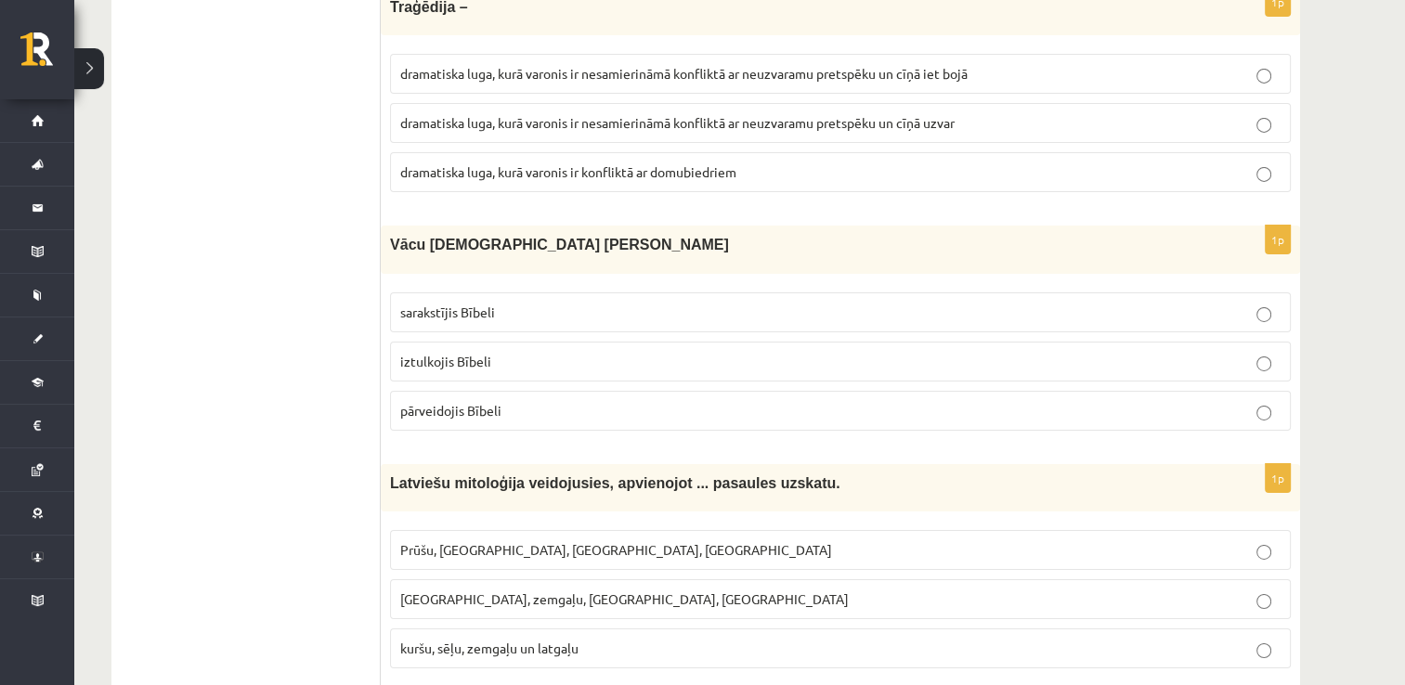
click at [557, 345] on label "iztulkojis Bībeli" at bounding box center [840, 362] width 901 height 40
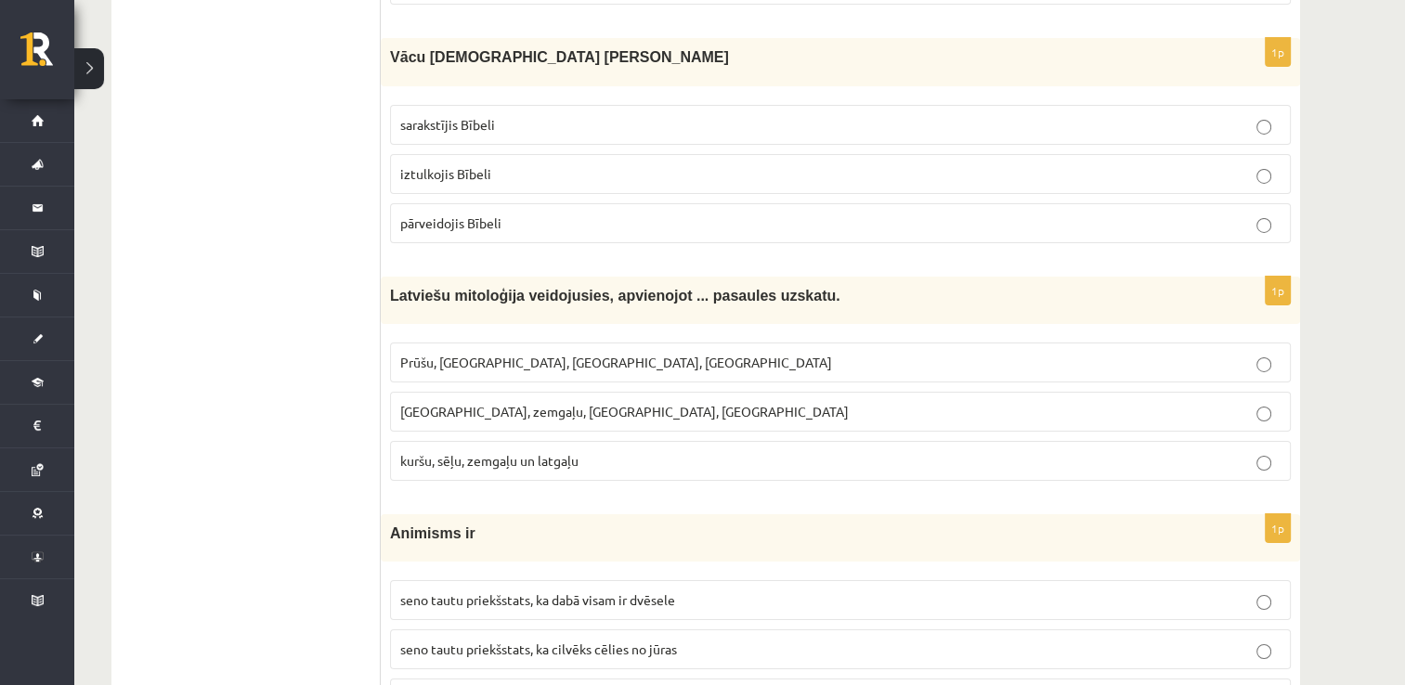
scroll to position [6431, 0]
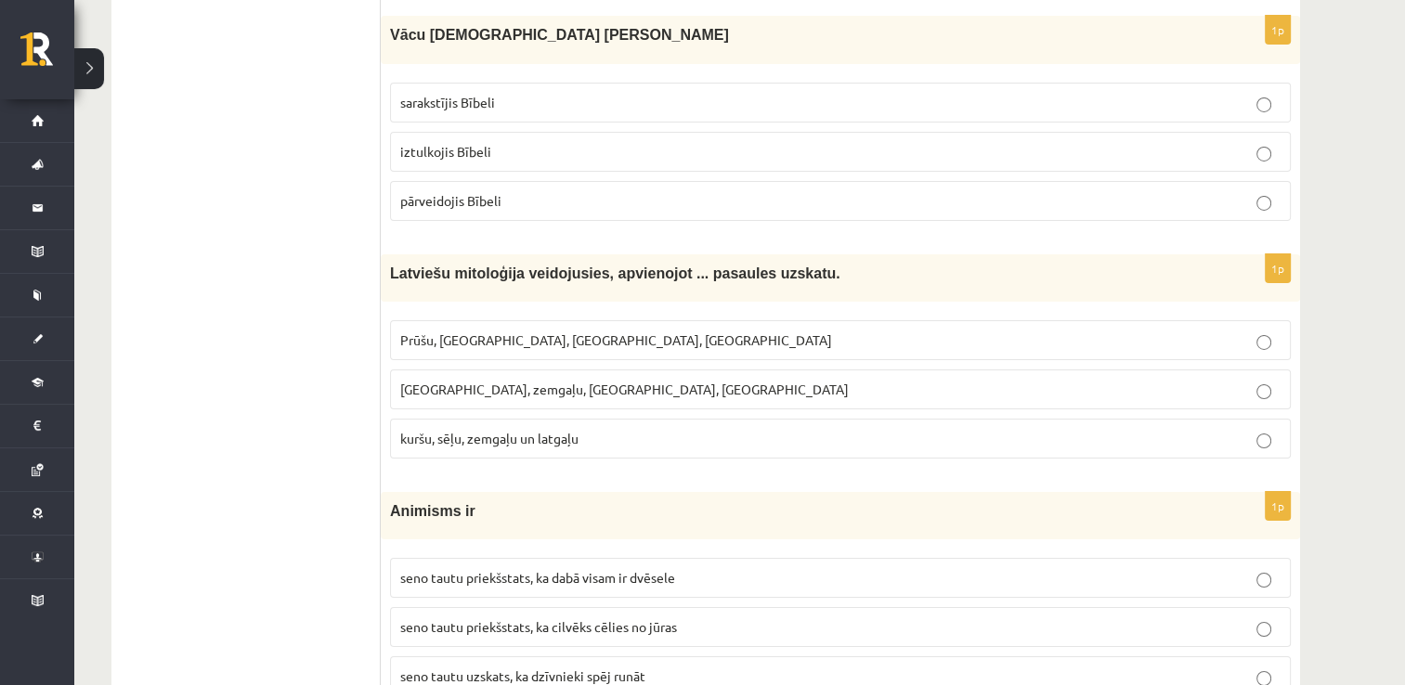
click at [587, 191] on p "pārveidojis Bībeli" at bounding box center [840, 201] width 880 height 20
click at [726, 311] on fieldset "Prūšu, sēļu, zemgaļu, latgaļu Kuršu, zemgaļu, latgaļu, prūšu kuršu, sēļu, zemga…" at bounding box center [840, 387] width 901 height 153
click at [743, 320] on label "Prūšu, sēļu, zemgaļu, latgaļu" at bounding box center [840, 340] width 901 height 40
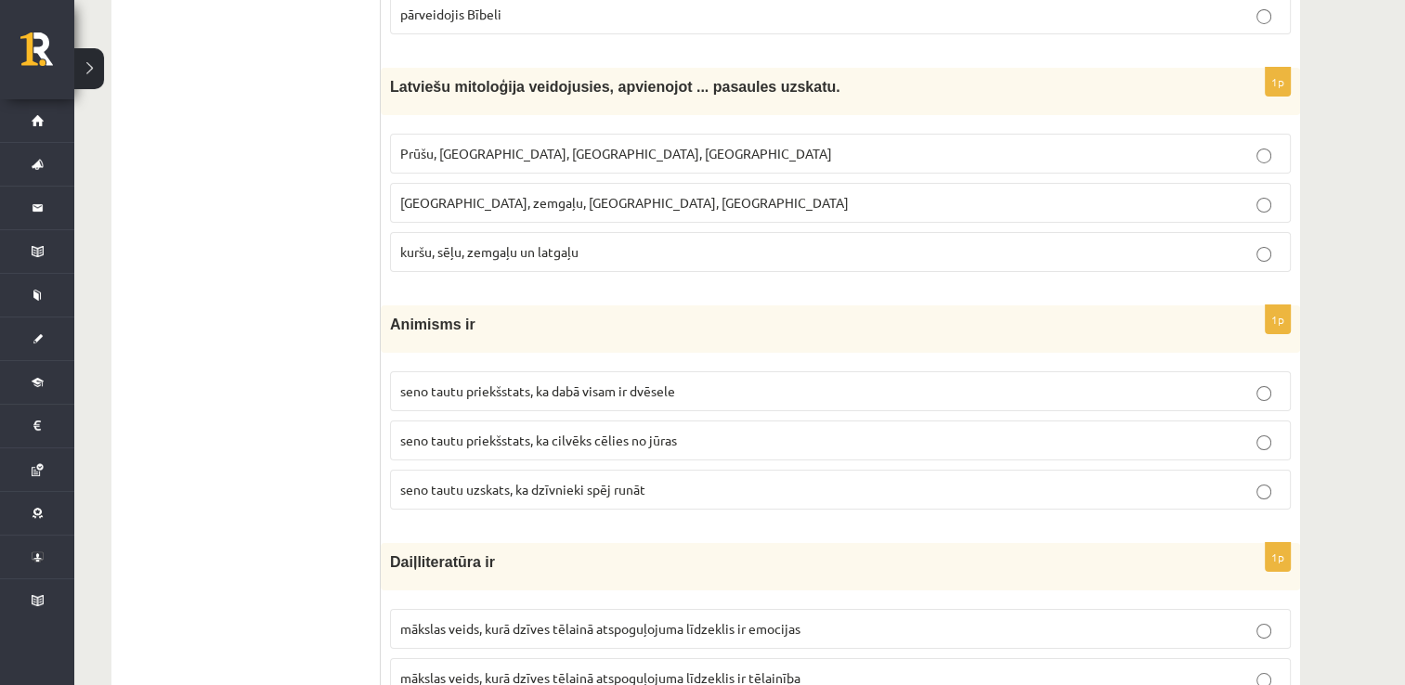
scroll to position [6654, 0]
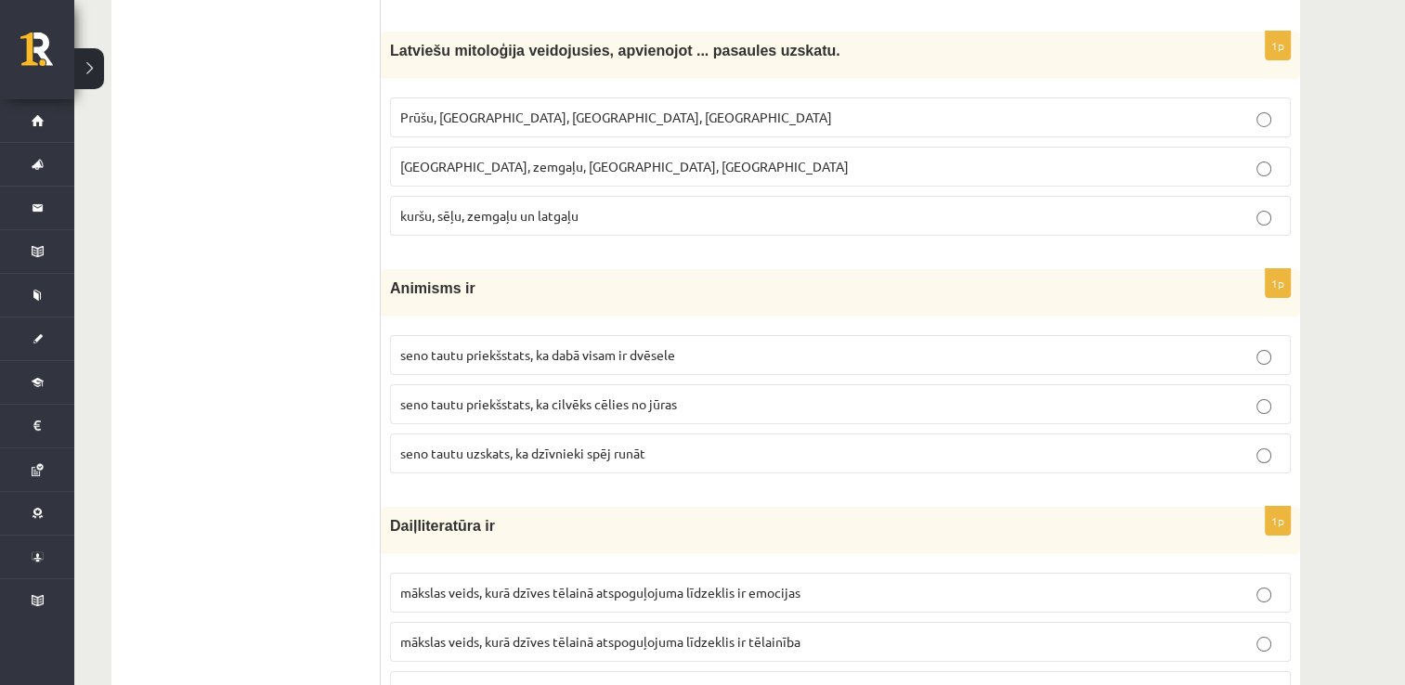
click at [634, 346] on span "seno tautu priekšstats, ka dabā visam ir dvēsele" at bounding box center [537, 354] width 275 height 17
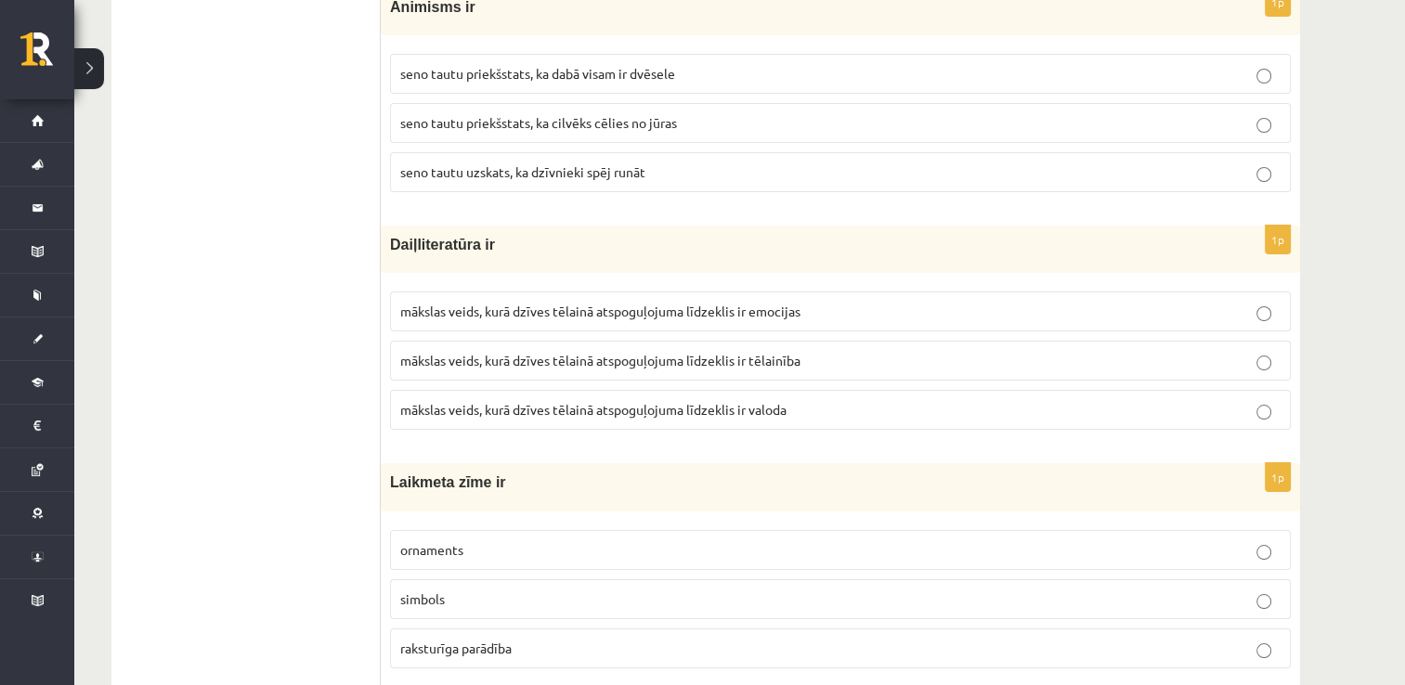
scroll to position [6951, 0]
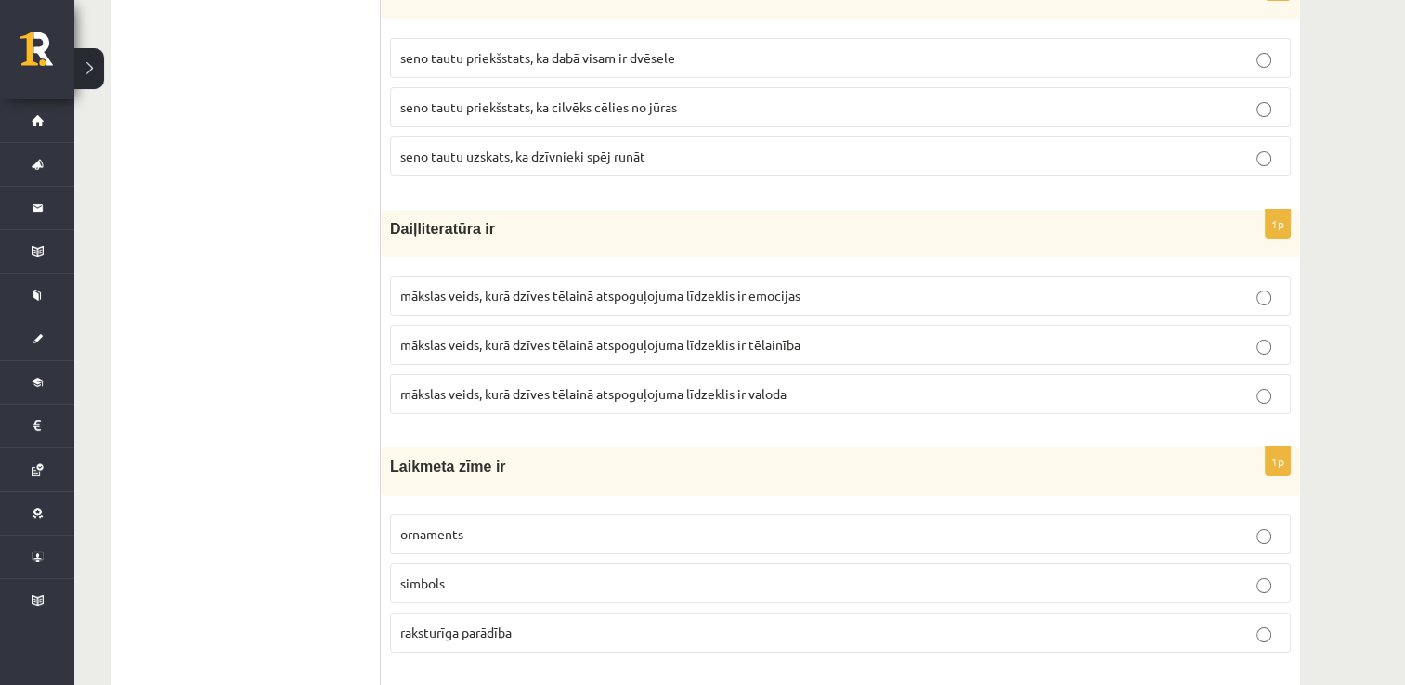
click at [621, 385] on span "mākslas veids, kurā dzīves tēlainā atspoguļojuma līdzeklis ir valoda" at bounding box center [593, 393] width 386 height 17
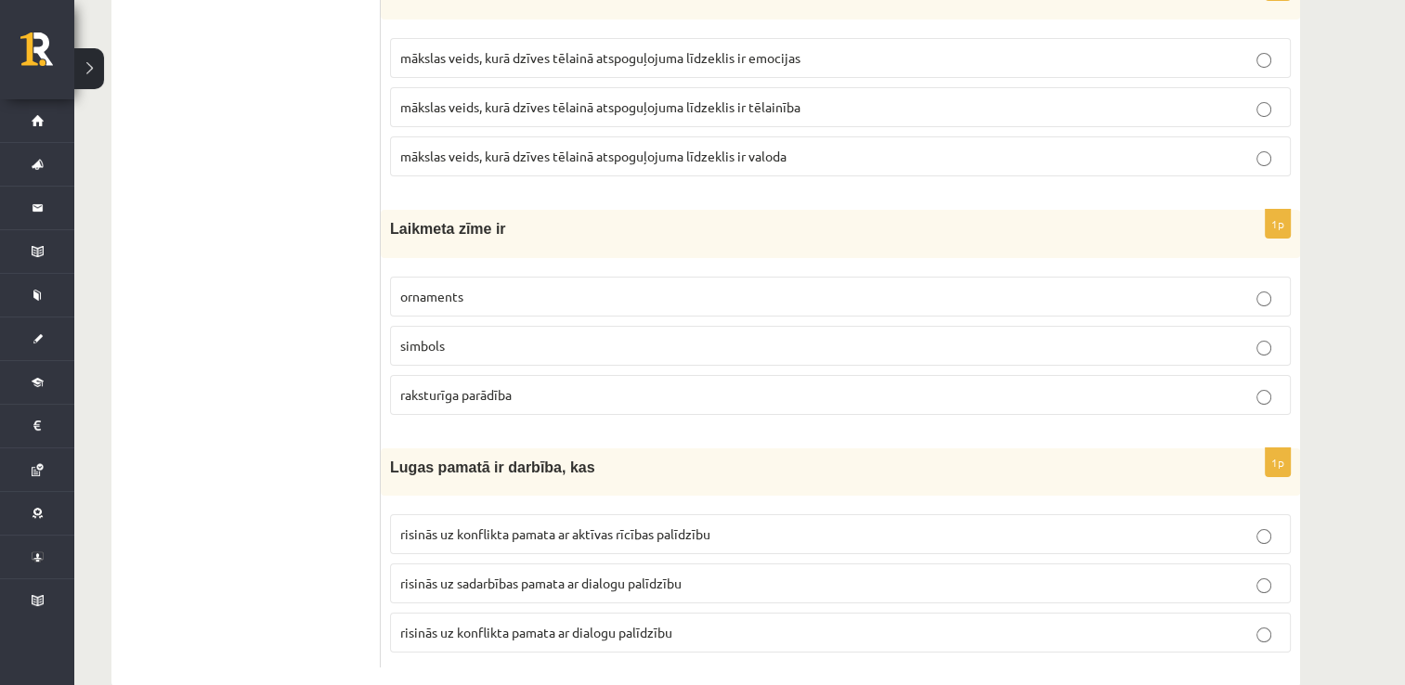
scroll to position [7189, 0]
click at [545, 335] on p "simbols" at bounding box center [840, 345] width 880 height 20
click at [651, 623] on span "risinās uz konflikta pamata ar dialogu palīdzību" at bounding box center [536, 631] width 272 height 17
click at [724, 573] on p "risinās uz sadarbības pamata ar dialogu palīdzību" at bounding box center [840, 583] width 880 height 20
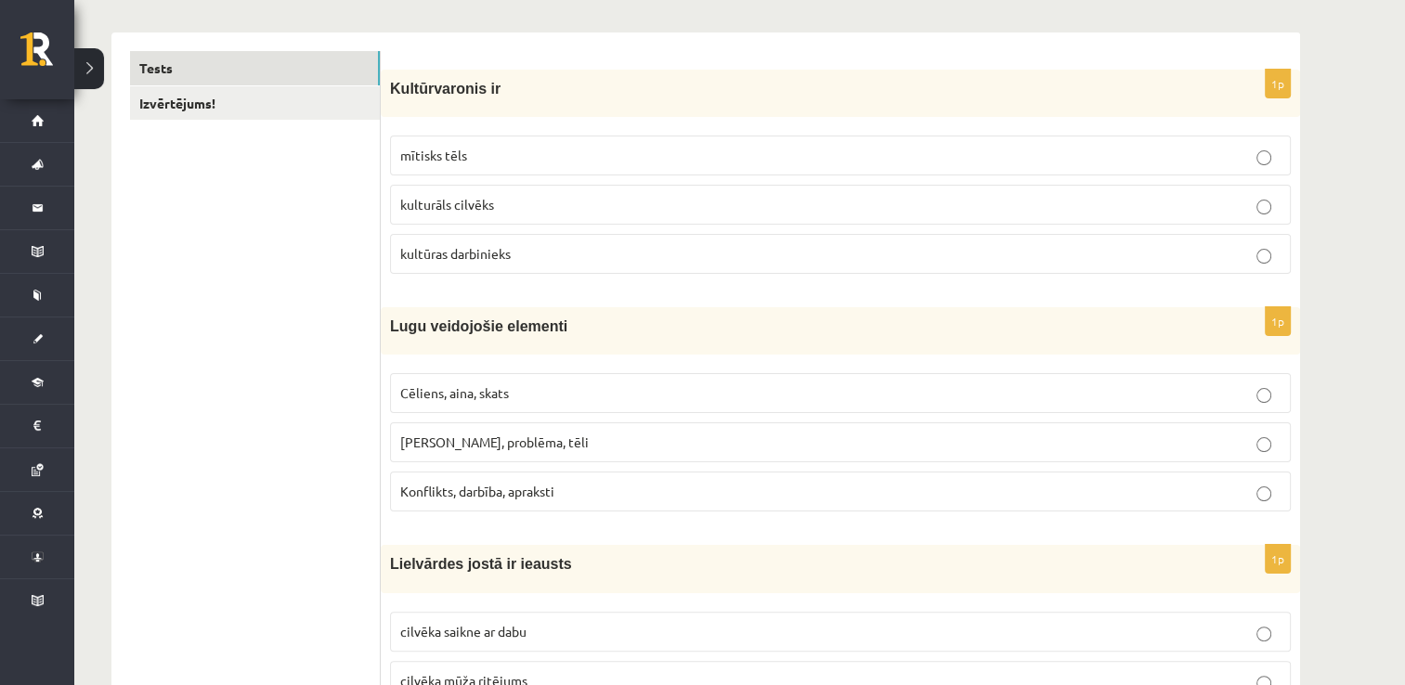
scroll to position [0, 0]
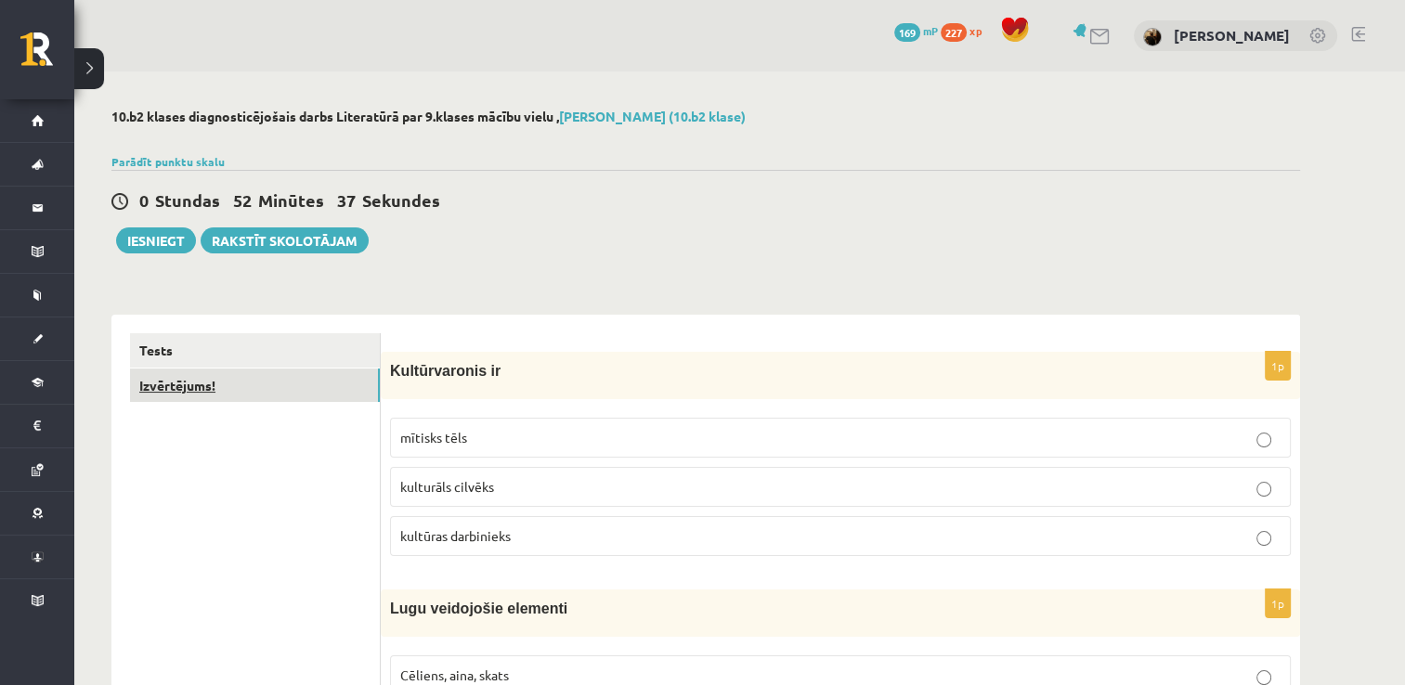
click at [245, 396] on link "Izvērtējums!" at bounding box center [255, 386] width 250 height 34
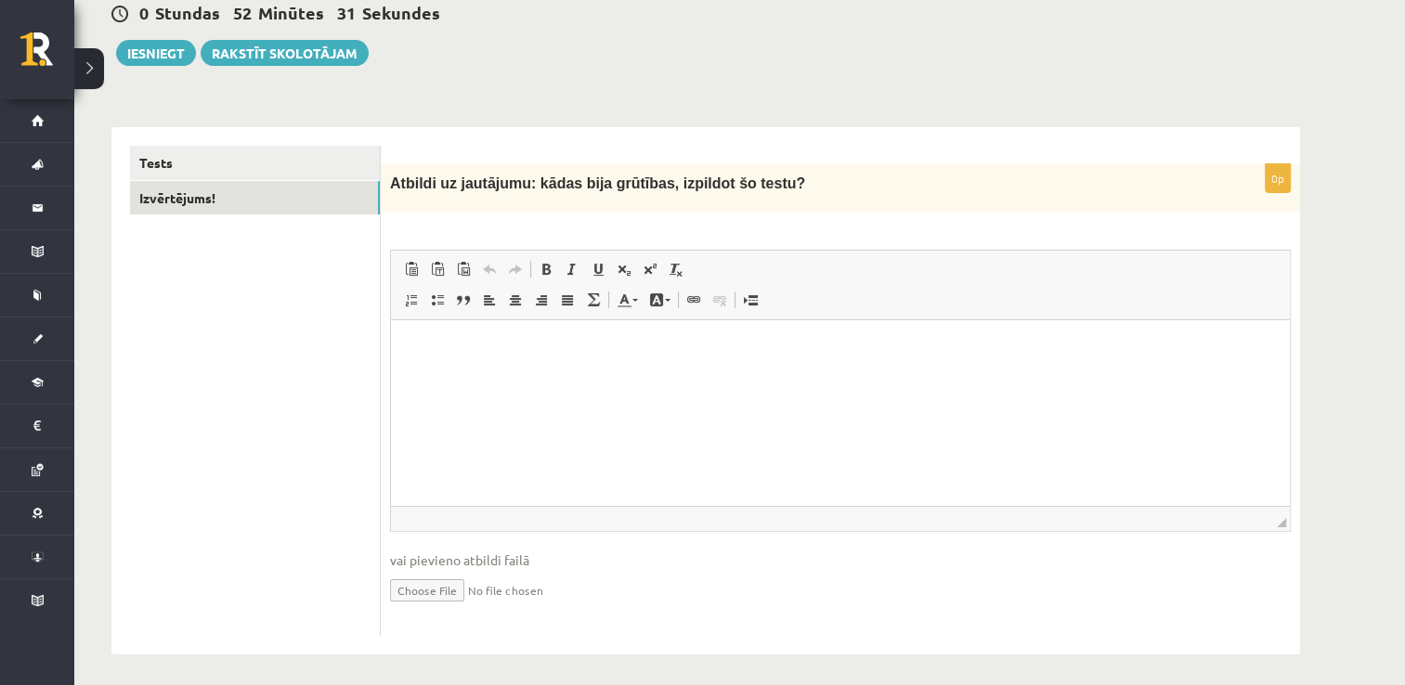
scroll to position [193, 0]
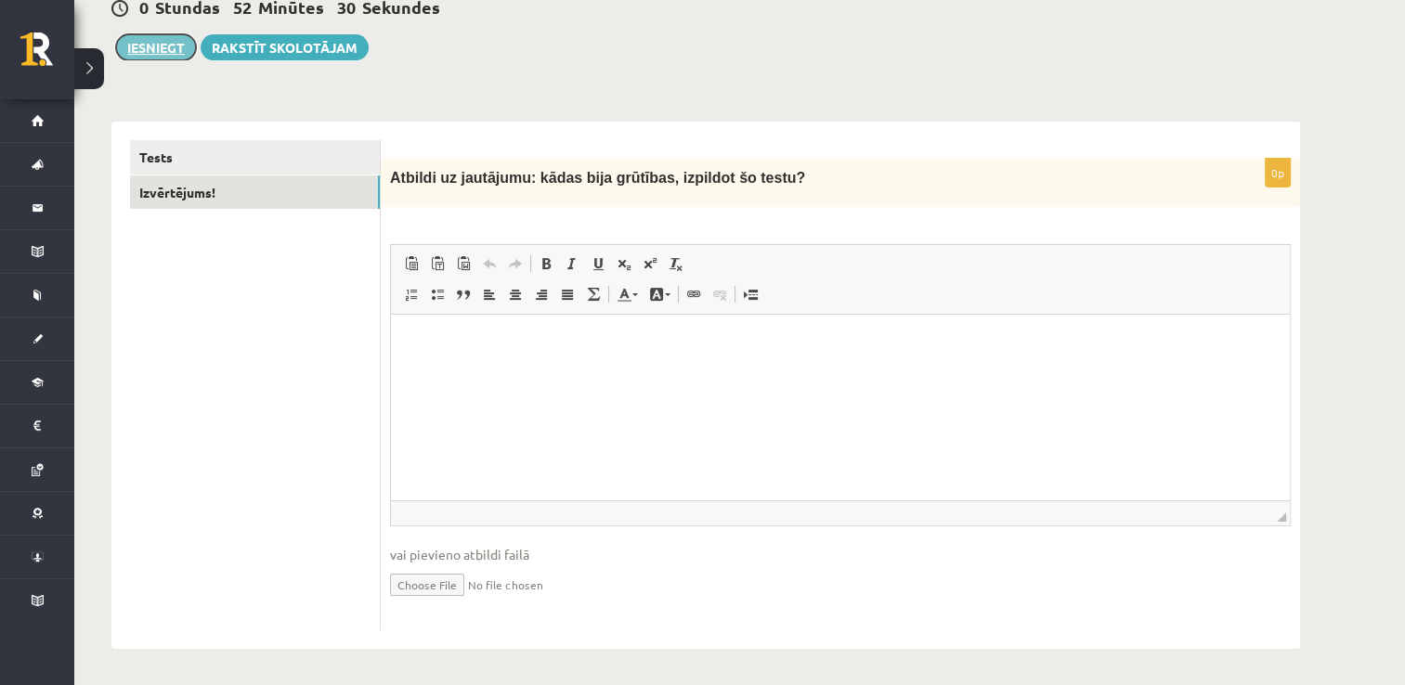
click at [141, 49] on button "Iesniegt" at bounding box center [156, 47] width 80 height 26
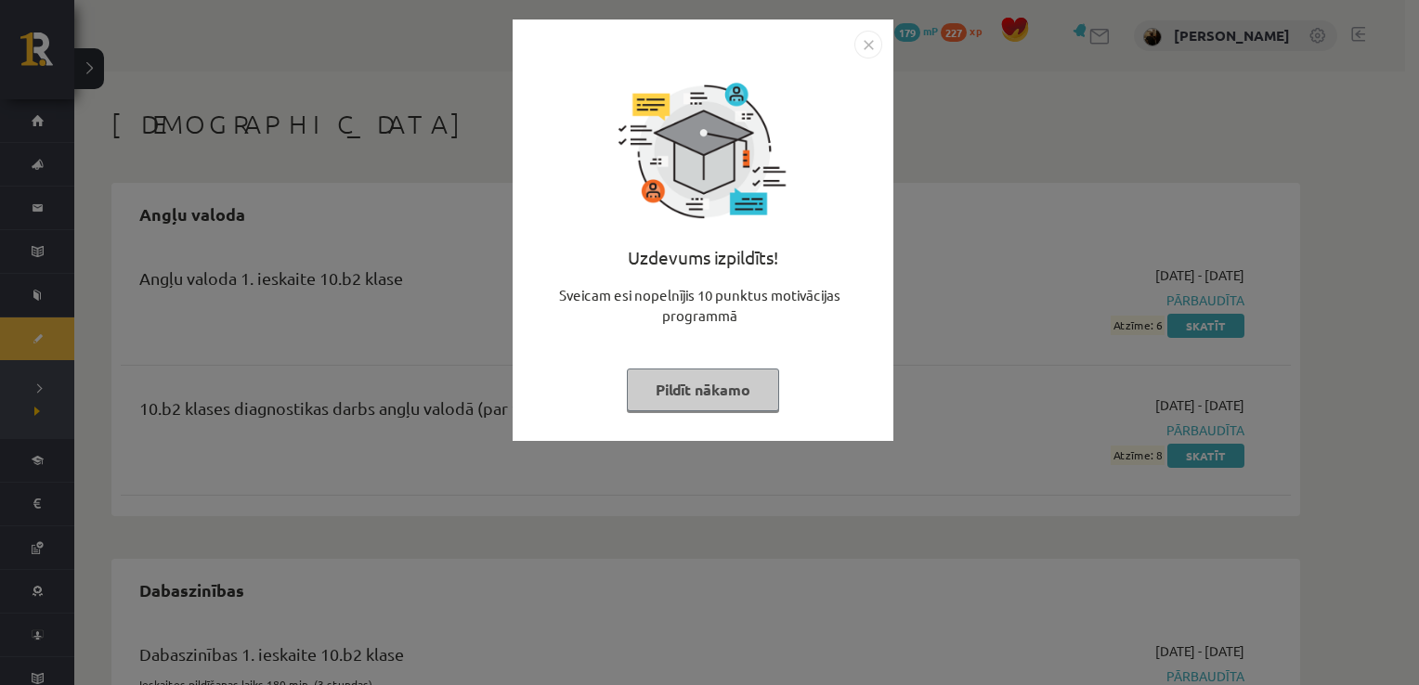
click at [864, 31] on img "Close" at bounding box center [868, 45] width 28 height 28
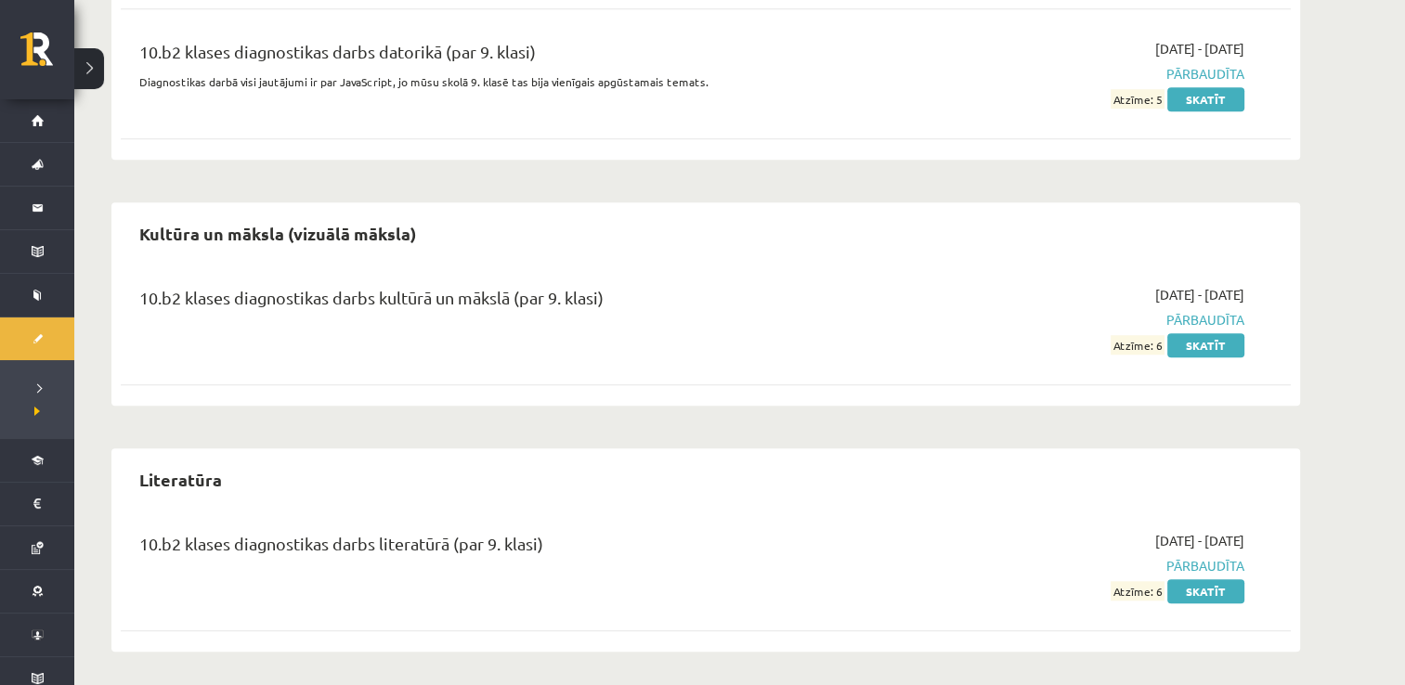
scroll to position [1398, 0]
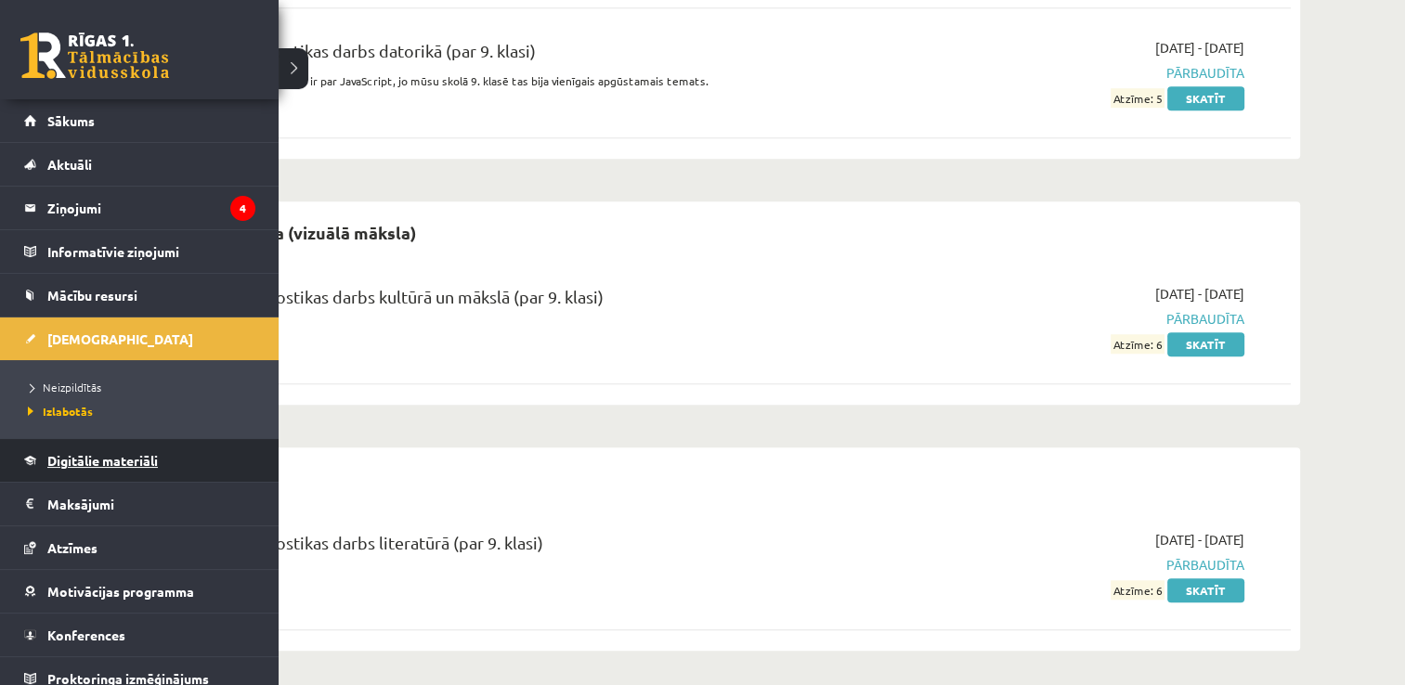
click at [107, 459] on span "Digitālie materiāli" at bounding box center [102, 460] width 111 height 17
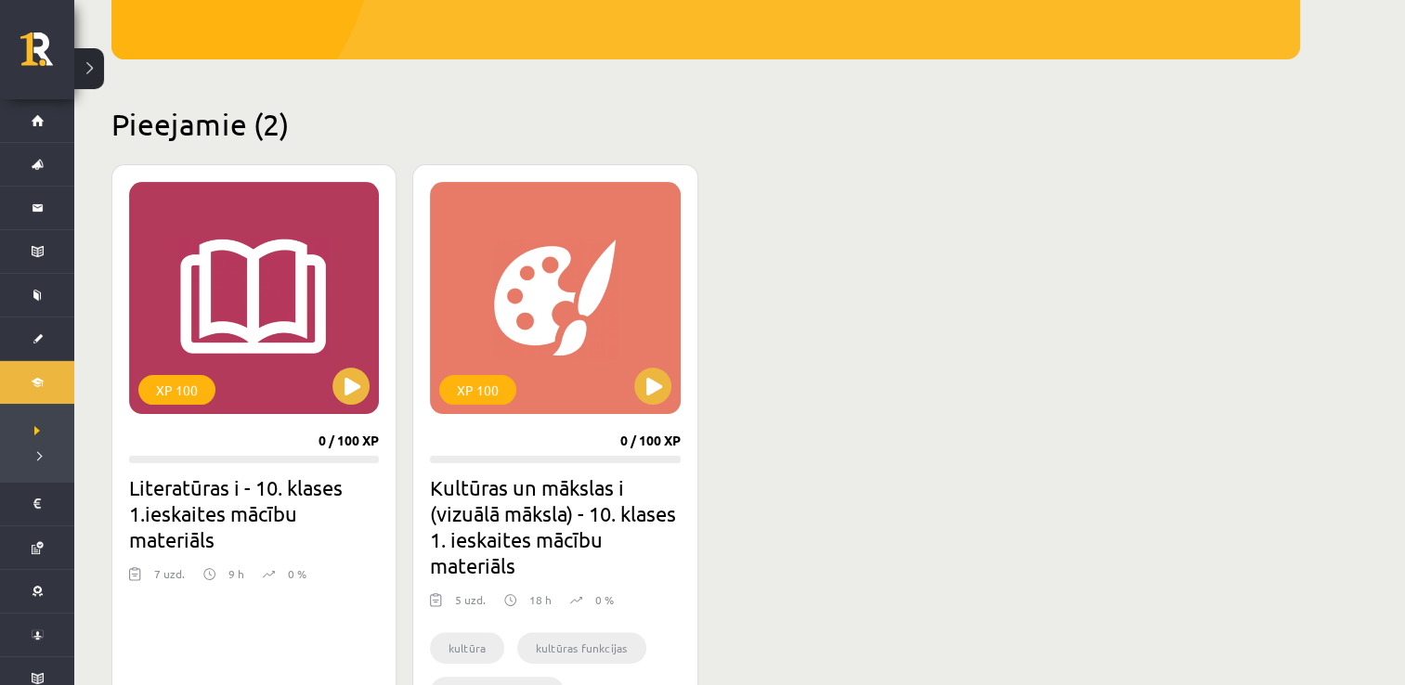
scroll to position [381, 0]
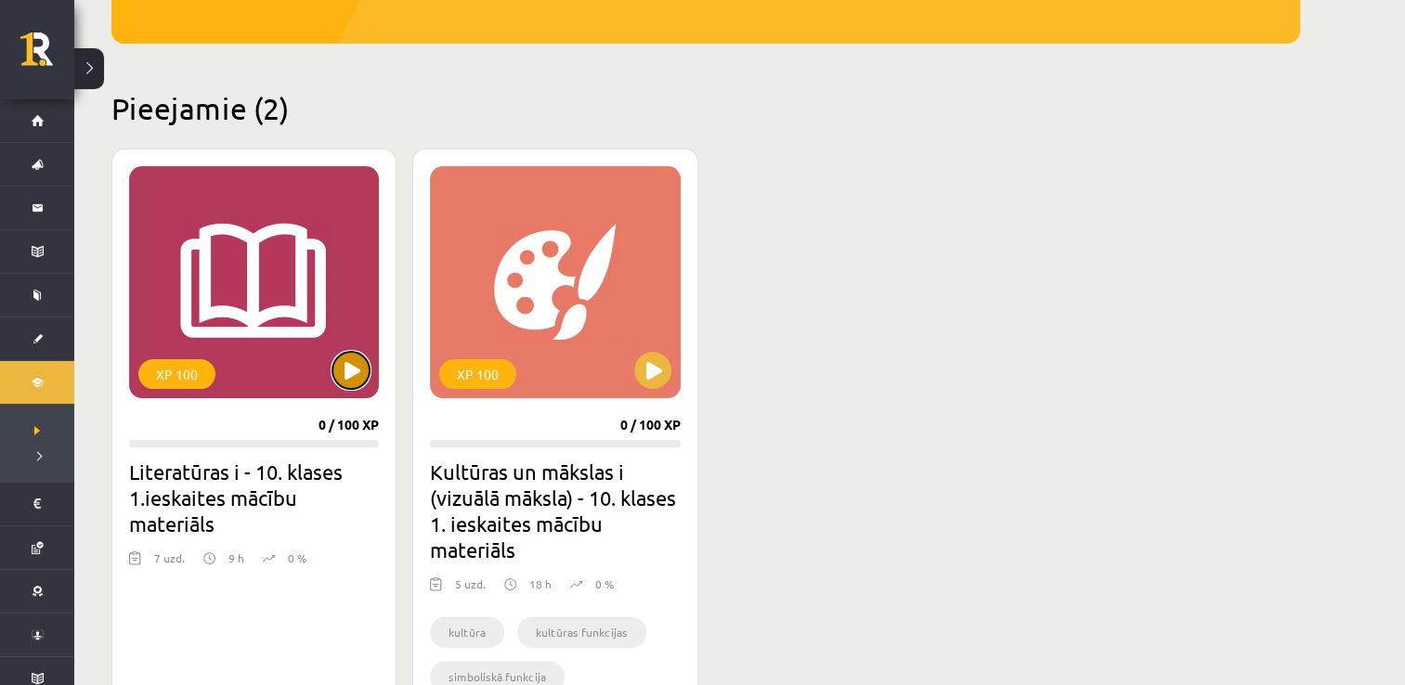
click at [350, 365] on button at bounding box center [350, 370] width 37 height 37
